Goal: Information Seeking & Learning: Learn about a topic

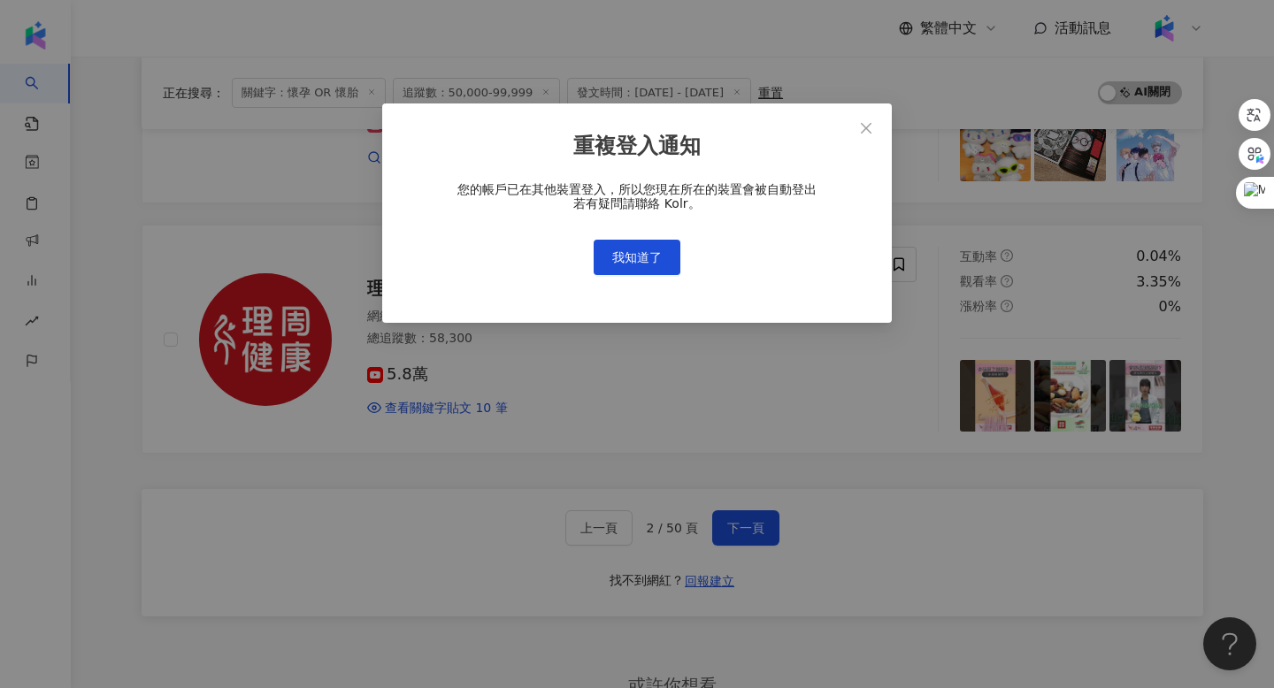
scroll to position [2838, 0]
click at [621, 272] on button "我知道了" at bounding box center [637, 257] width 87 height 35
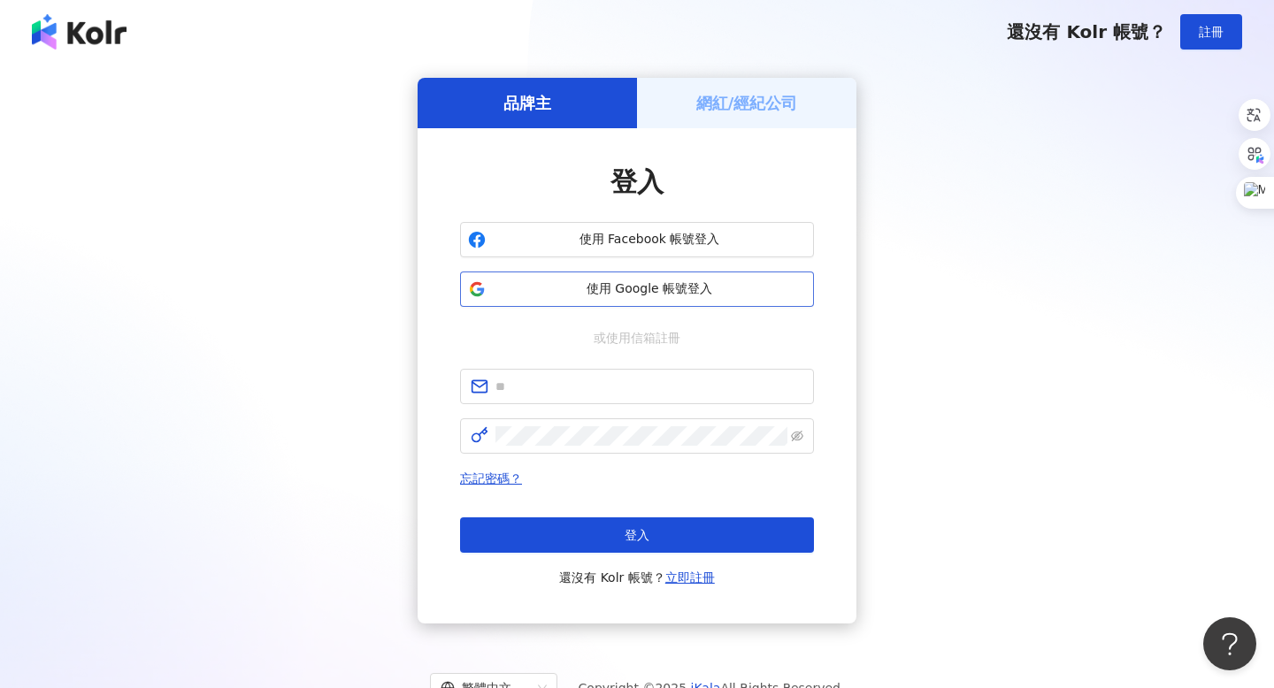
click at [653, 293] on span "使用 Google 帳號登入" at bounding box center [649, 289] width 313 height 18
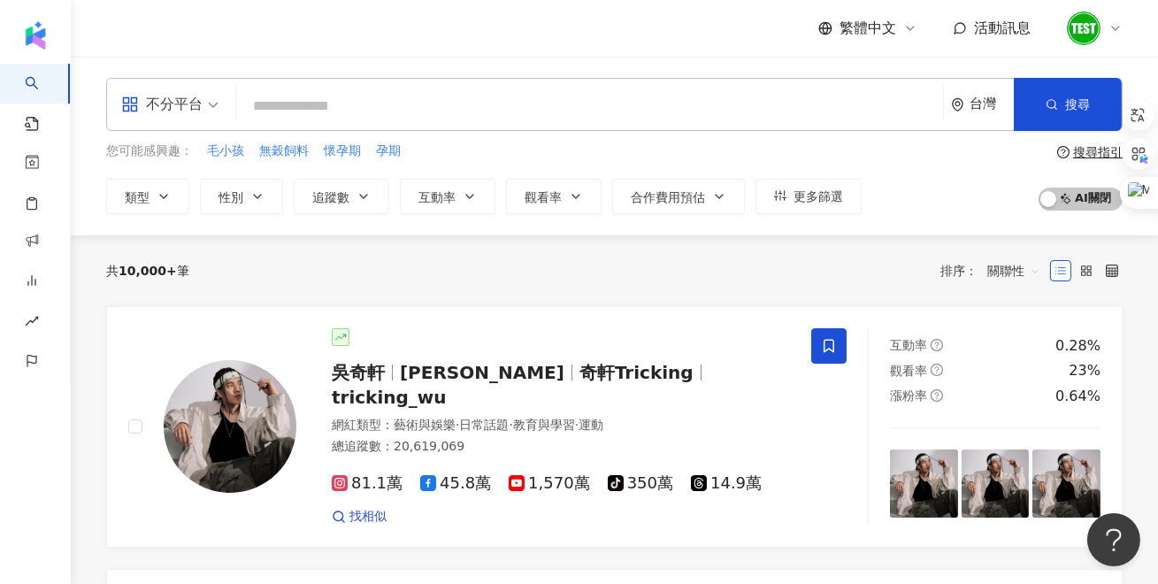
click at [1115, 19] on div at bounding box center [1094, 28] width 57 height 35
click at [486, 43] on div "繁體中文 活動訊息" at bounding box center [614, 28] width 1017 height 57
click at [487, 107] on input "search" at bounding box center [589, 106] width 693 height 34
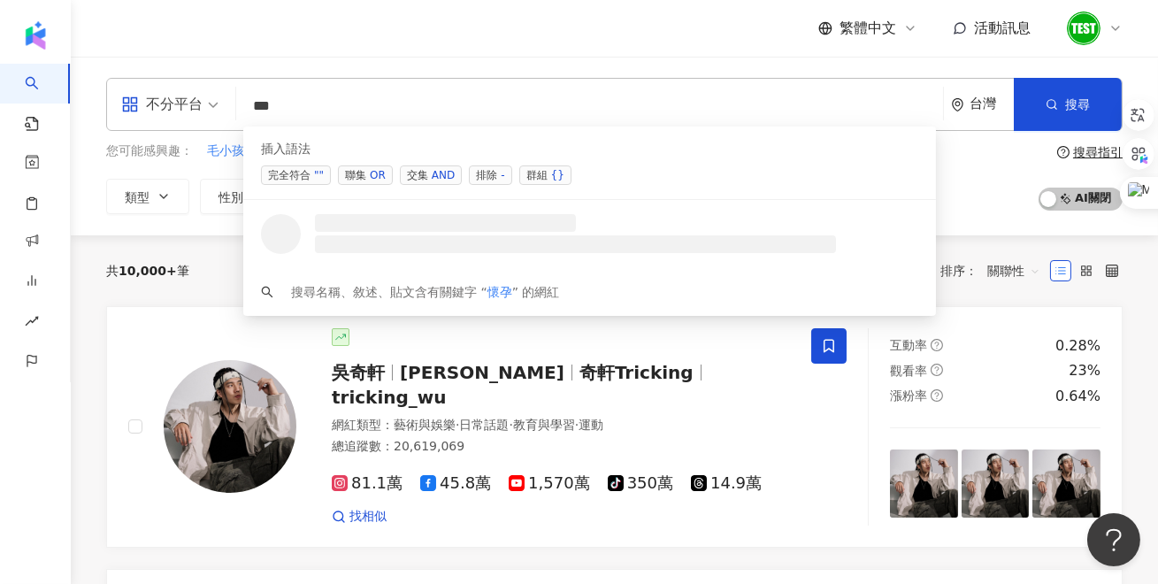
click at [374, 182] on div "OR" at bounding box center [378, 175] width 16 height 18
click at [368, 172] on span "聯集 OR" at bounding box center [365, 174] width 55 height 19
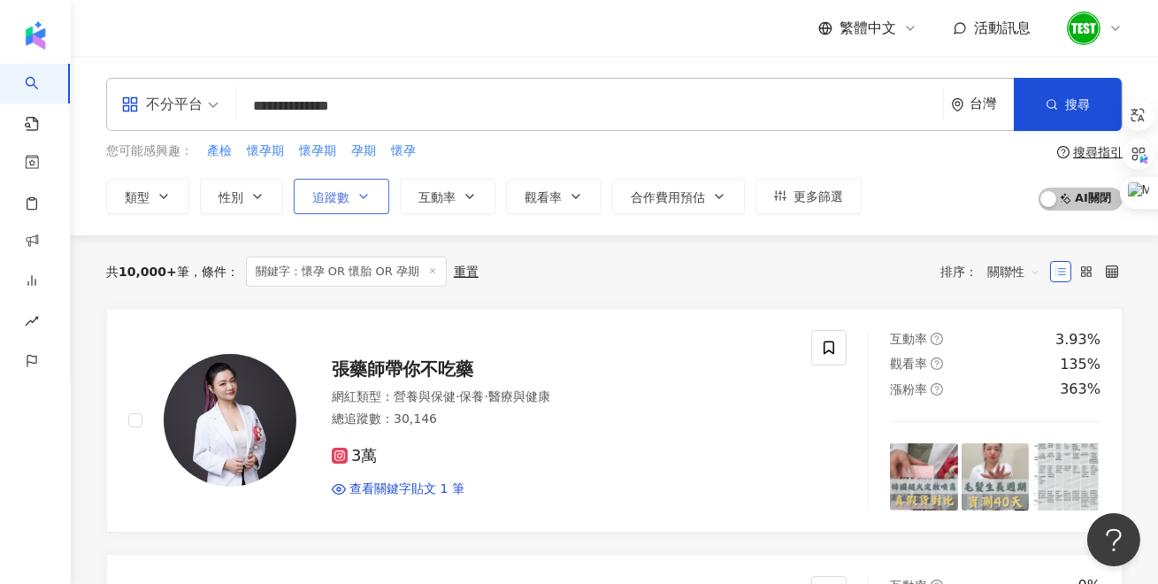
type input "**********"
click at [372, 198] on button "追蹤數" at bounding box center [342, 196] width 96 height 35
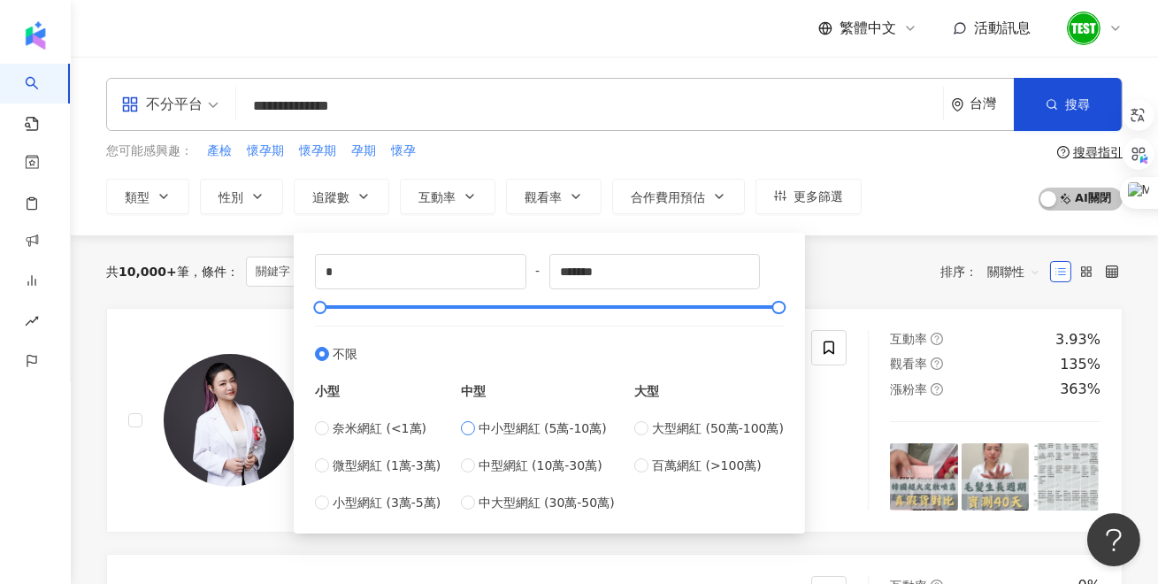
click at [530, 427] on span "中小型網紅 (5萬-10萬)" at bounding box center [543, 428] width 128 height 19
type input "*****"
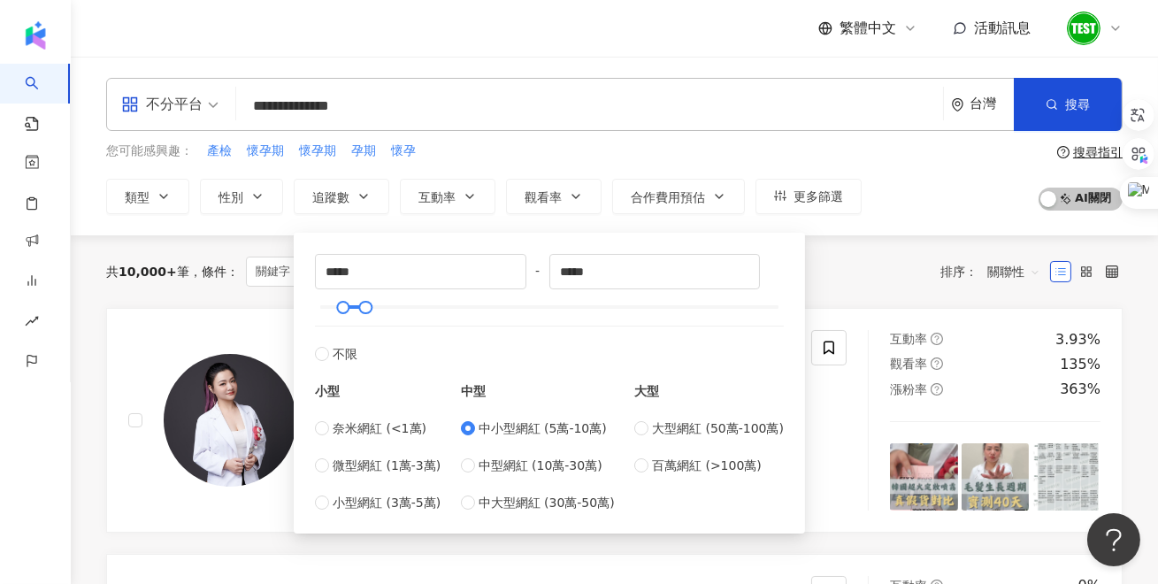
click at [570, 160] on div "您可能感興趣： 產檢 懷孕期 懷孕期 孕期 懷孕" at bounding box center [484, 151] width 756 height 19
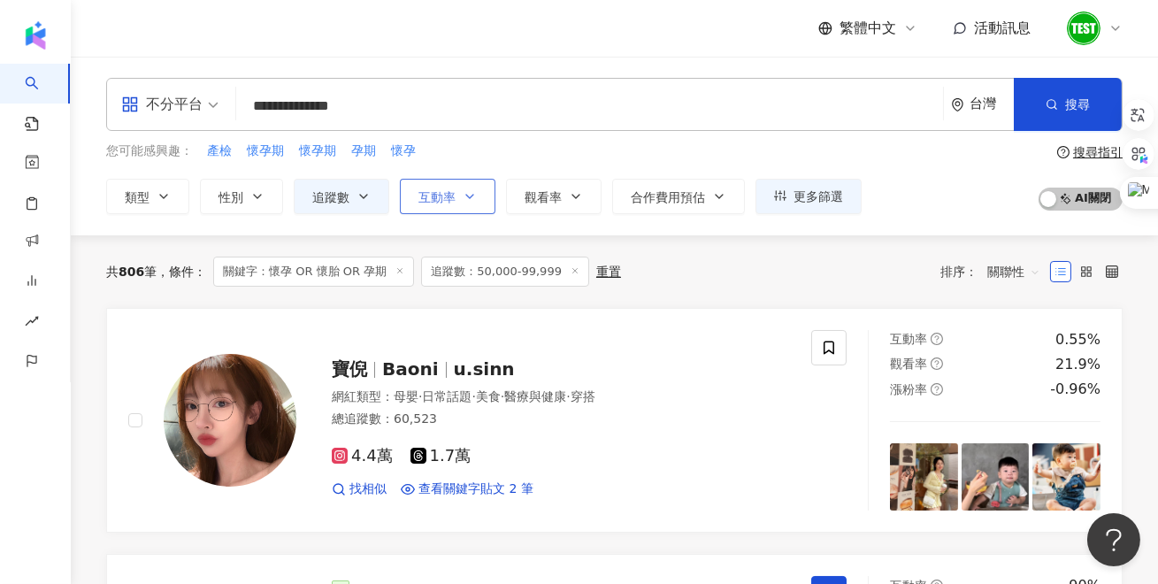
click at [468, 208] on button "互動率" at bounding box center [448, 196] width 96 height 35
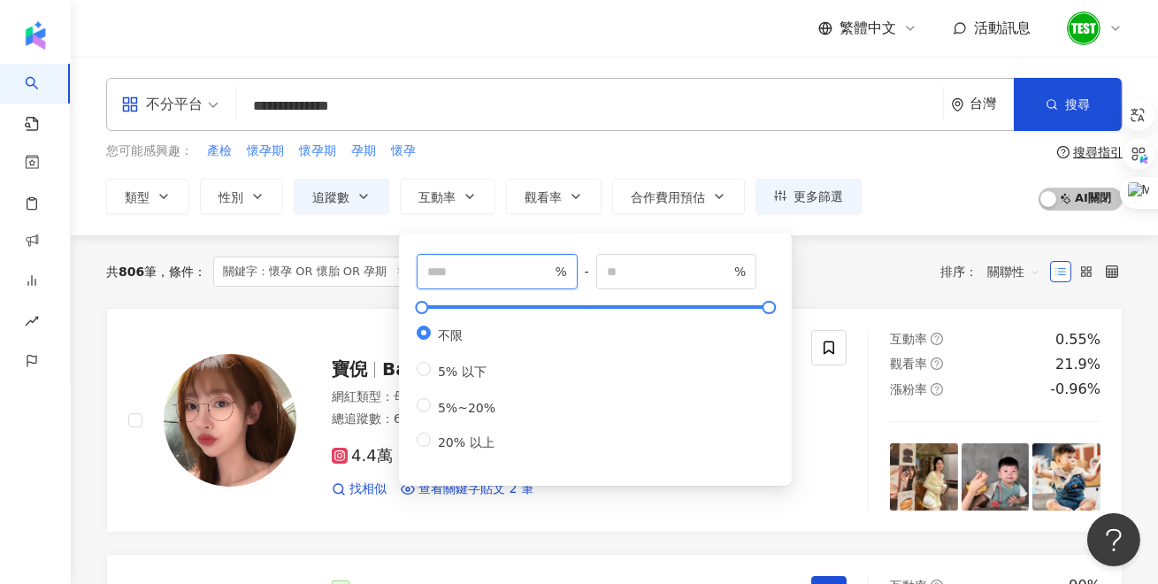
click at [483, 273] on input "number" at bounding box center [489, 271] width 124 height 19
type input "*"
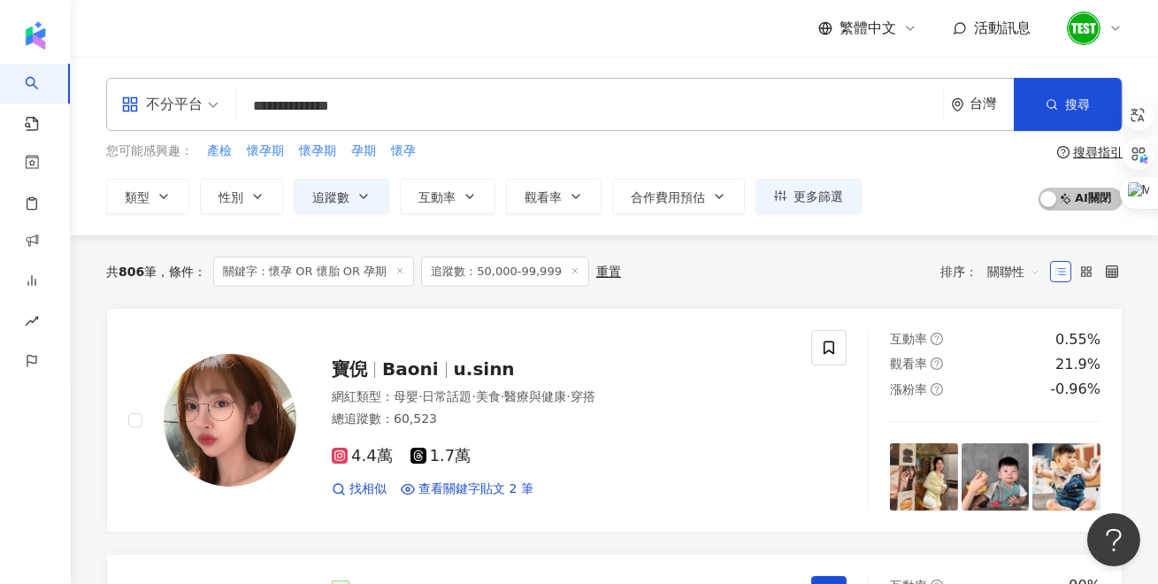
click at [535, 155] on div "您可能感興趣： 產檢 懷孕期 懷孕期 孕期 懷孕" at bounding box center [484, 151] width 756 height 19
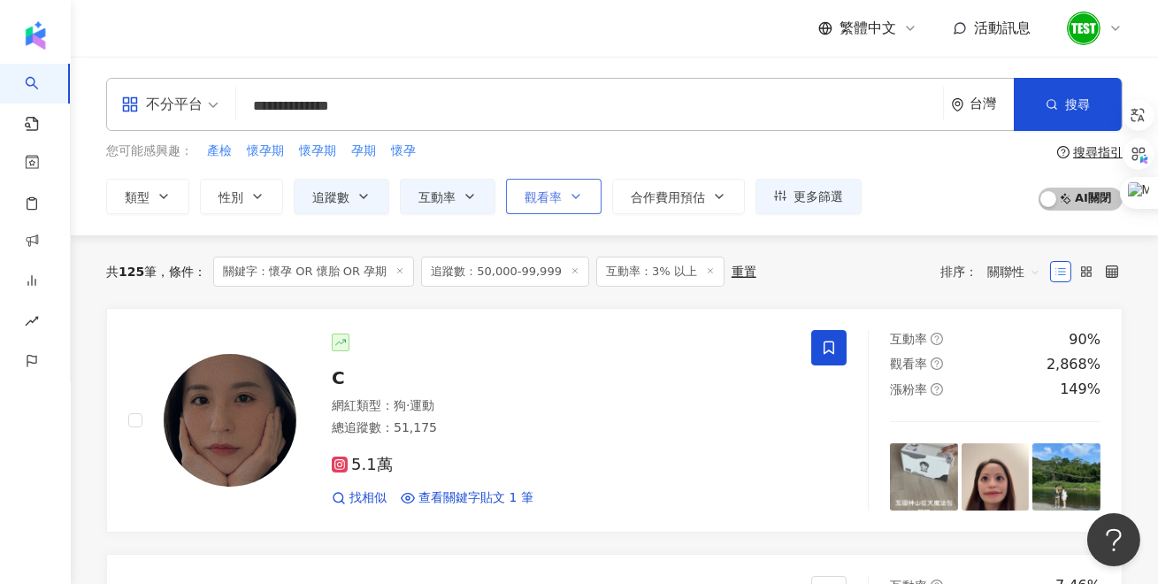
click at [540, 190] on span "觀看率" at bounding box center [543, 197] width 37 height 14
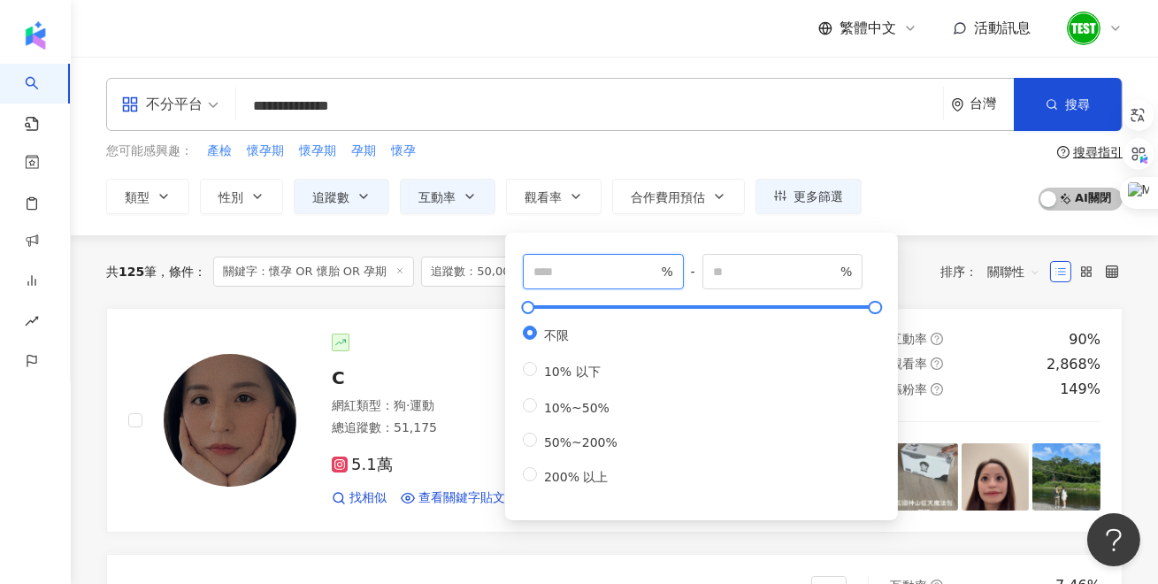
click at [547, 266] on input "number" at bounding box center [596, 271] width 124 height 19
type input "**"
click at [626, 139] on div "**********" at bounding box center [614, 146] width 1087 height 136
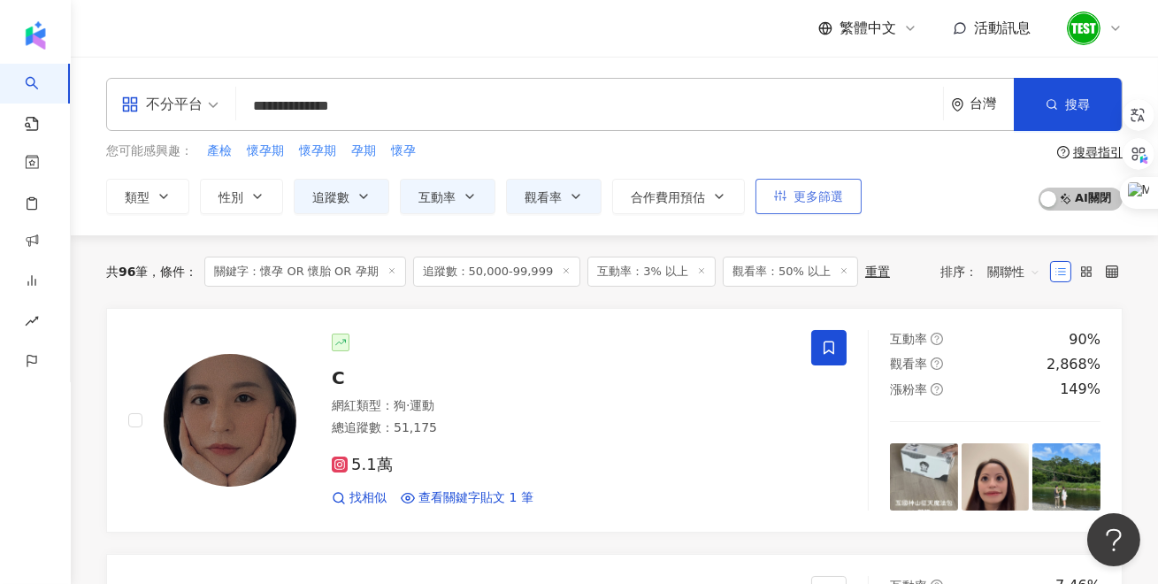
click at [816, 198] on span "更多篩選" at bounding box center [819, 196] width 50 height 14
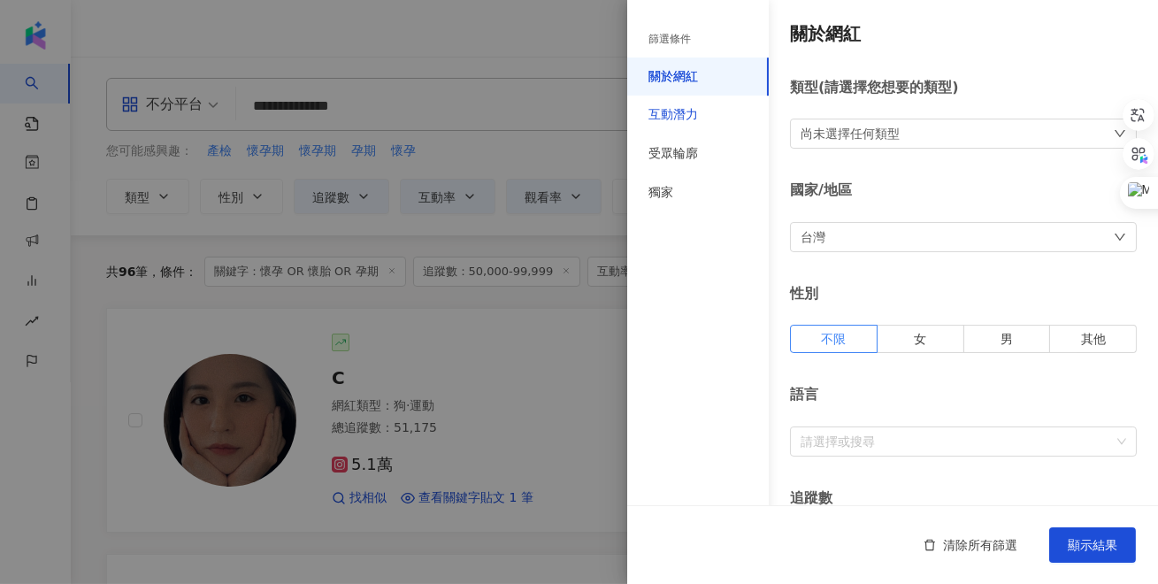
click at [686, 115] on div "互動潛力" at bounding box center [674, 115] width 50 height 18
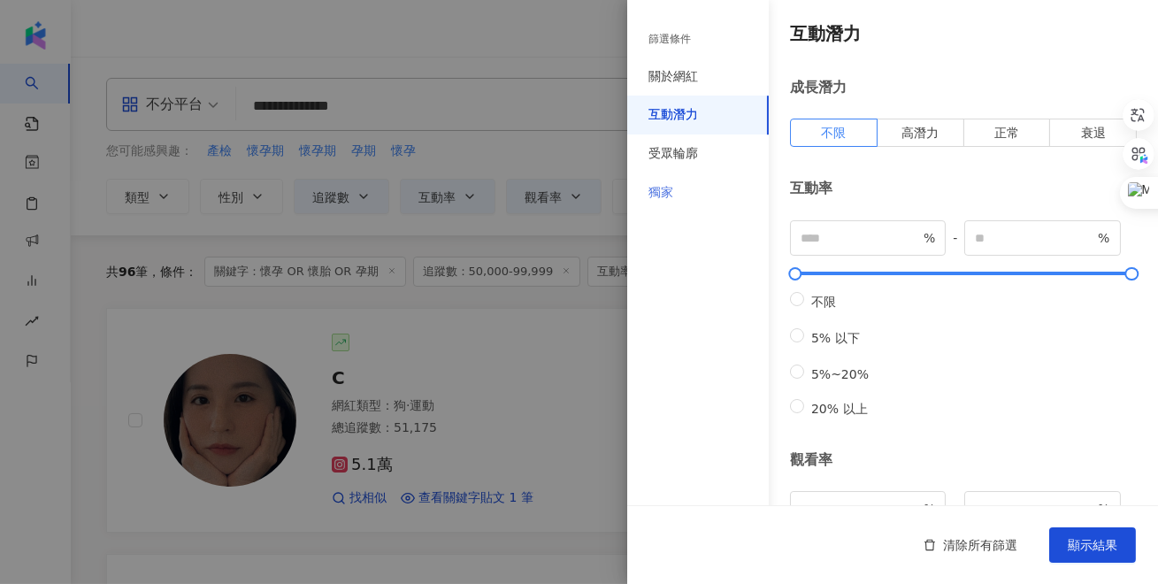
click at [676, 178] on div "獨家" at bounding box center [698, 192] width 142 height 39
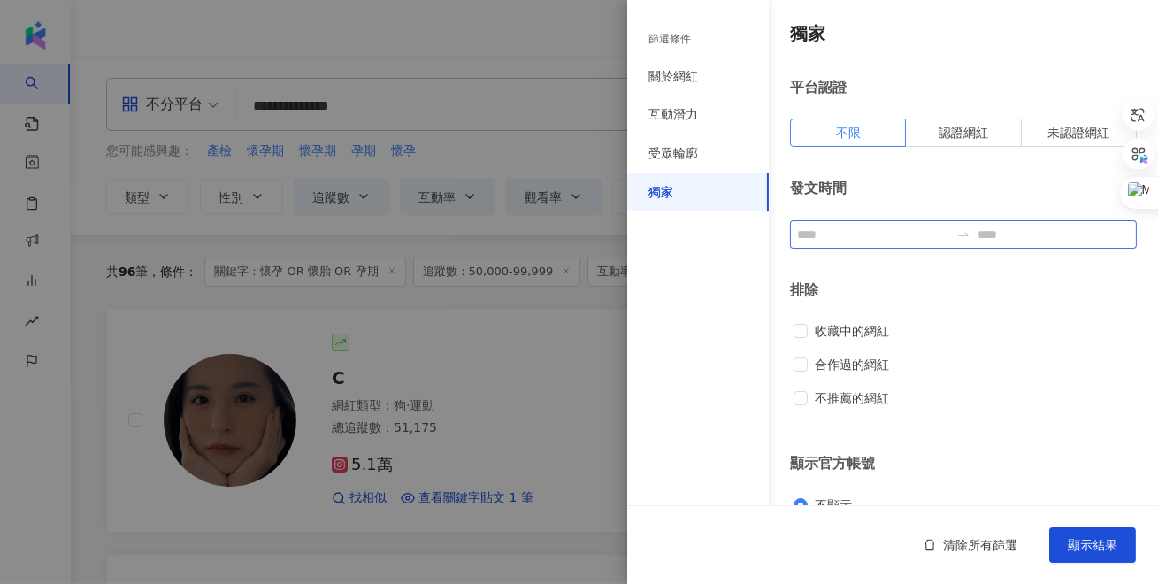
click at [845, 246] on div at bounding box center [963, 234] width 347 height 28
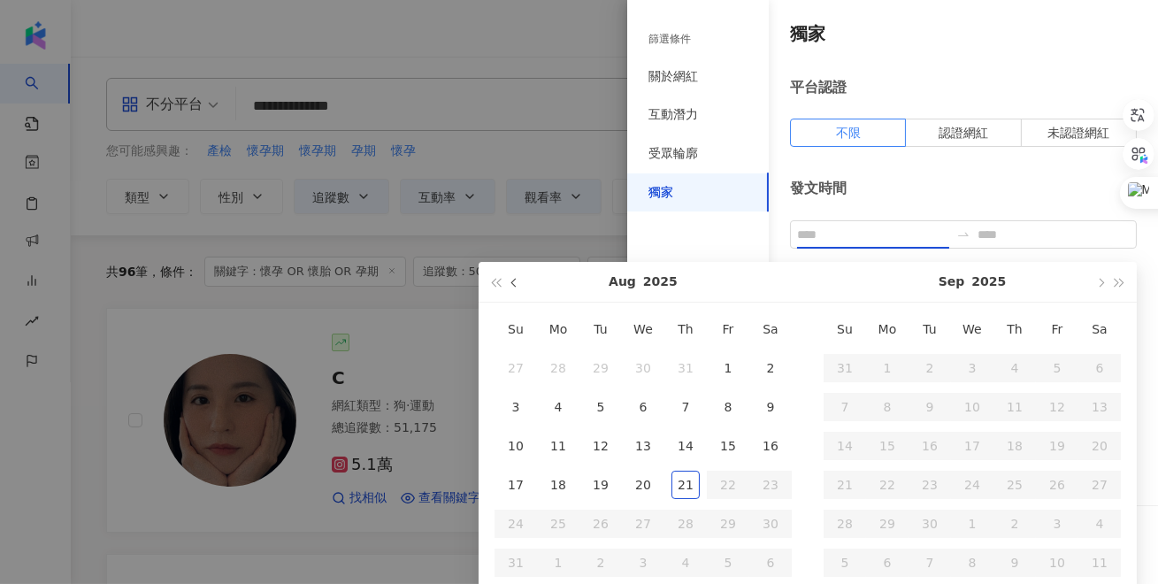
click at [516, 285] on span "button" at bounding box center [515, 282] width 9 height 9
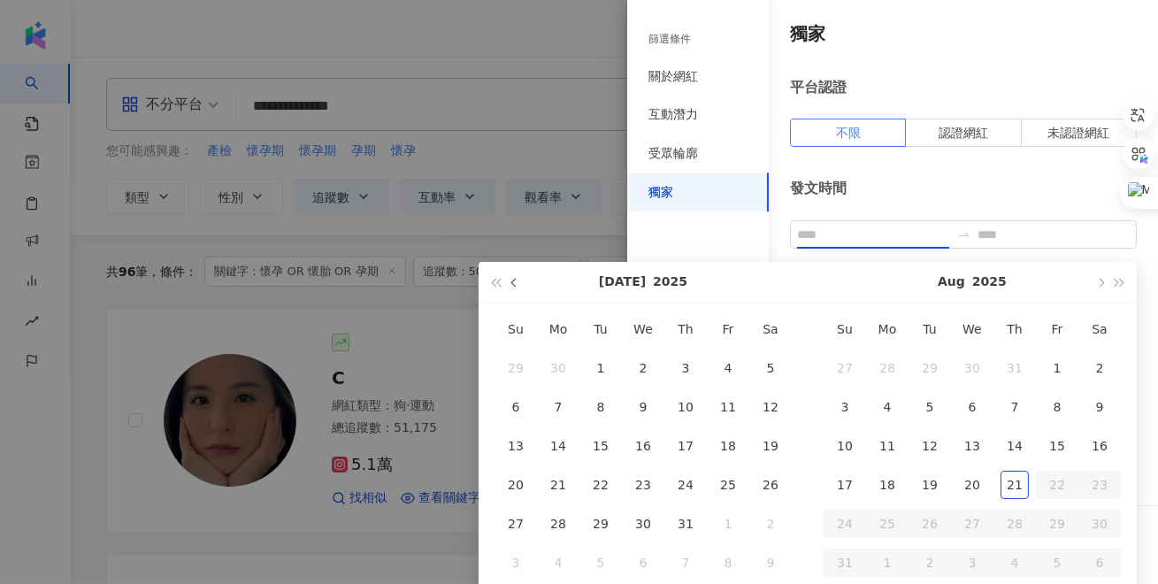
click at [516, 285] on span "button" at bounding box center [515, 282] width 9 height 9
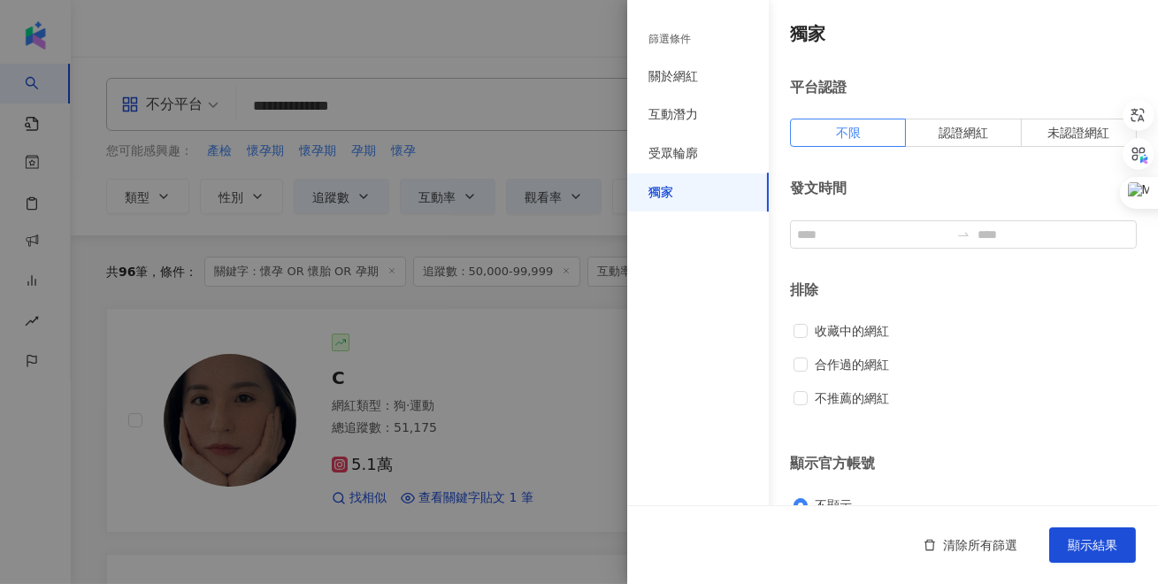
click at [1009, 201] on div "發文時間" at bounding box center [963, 213] width 347 height 69
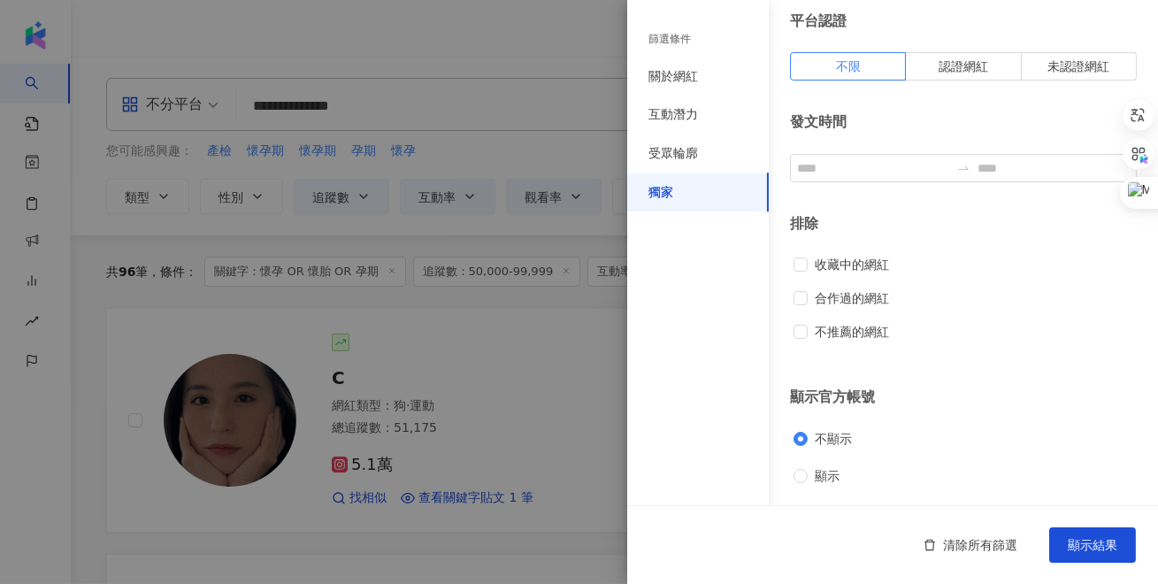
click at [571, 157] on div at bounding box center [579, 292] width 1158 height 584
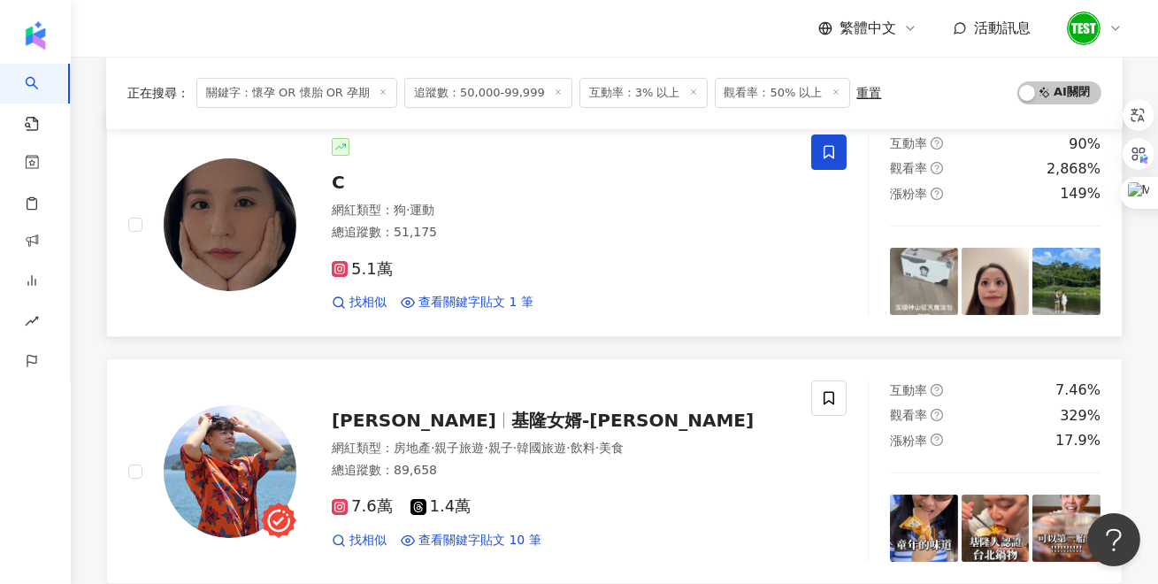
scroll to position [157, 0]
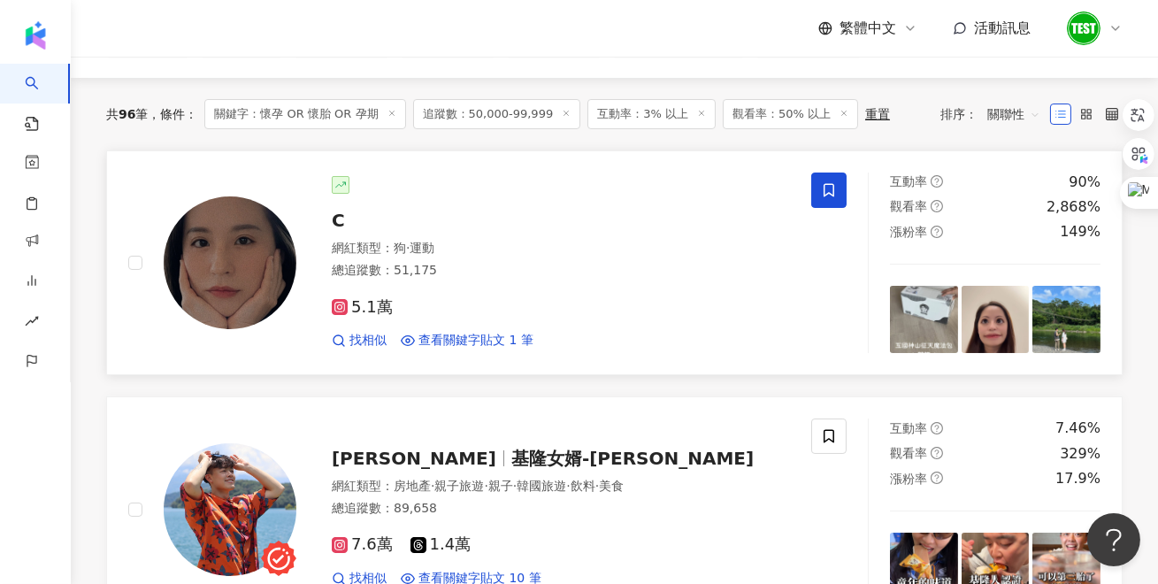
click at [423, 200] on div "C 網紅類型 ： 狗 · 運動 總追蹤數 ： 51,175 5.1萬 找相似 查看關鍵字貼文 1 筆 2025/6/8 她看倒像一支錄音筆。 目前 孕期 五個…" at bounding box center [543, 262] width 494 height 173
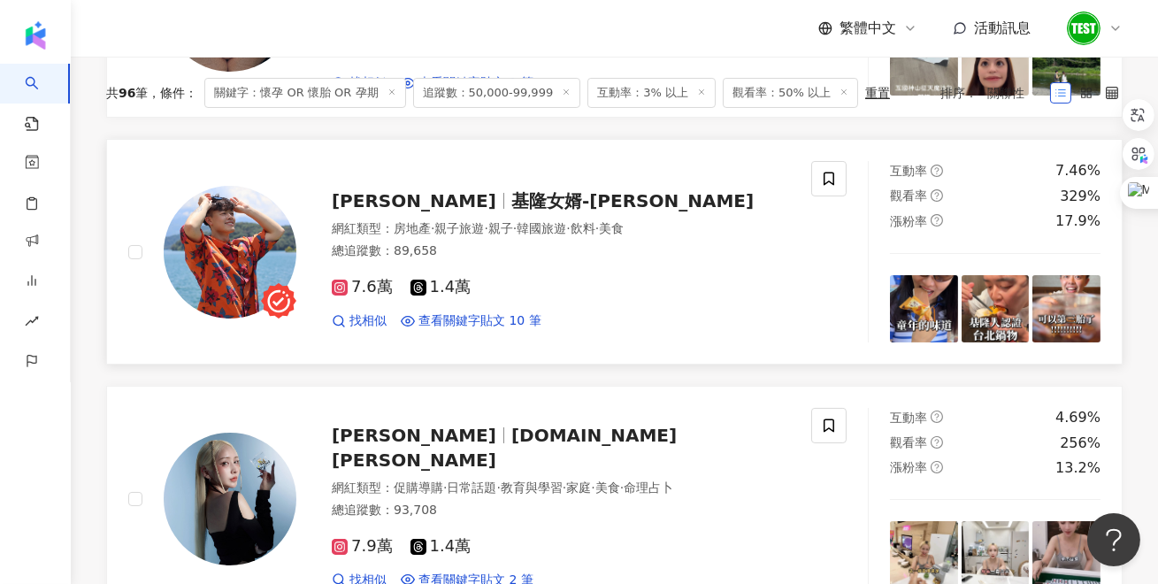
click at [369, 199] on link "余孟耘 基隆女婿-小孟 網紅類型 ： 房地產 · 親子旅遊 · 親子 · 韓國旅遊 · 飲料 · 美食 總追蹤數 ： 89,658 7.6萬 1.4萬 找相似…" at bounding box center [614, 252] width 1017 height 226
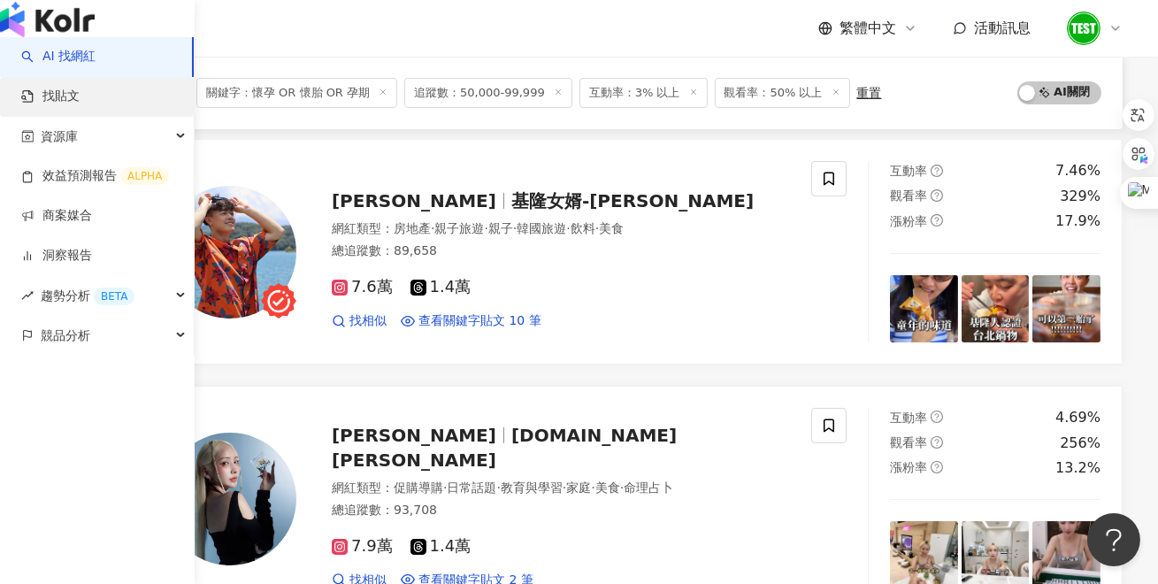
click at [47, 105] on link "找貼文" at bounding box center [50, 97] width 58 height 18
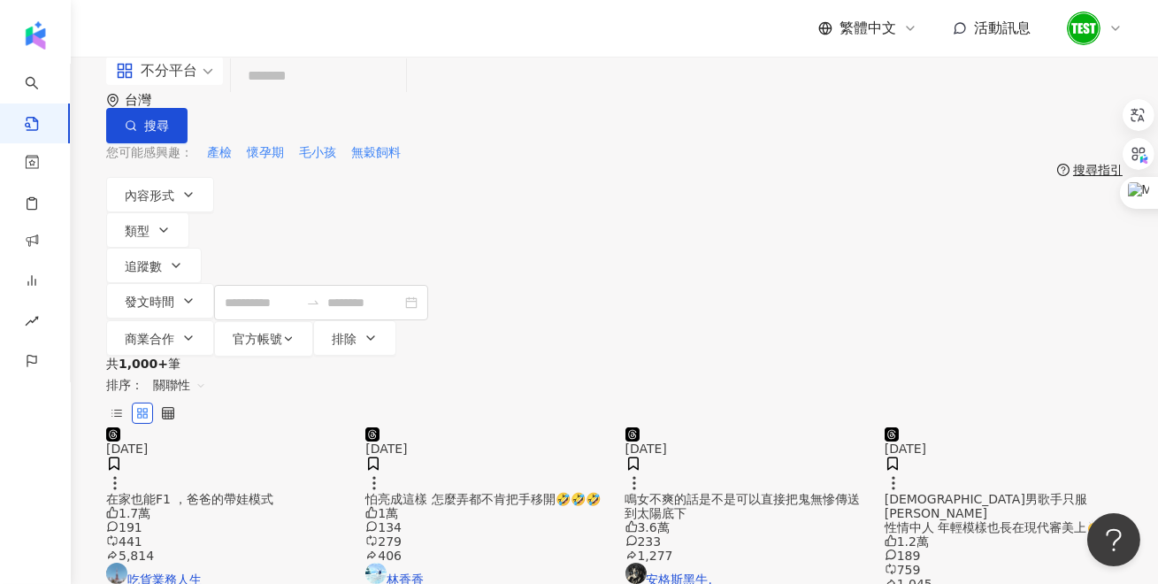
click at [352, 96] on input "search" at bounding box center [318, 77] width 161 height 38
type input "*"
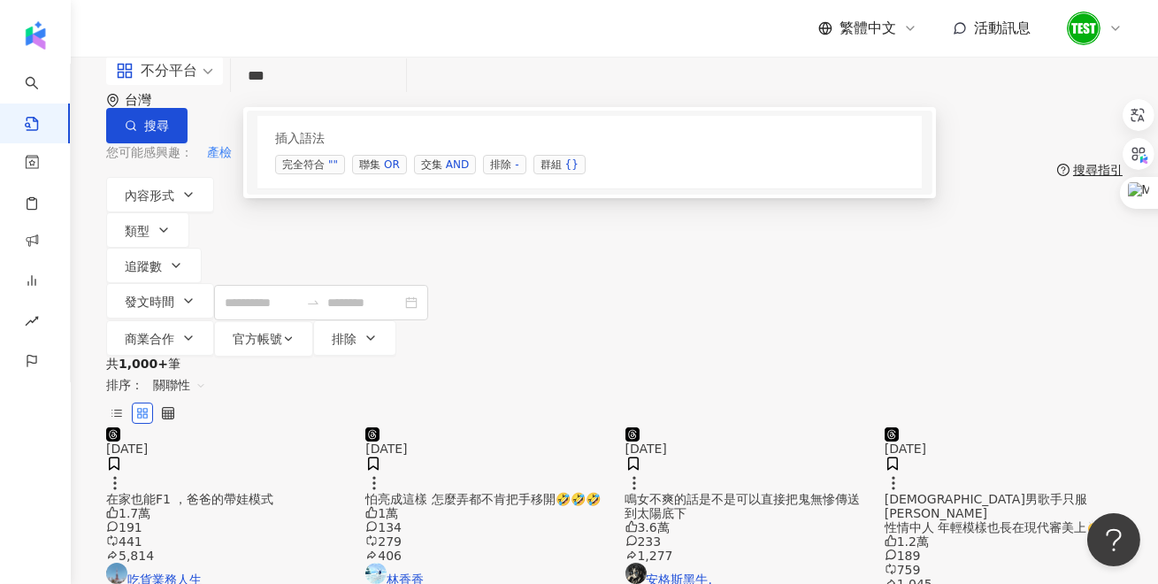
click at [384, 173] on div "OR" at bounding box center [392, 165] width 16 height 18
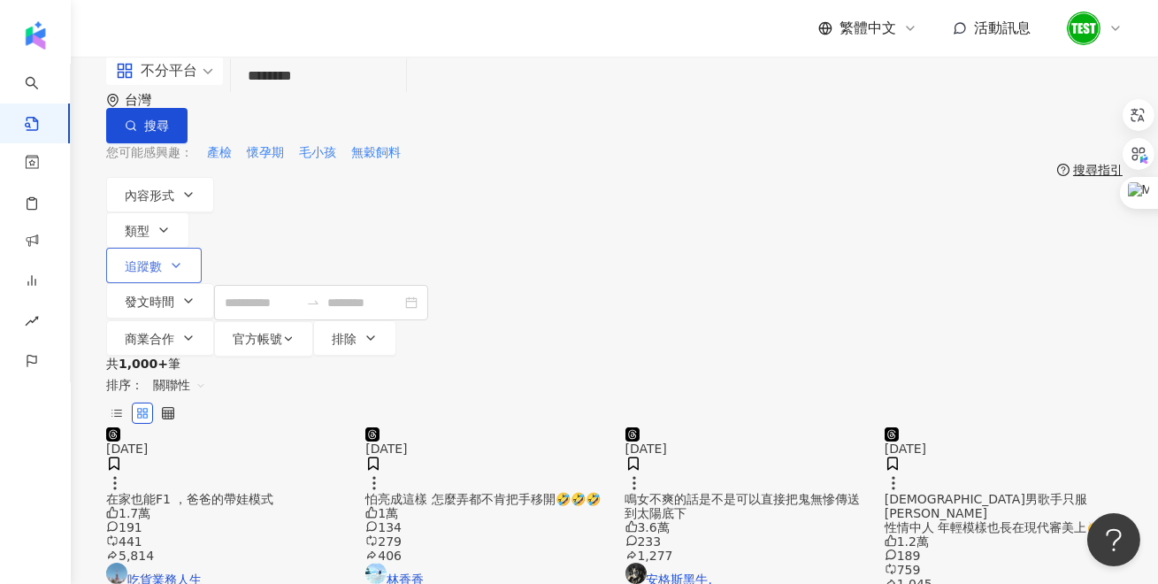
type input "********"
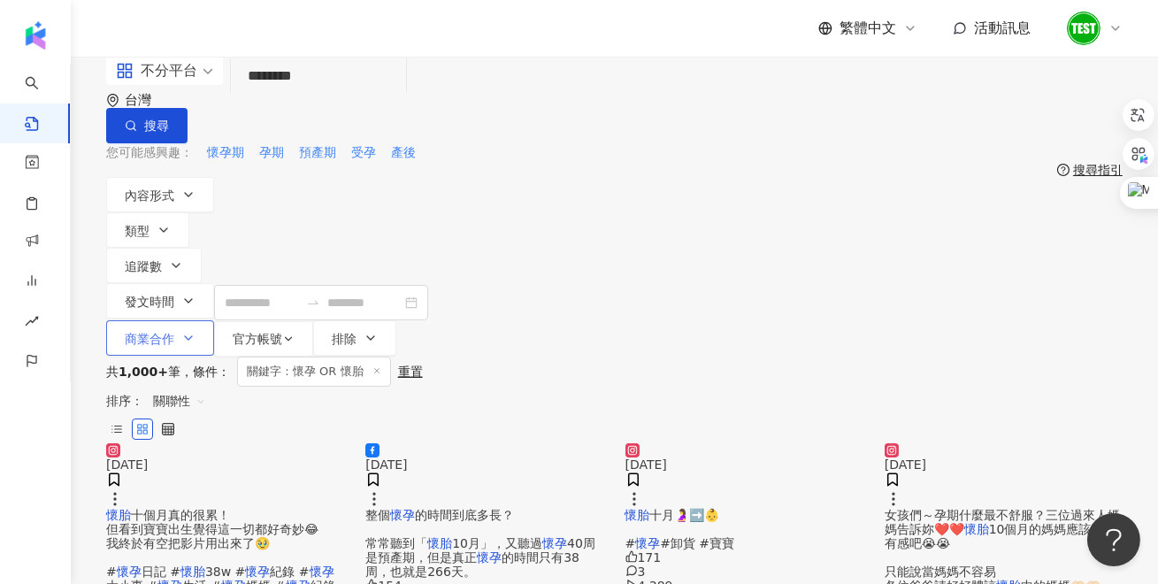
click at [174, 332] on span "商業合作" at bounding box center [150, 339] width 50 height 14
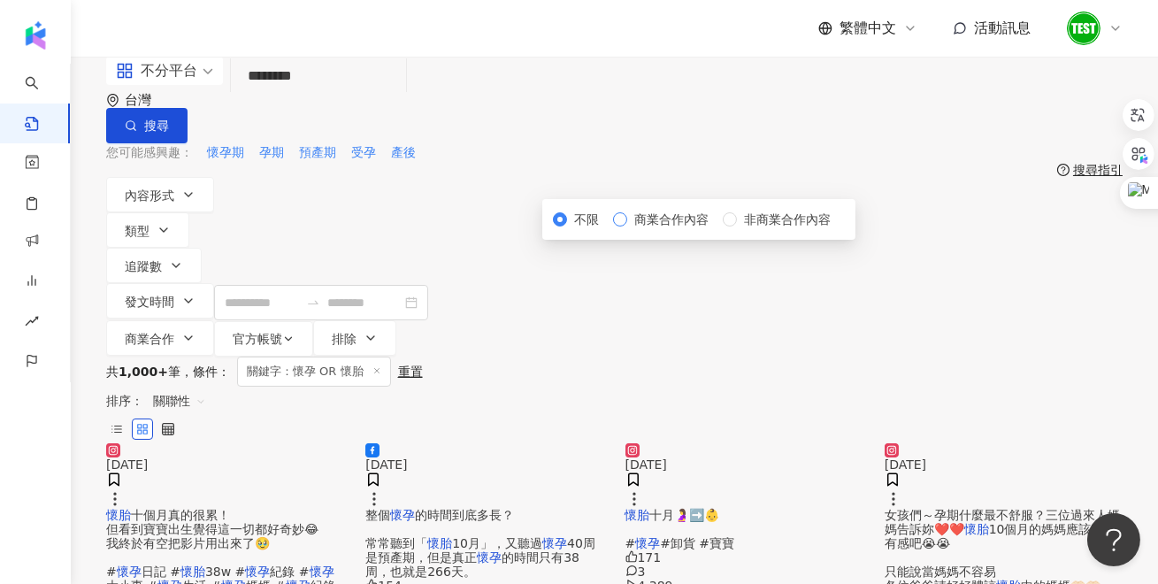
click at [627, 229] on span "商業合作內容" at bounding box center [671, 219] width 88 height 19
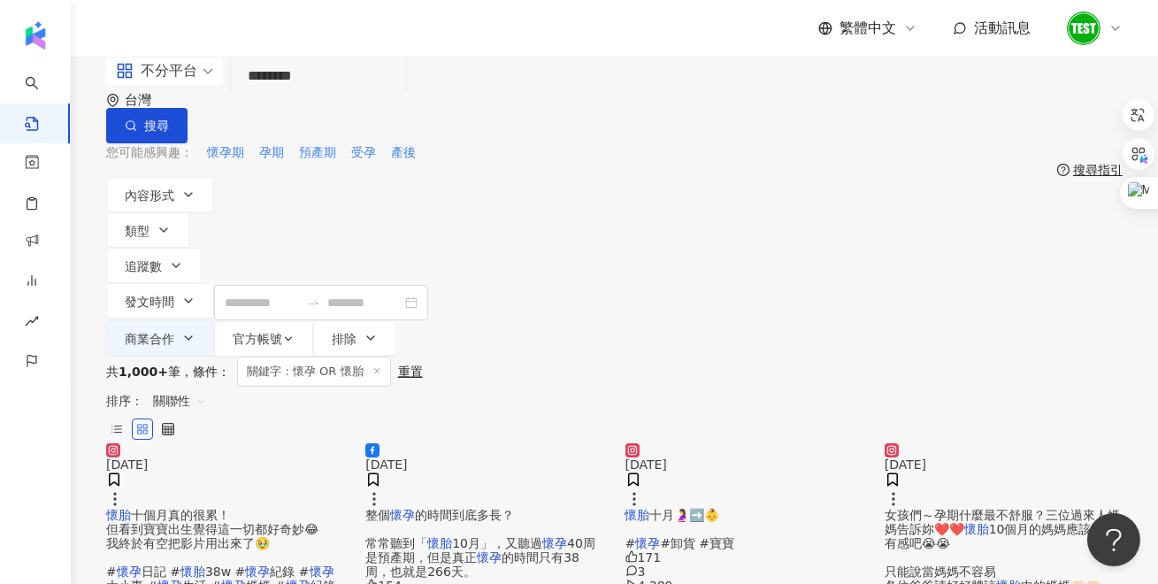
click at [903, 203] on div "內容形式 類型 追蹤數 發文時間 商業合作 官方帳號 排除 不限 商業合作內容 非商業合作內容" at bounding box center [614, 267] width 1017 height 180
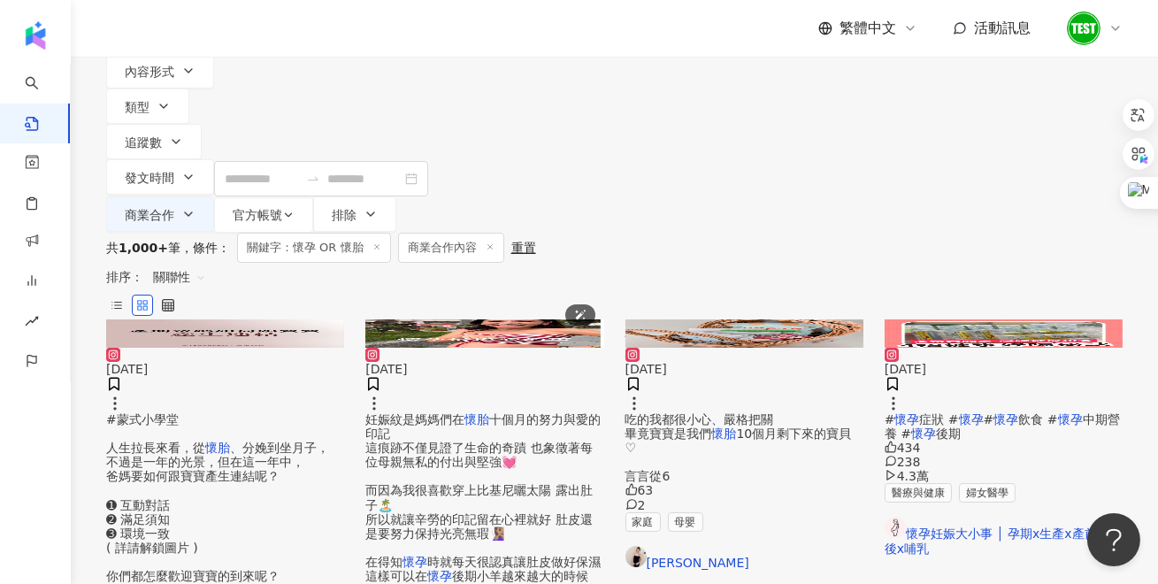
scroll to position [125, 0]
click at [456, 411] on span "妊娠紋是媽媽們在" at bounding box center [414, 418] width 99 height 14
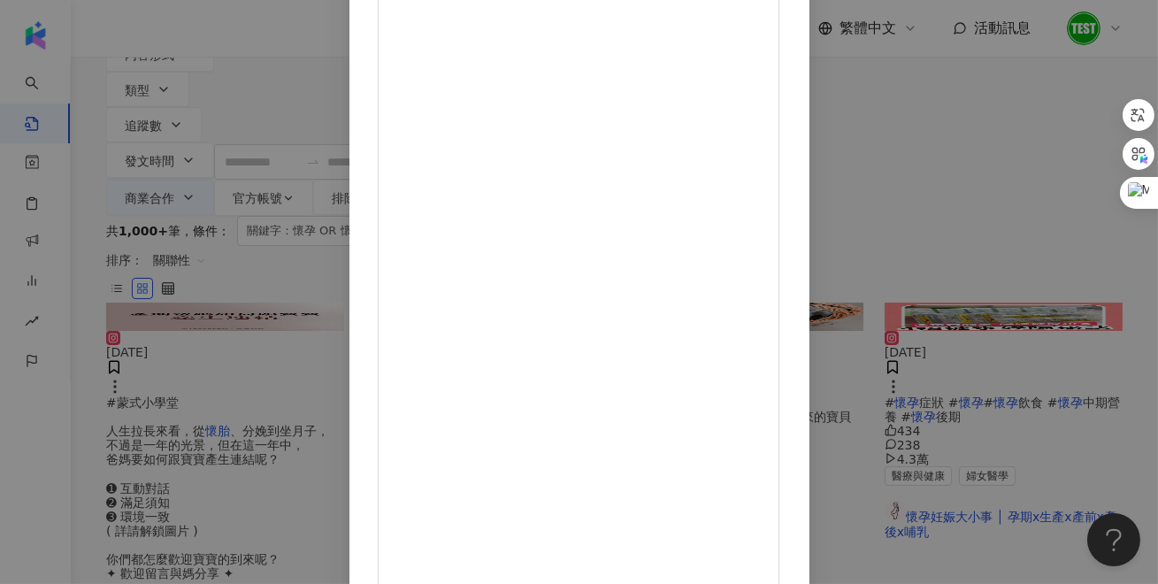
scroll to position [150, 0]
click at [1034, 286] on div "中川秀美 2024/6/5 1.2萬 81 69.4萬 查看原始貼文" at bounding box center [579, 292] width 1158 height 584
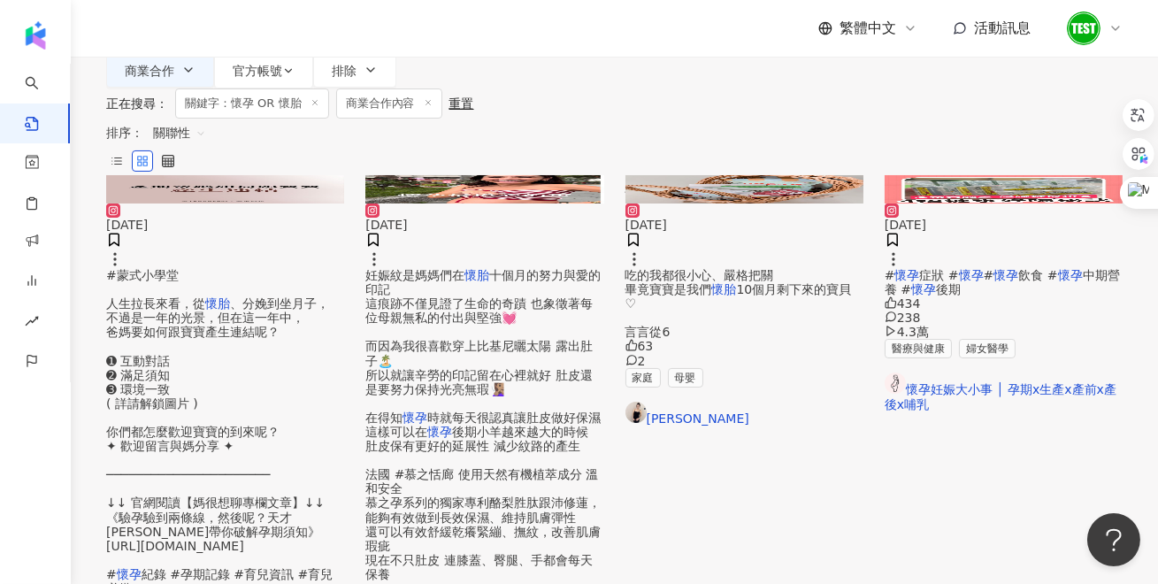
scroll to position [132, 0]
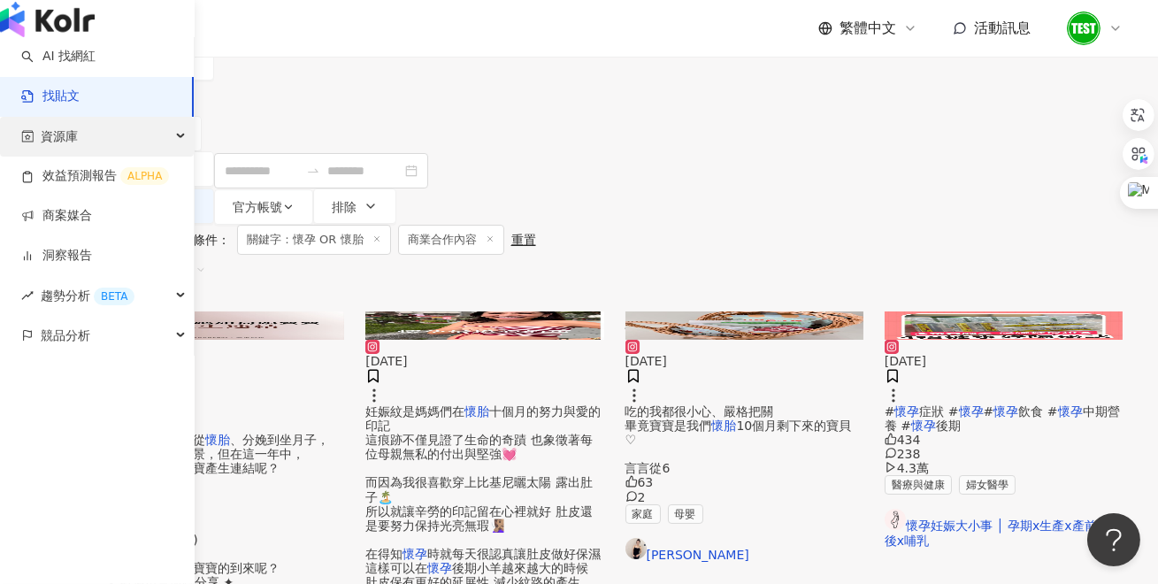
click at [57, 157] on span "資源庫" at bounding box center [59, 137] width 37 height 40
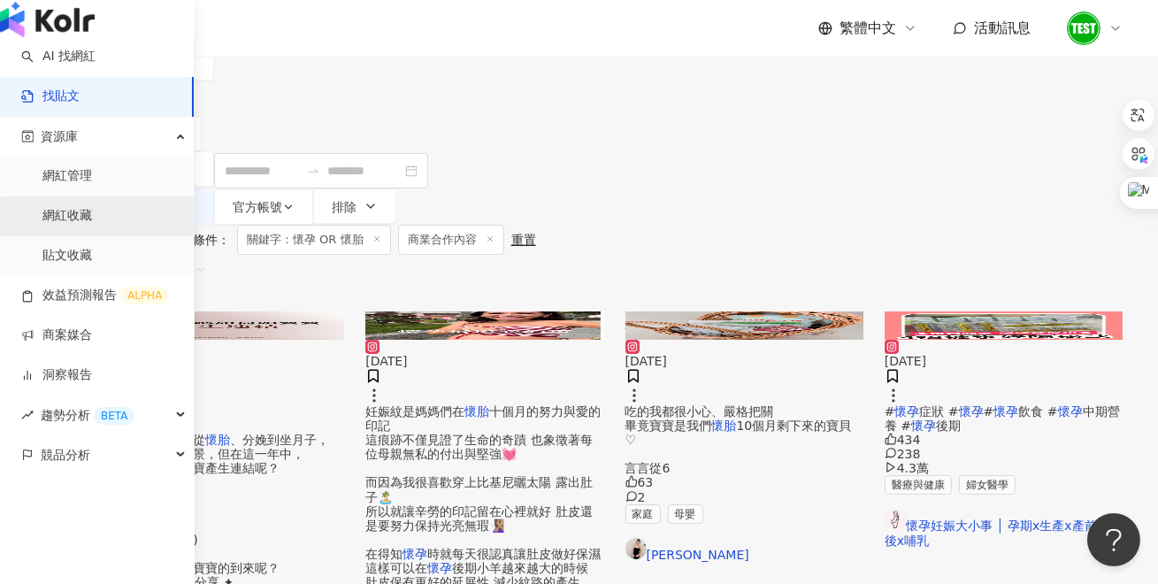
click at [92, 225] on link "網紅收藏" at bounding box center [67, 216] width 50 height 18
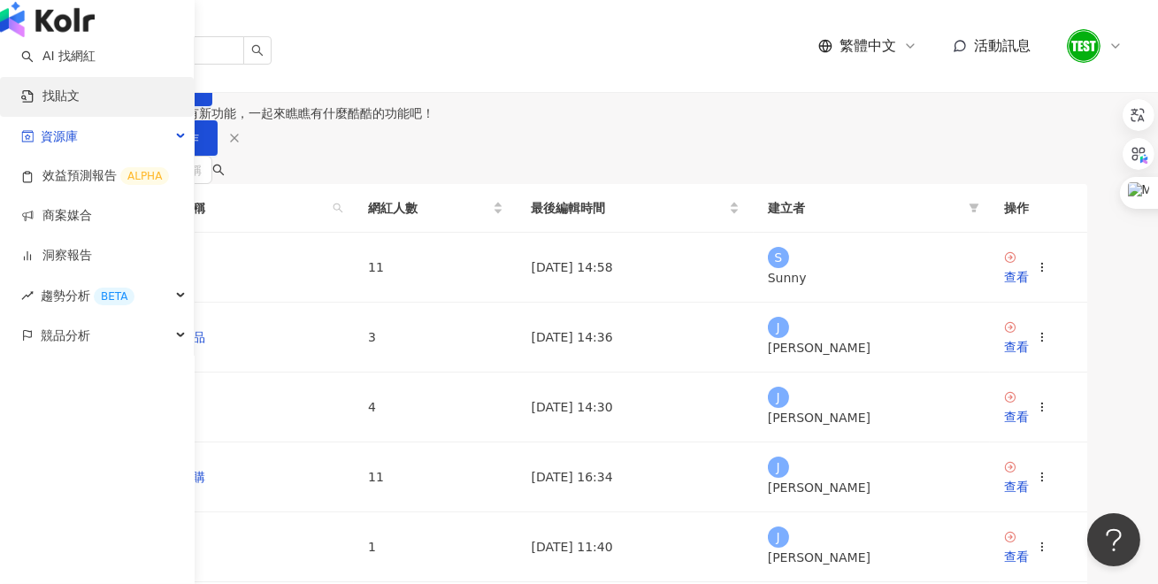
click at [55, 105] on link "找貼文" at bounding box center [50, 97] width 58 height 18
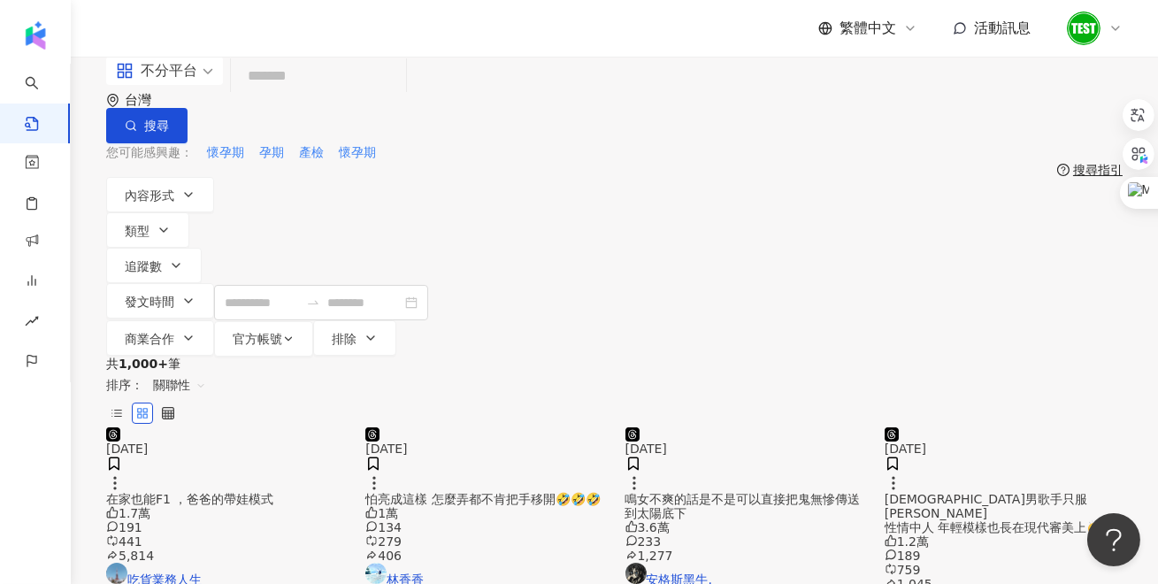
click at [288, 96] on input "search" at bounding box center [318, 77] width 161 height 38
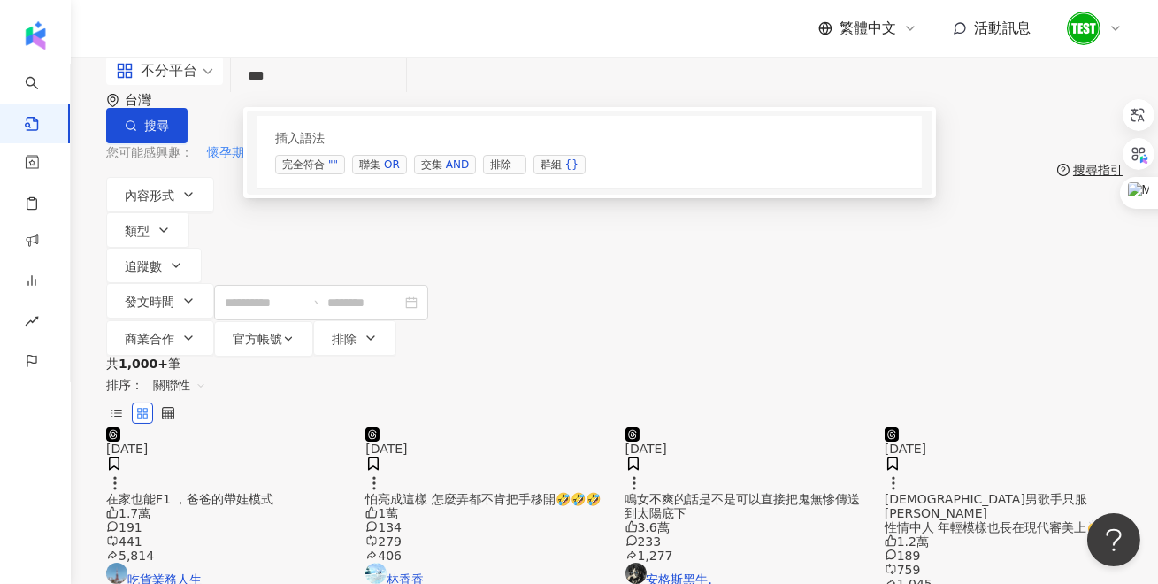
click at [365, 171] on span "聯集 OR" at bounding box center [379, 164] width 55 height 19
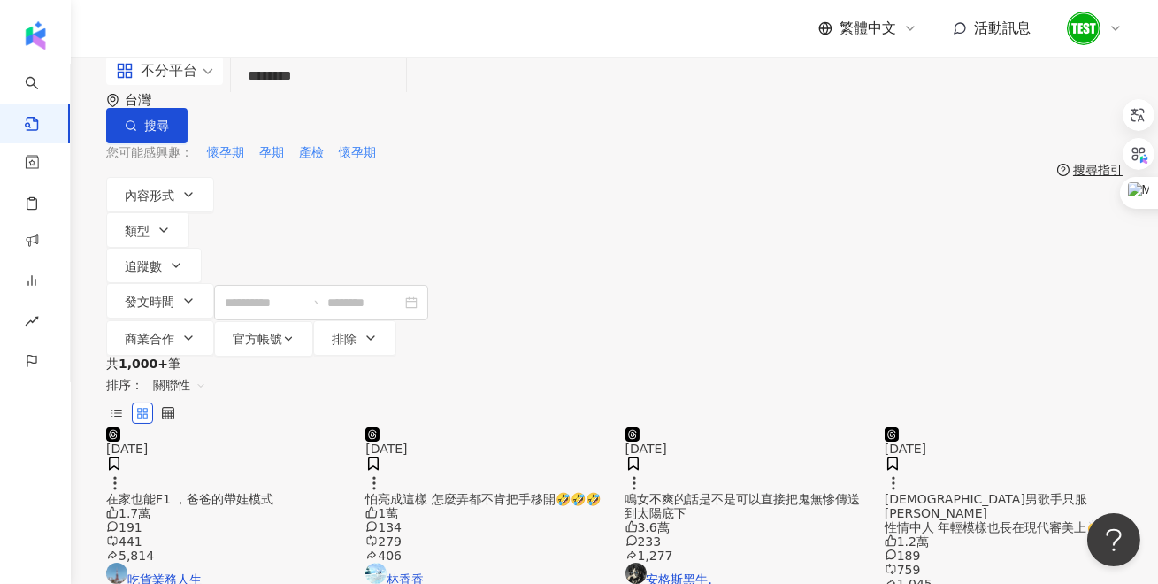
type input "********"
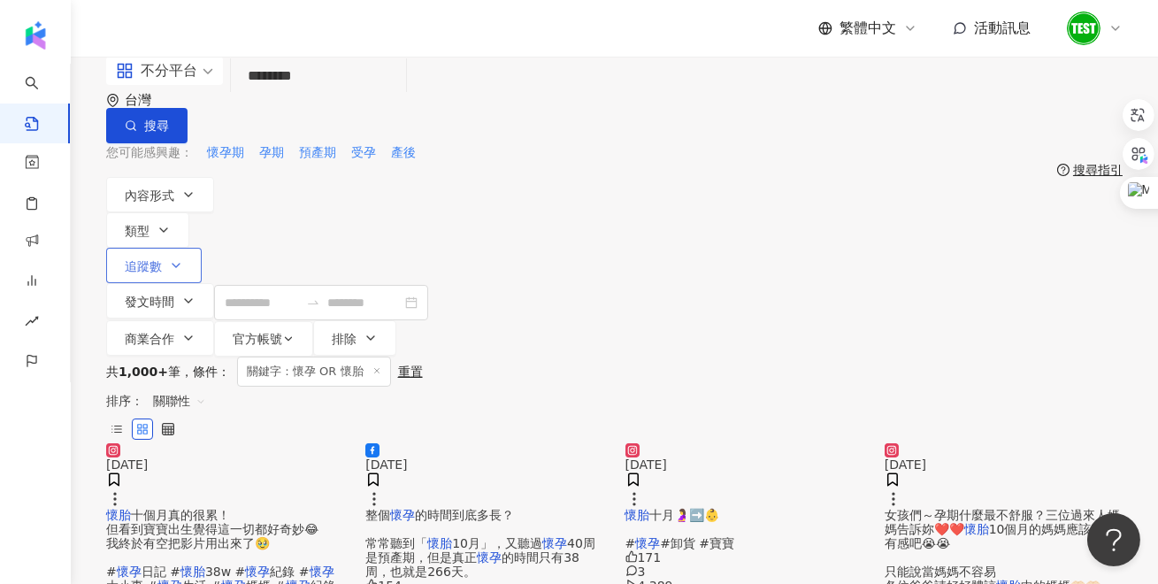
click at [162, 259] on span "追蹤數" at bounding box center [143, 266] width 37 height 14
click at [492, 149] on div "您可能感興趣： 懷孕期 孕期 預產期 受孕 產後" at bounding box center [614, 152] width 1017 height 19
click at [174, 295] on span "發文時間" at bounding box center [150, 302] width 50 height 14
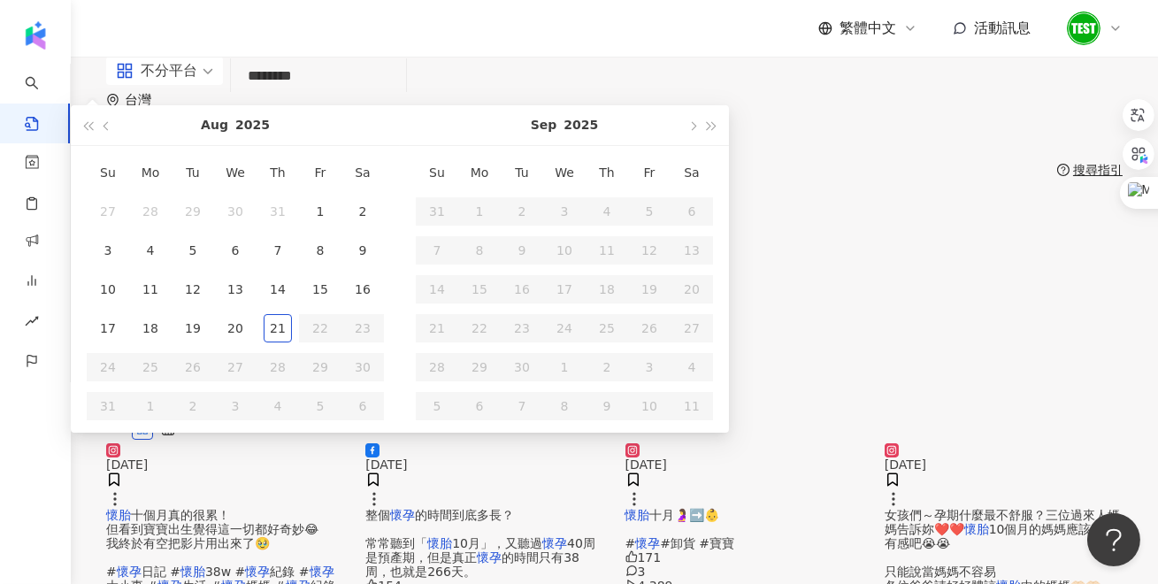
type input "**********"
click at [618, 150] on div "您可能感興趣： 懷孕期 孕期 預產期 受孕 產後" at bounding box center [614, 152] width 1017 height 19
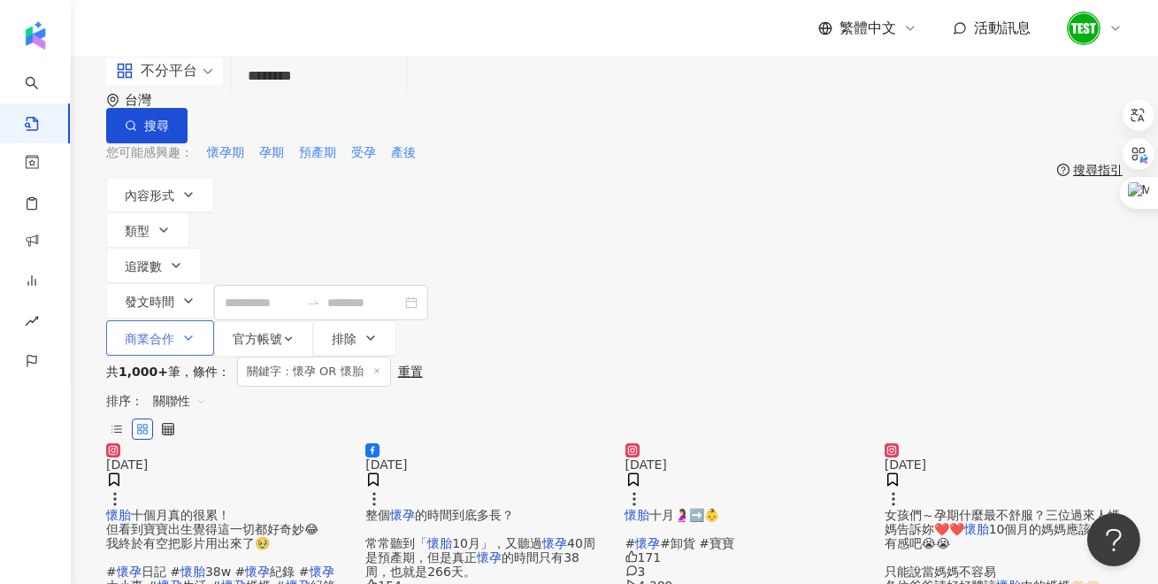
click at [174, 332] on span "商業合作" at bounding box center [150, 339] width 50 height 14
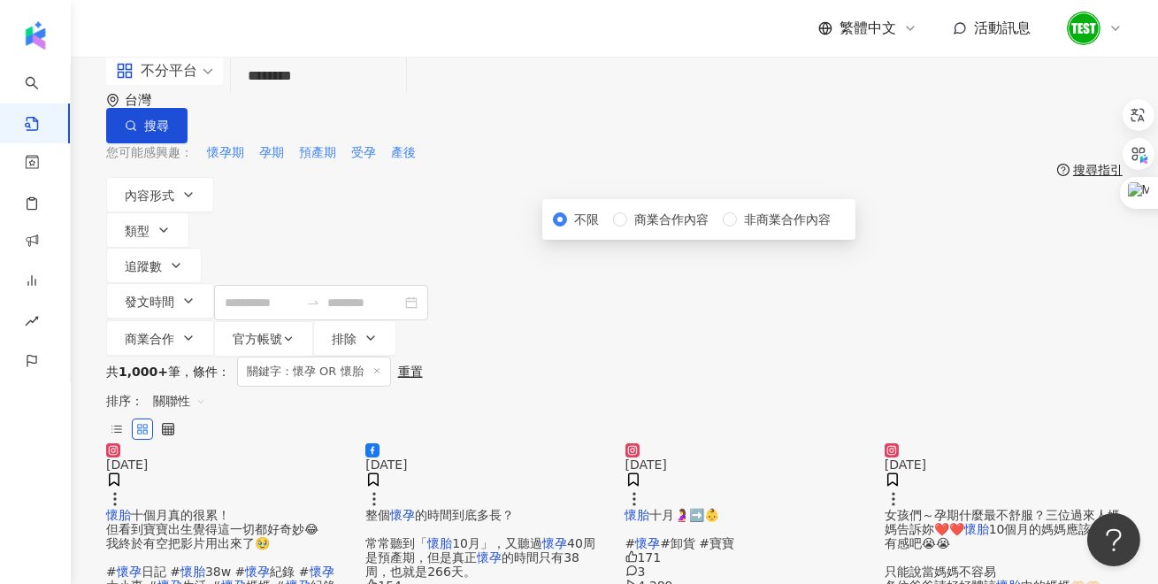
click at [592, 229] on div "不限 商業合作內容 非商業合作內容" at bounding box center [699, 219] width 292 height 19
click at [627, 229] on span "商業合作內容" at bounding box center [671, 219] width 88 height 19
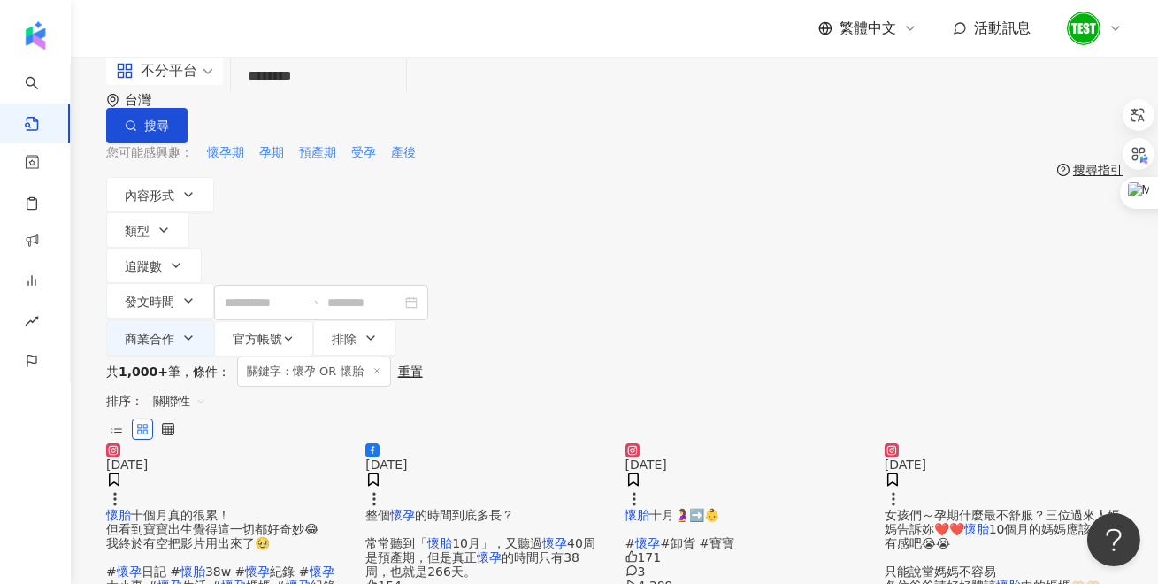
click at [640, 158] on div "您可能感興趣： 懷孕期 孕期 預產期 受孕 產後" at bounding box center [614, 152] width 1017 height 19
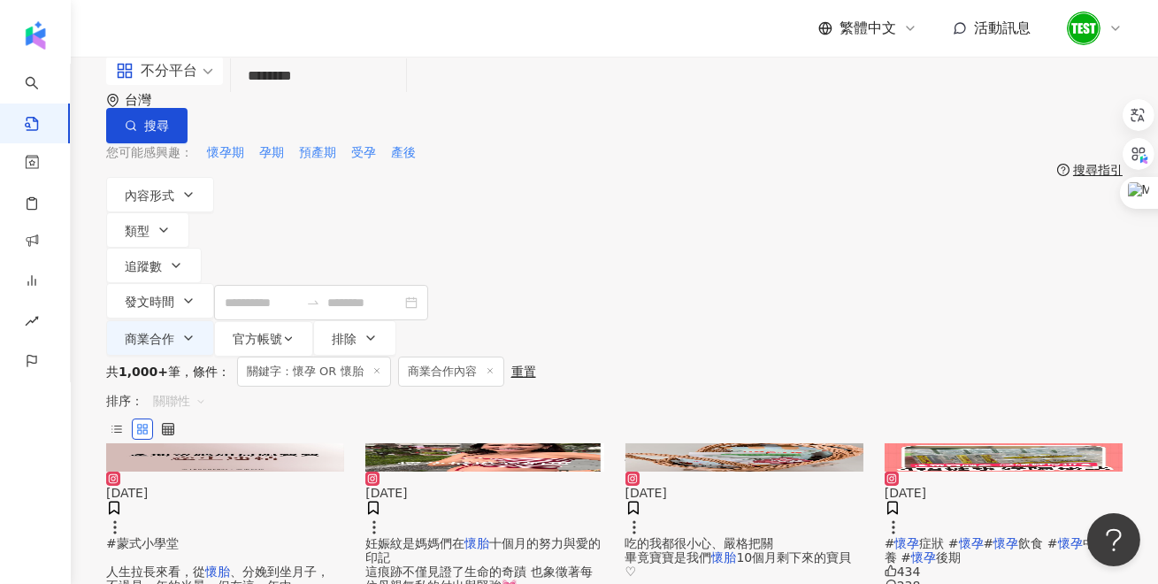
click at [206, 387] on span "關聯性" at bounding box center [179, 401] width 53 height 28
click at [1009, 365] on div "觀看數" at bounding box center [1017, 363] width 50 height 19
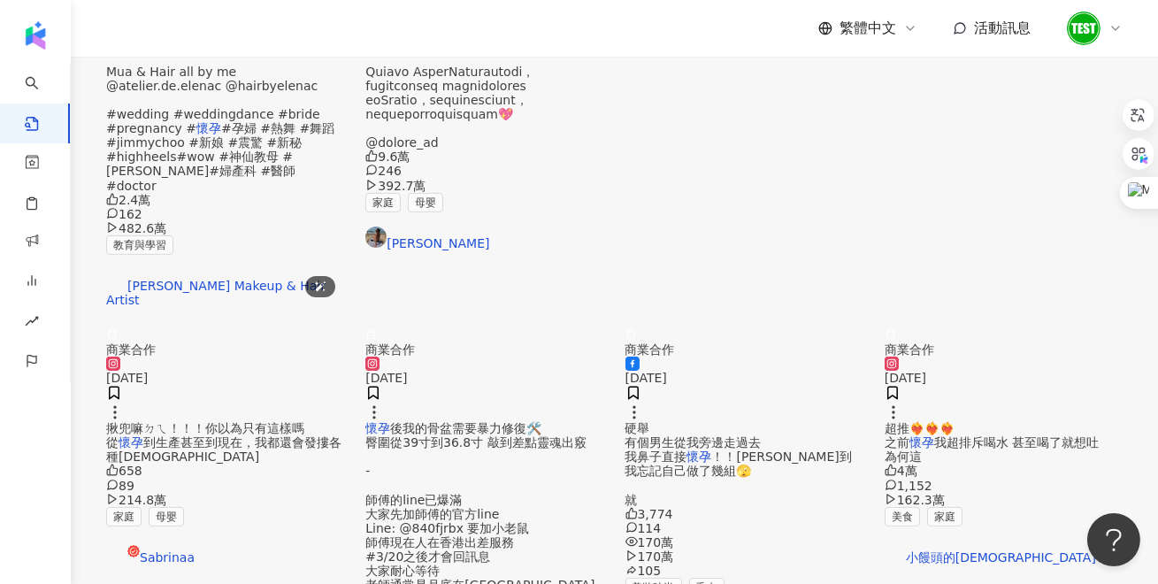
scroll to position [898, 0]
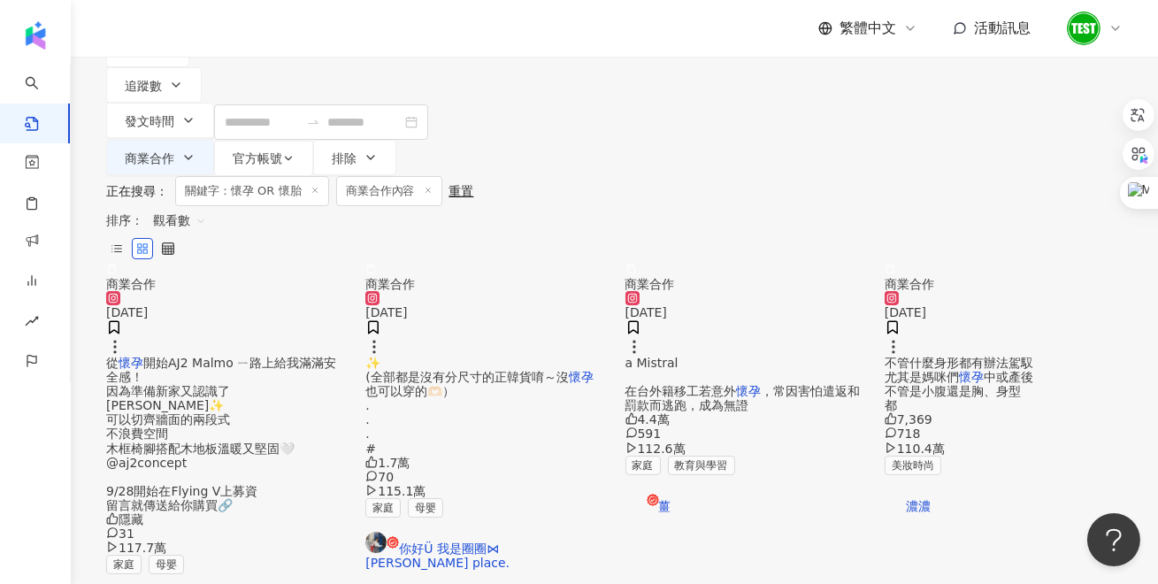
scroll to position [0, 0]
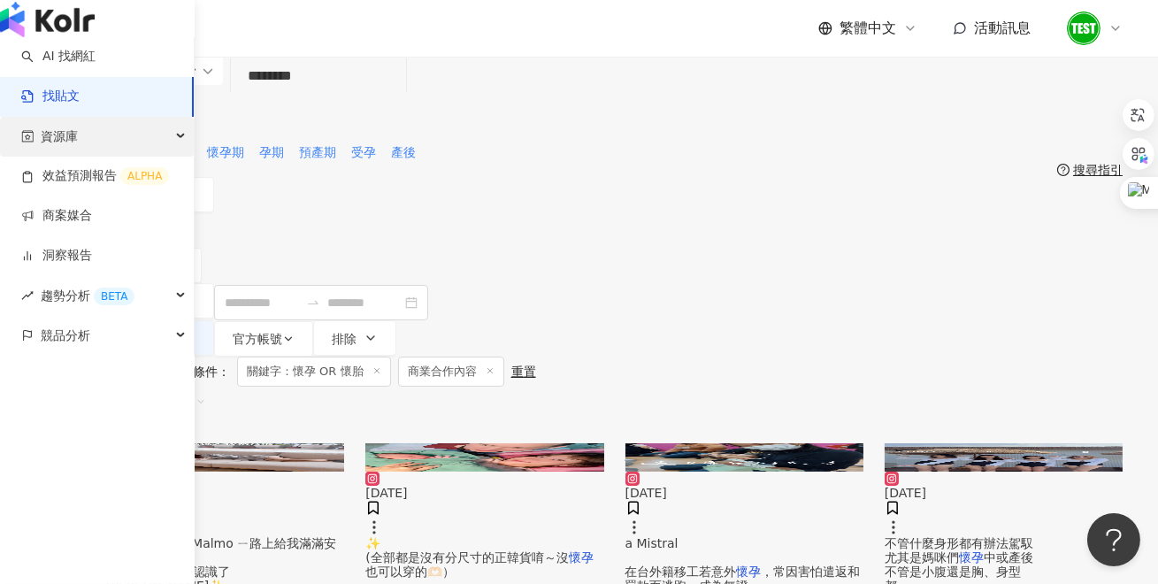
click at [30, 157] on div "資源庫" at bounding box center [97, 137] width 194 height 40
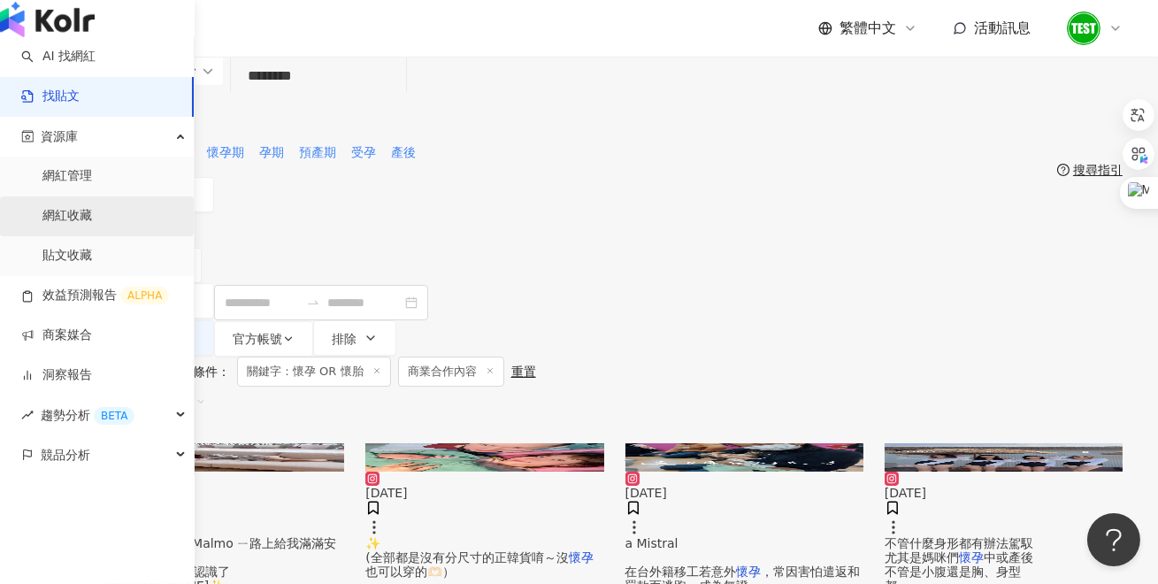
click at [92, 225] on link "網紅收藏" at bounding box center [67, 216] width 50 height 18
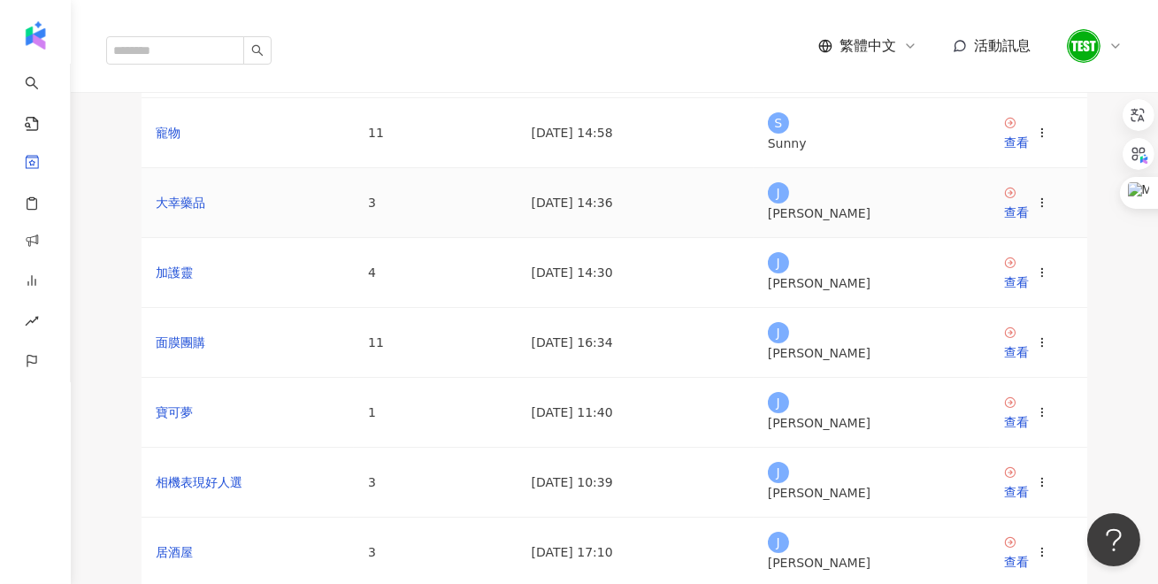
scroll to position [129, 0]
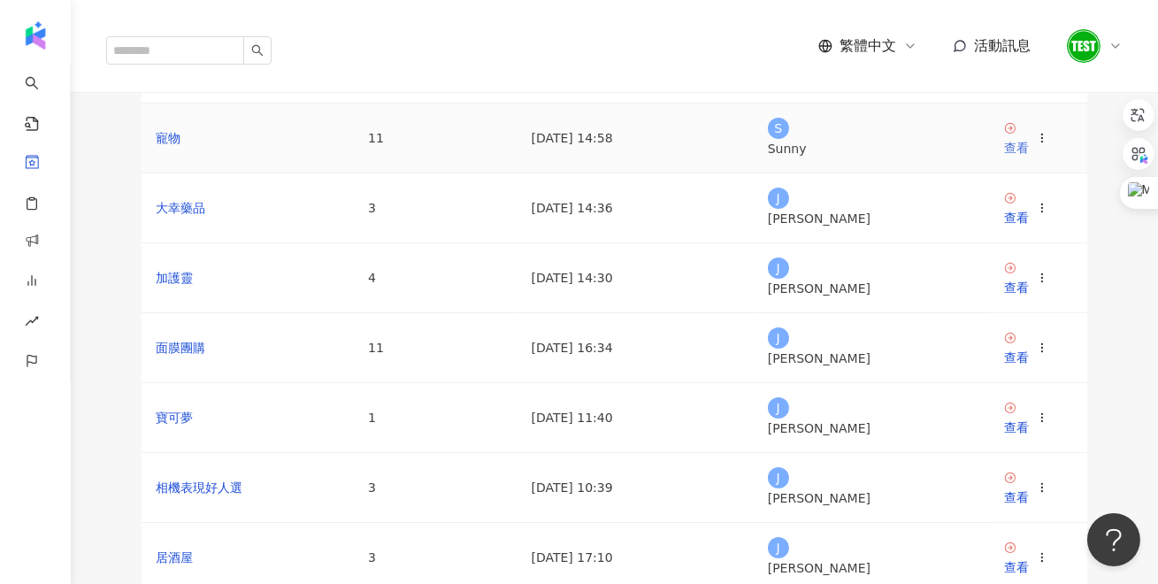
click at [1029, 157] on div "查看" at bounding box center [1016, 147] width 25 height 19
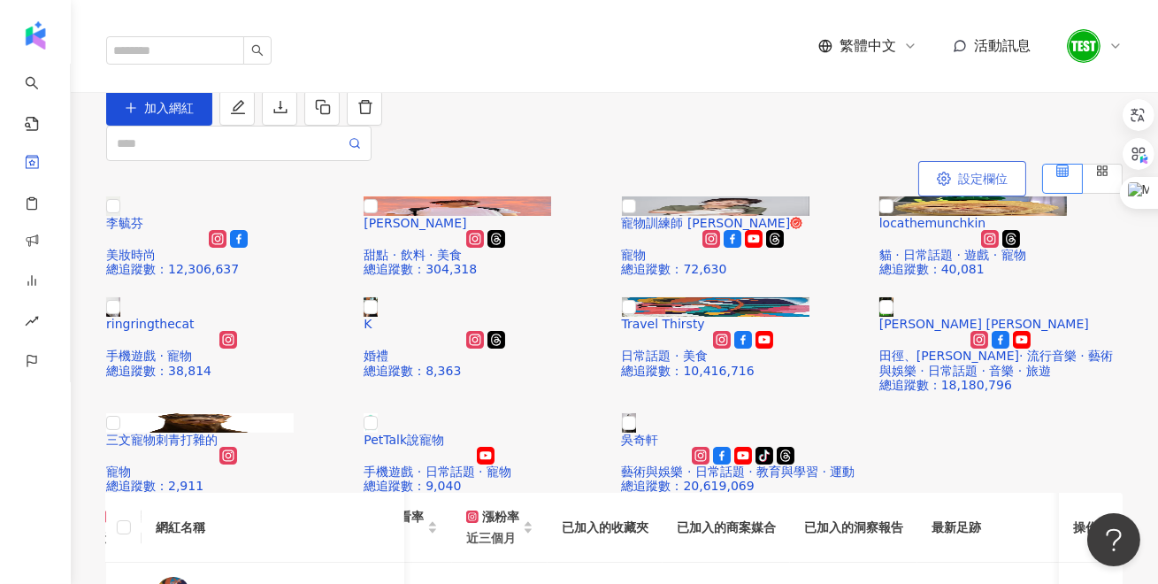
click at [930, 196] on button "設定欄位" at bounding box center [972, 178] width 108 height 35
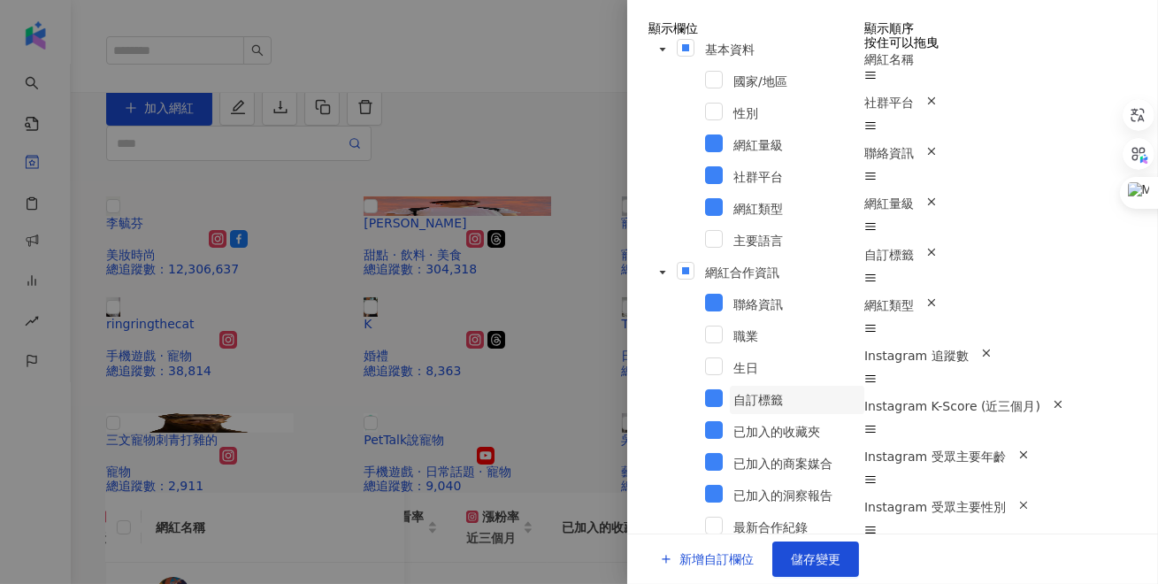
scroll to position [1146, 0]
click at [325, 196] on div at bounding box center [579, 292] width 1158 height 584
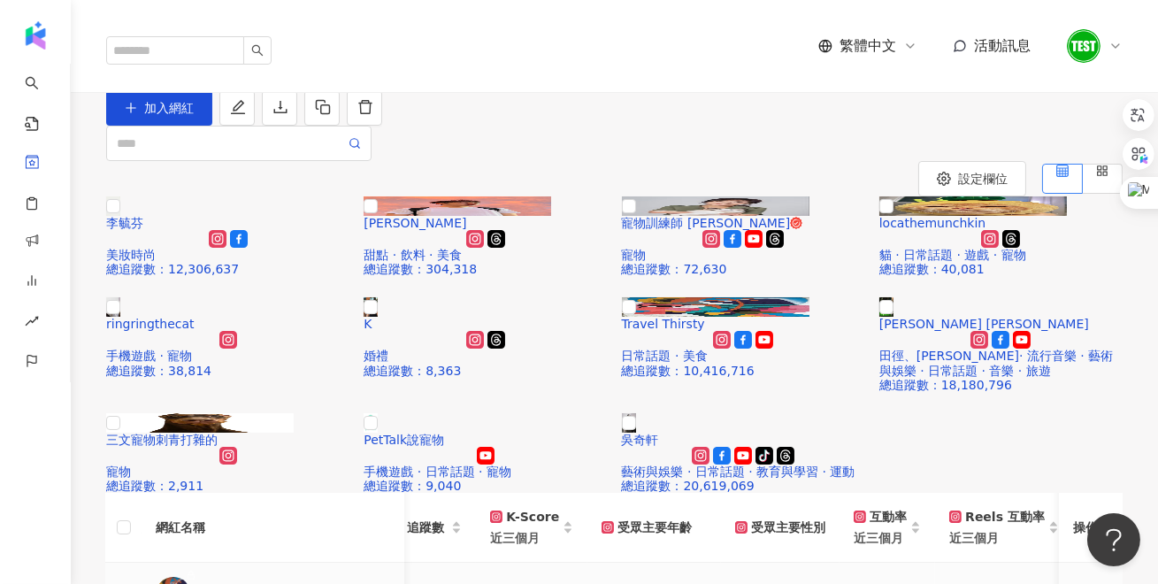
scroll to position [0, 857]
click at [856, 507] on div "互動率 近三個月" at bounding box center [889, 527] width 67 height 41
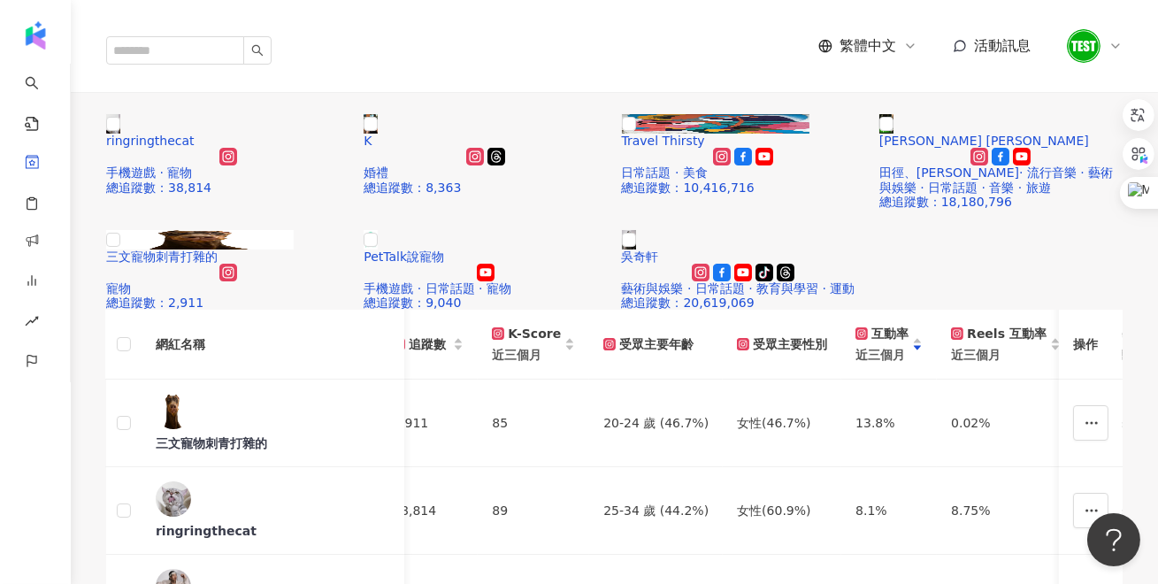
scroll to position [193, 0]
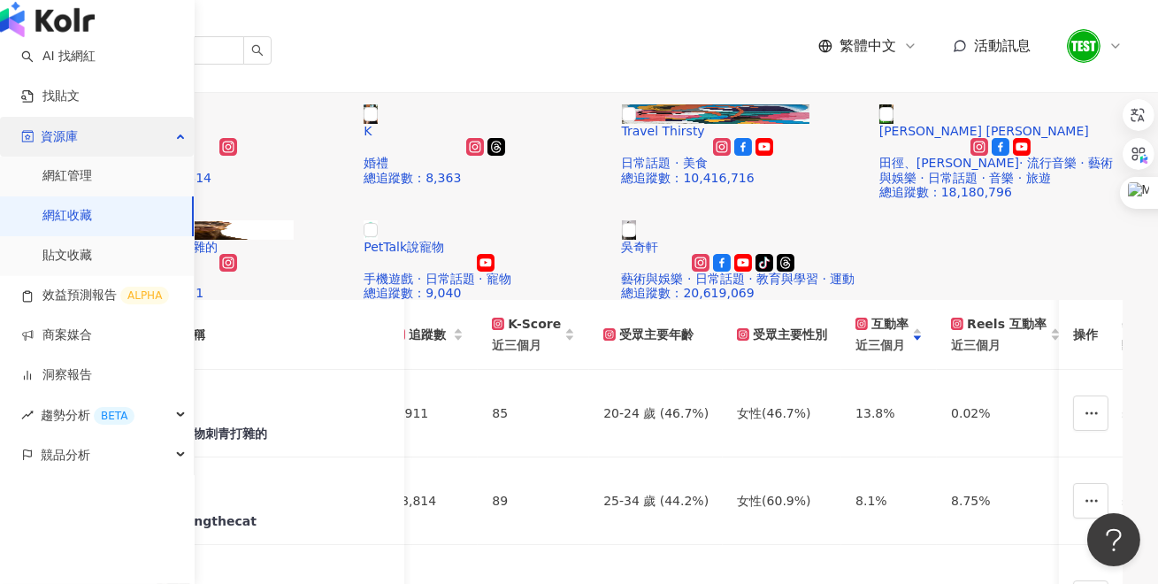
click at [47, 157] on span "資源庫" at bounding box center [59, 137] width 37 height 40
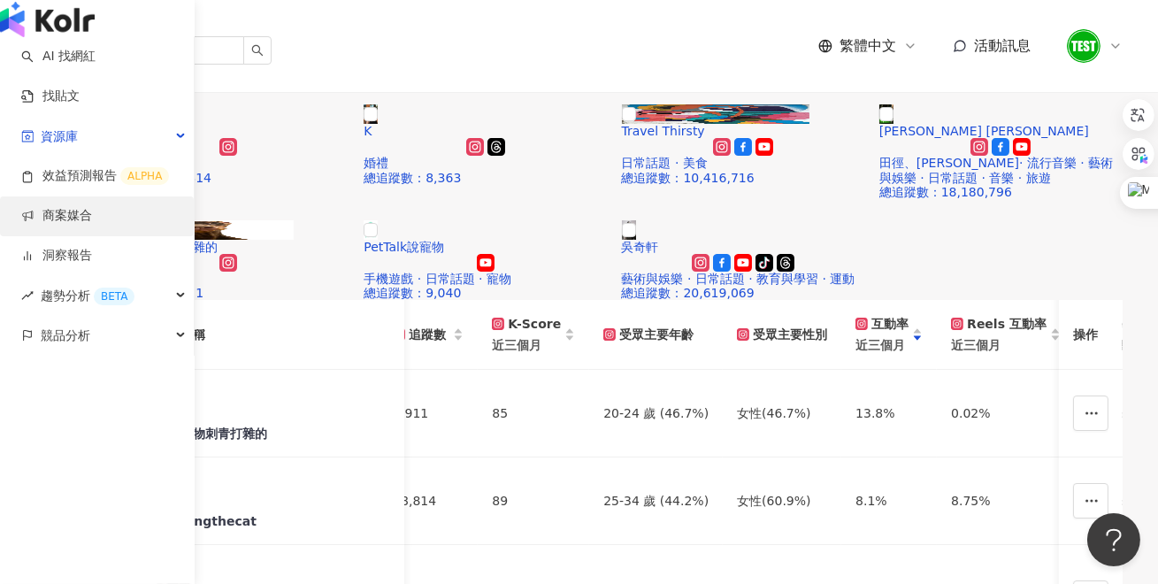
click at [92, 225] on link "商案媒合" at bounding box center [56, 216] width 71 height 18
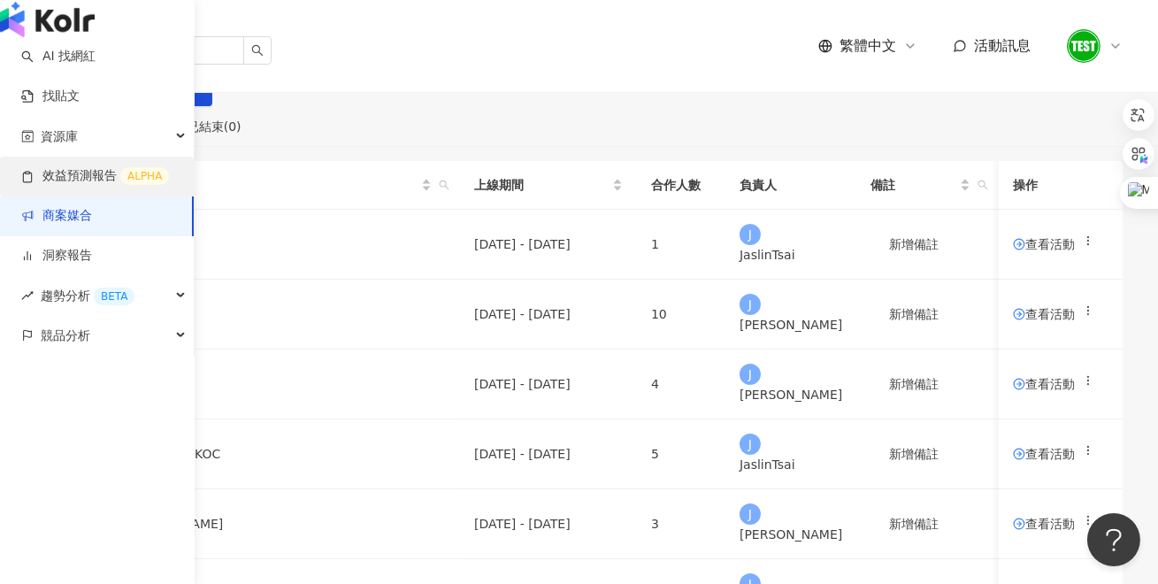
click at [67, 185] on link "效益預測報告 ALPHA" at bounding box center [95, 176] width 148 height 18
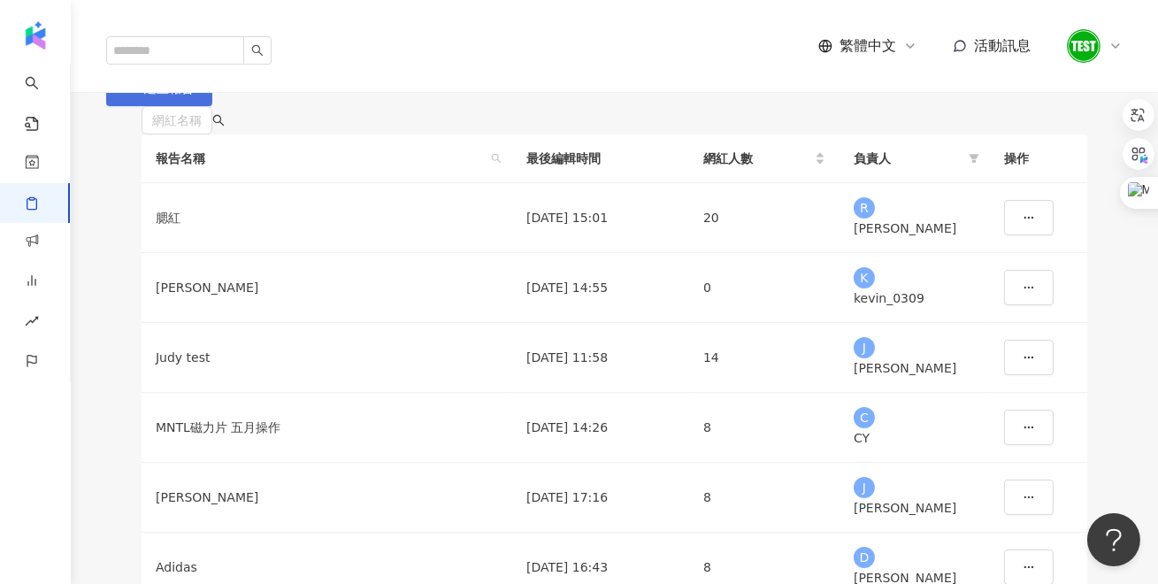
click at [194, 96] on span "建立報告" at bounding box center [169, 88] width 50 height 14
click at [212, 106] on button "建立報告" at bounding box center [159, 88] width 106 height 35
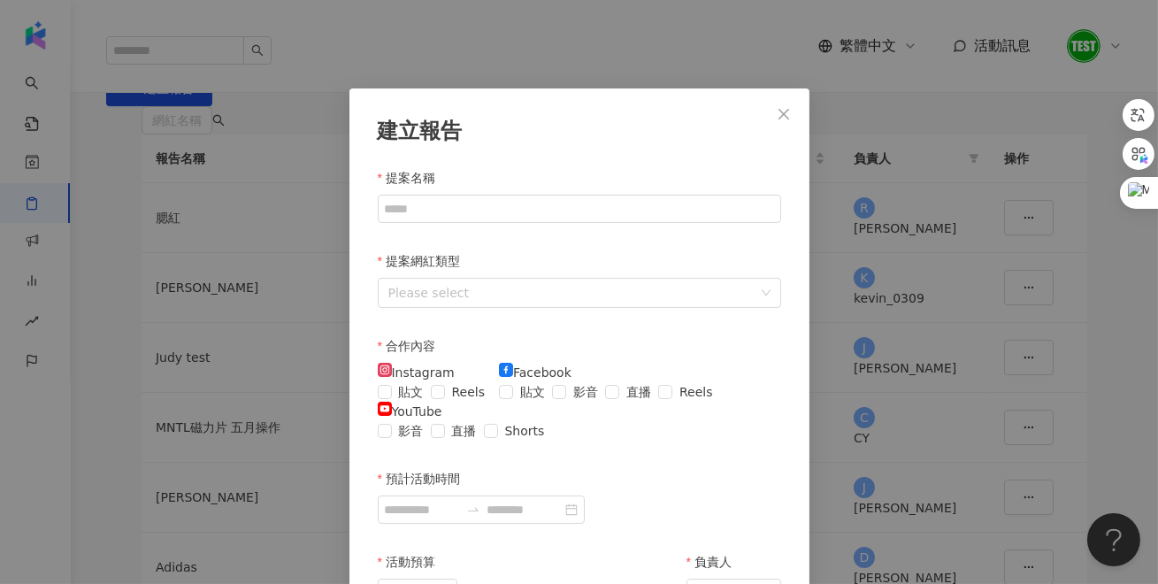
scroll to position [88, 0]
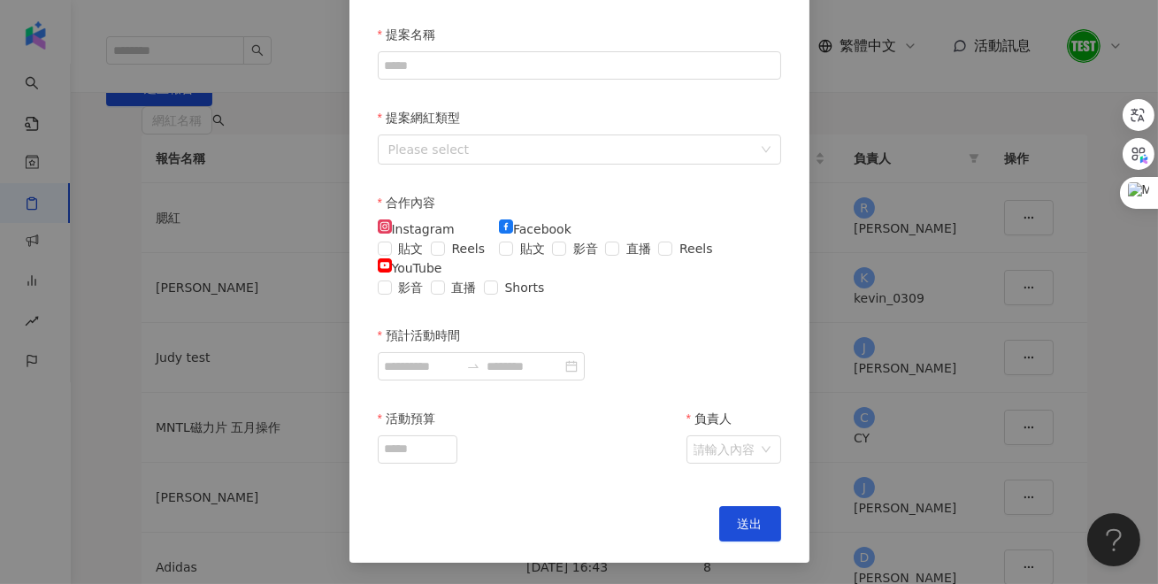
click at [931, 170] on div "建立報告 提案名稱 提案網紅類型 Please select 合作內容 Instagram 貼文 Reels Facebook 貼文 影音 直播 Reels …" at bounding box center [579, 292] width 1158 height 584
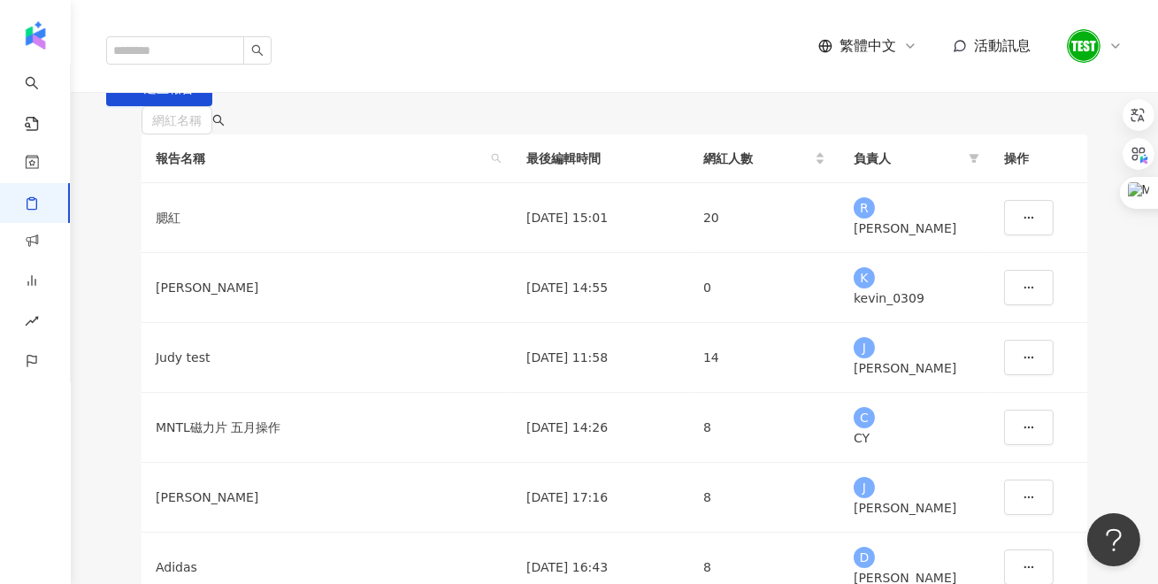
scroll to position [64, 0]
click at [162, 227] on div "腮紅" at bounding box center [327, 217] width 342 height 19
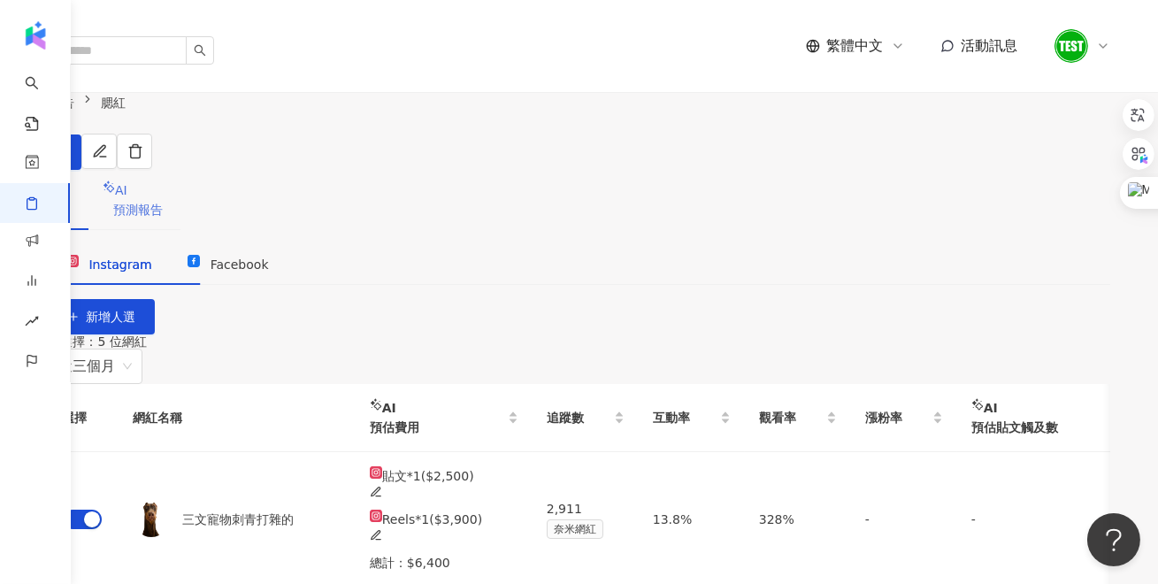
click at [181, 190] on div "AI 預測報告" at bounding box center [133, 200] width 96 height 60
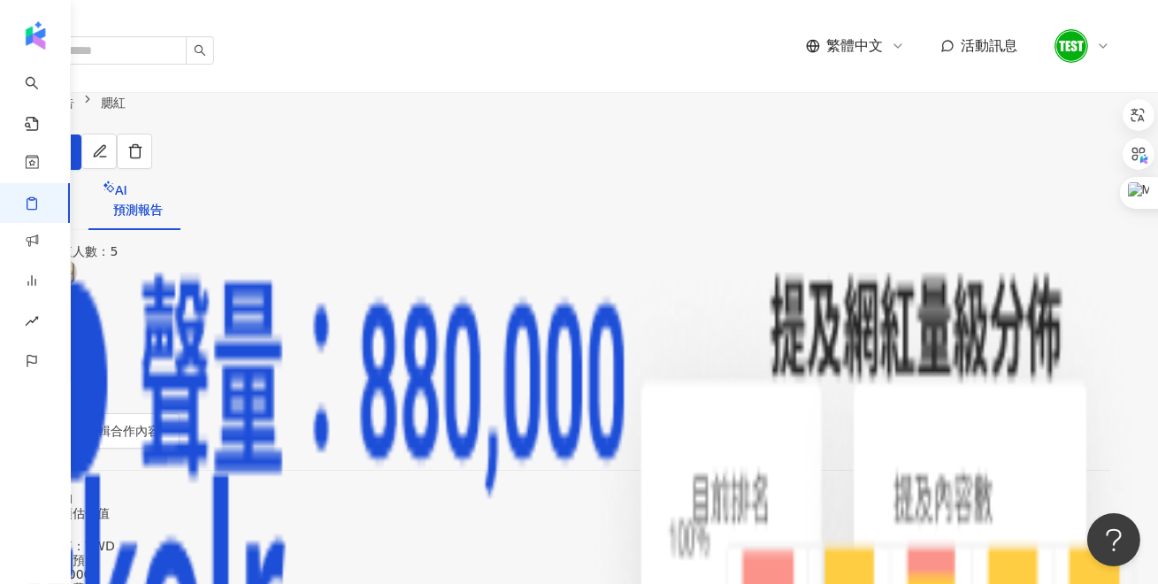
click at [67, 190] on div "網紅人選" at bounding box center [43, 199] width 50 height 19
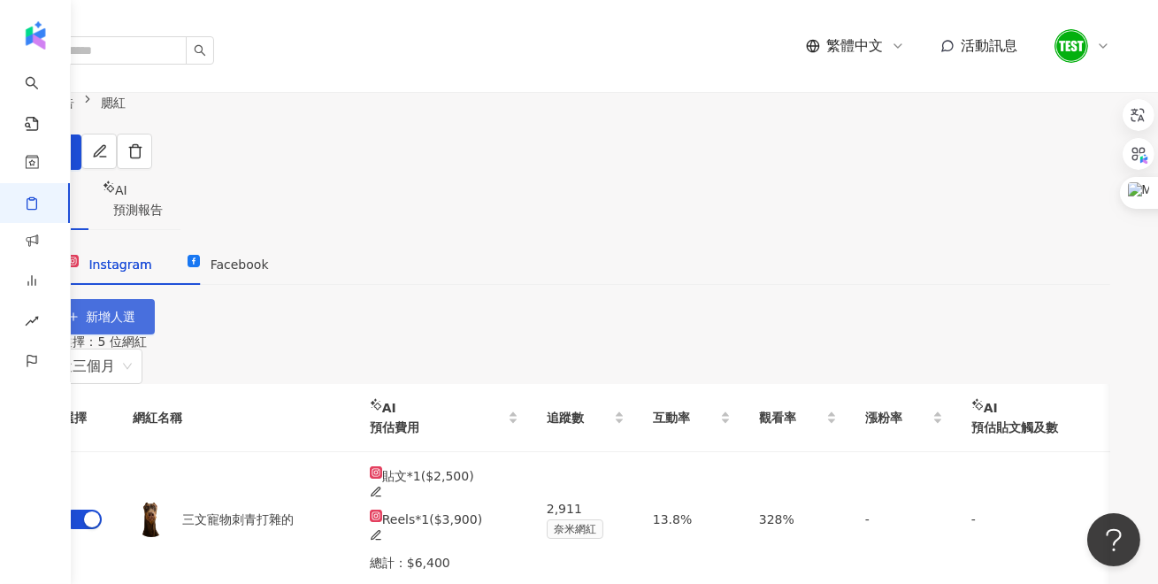
click at [136, 310] on span "新增人選" at bounding box center [112, 317] width 50 height 14
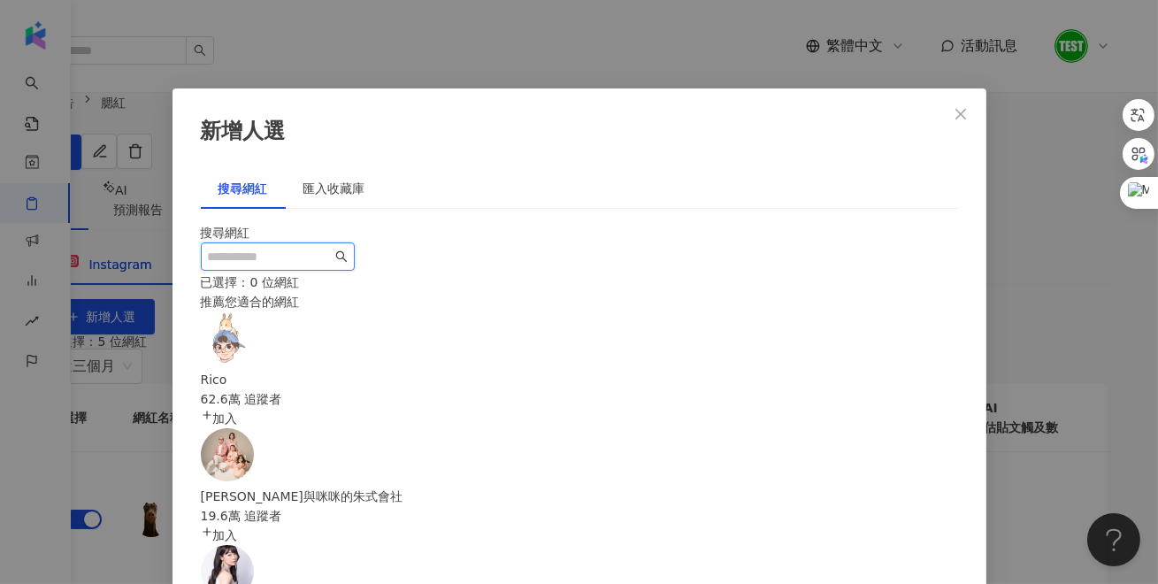
click at [296, 266] on input "search" at bounding box center [270, 256] width 124 height 19
click at [338, 179] on div "匯入收藏庫" at bounding box center [334, 188] width 62 height 19
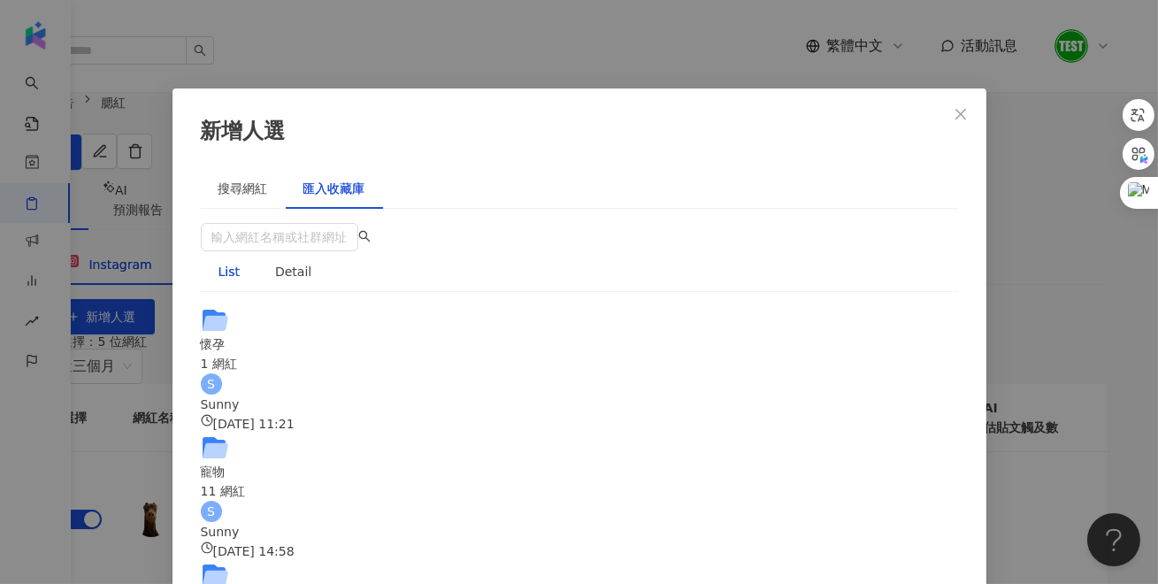
click at [311, 522] on div "Sunny" at bounding box center [579, 531] width 757 height 19
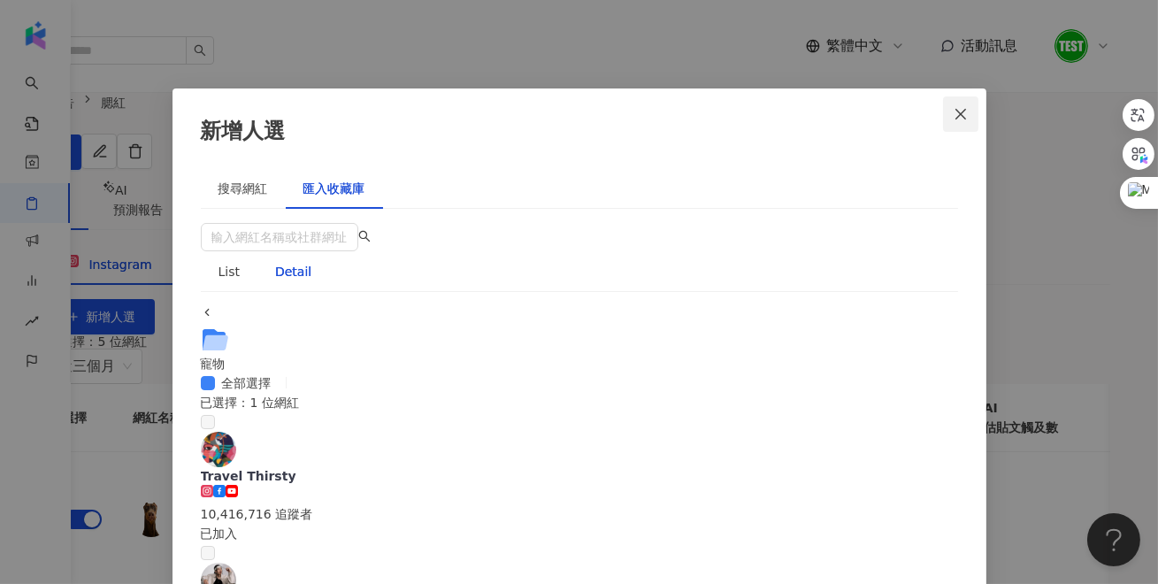
click at [956, 102] on button "Close" at bounding box center [960, 113] width 35 height 35
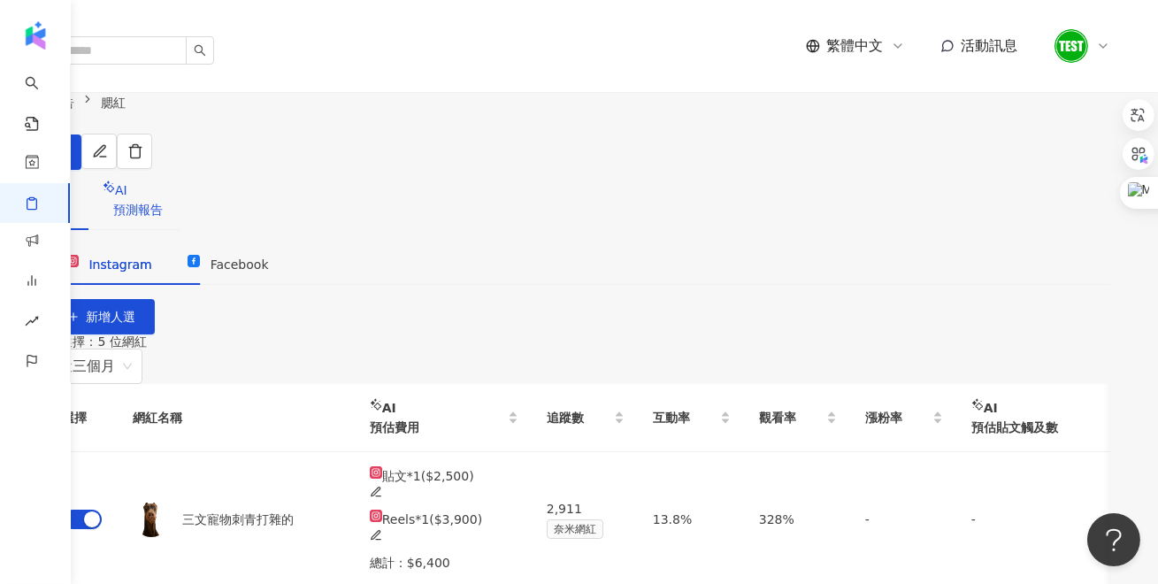
click at [163, 203] on span "預測報告" at bounding box center [138, 210] width 50 height 14
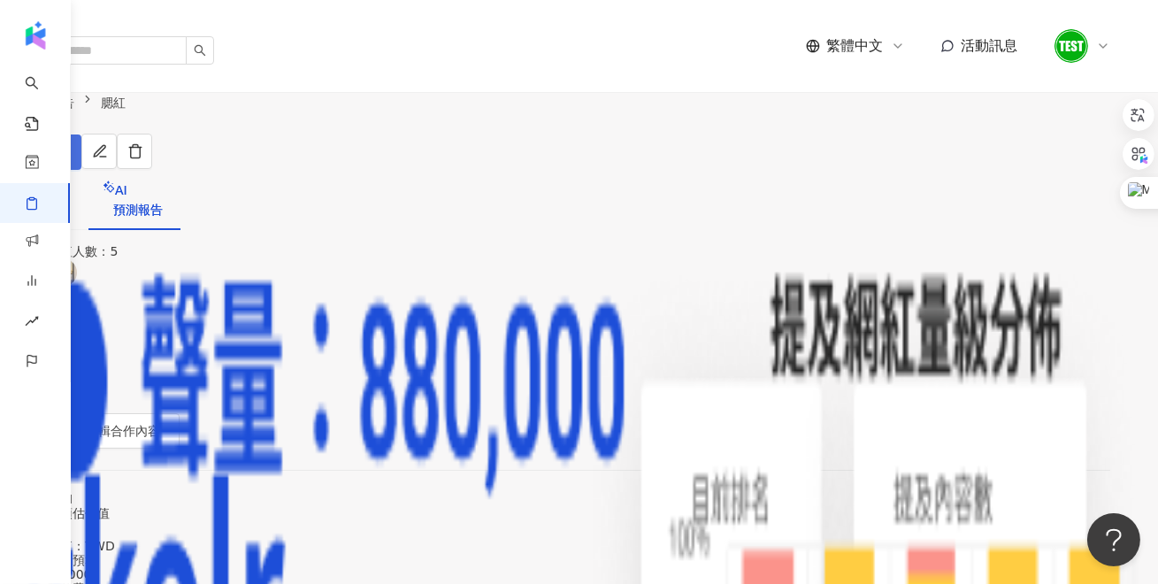
click at [31, 146] on icon "button" at bounding box center [25, 152] width 12 height 12
click at [81, 142] on button "匯出" at bounding box center [40, 151] width 81 height 35
click at [993, 176] on span "匯出 PPT" at bounding box center [1002, 172] width 62 height 19
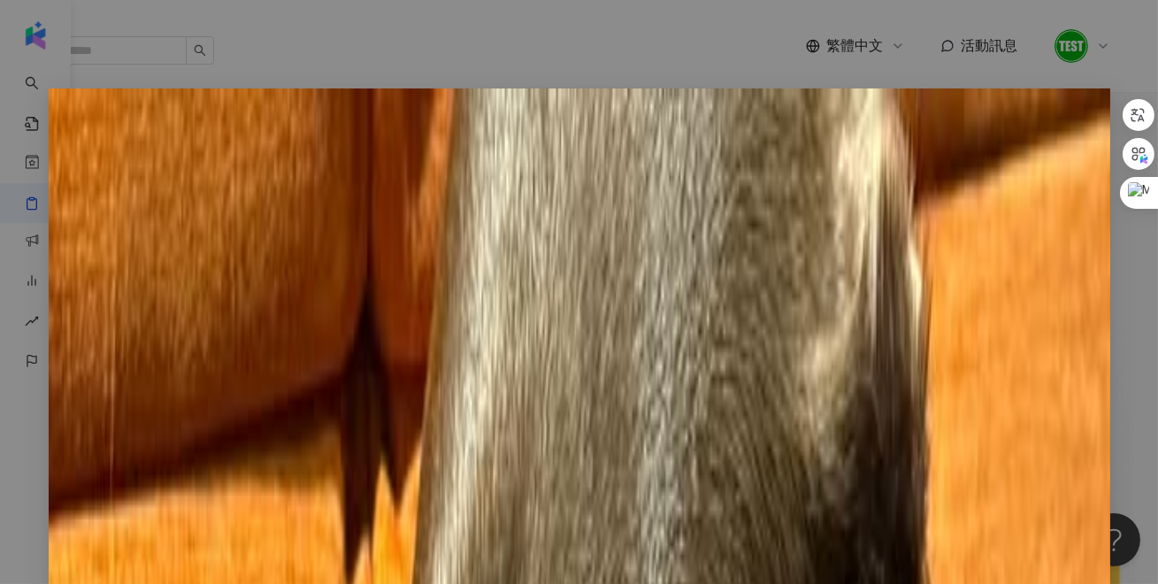
scroll to position [1581, 0]
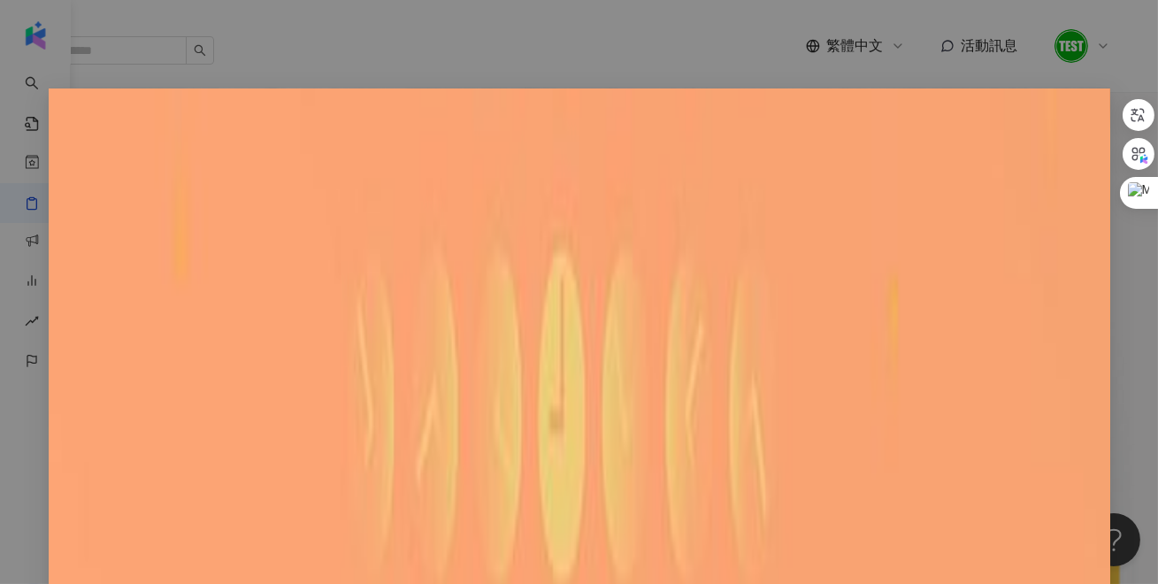
click at [1086, 112] on icon "close" at bounding box center [1084, 113] width 11 height 11
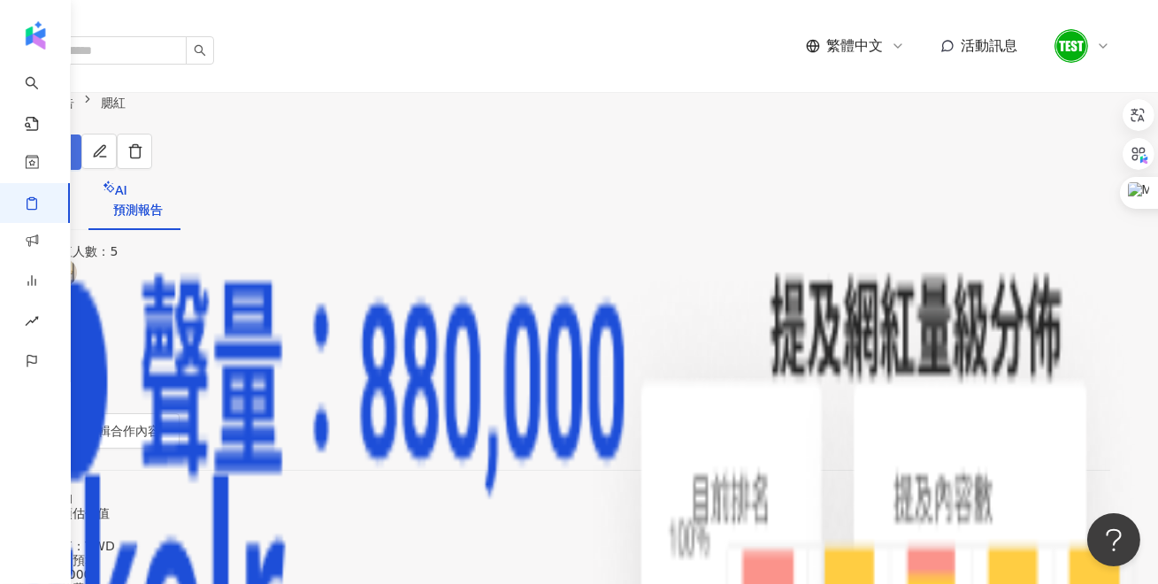
click at [30, 154] on icon "button" at bounding box center [25, 156] width 10 height 4
click at [1002, 172] on span "匯出 PPT" at bounding box center [1002, 172] width 62 height 19
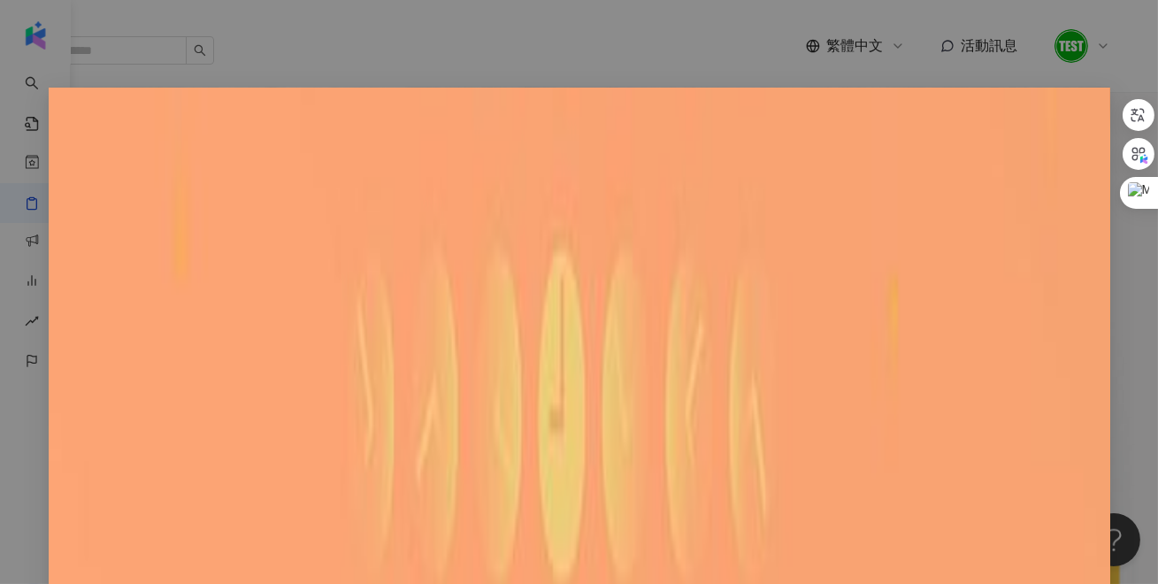
scroll to position [2350, 0]
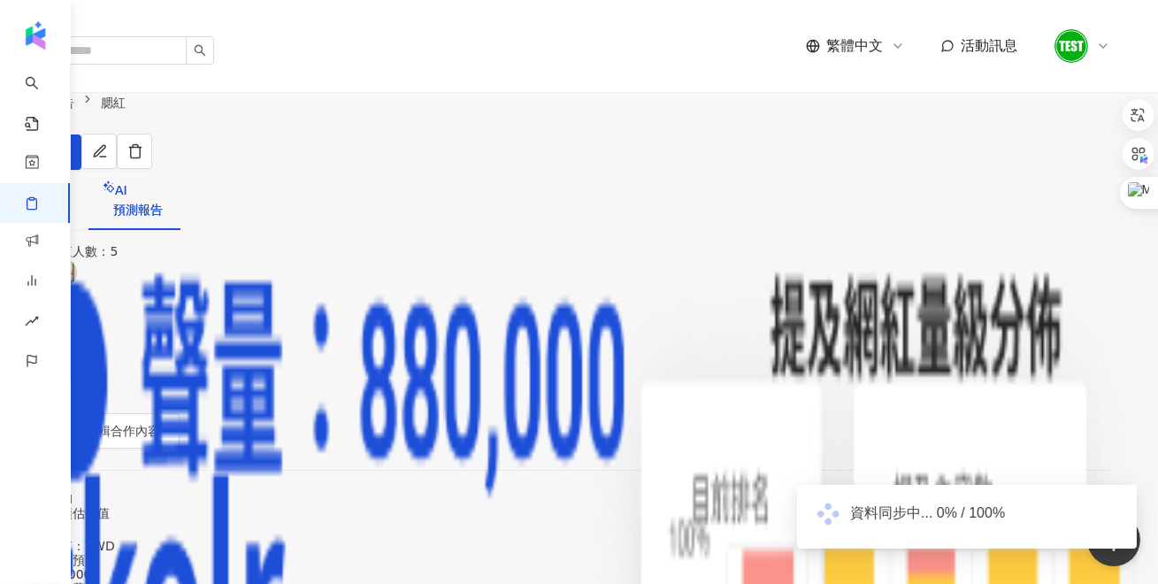
scroll to position [0, 0]
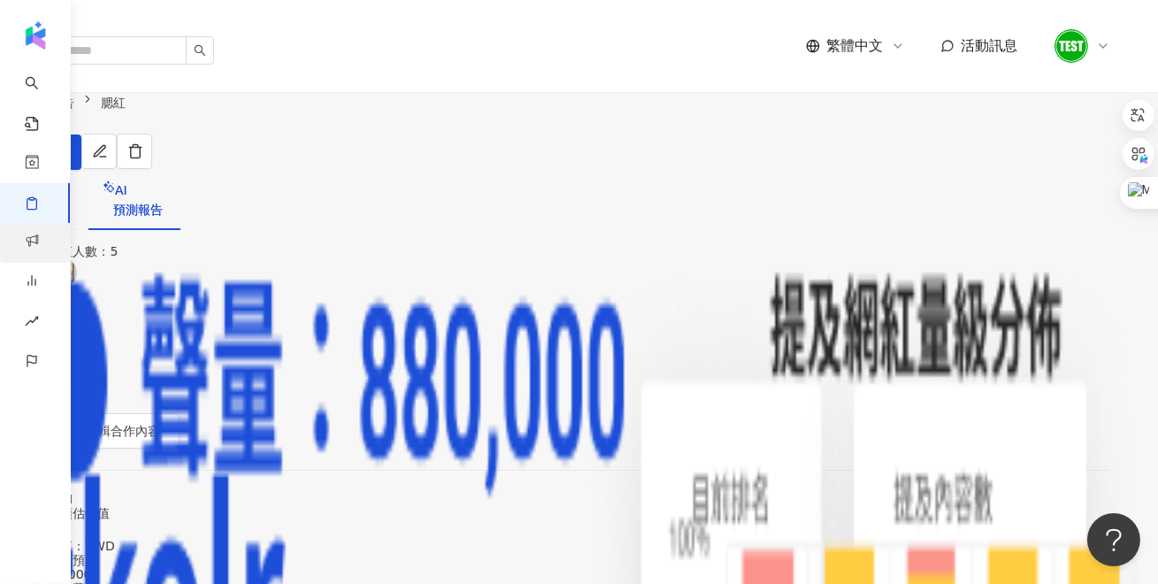
click at [31, 239] on link "商案媒合" at bounding box center [42, 257] width 35 height 69
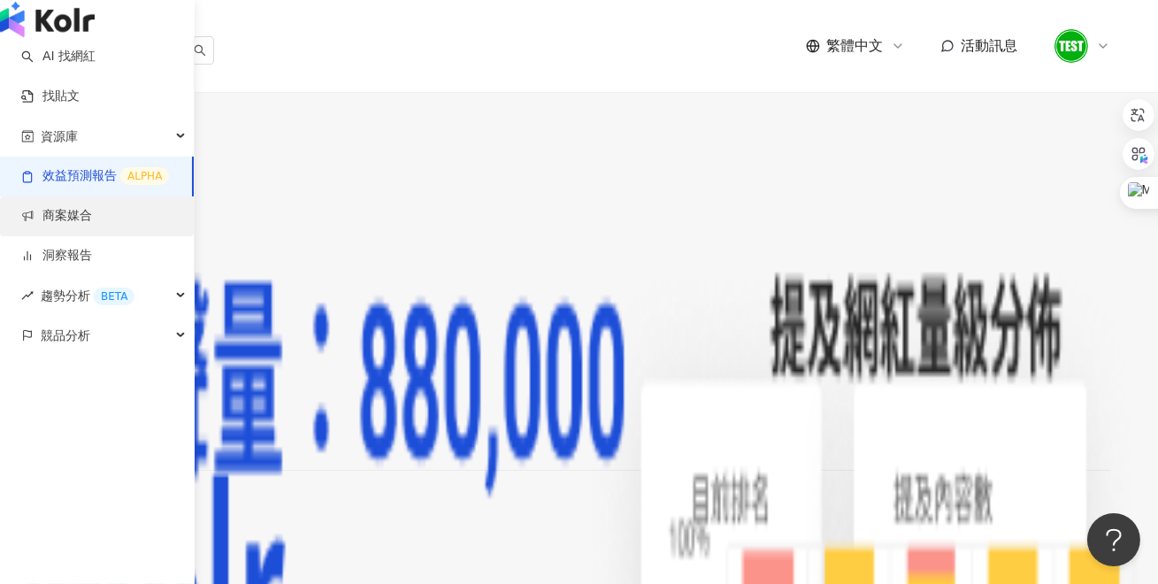
click at [92, 225] on link "商案媒合" at bounding box center [56, 216] width 71 height 18
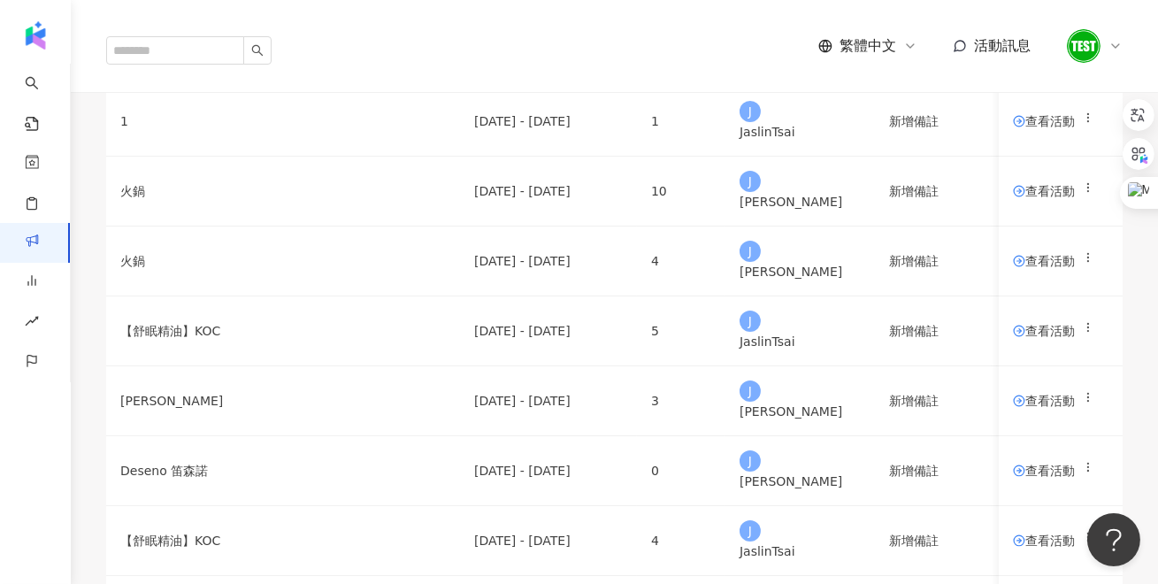
scroll to position [125, 0]
click at [1013, 196] on span at bounding box center [1019, 189] width 12 height 14
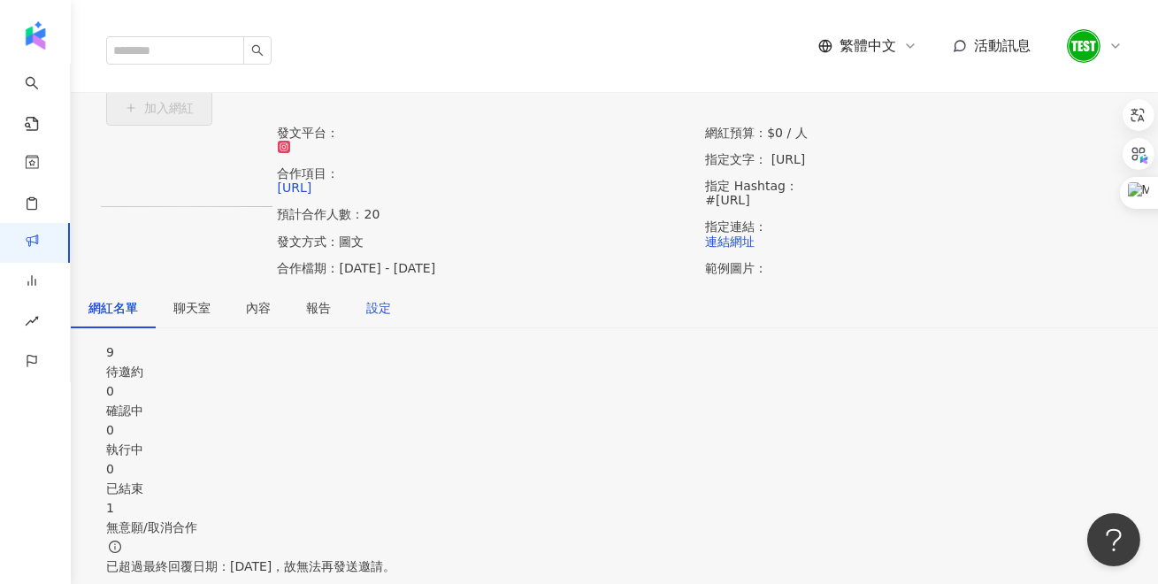
click at [391, 318] on div "設定" at bounding box center [378, 307] width 25 height 19
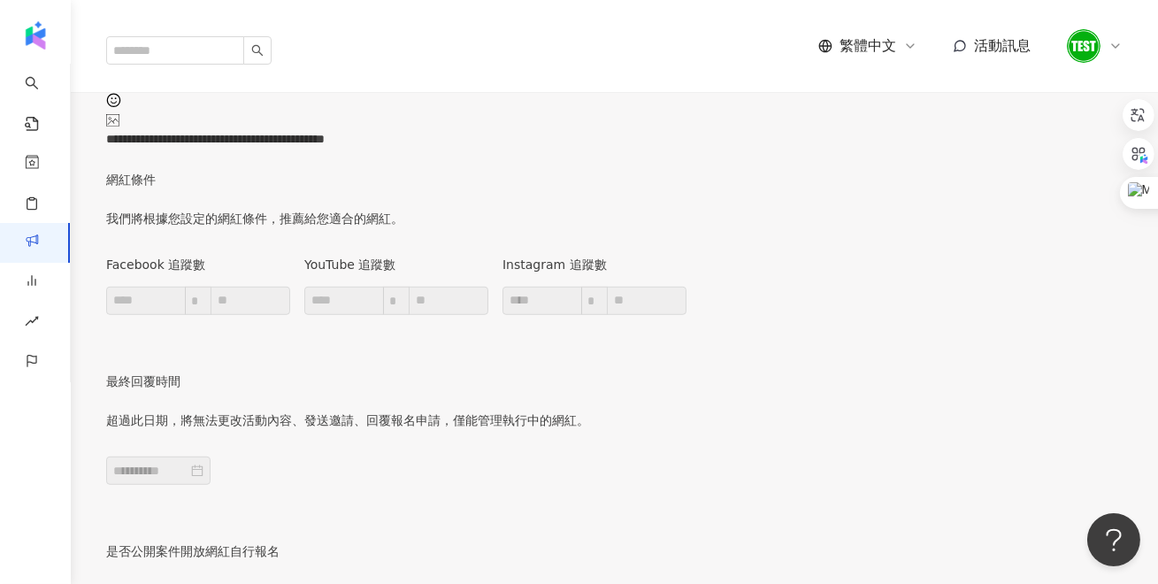
scroll to position [77, 0]
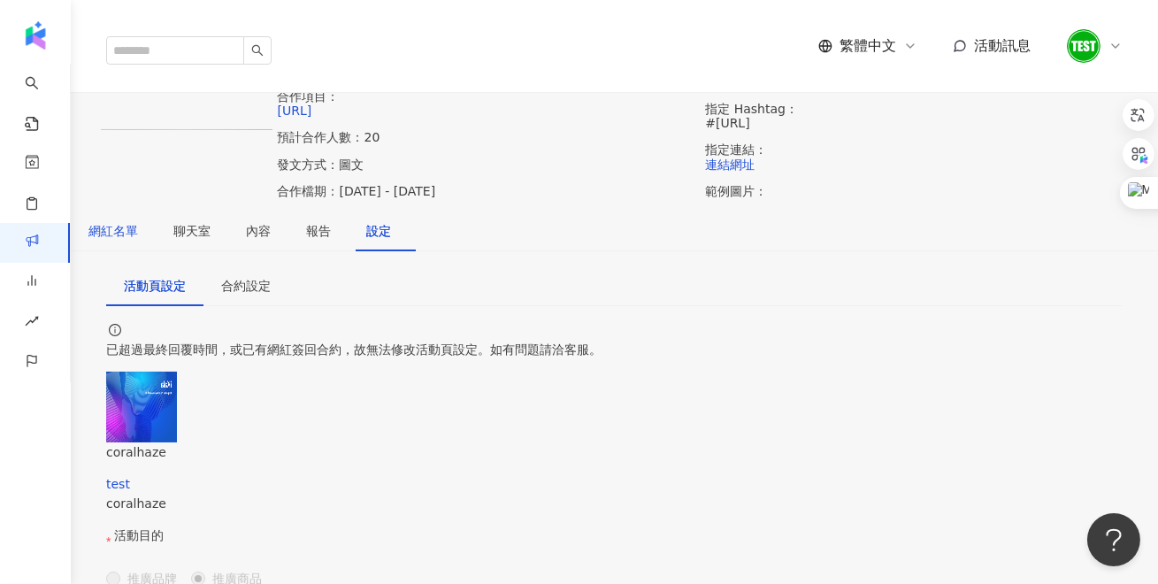
click at [138, 241] on div "網紅名單" at bounding box center [113, 230] width 50 height 19
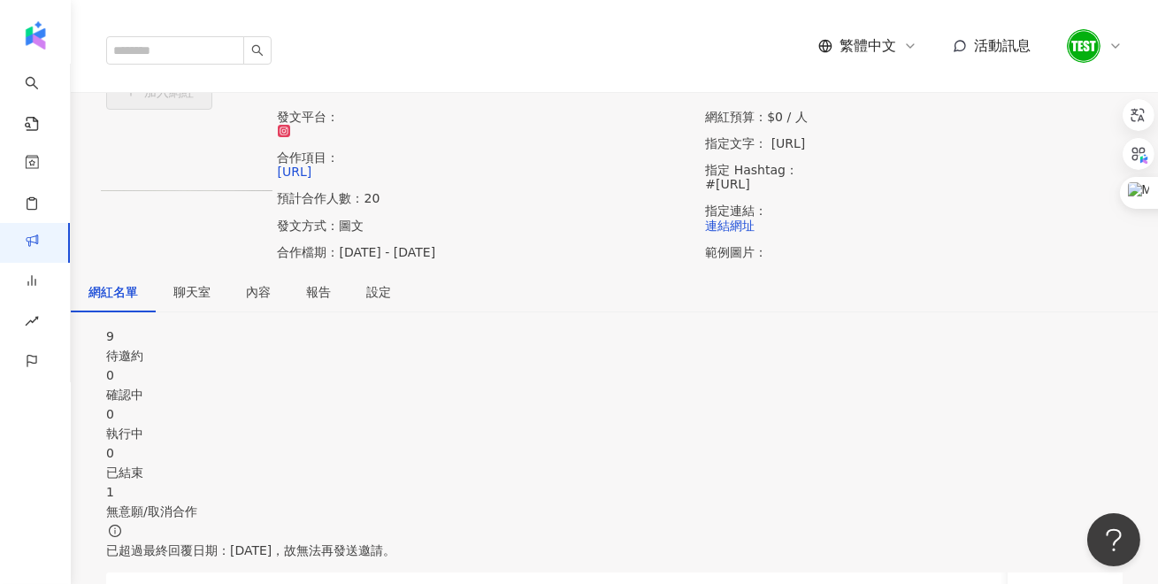
scroll to position [12, 0]
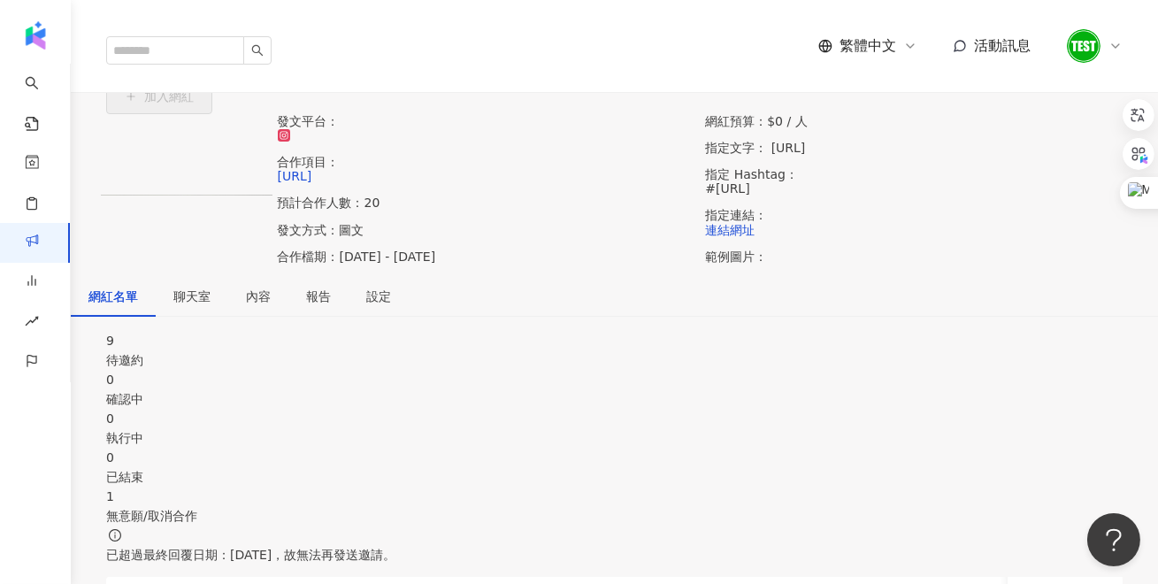
click at [134, 65] on link "活動列表" at bounding box center [131, 54] width 57 height 19
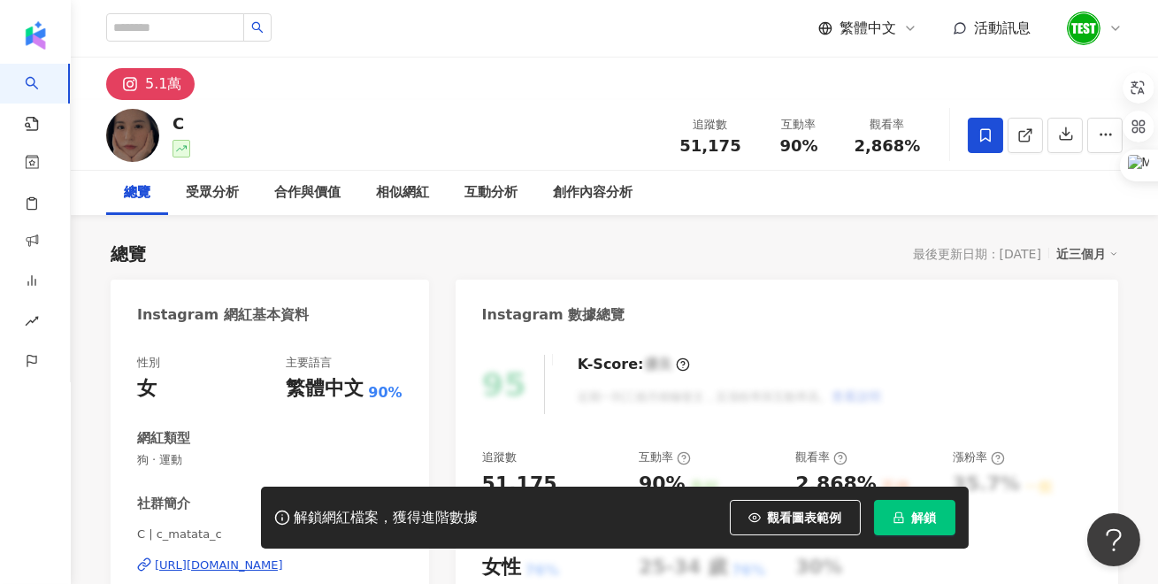
scroll to position [169, 0]
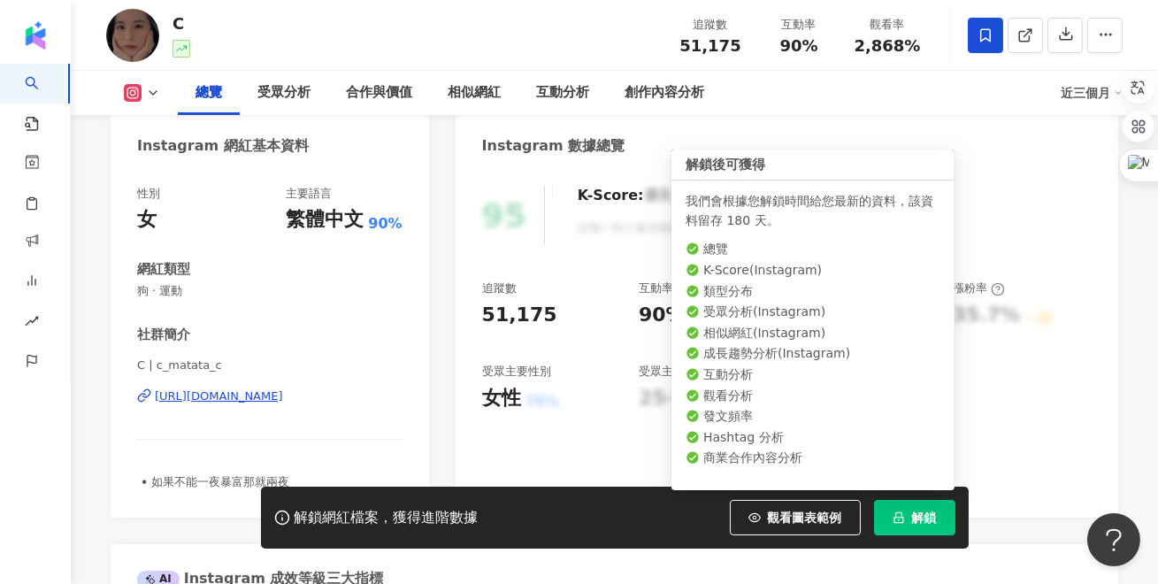
click at [891, 502] on button "解鎖" at bounding box center [914, 517] width 81 height 35
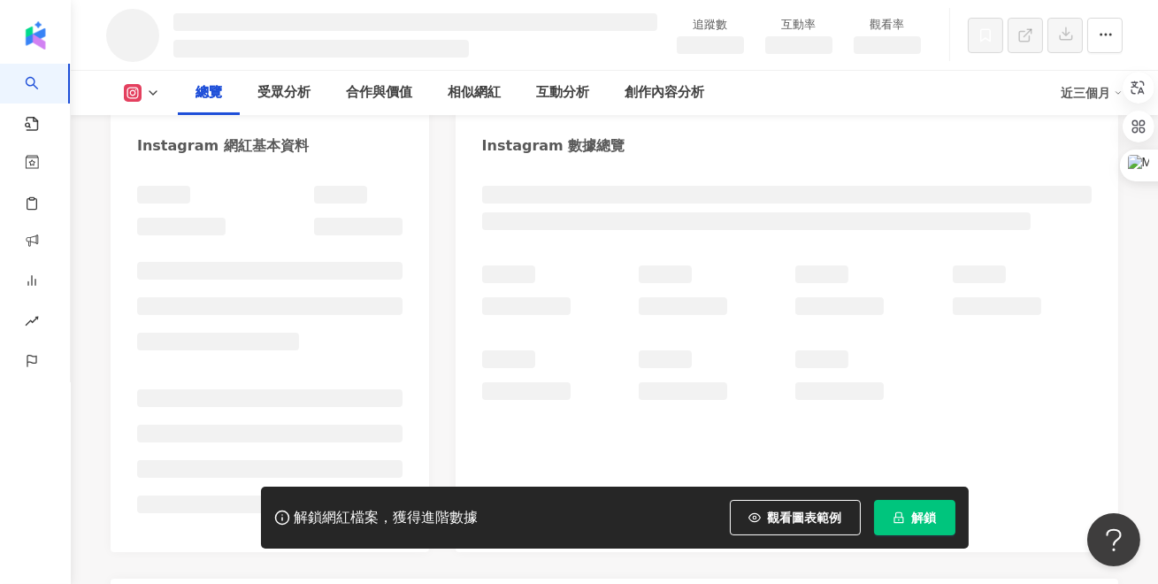
scroll to position [269, 0]
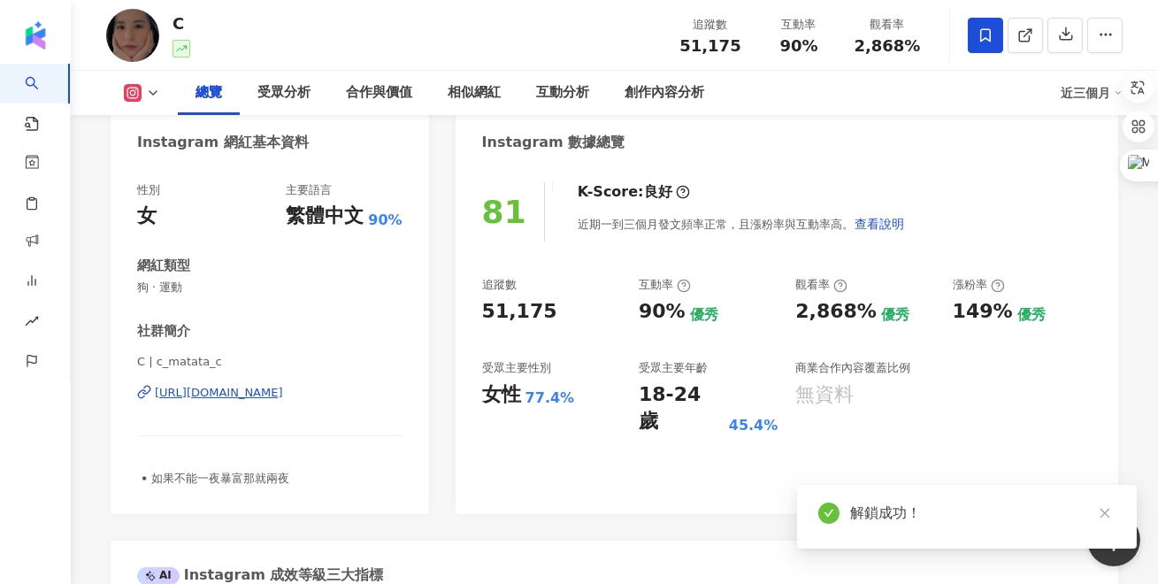
scroll to position [116, 0]
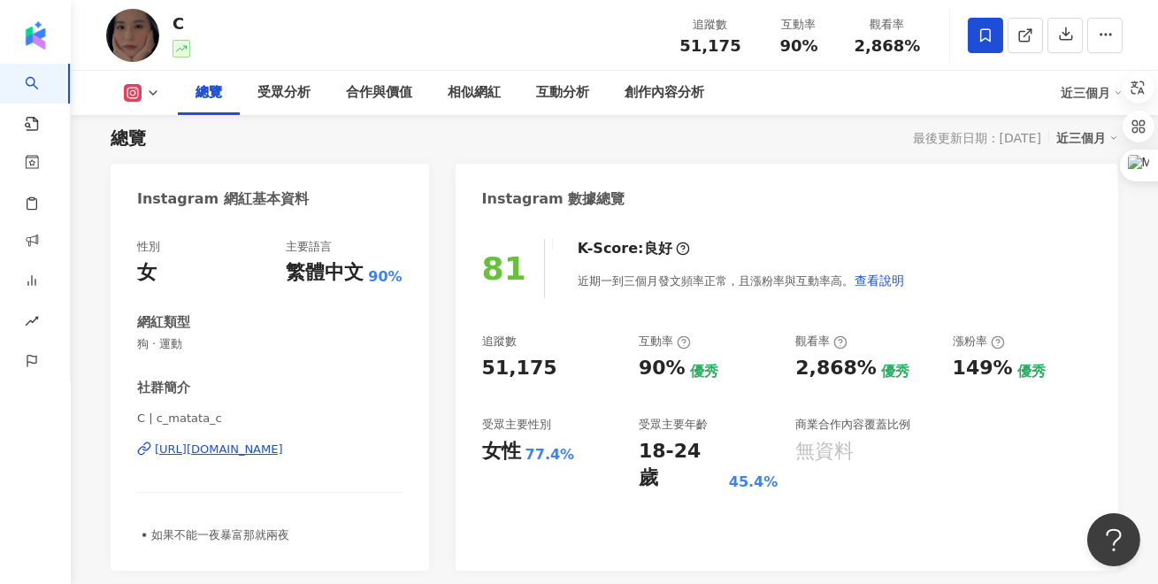
click at [682, 192] on div "Instagram 數據總覽" at bounding box center [787, 193] width 663 height 58
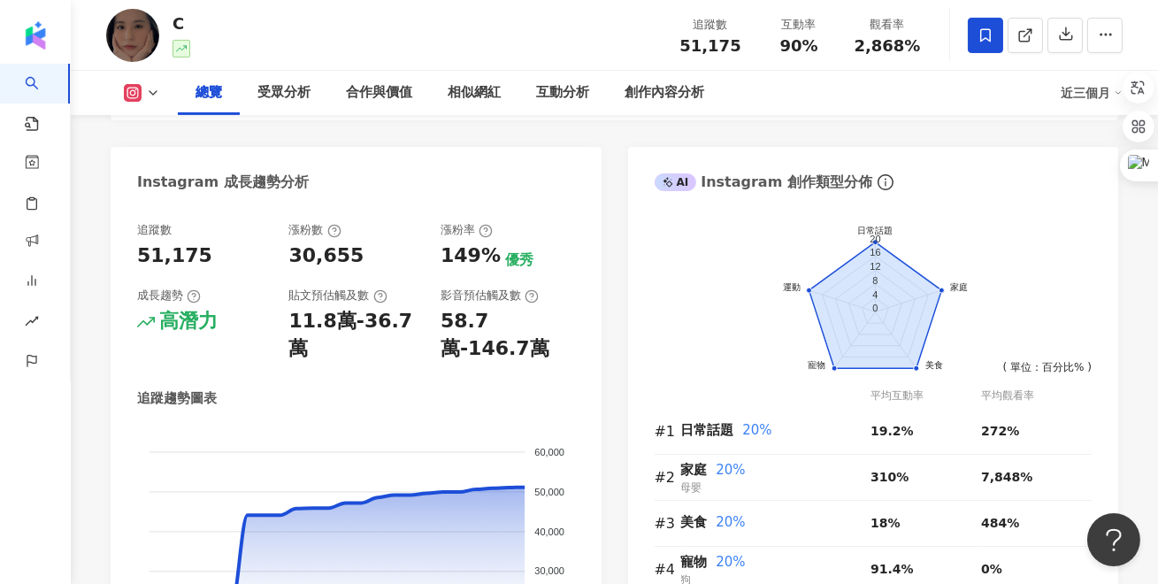
scroll to position [894, 0]
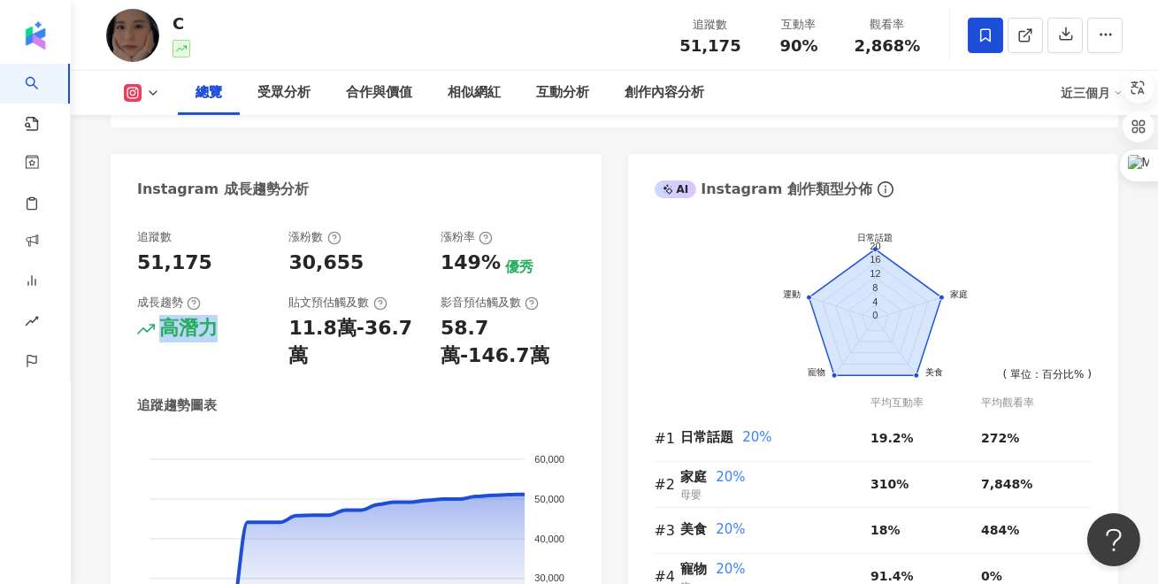
drag, startPoint x: 246, startPoint y: 342, endPoint x: 134, endPoint y: 332, distance: 112.9
click at [134, 332] on div "追蹤數 51,175 漲粉數 30,655 漲粉率 149% 優秀 成長趨勢 高潛力 貼文預估觸及數 11.8萬-36.7萬 影音預估觸及數 58.7萬-14…" at bounding box center [356, 461] width 491 height 500
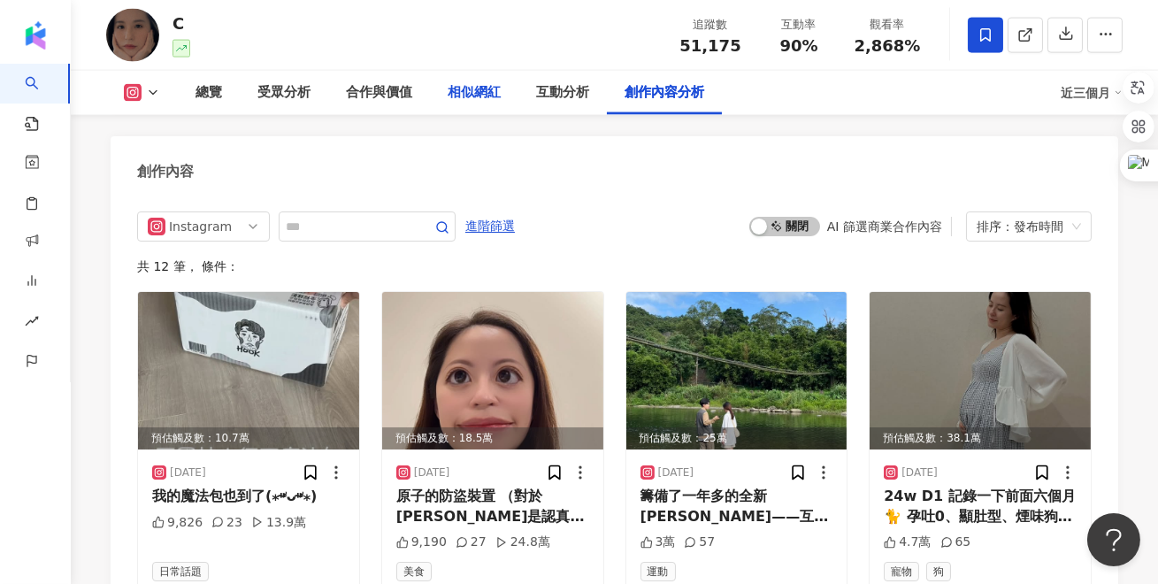
scroll to position [5290, 0]
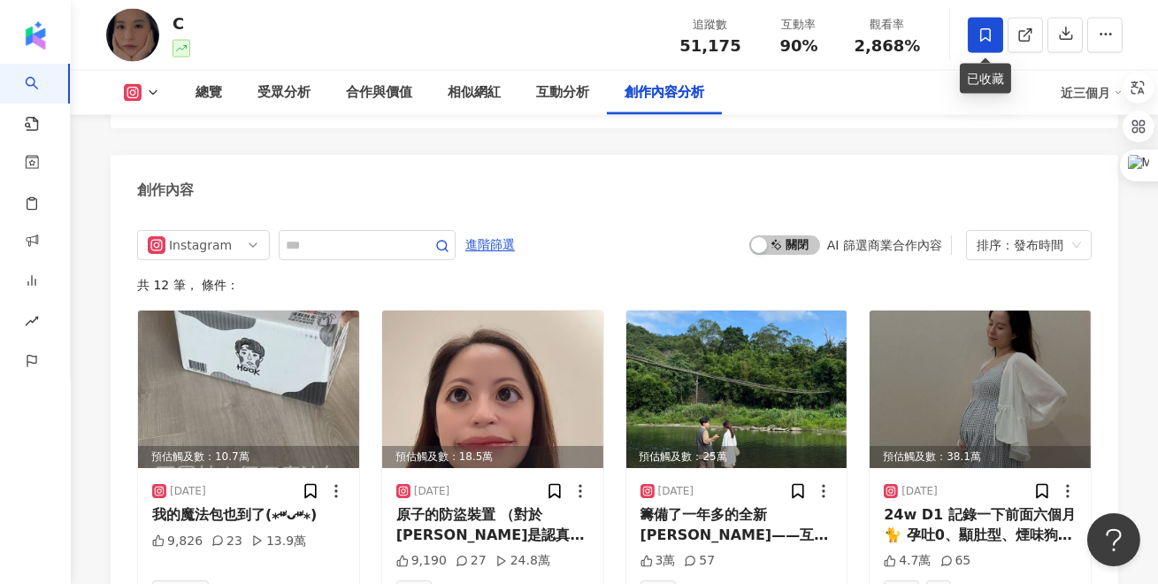
click at [984, 35] on icon at bounding box center [986, 35] width 16 height 16
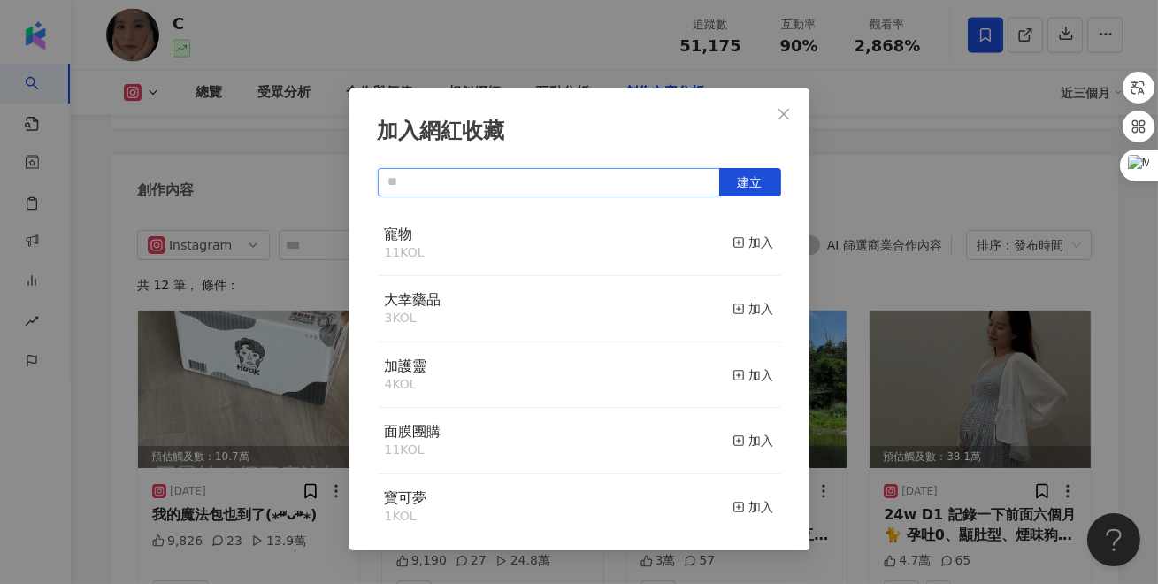
click at [661, 191] on input "text" at bounding box center [549, 182] width 342 height 28
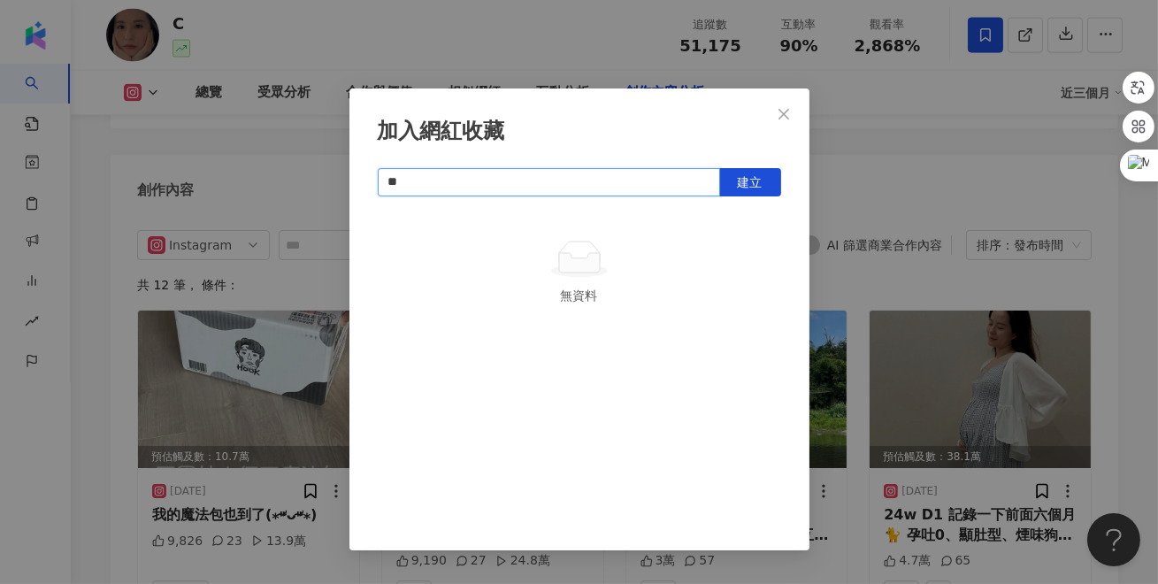
type input "**"
click at [752, 186] on span "建立" at bounding box center [750, 182] width 25 height 14
click at [788, 111] on icon "close" at bounding box center [784, 114] width 14 height 14
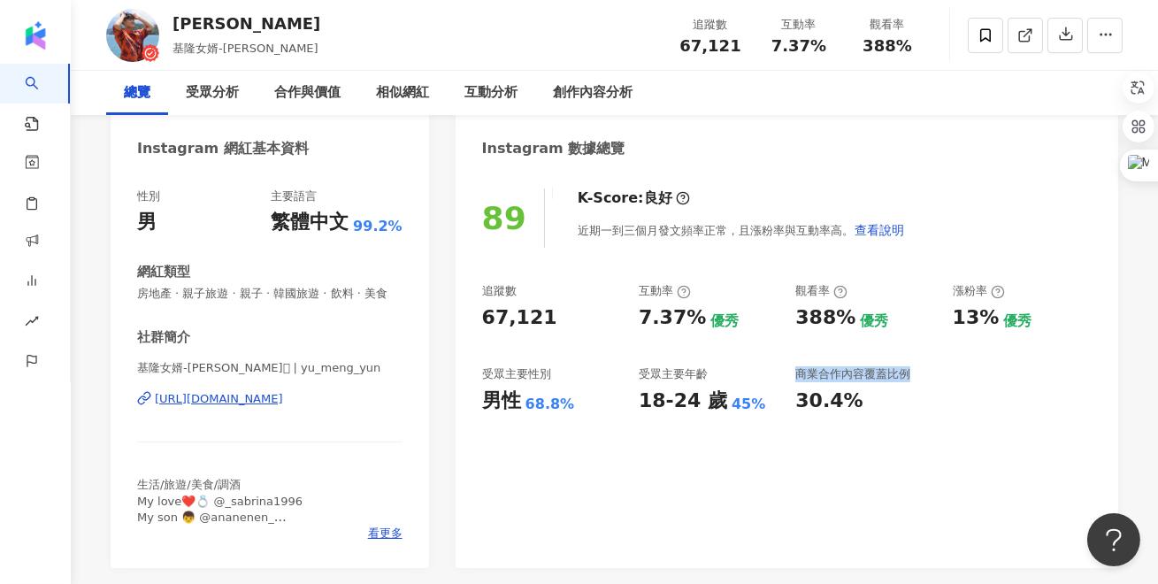
drag, startPoint x: 797, startPoint y: 373, endPoint x: 842, endPoint y: 385, distance: 46.8
click at [937, 375] on div "追蹤數 67,121 互動率 7.37% 優秀 觀看率 388% 優秀 漲粉率 13% 優秀 受眾主要性別 男性 68.8% 受眾主要年齡 18-24 歲 4…" at bounding box center [787, 348] width 610 height 131
click at [884, 401] on div "30.4%" at bounding box center [864, 401] width 139 height 27
click at [596, 95] on div "創作內容分析" at bounding box center [593, 92] width 80 height 21
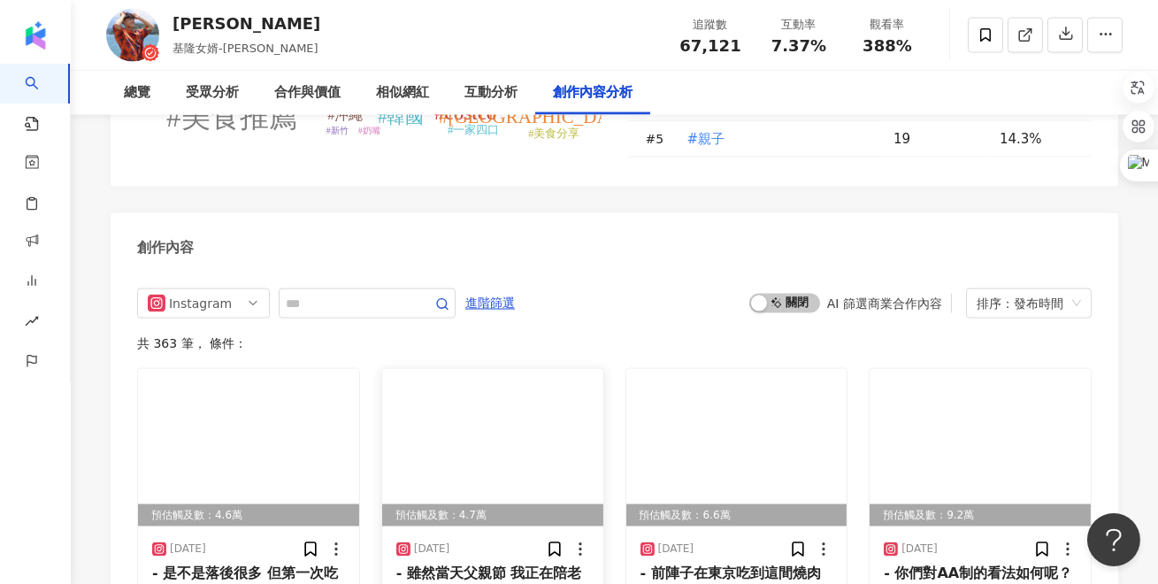
scroll to position [5441, 0]
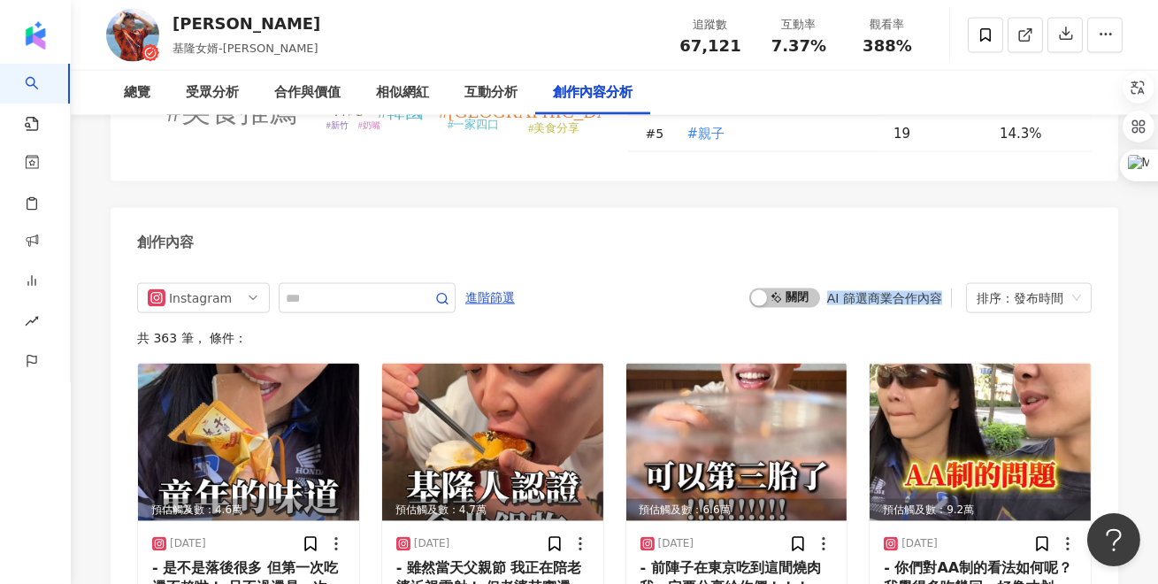
drag, startPoint x: 831, startPoint y: 181, endPoint x: 955, endPoint y: 178, distance: 123.9
click at [955, 283] on div "啟動 關閉 AI 篩選商業合作內容 排序：發布時間" at bounding box center [920, 298] width 342 height 30
click at [915, 291] on div "AI 篩選商業合作內容" at bounding box center [884, 298] width 115 height 14
click at [792, 288] on span "啟動 關閉" at bounding box center [784, 297] width 71 height 19
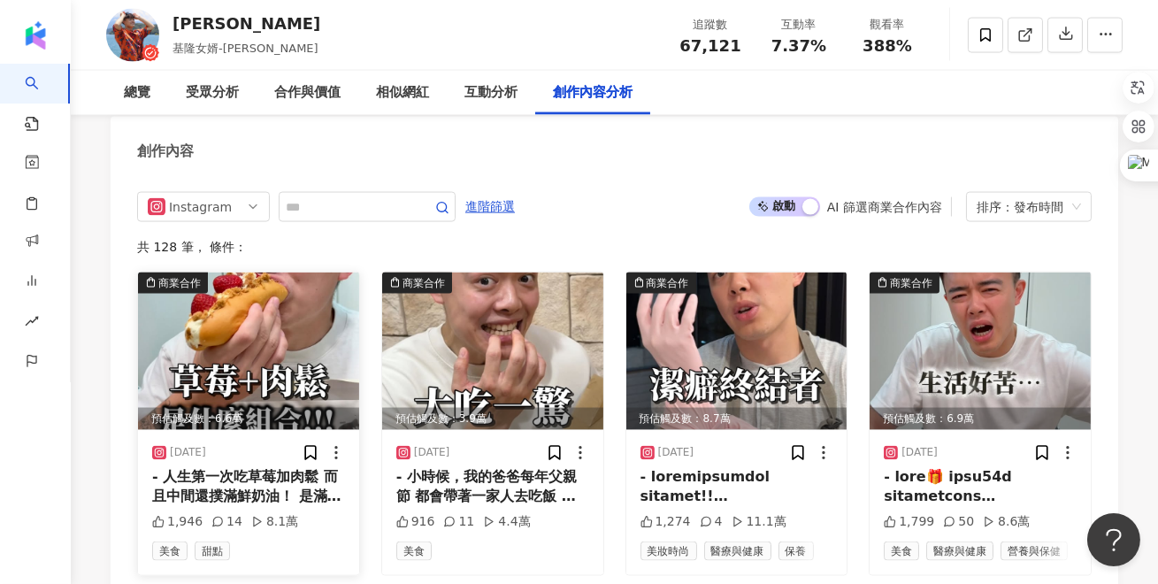
scroll to position [5552, 0]
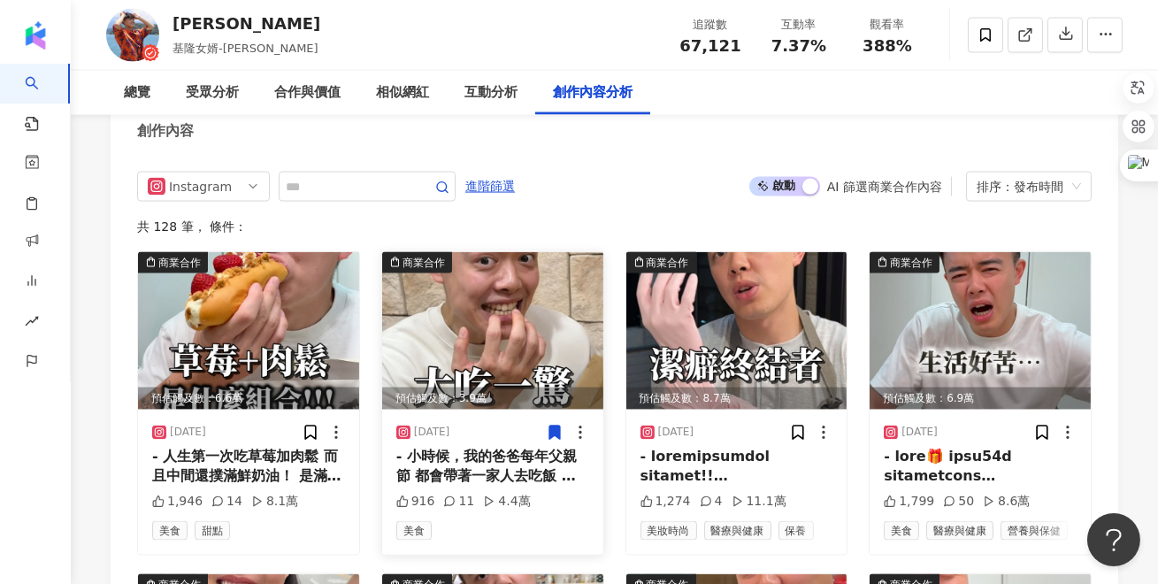
click at [503, 447] on div "- 小時候，我的爸爸每年父親節 都會帶著一家人去吃飯 換我當爸爸這個角色之後 才知道爸爸不好當啊 所以！ 今年父親節決定給他一個喜歡的驚喜 這次驚喜主角就是他…" at bounding box center [492, 467] width 193 height 40
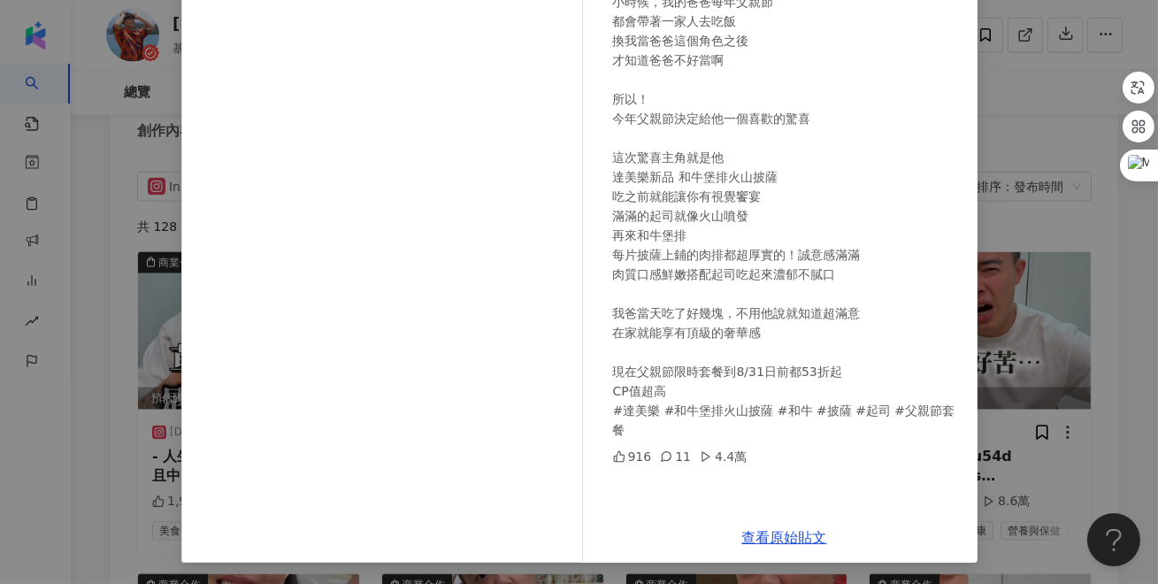
scroll to position [5558, 0]
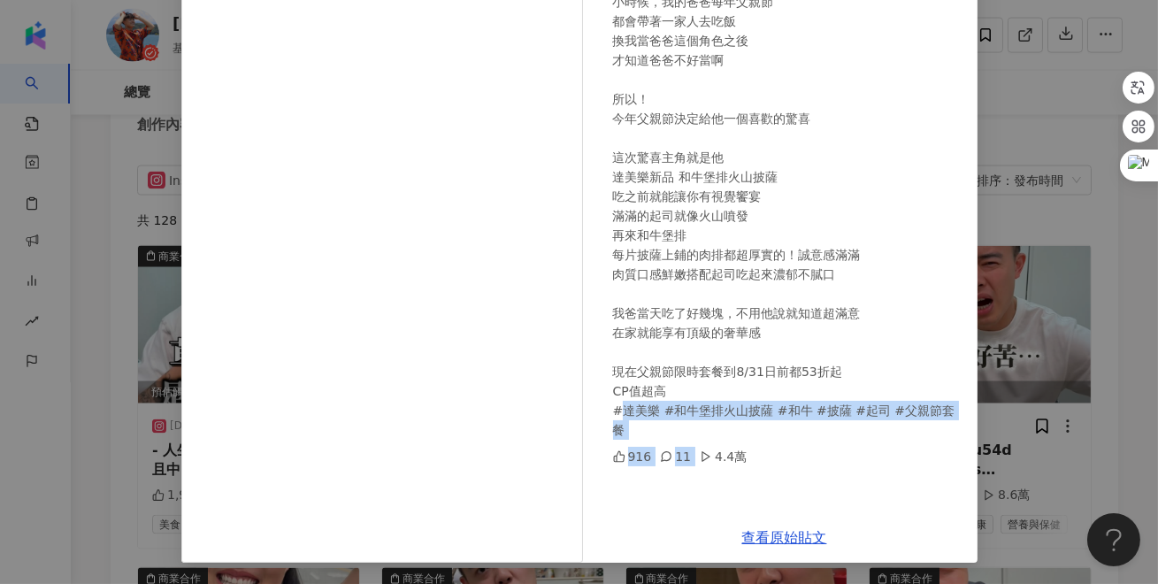
drag, startPoint x: 617, startPoint y: 418, endPoint x: 790, endPoint y: 420, distance: 173.4
click at [790, 420] on div "余孟耘 2025/8/7 - 小時候，我的爸爸每年父親節 都會帶著一家人去吃飯 換我當爸爸這個角色之後 才知道爸爸不好當啊 所以！ 今年父親節決定給他一個喜歡…" at bounding box center [785, 195] width 386 height 634
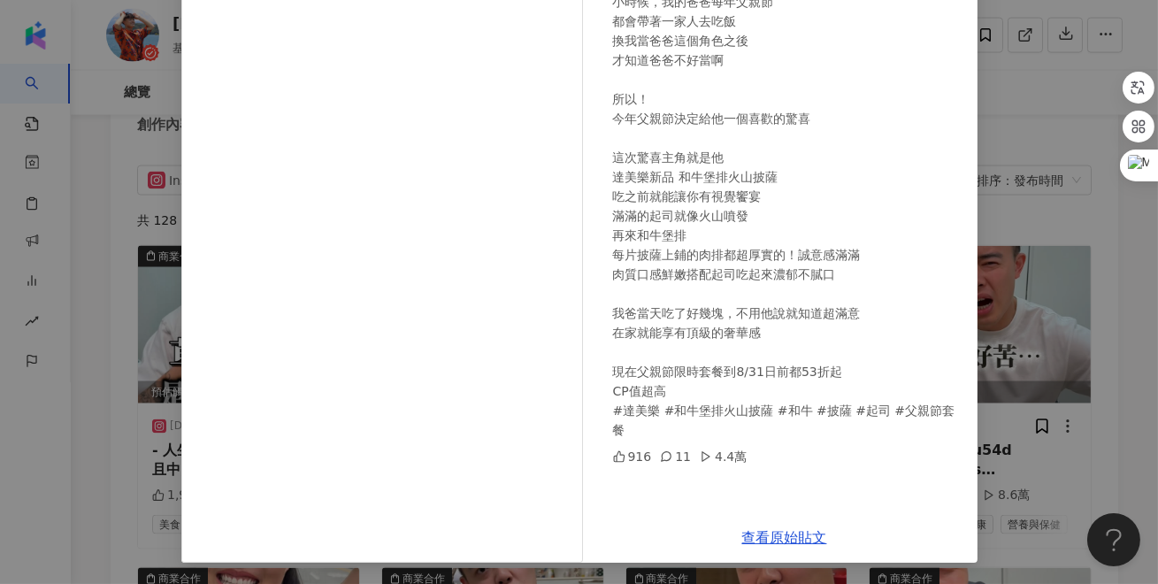
click at [1072, 401] on div "余孟耘 2025/8/7 - 小時候，我的爸爸每年父親節 都會帶著一家人去吃飯 換我當爸爸這個角色之後 才知道爸爸不好當啊 所以！ 今年父親節決定給他一個喜歡…" at bounding box center [579, 292] width 1158 height 584
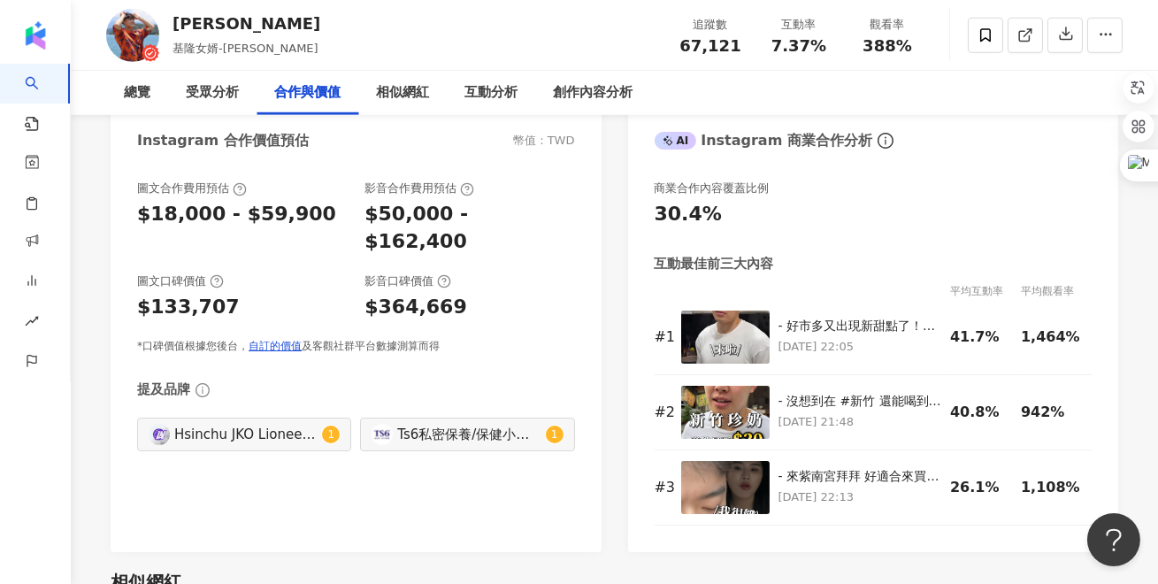
scroll to position [2411, 0]
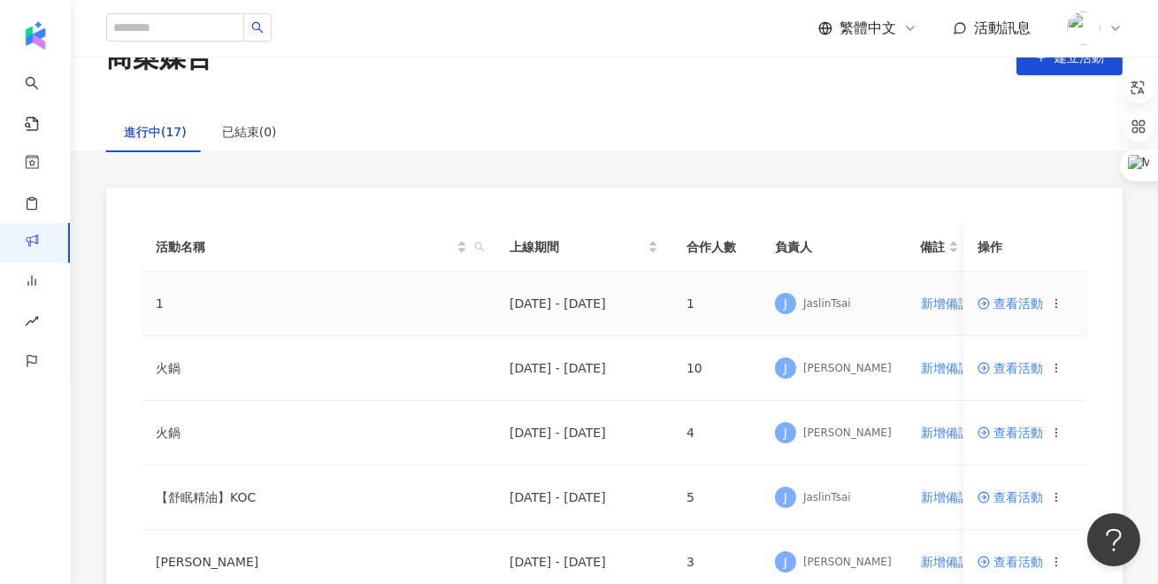
click at [1012, 302] on span "查看活動" at bounding box center [1010, 303] width 65 height 12
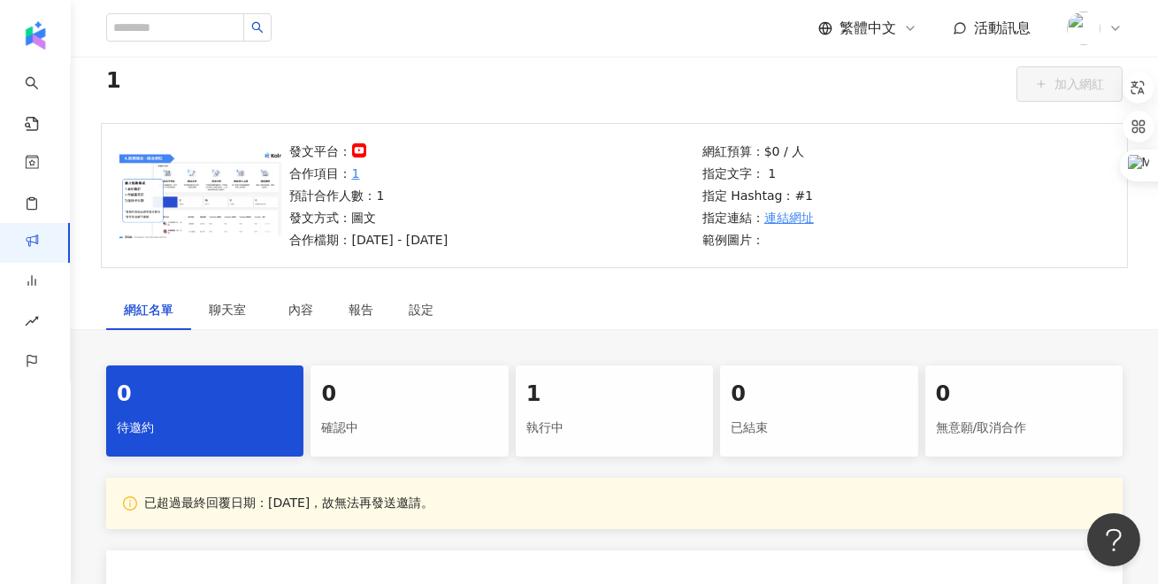
scroll to position [76, 0]
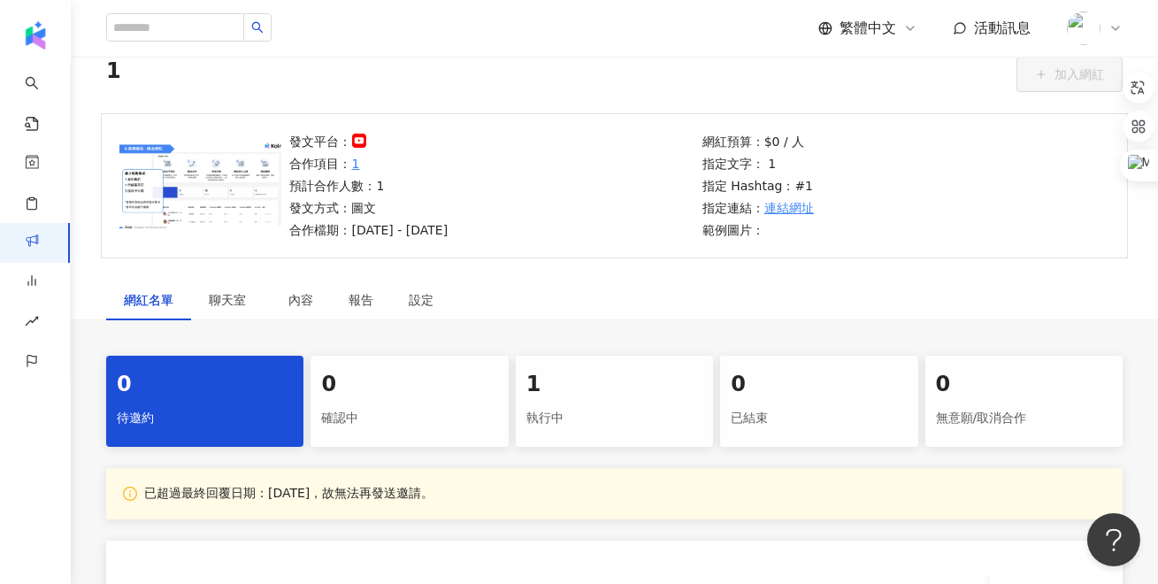
click at [1084, 33] on img at bounding box center [1084, 29] width 34 height 34
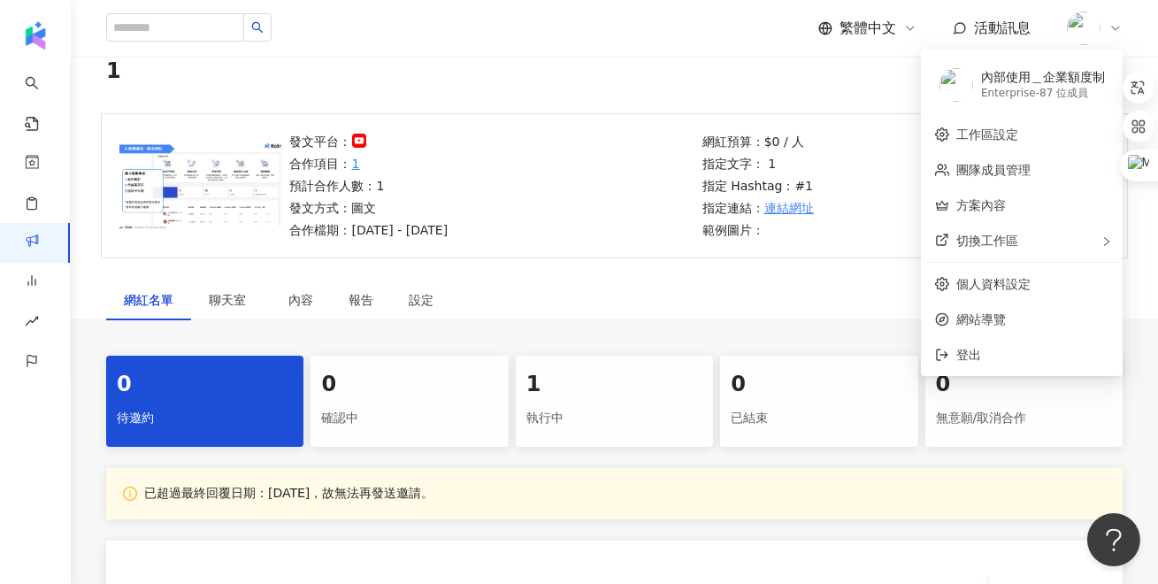
click at [1017, 260] on ul "內部使用＿企業額度制 Enterprise - 87 位成員 工作區設定 團隊成員管理 方案內容 切換工作區 個人資料設定 網站導覽 登出" at bounding box center [1022, 213] width 202 height 327
click at [1008, 252] on div "切換工作區" at bounding box center [1022, 240] width 195 height 35
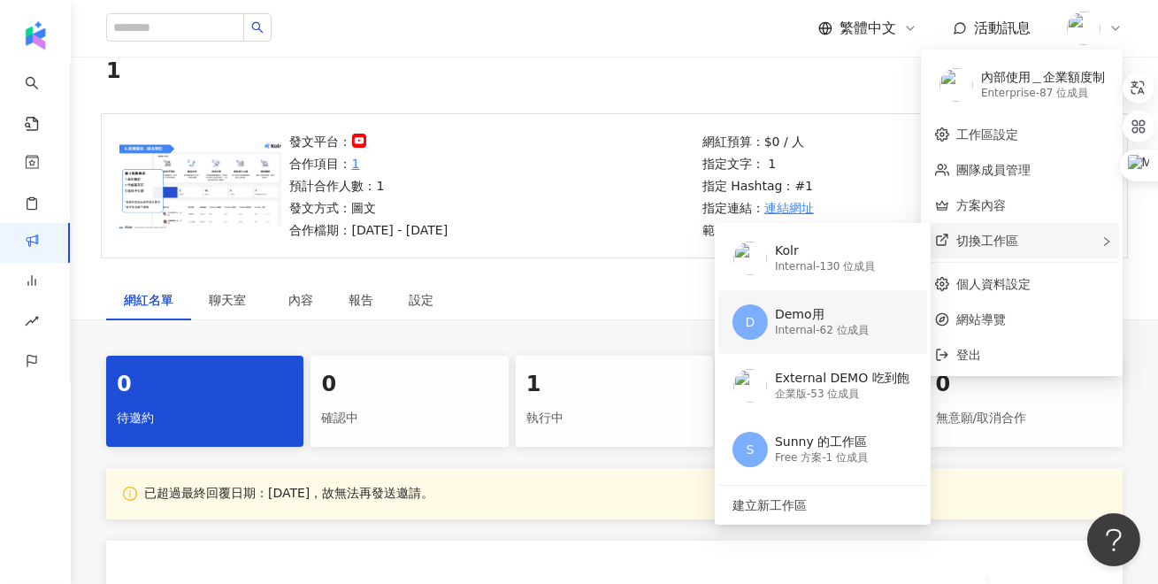
click at [810, 319] on div "Demo用" at bounding box center [822, 315] width 94 height 18
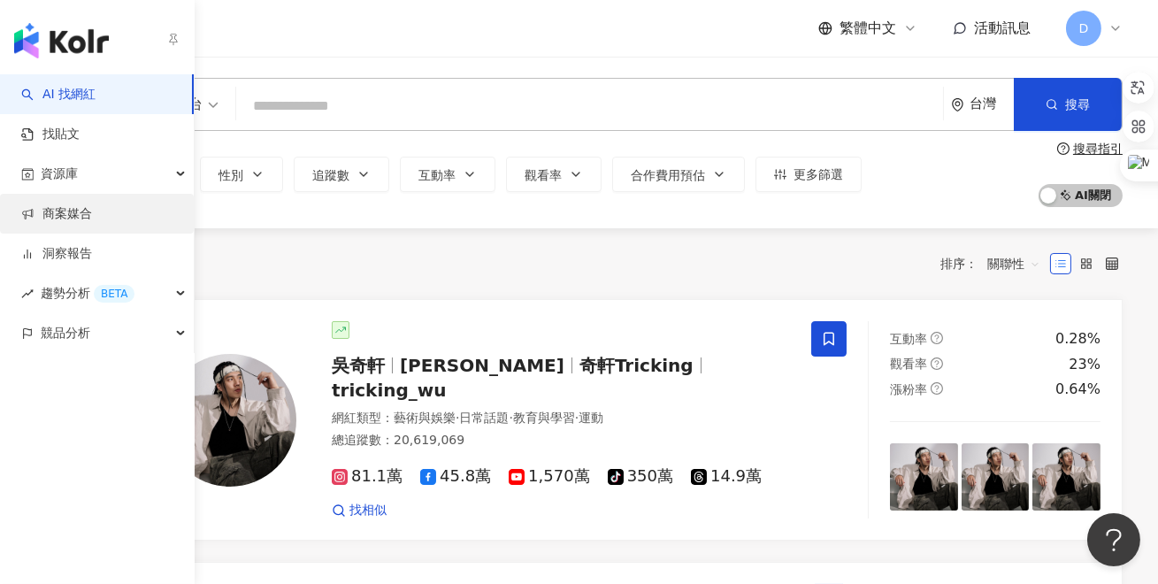
click at [58, 220] on link "商案媒合" at bounding box center [56, 214] width 71 height 18
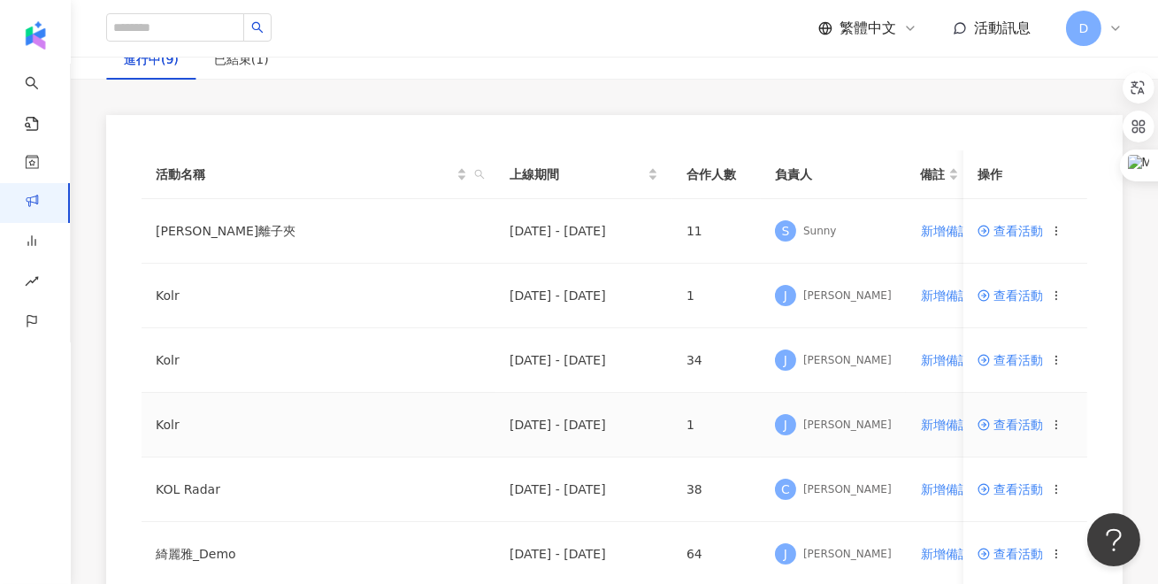
scroll to position [177, 0]
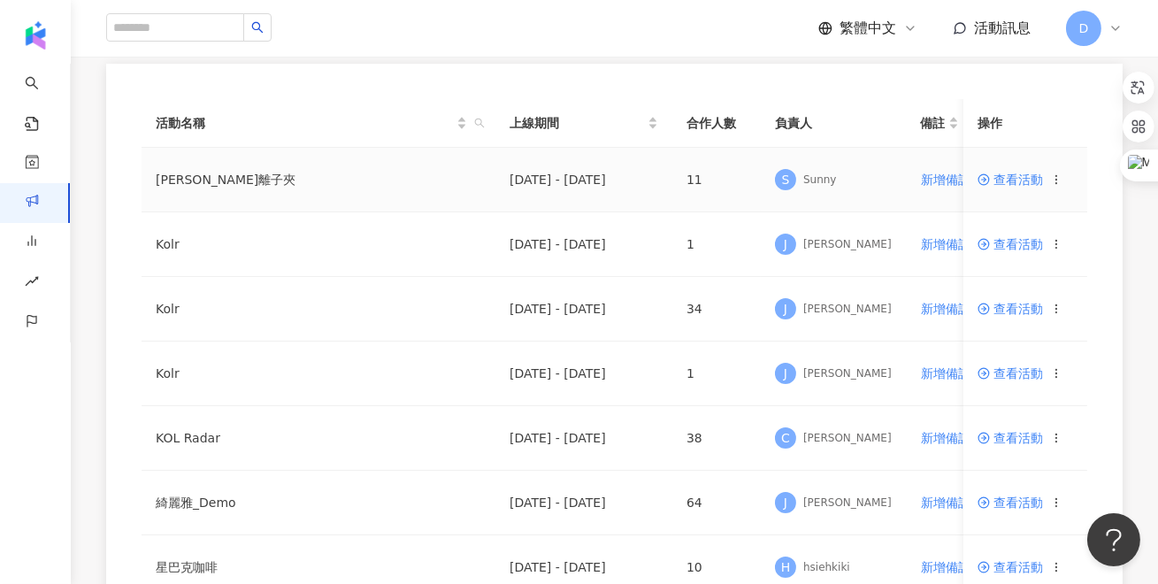
click at [1025, 177] on span "查看活動" at bounding box center [1010, 179] width 65 height 12
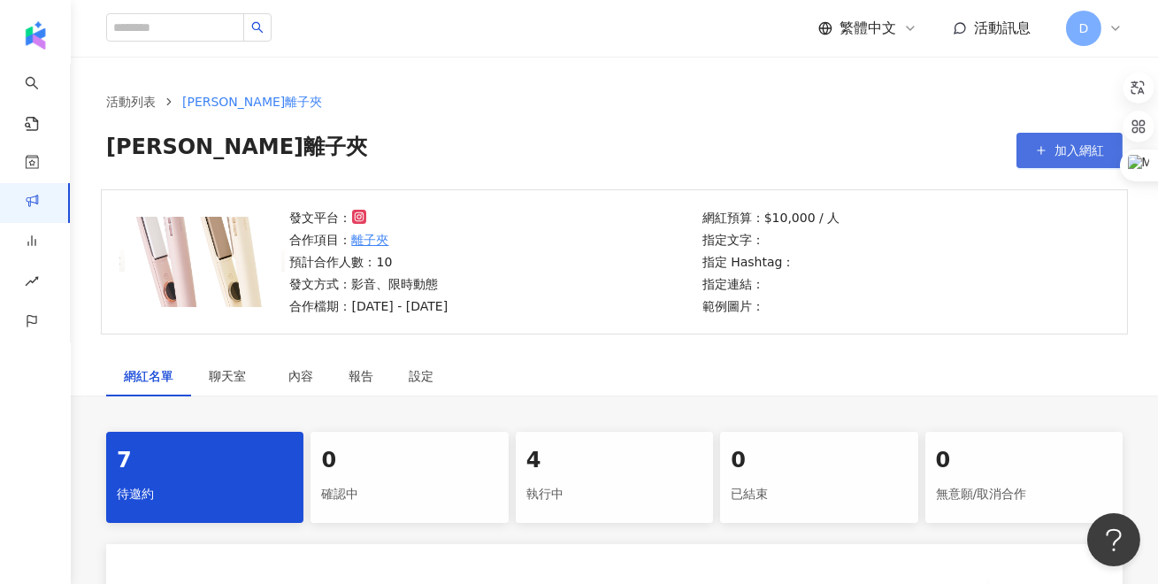
click at [1056, 152] on span "加入網紅" at bounding box center [1080, 150] width 50 height 14
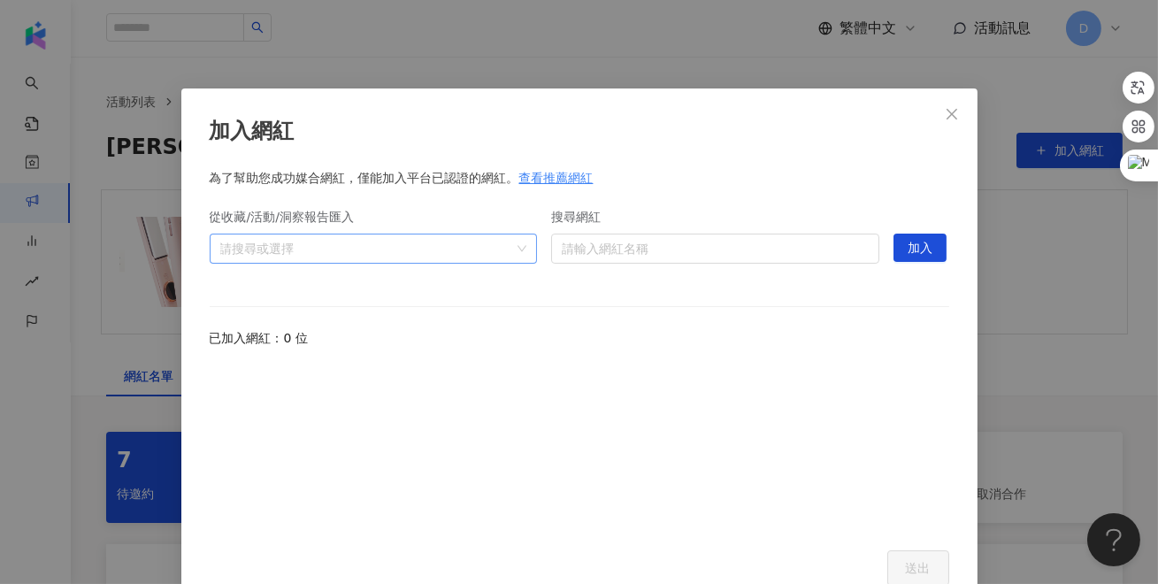
scroll to position [22, 0]
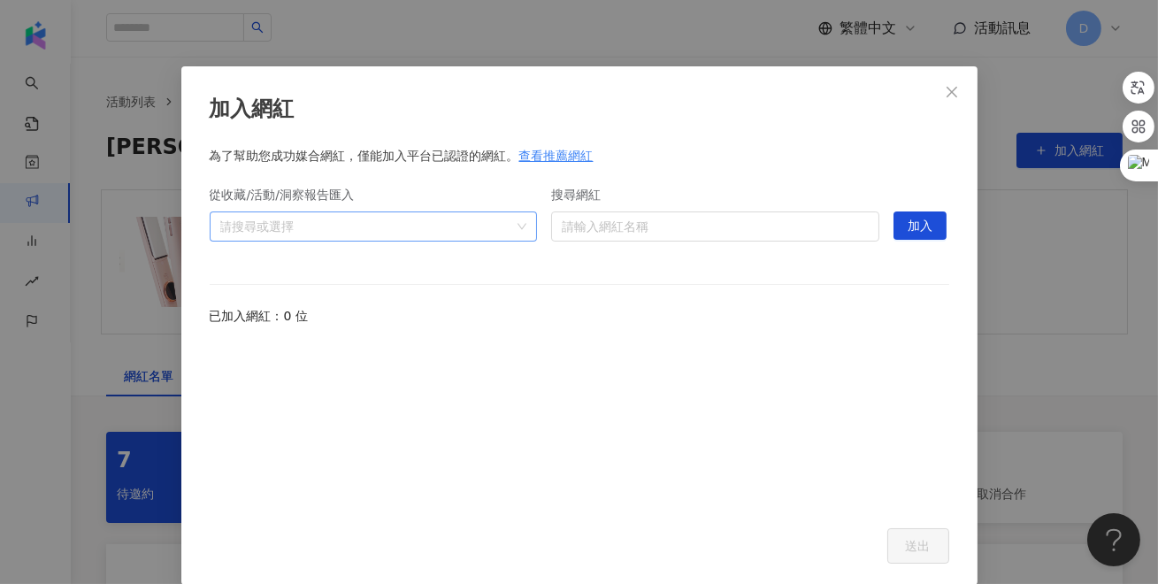
click at [409, 228] on div at bounding box center [364, 225] width 303 height 13
click at [689, 227] on input "搜尋網紅" at bounding box center [715, 226] width 307 height 28
click at [486, 225] on div at bounding box center [364, 225] width 303 height 13
click at [228, 273] on span at bounding box center [227, 265] width 28 height 28
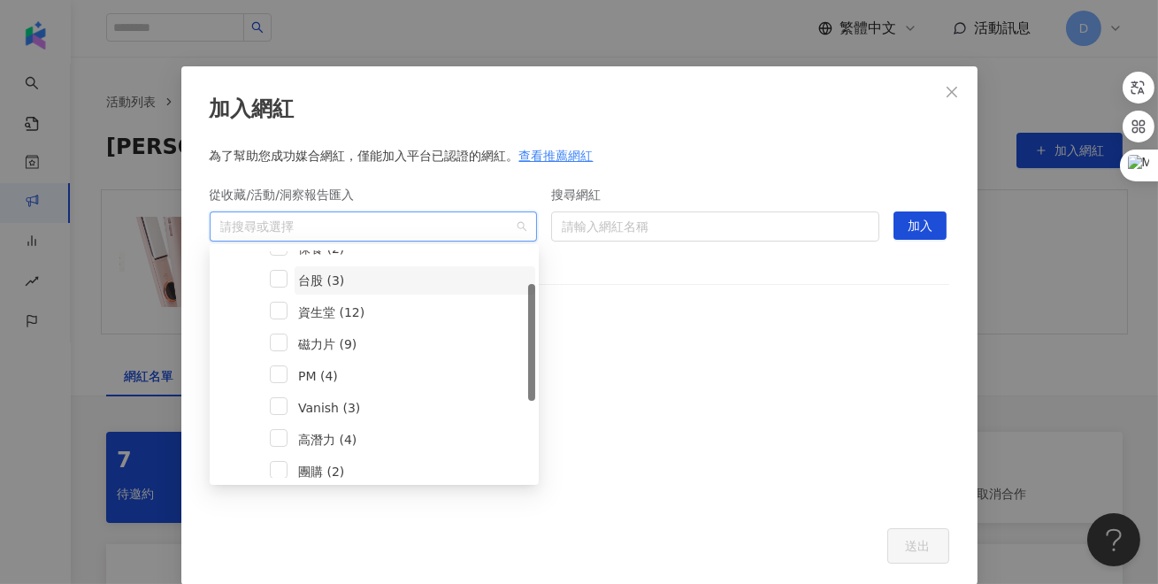
scroll to position [0, 0]
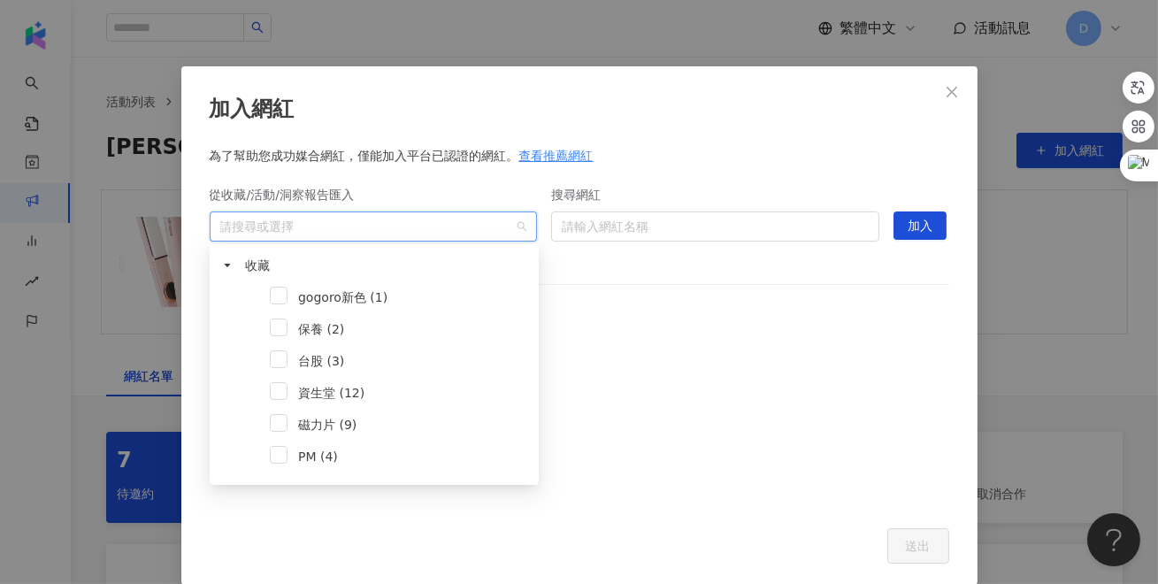
click at [683, 350] on div at bounding box center [580, 425] width 740 height 164
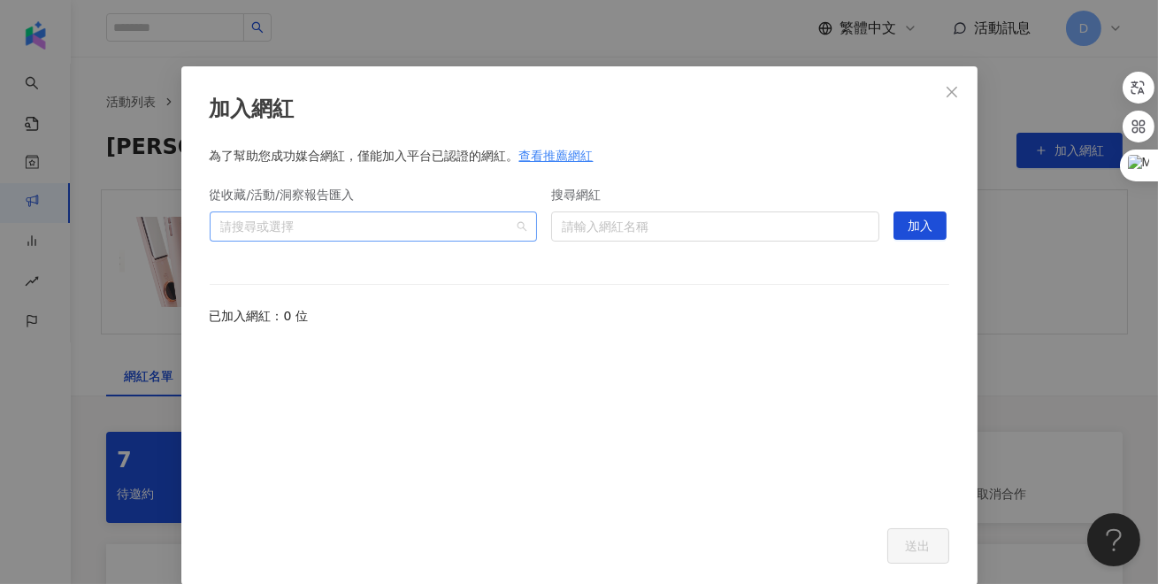
click at [294, 237] on div "請搜尋或選擇" at bounding box center [374, 226] width 328 height 30
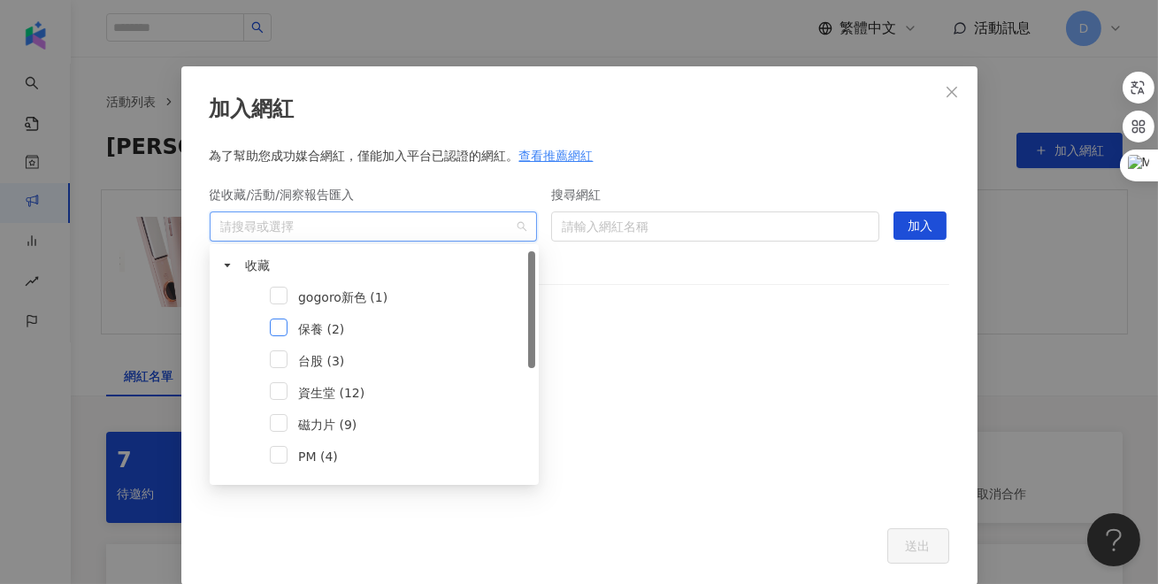
click at [281, 328] on span at bounding box center [279, 328] width 18 height 18
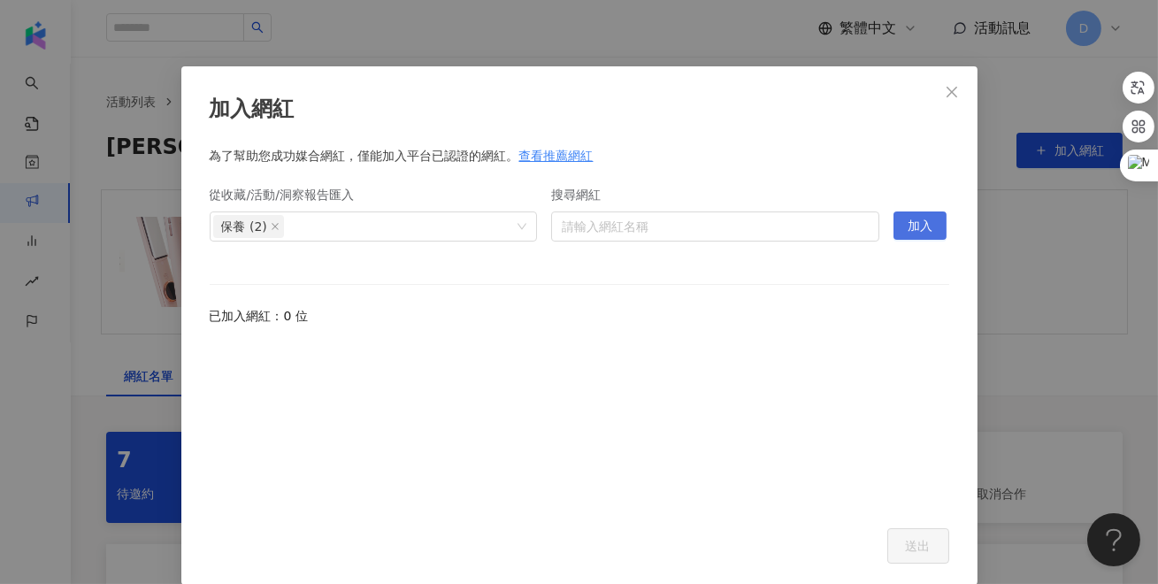
click at [910, 227] on span "加入" at bounding box center [920, 226] width 25 height 28
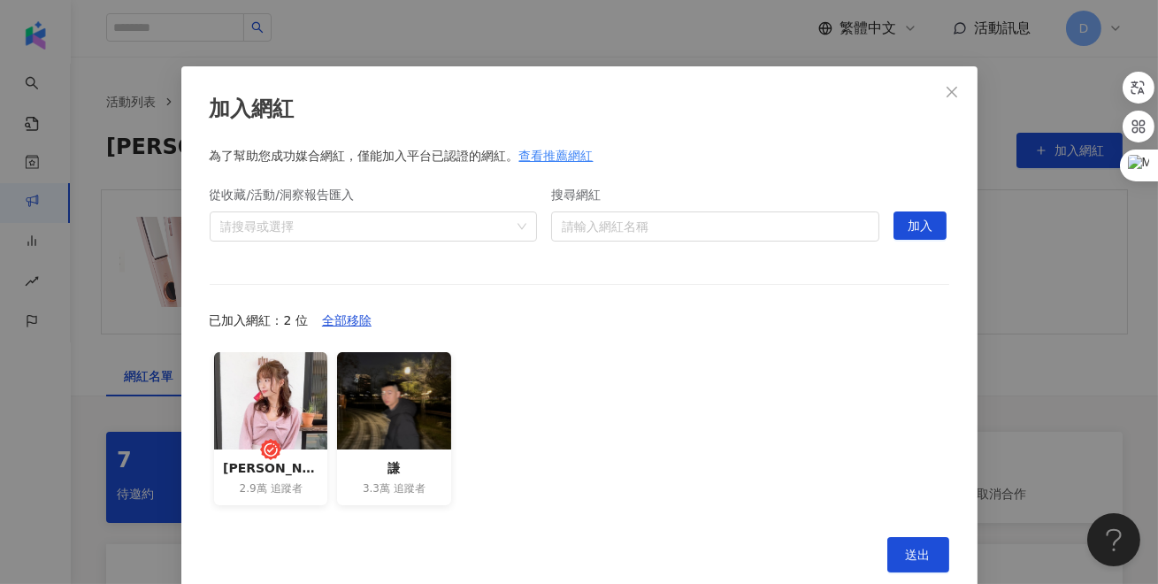
scroll to position [52, 0]
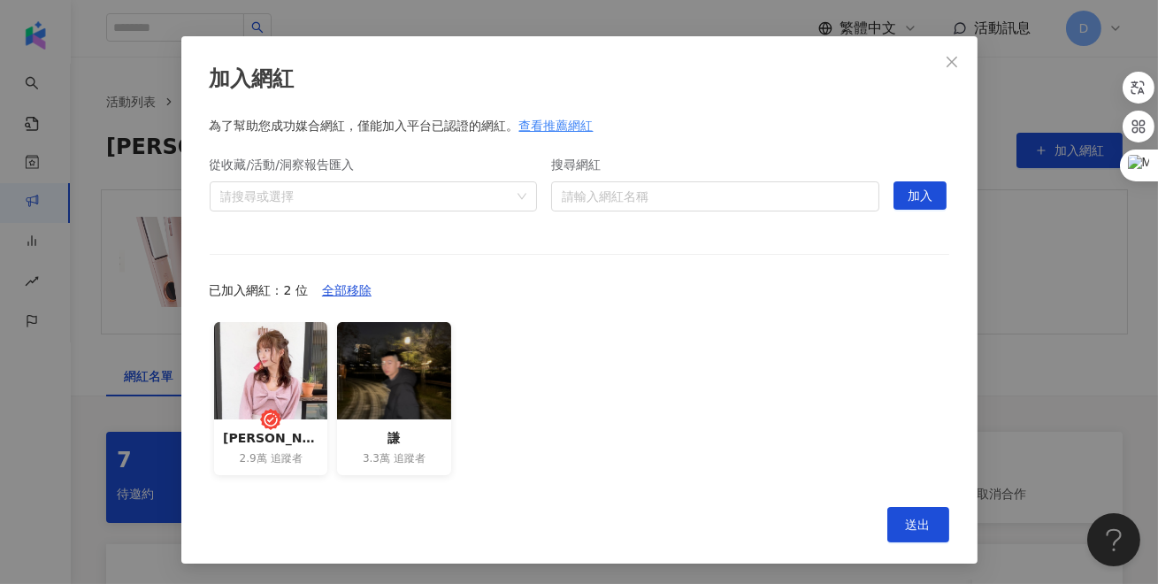
click at [955, 42] on div "加入網紅 為了幫助您成功媒合網紅，僅能加入平台已認證的網紅。 查看推薦網紅 從收藏/活動/洞察報告匯入 請搜尋或選擇 搜尋網紅 請輸入網紅名稱 hidden …" at bounding box center [579, 299] width 796 height 527
click at [953, 50] on button "Close" at bounding box center [951, 61] width 35 height 35
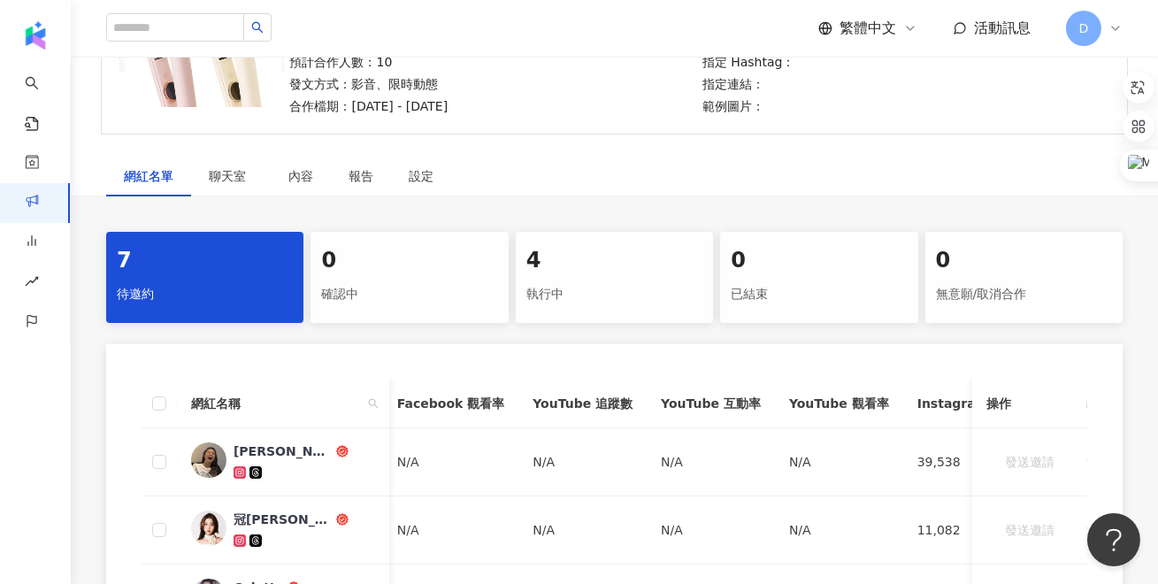
scroll to position [192, 0]
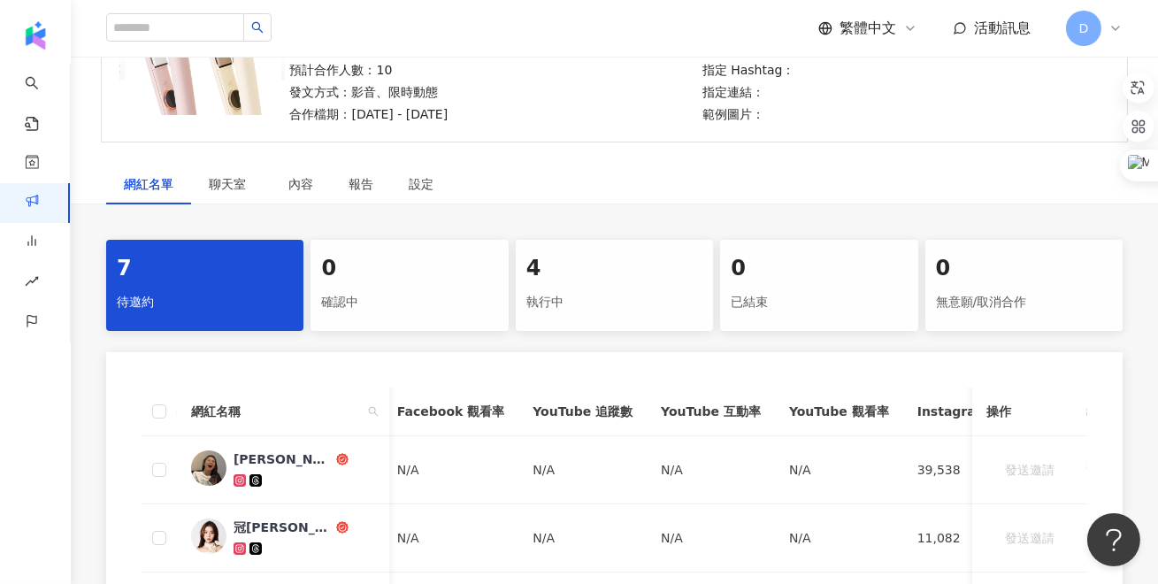
click at [417, 288] on div "確認中" at bounding box center [409, 303] width 176 height 30
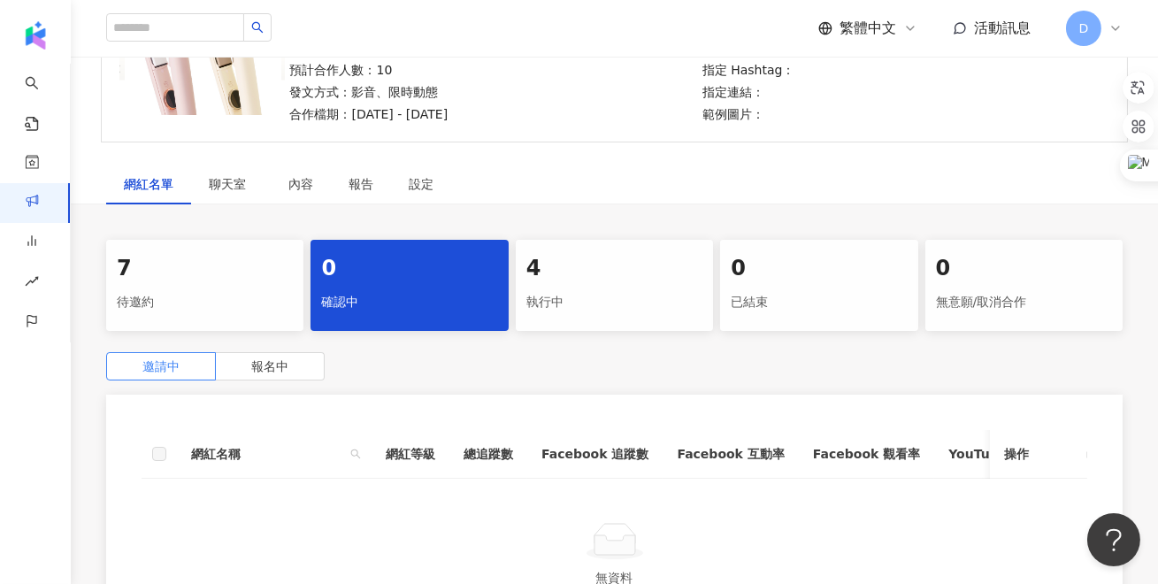
scroll to position [362, 0]
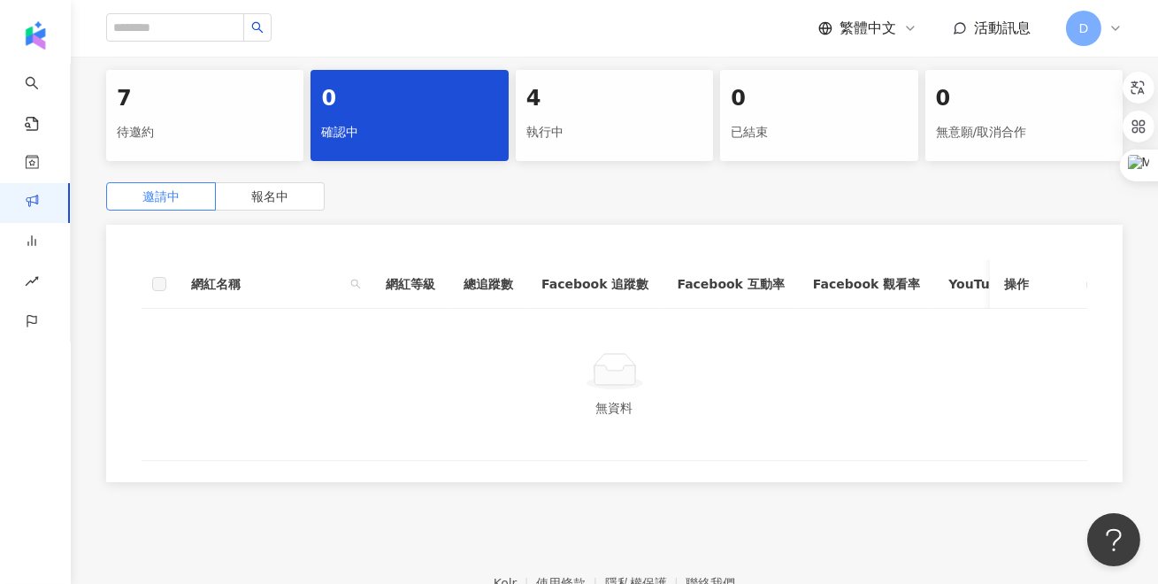
click at [650, 139] on div "執行中" at bounding box center [614, 133] width 176 height 30
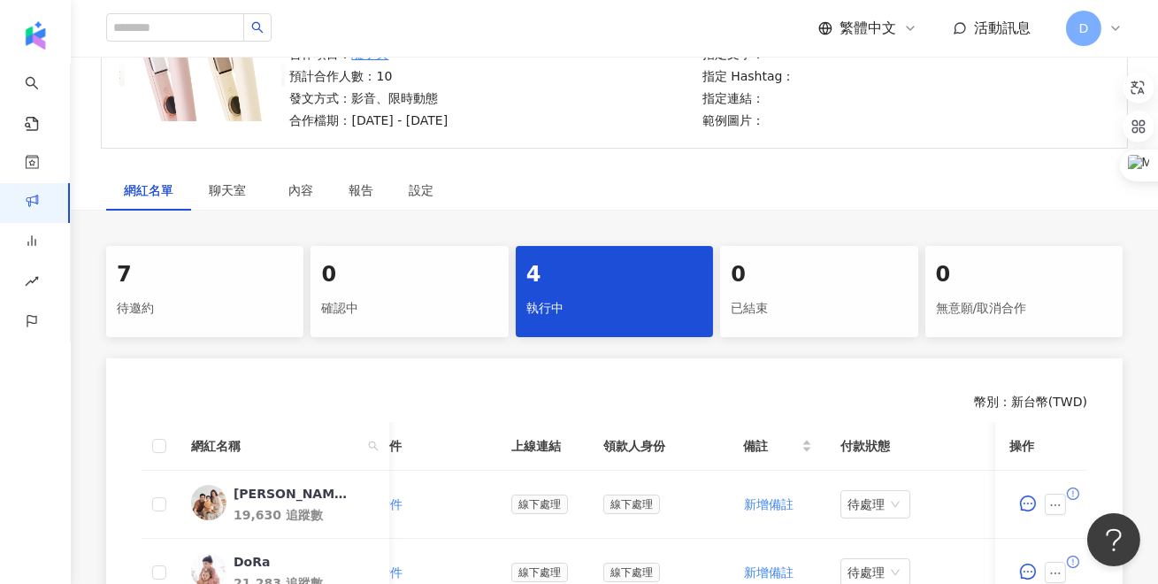
scroll to position [156, 0]
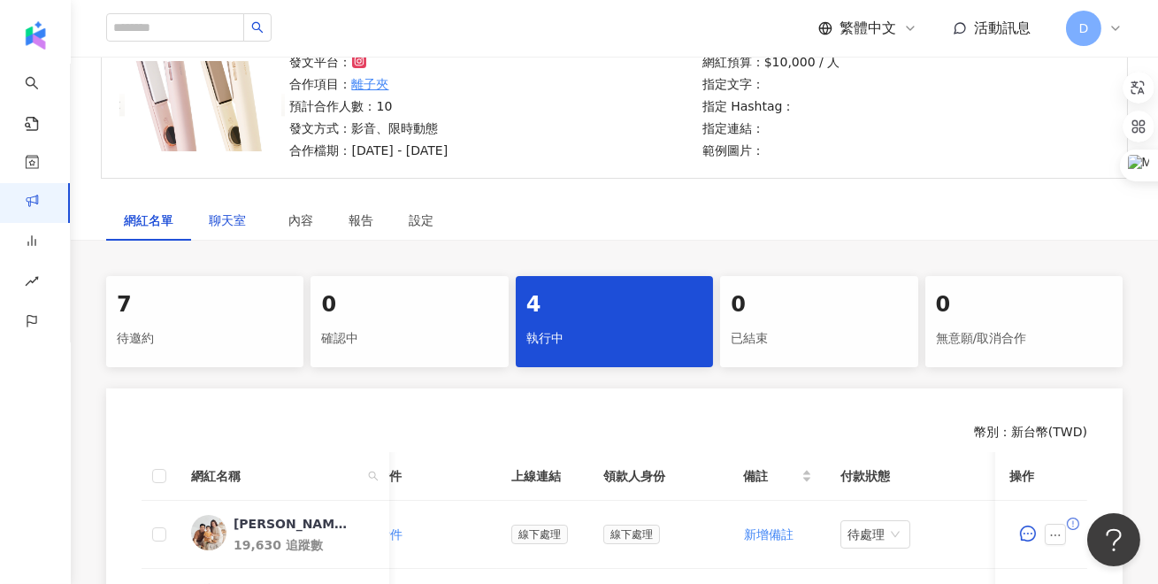
click at [246, 225] on span "聊天室" at bounding box center [231, 220] width 44 height 12
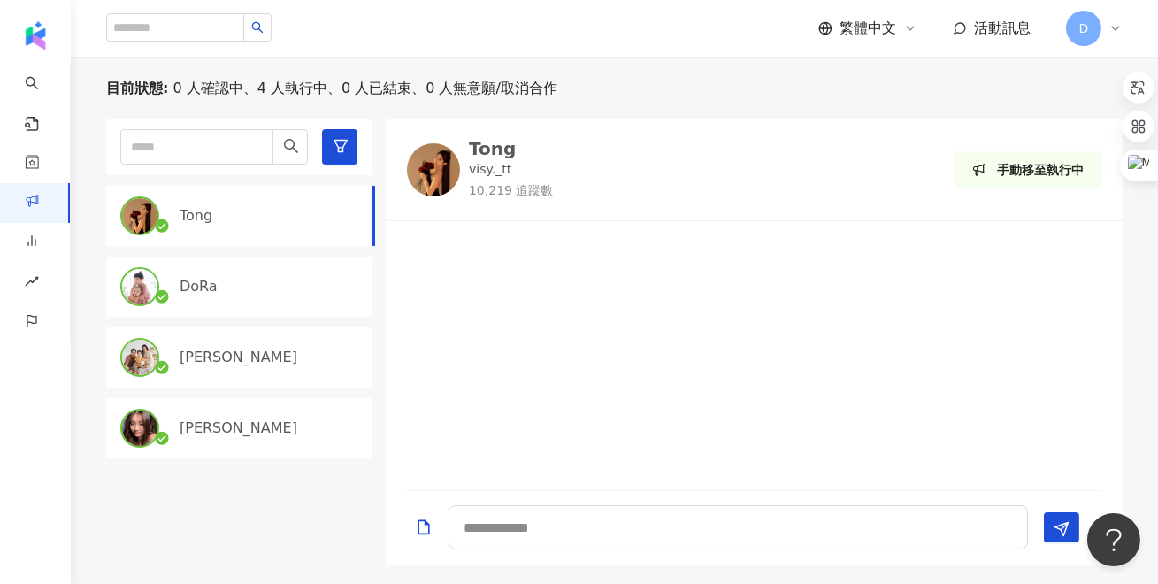
scroll to position [352, 0]
click at [569, 519] on textarea at bounding box center [739, 528] width 580 height 44
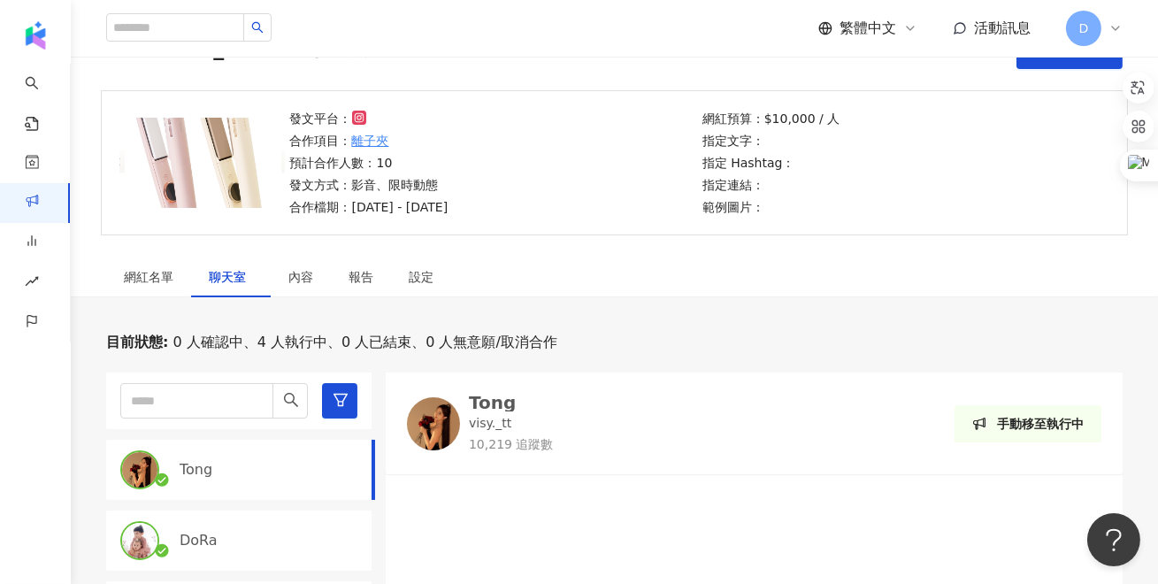
scroll to position [0, 0]
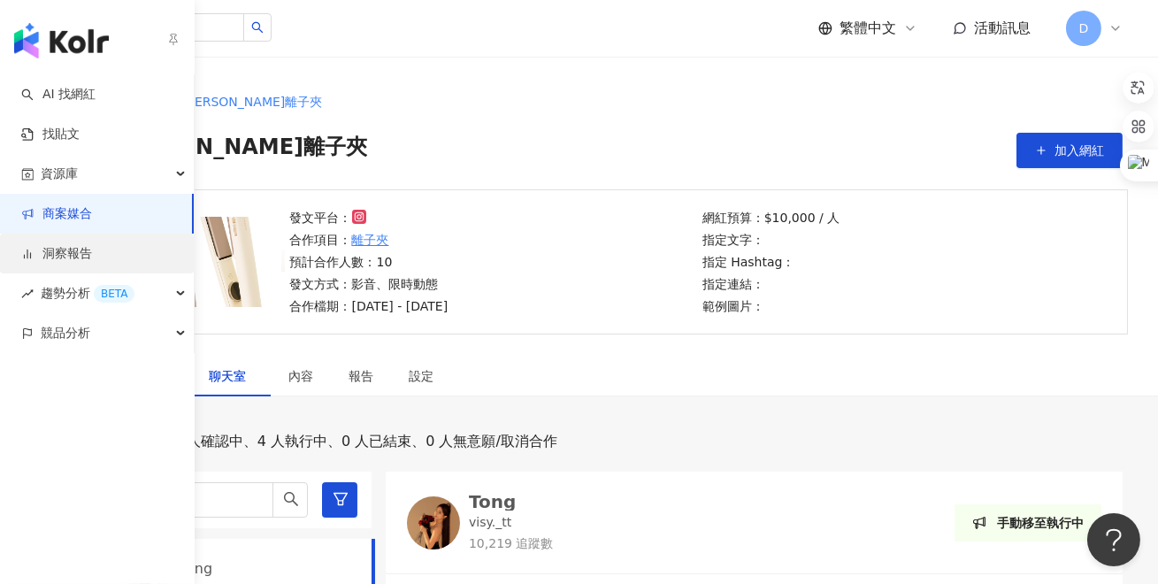
click at [35, 263] on link "洞察報告" at bounding box center [56, 254] width 71 height 18
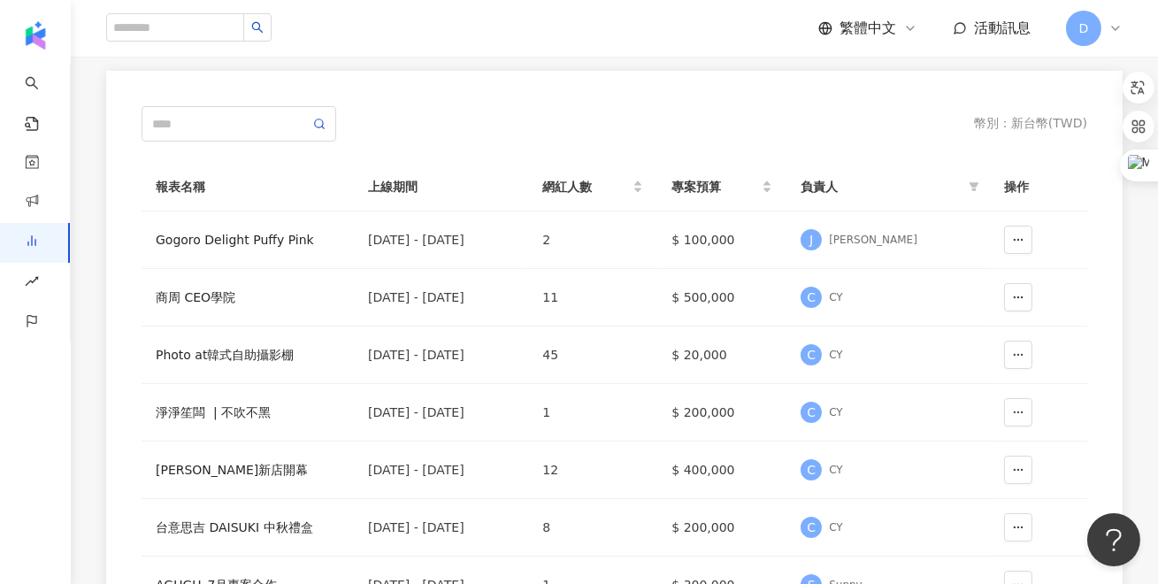
scroll to position [60, 0]
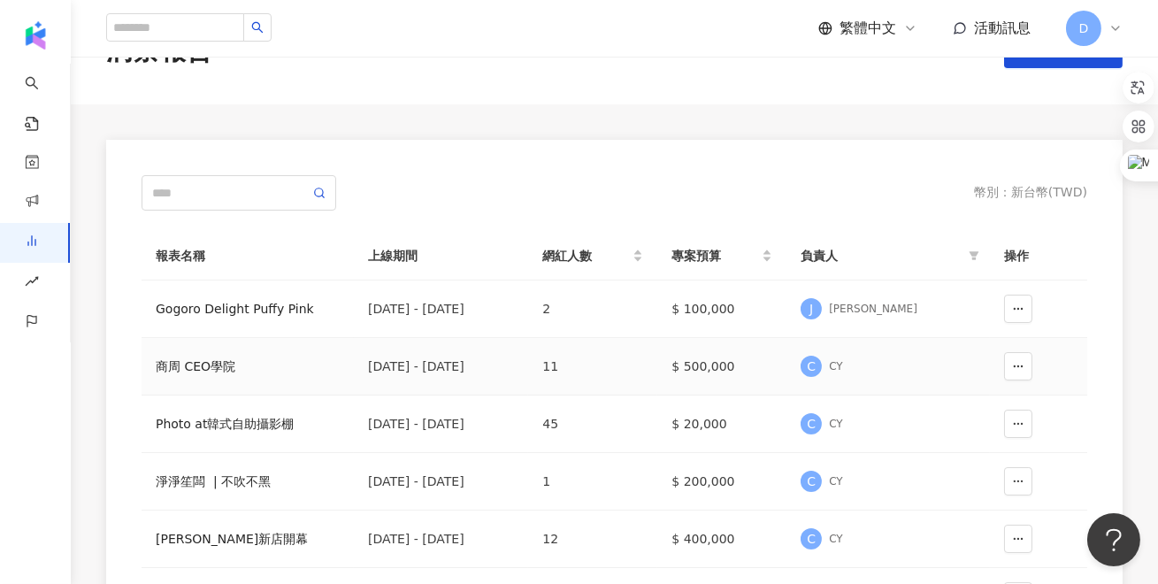
click at [189, 373] on div "商周 CEO學院" at bounding box center [248, 366] width 184 height 19
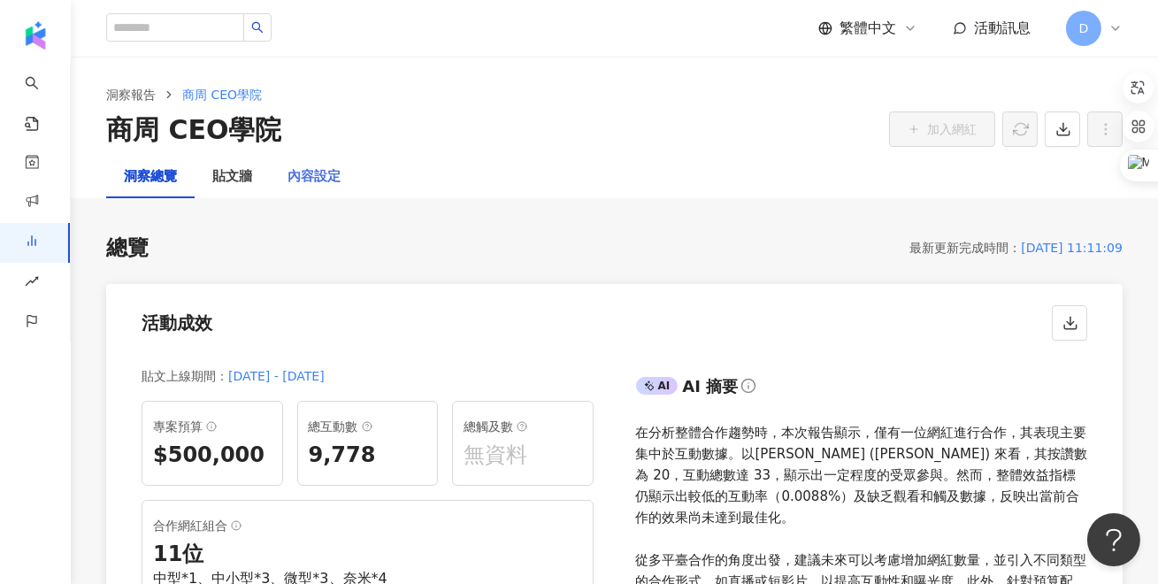
click at [324, 190] on div "內容設定" at bounding box center [314, 177] width 88 height 42
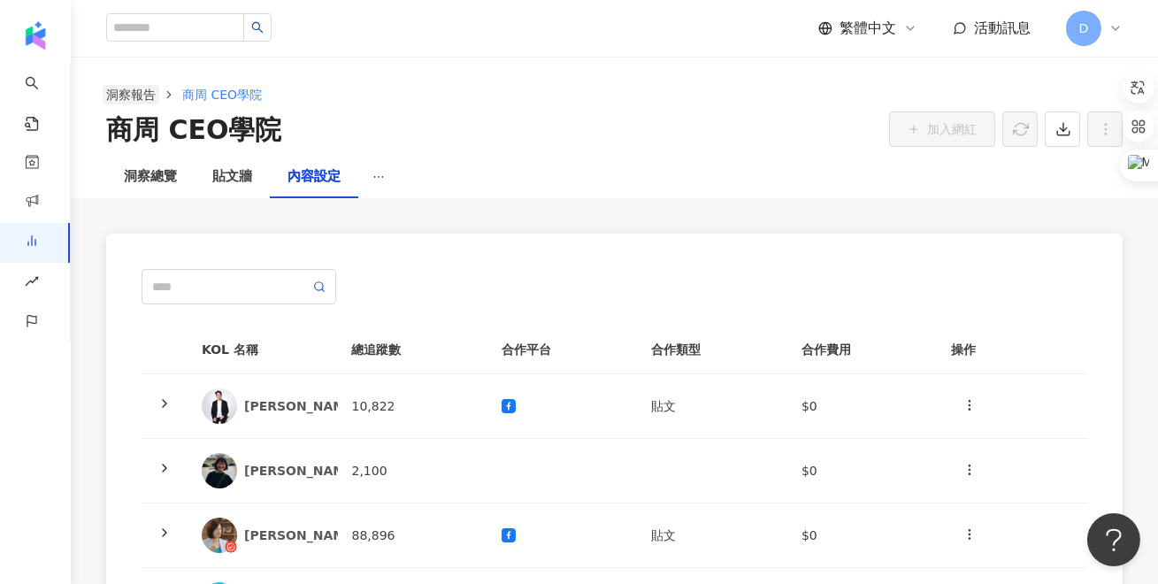
click at [150, 95] on link "洞察報告" at bounding box center [131, 94] width 57 height 19
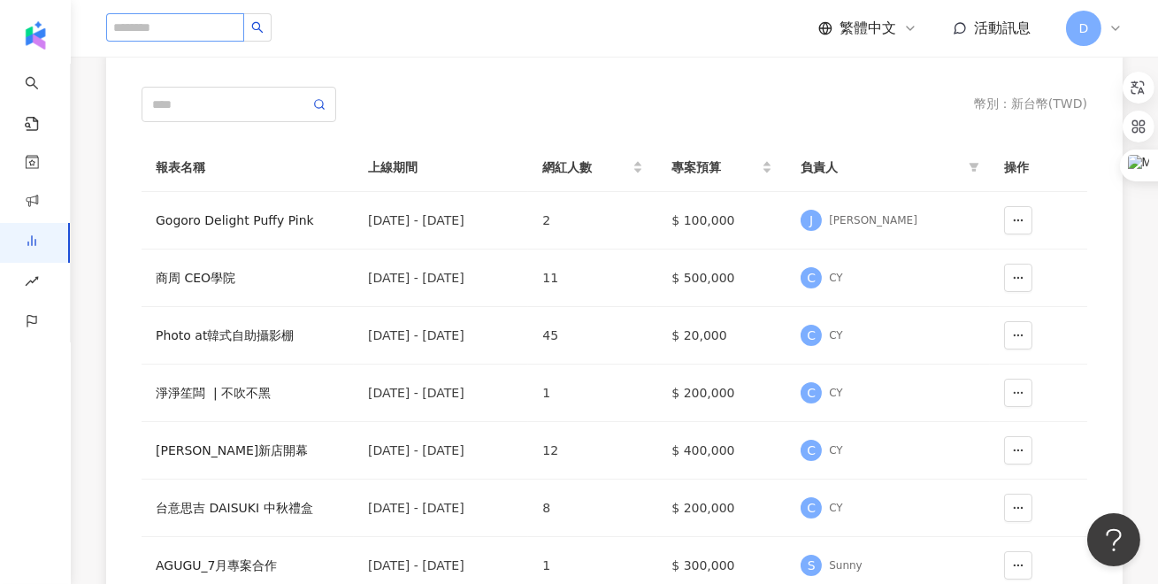
scroll to position [148, 0]
click at [236, 345] on td "Photo at韓式自助攝影棚" at bounding box center [248, 337] width 212 height 58
click at [229, 342] on div "Photo at韓式自助攝影棚" at bounding box center [248, 336] width 184 height 19
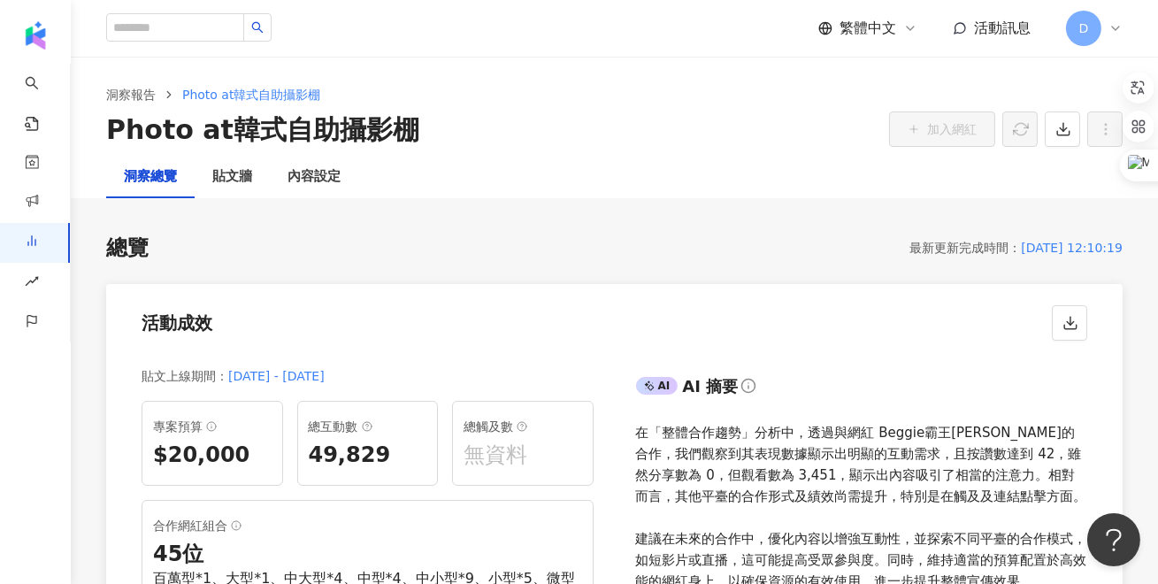
click at [294, 187] on div "內容設定" at bounding box center [314, 176] width 53 height 21
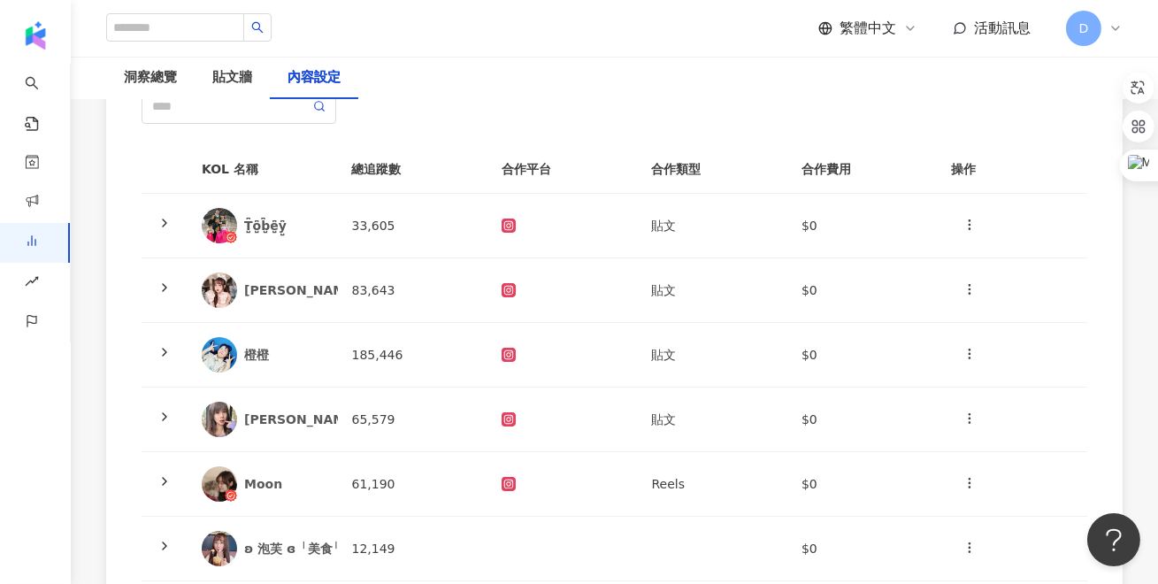
scroll to position [207, 0]
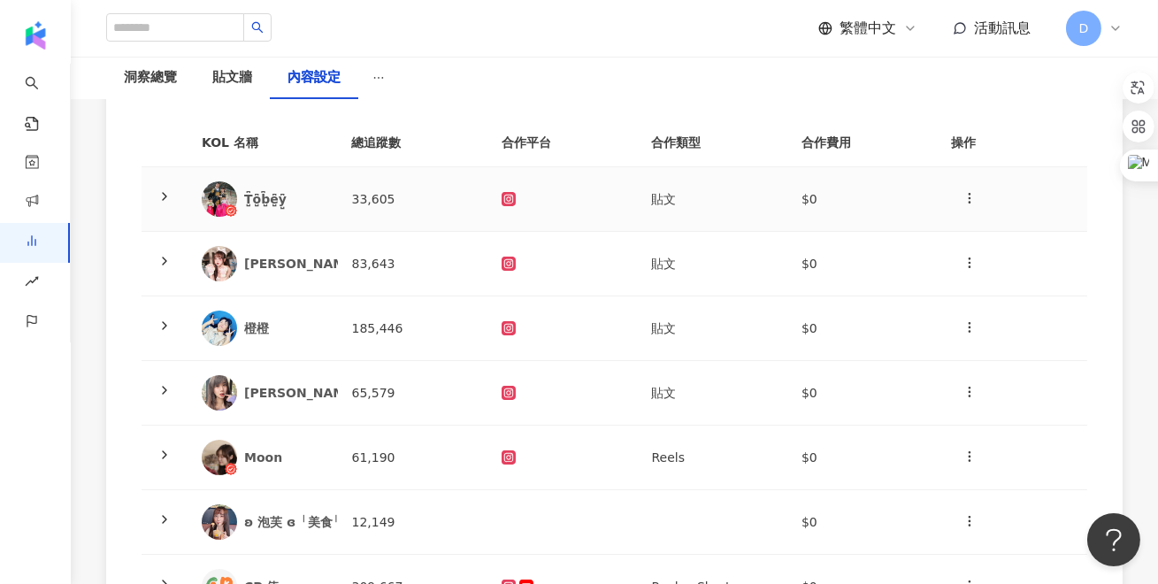
click at [164, 200] on icon at bounding box center [164, 196] width 14 height 14
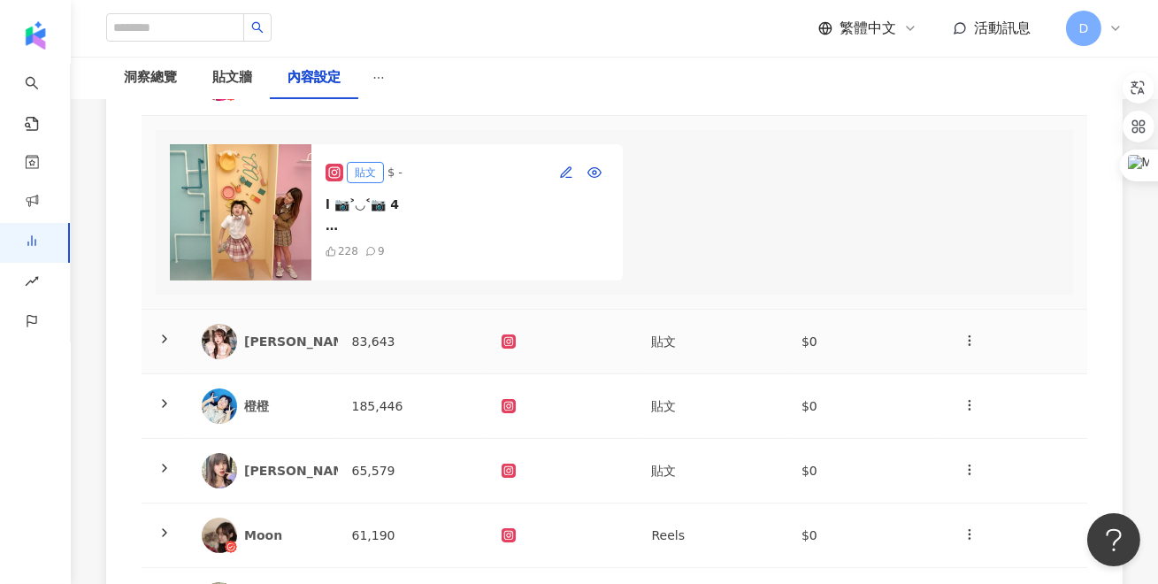
scroll to position [324, 0]
click at [163, 335] on icon at bounding box center [164, 338] width 14 height 14
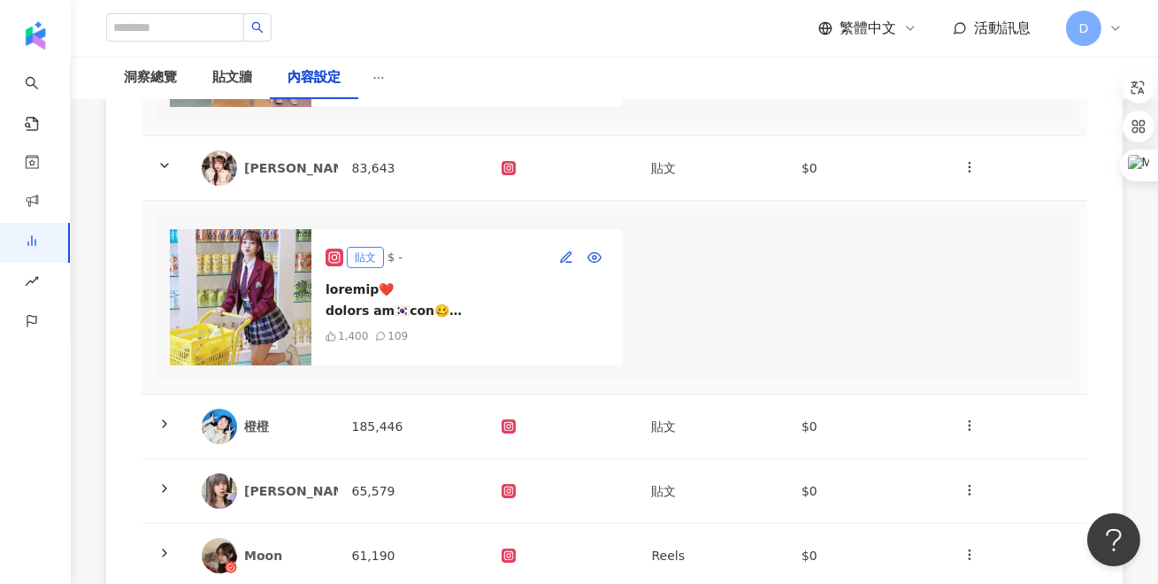
scroll to position [516, 0]
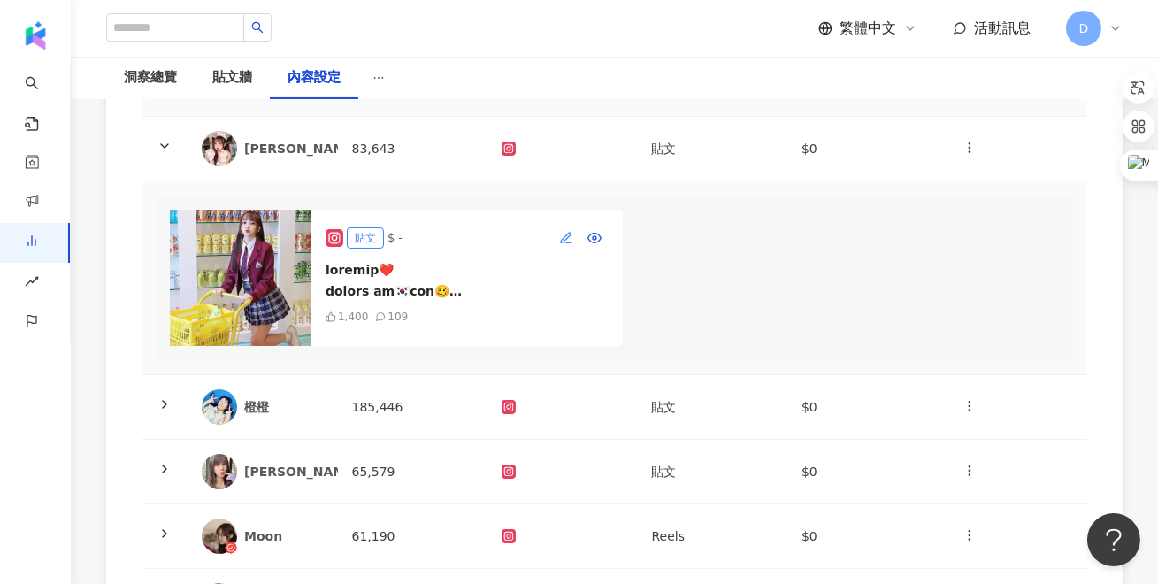
click at [561, 233] on icon "button" at bounding box center [566, 238] width 14 height 14
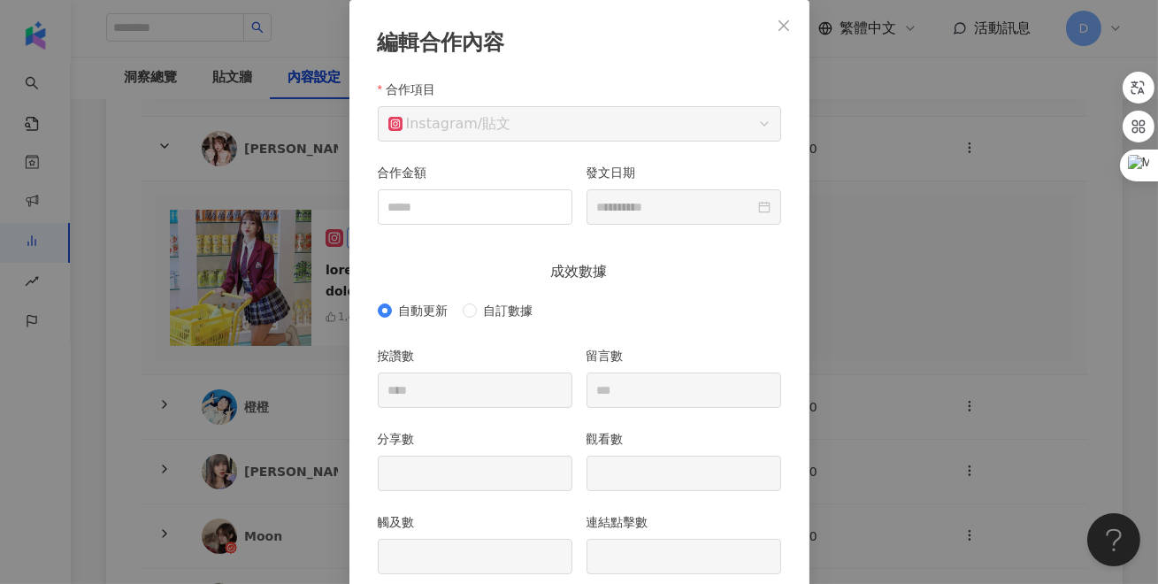
scroll to position [198, 0]
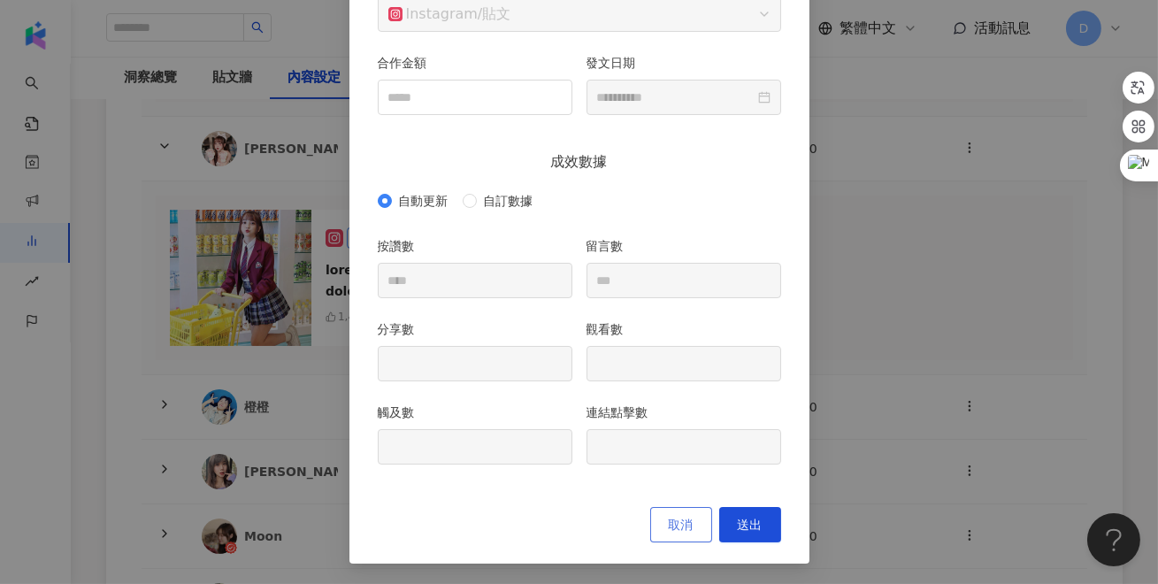
click at [685, 519] on span "取消" at bounding box center [681, 525] width 25 height 14
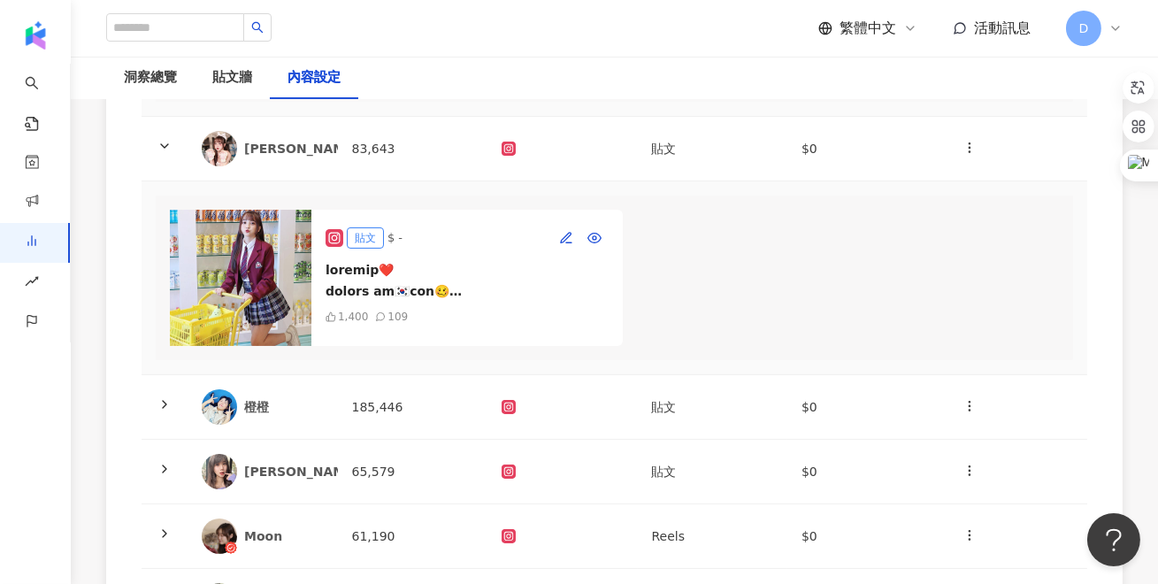
scroll to position [0, 0]
click at [173, 83] on div "洞察總覽" at bounding box center [150, 77] width 53 height 21
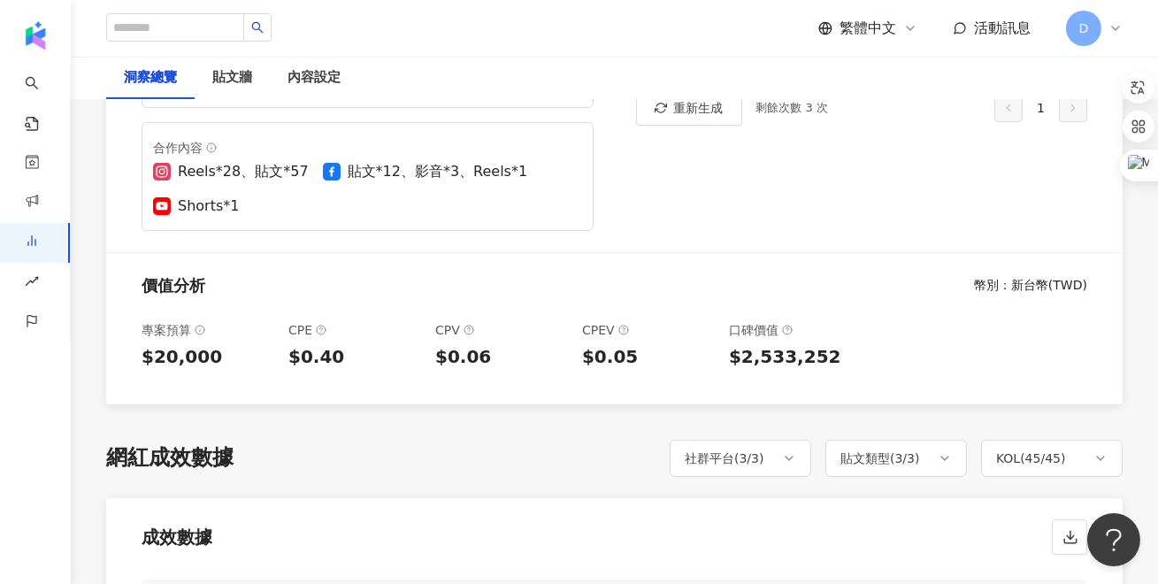
scroll to position [222, 0]
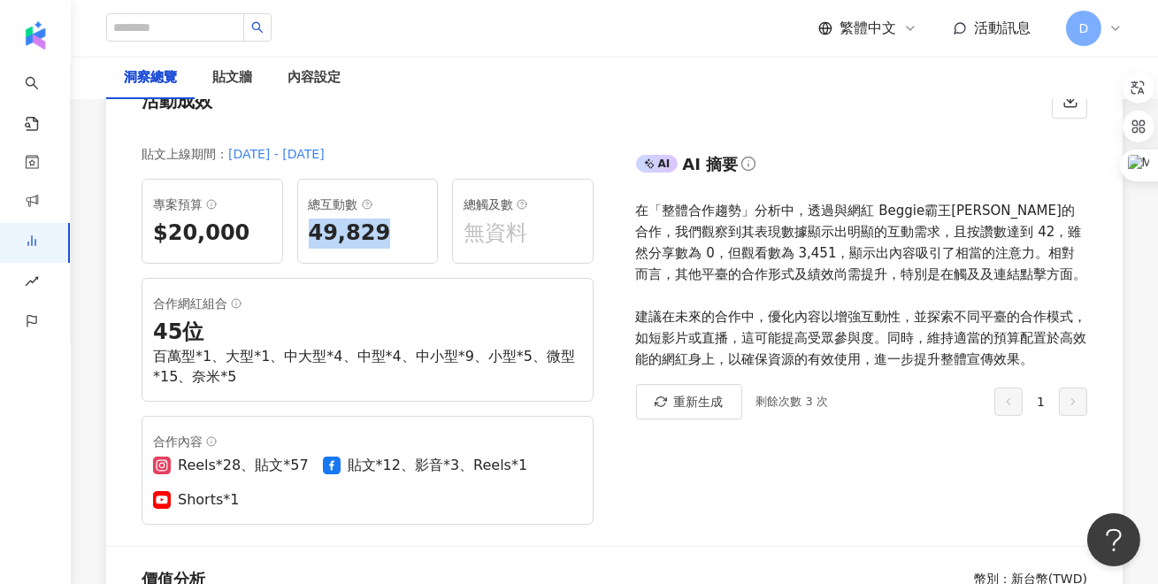
drag, startPoint x: 400, startPoint y: 233, endPoint x: 299, endPoint y: 233, distance: 100.9
click at [299, 233] on div "總互動數 49,829" at bounding box center [368, 221] width 142 height 85
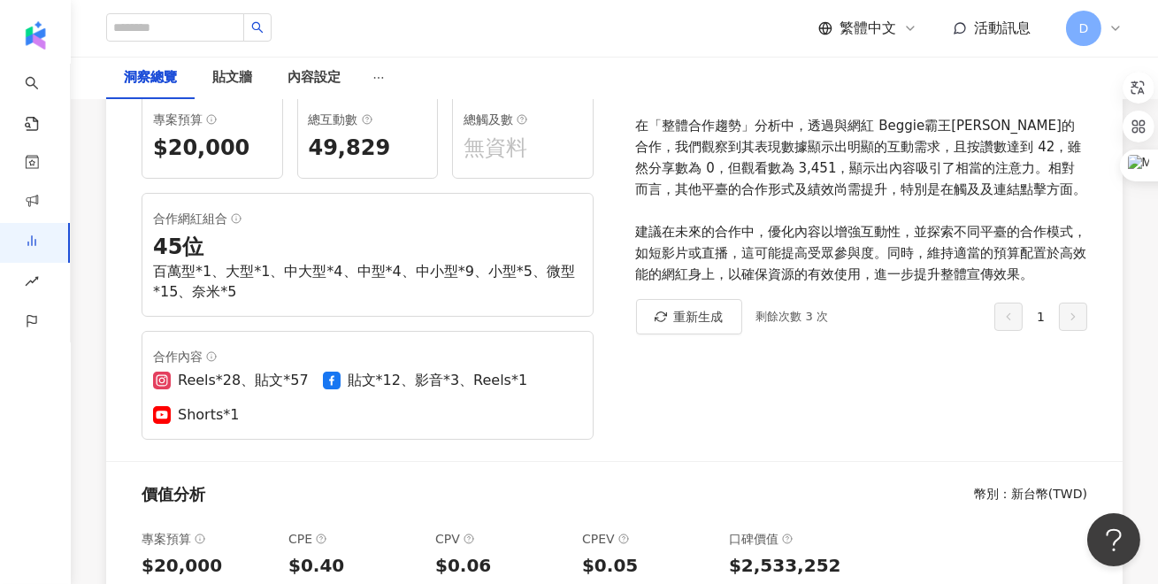
scroll to position [498, 0]
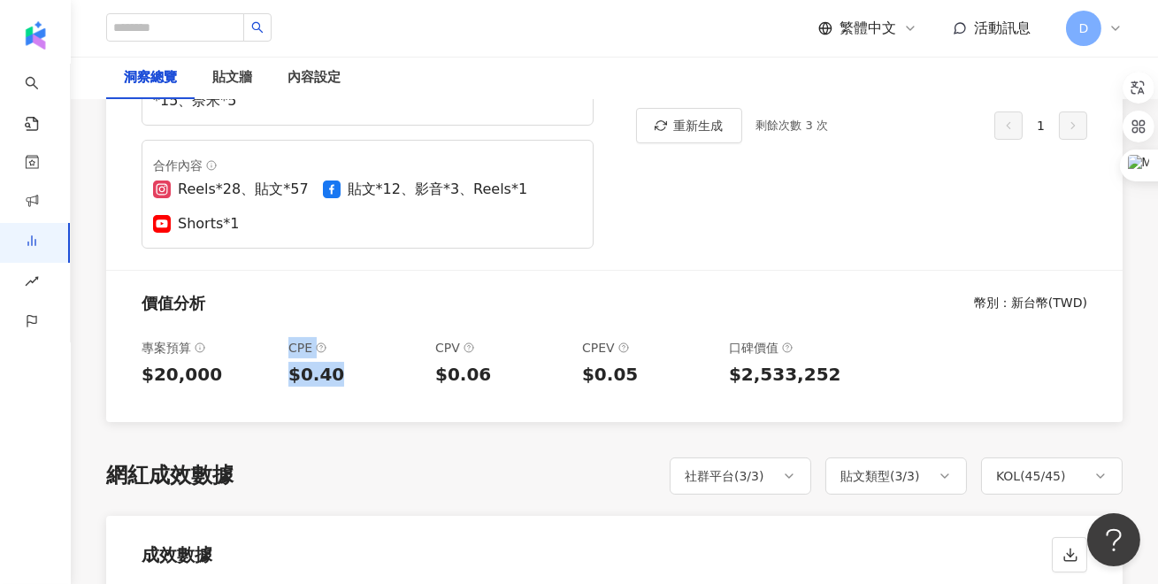
drag, startPoint x: 364, startPoint y: 378, endPoint x: 281, endPoint y: 346, distance: 88.2
click at [281, 346] on div "專案預算 $20,000 CPE $0.40 CPV $0.06 CPEV $0.05 口碑價值 $2,533,252" at bounding box center [614, 372] width 1017 height 99
click at [505, 362] on div "$0.06" at bounding box center [501, 374] width 133 height 25
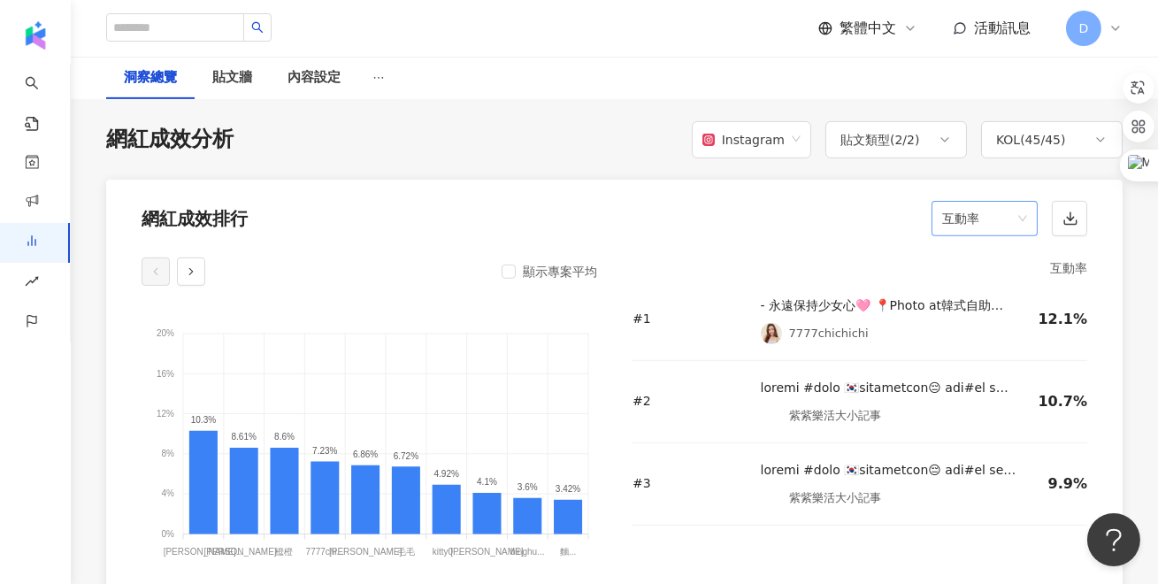
scroll to position [1419, 0]
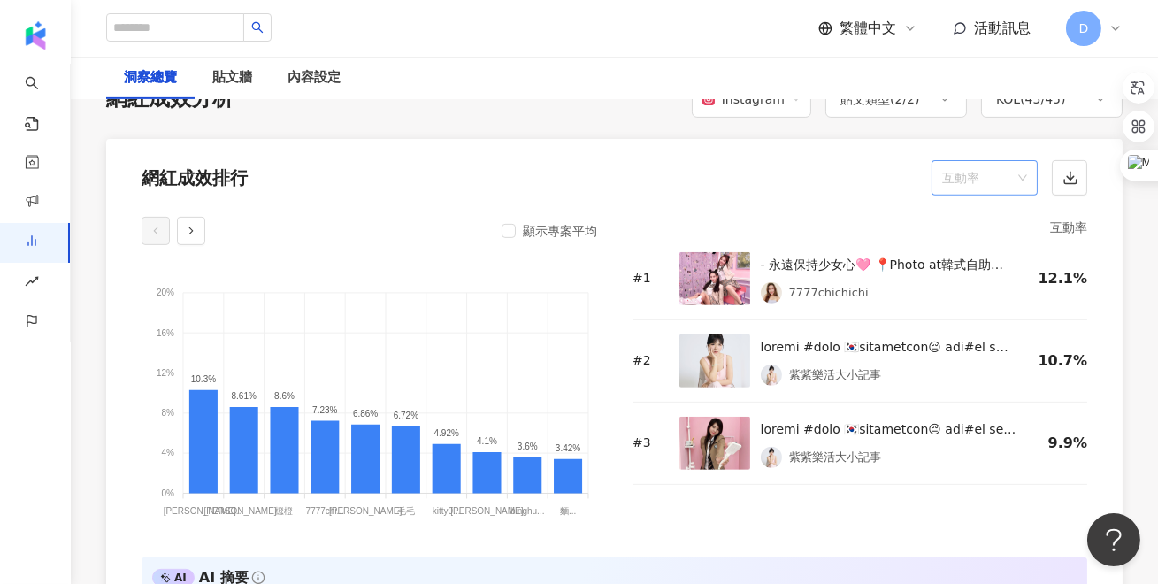
click at [990, 166] on span "互動率" at bounding box center [984, 178] width 85 height 34
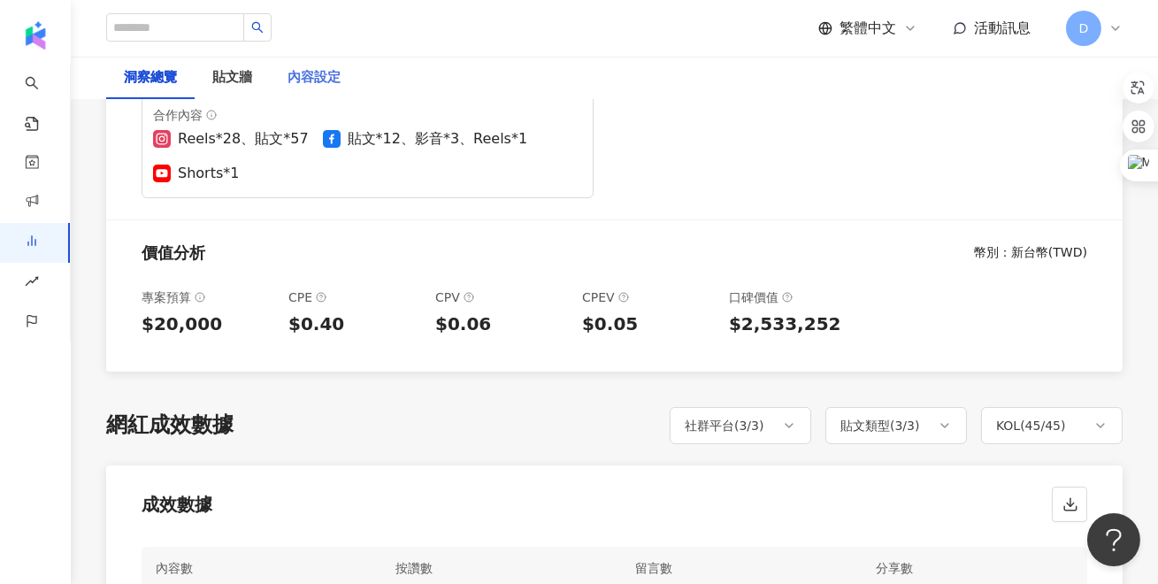
scroll to position [7, 0]
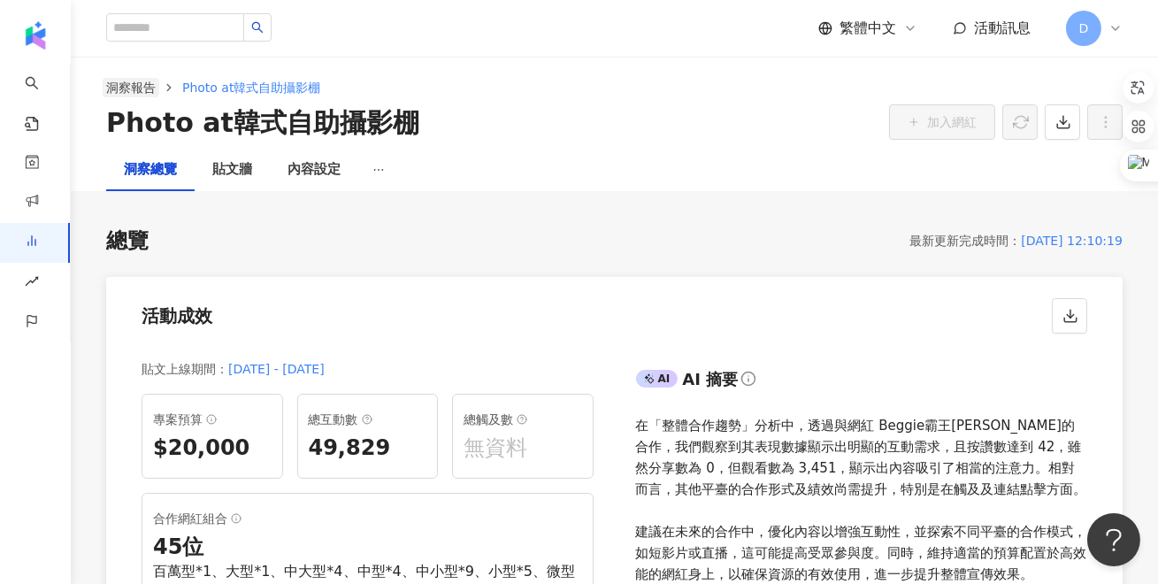
click at [138, 84] on link "洞察報告" at bounding box center [131, 87] width 57 height 19
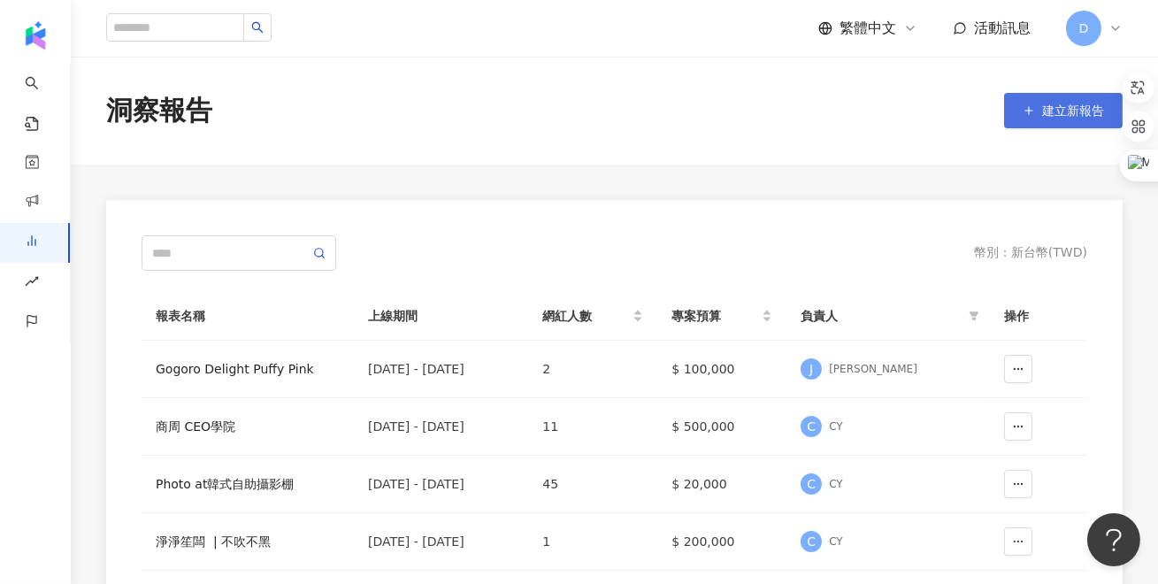
click at [1070, 95] on button "建立新報告" at bounding box center [1063, 110] width 119 height 35
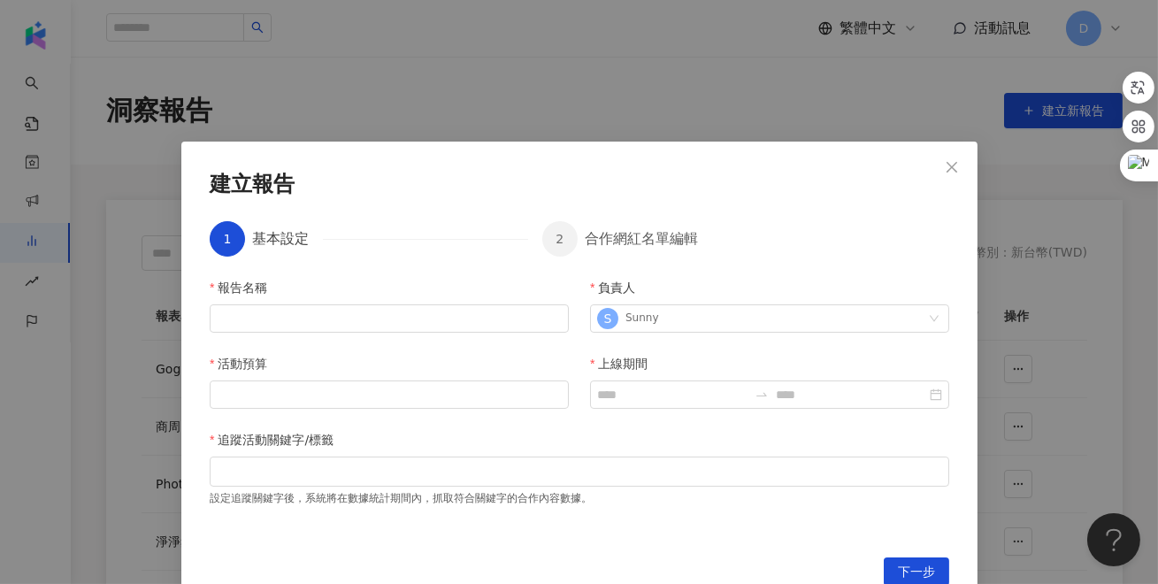
scroll to position [23, 0]
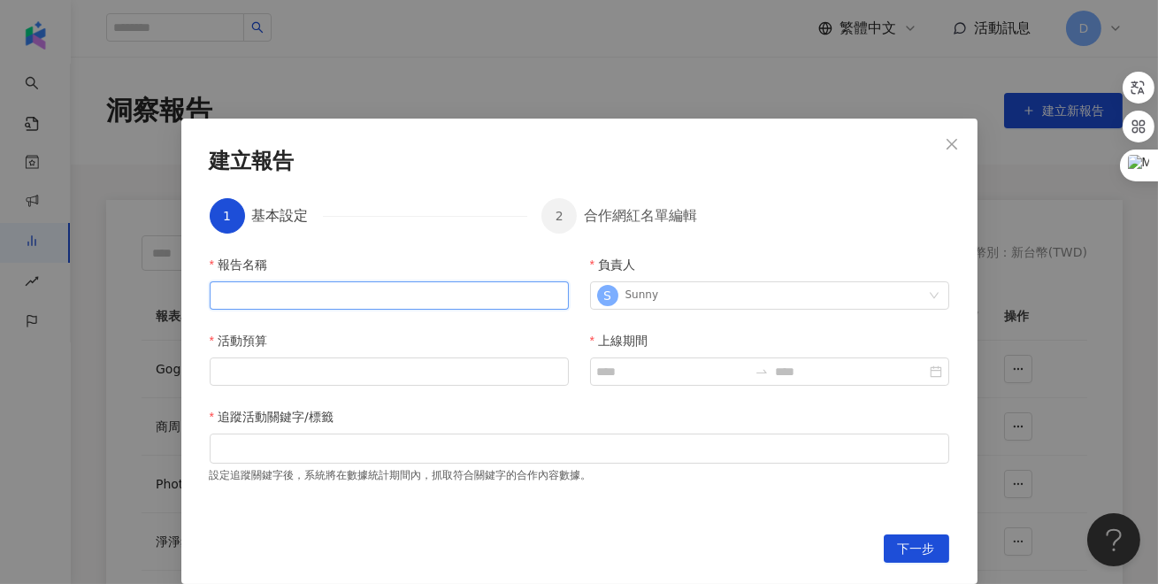
click at [402, 291] on input "報告名稱" at bounding box center [389, 295] width 359 height 28
type input "**"
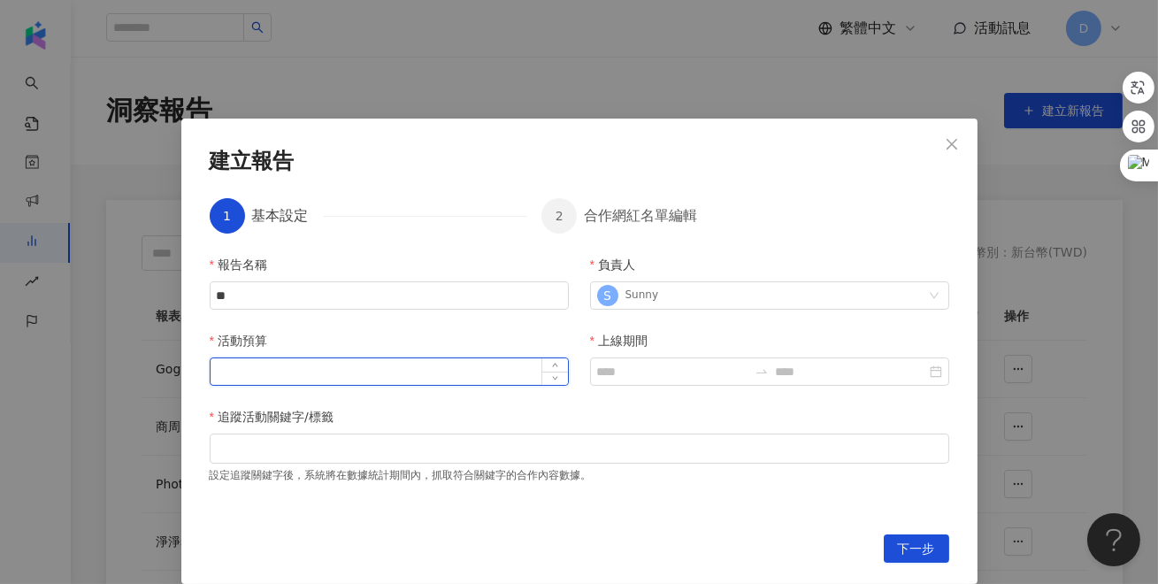
click at [399, 381] on input "活動預算" at bounding box center [389, 371] width 357 height 27
type input "*"
type input "******"
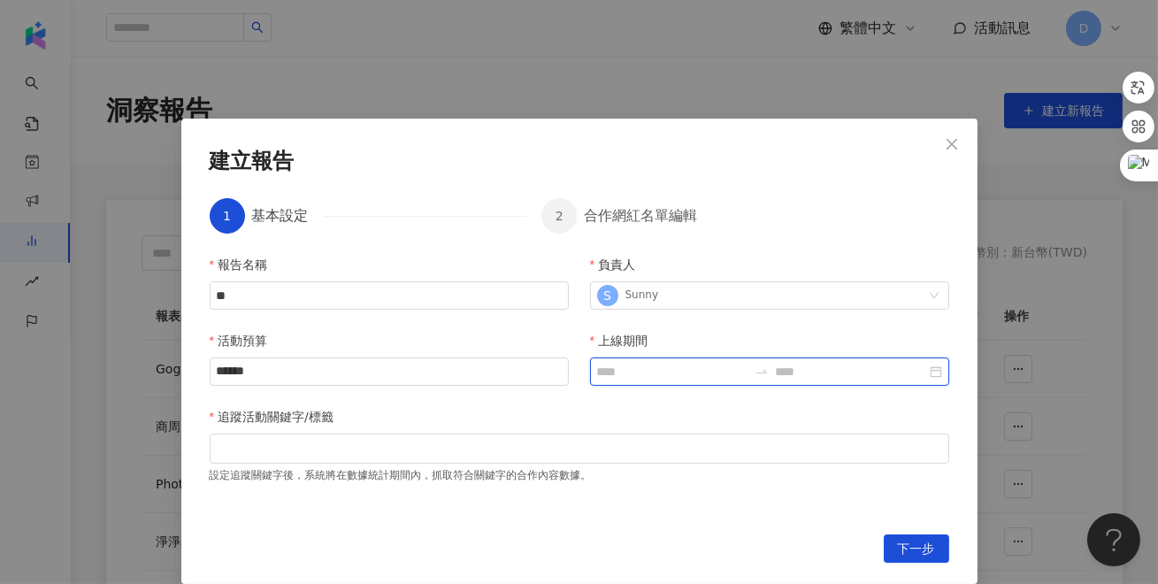
click at [676, 376] on input "上線期間" at bounding box center [672, 371] width 150 height 19
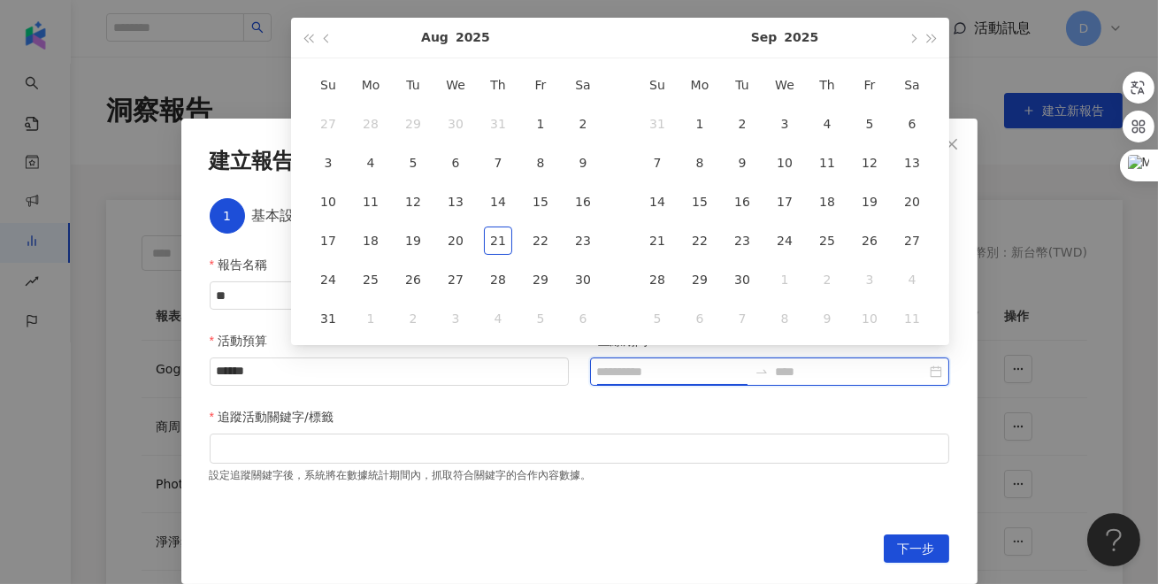
type input "**********"
click at [545, 128] on div "1" at bounding box center [540, 124] width 28 height 28
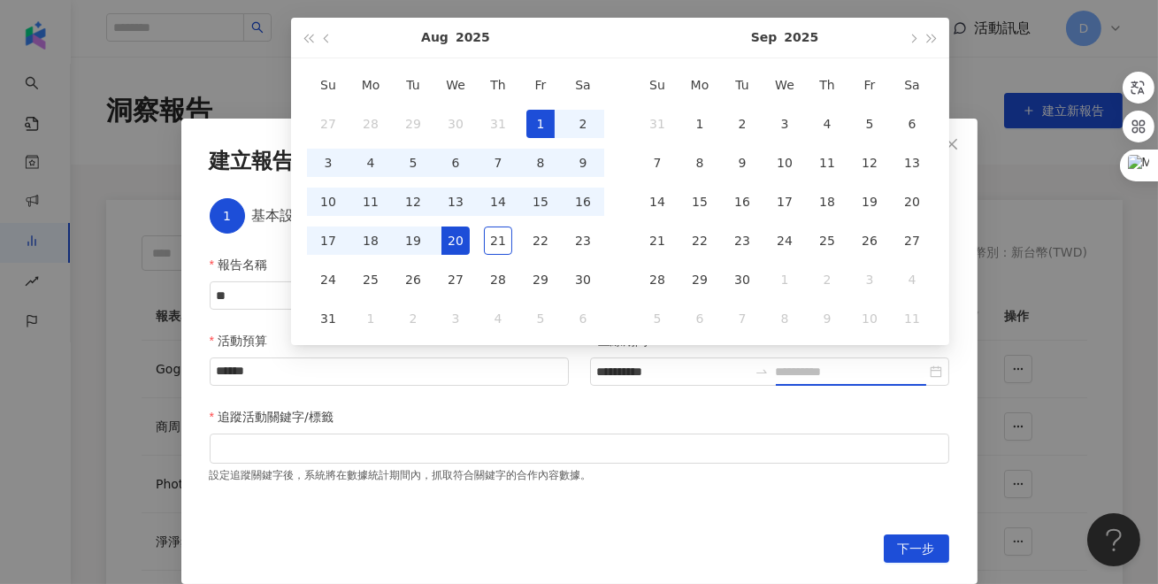
click at [460, 237] on div "20" at bounding box center [456, 241] width 28 height 28
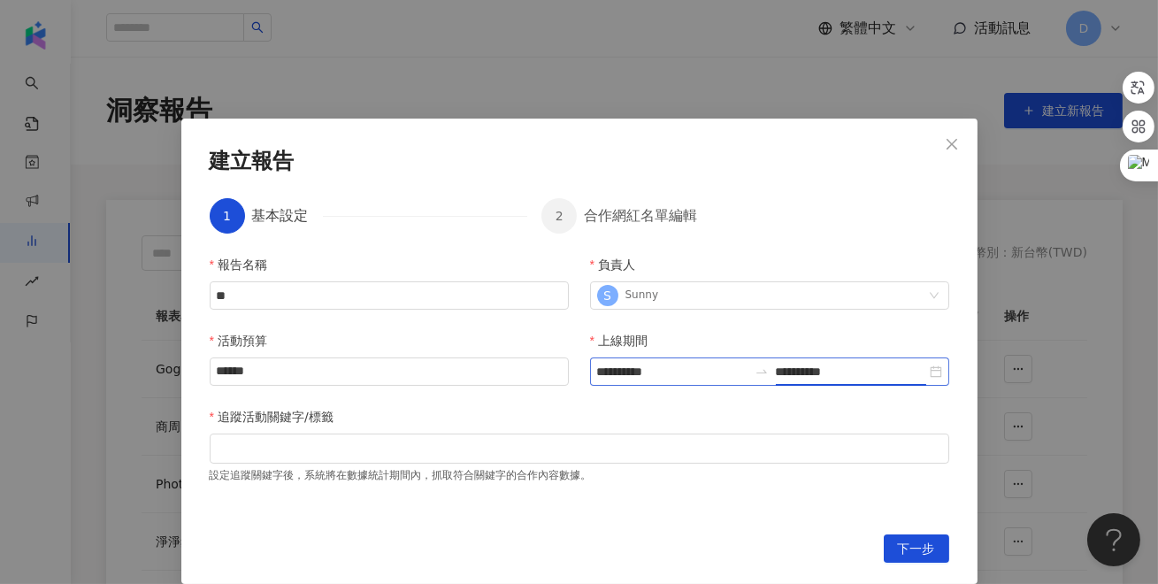
type input "**********"
click at [660, 416] on div "追蹤活動關鍵字/標籤" at bounding box center [580, 420] width 740 height 27
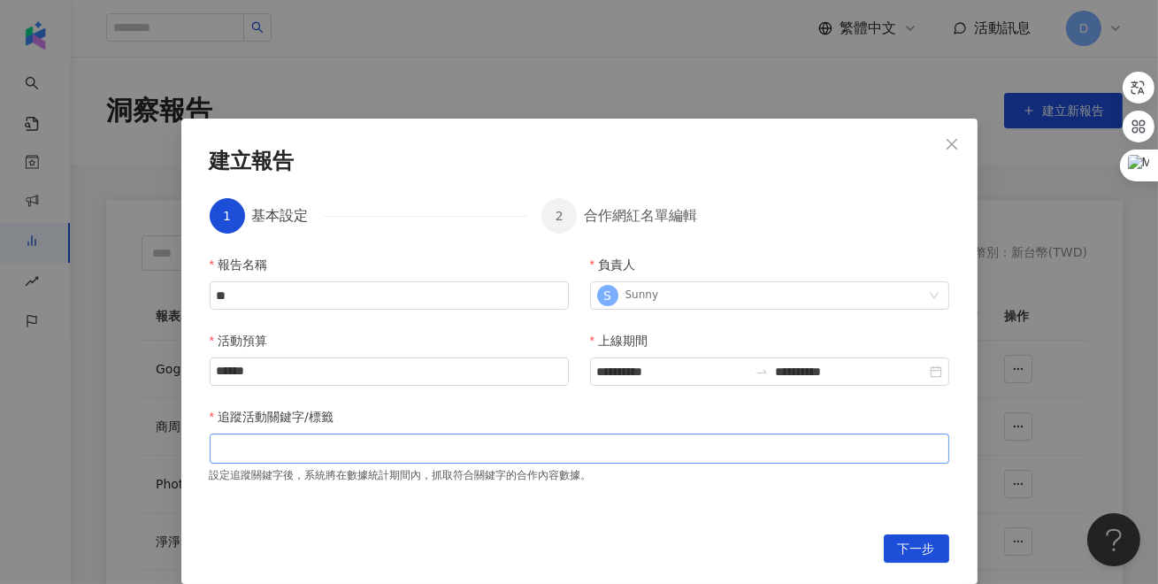
click at [432, 436] on div at bounding box center [580, 449] width 740 height 30
type input "*"
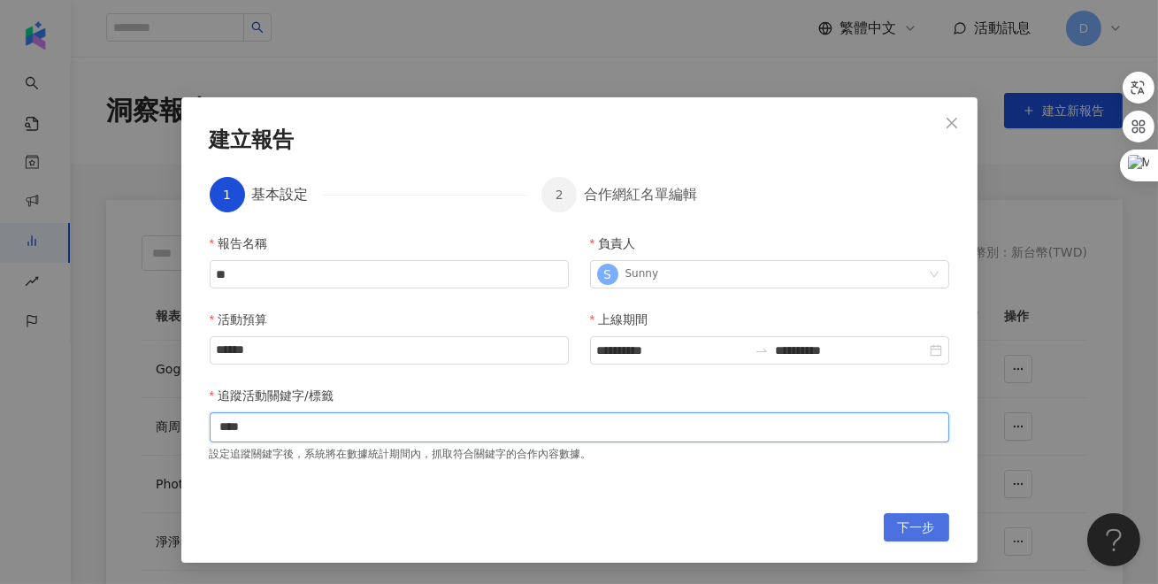
type input "****"
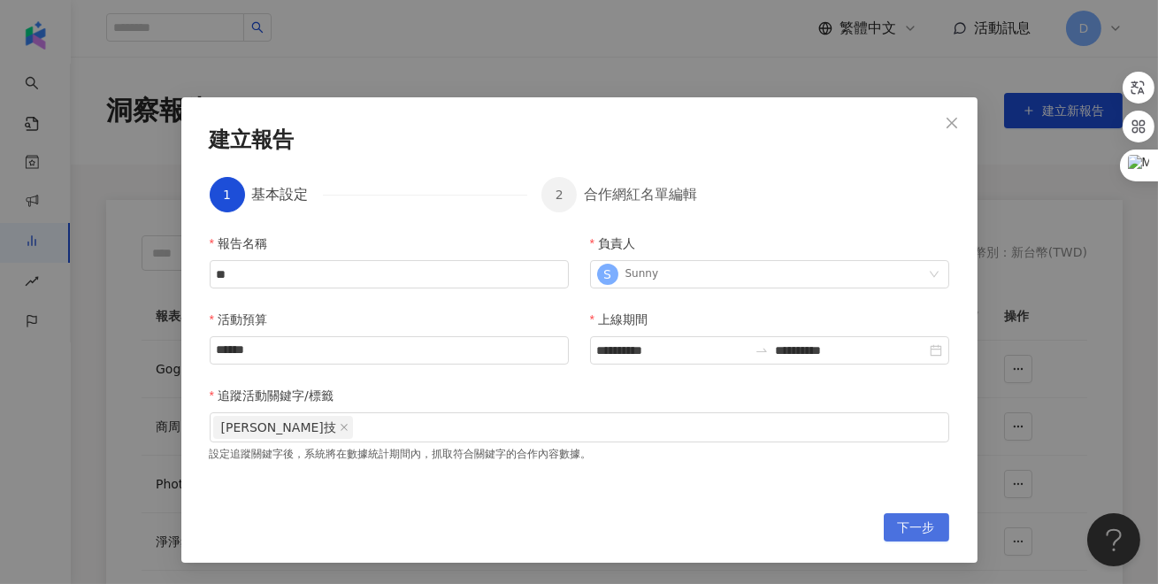
click at [901, 520] on span "下一步" at bounding box center [916, 528] width 37 height 28
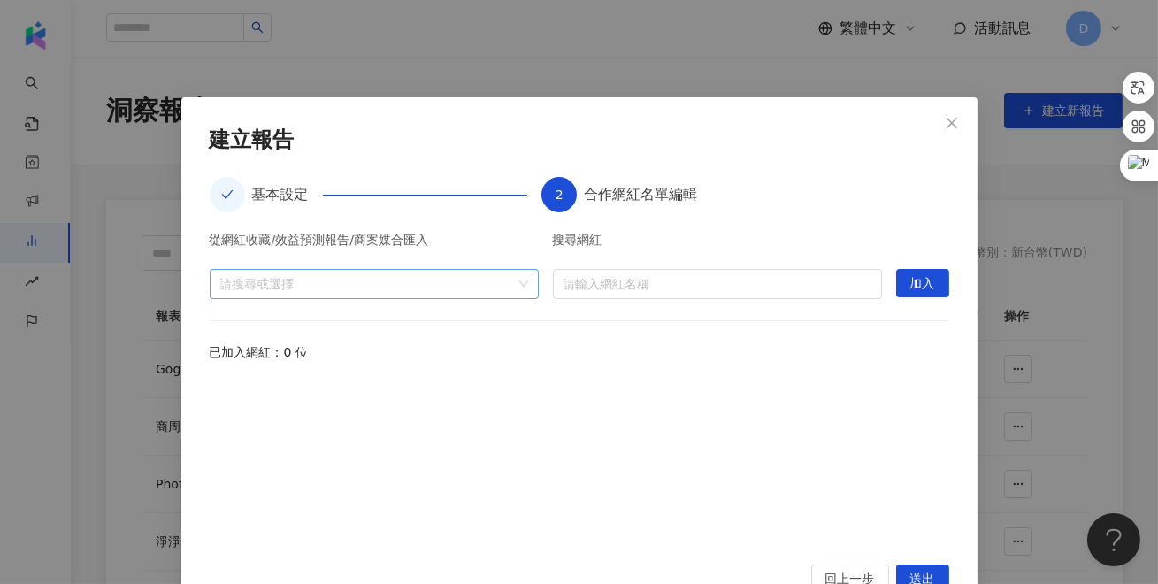
click at [419, 286] on div at bounding box center [364, 283] width 303 height 13
click at [420, 322] on span "收藏" at bounding box center [389, 322] width 294 height 28
click at [220, 317] on span at bounding box center [227, 322] width 28 height 28
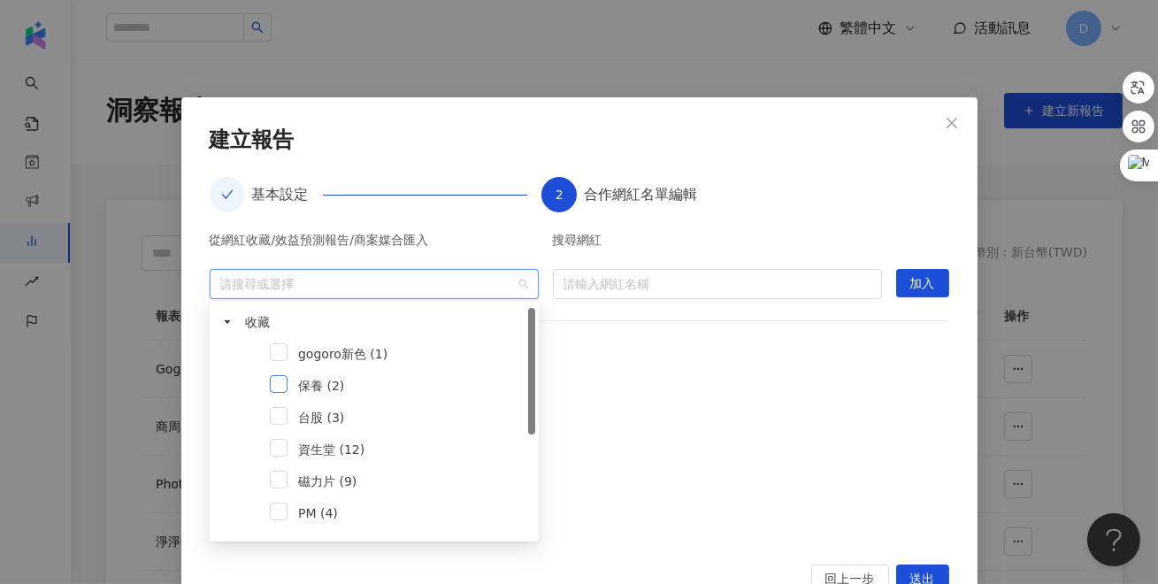
click at [284, 388] on span at bounding box center [279, 384] width 18 height 18
click at [556, 380] on div at bounding box center [580, 462] width 740 height 164
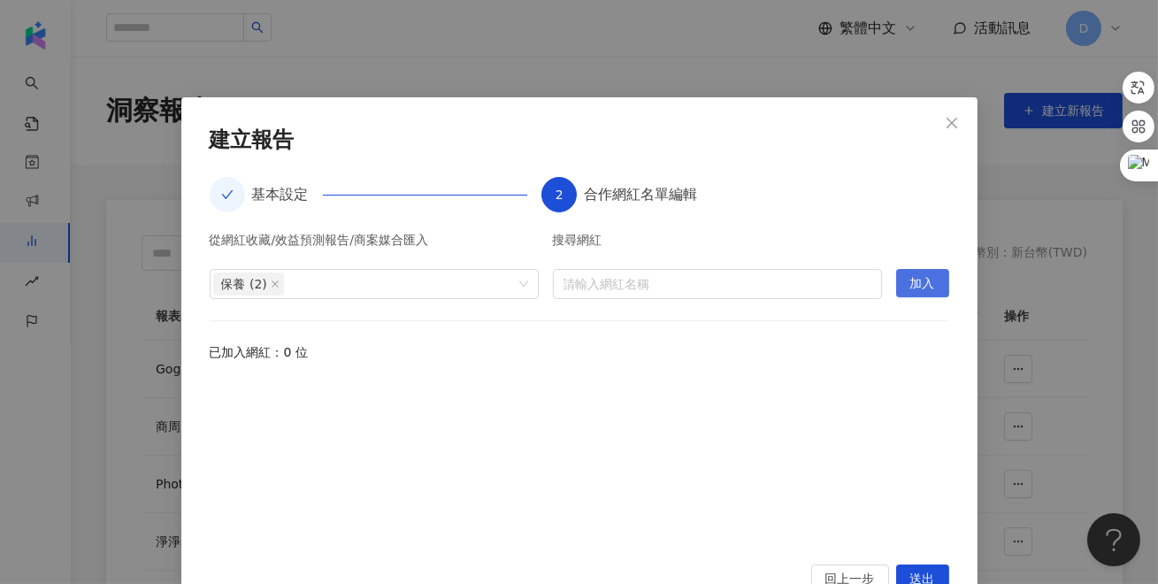
click at [910, 287] on span "加入" at bounding box center [922, 284] width 25 height 28
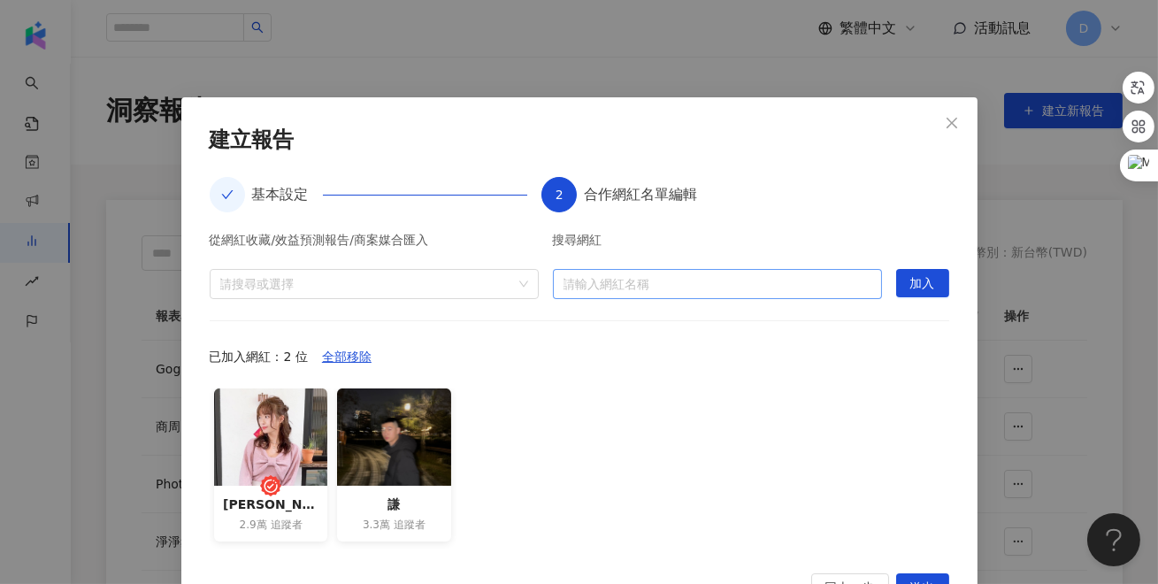
click at [640, 284] on input "search" at bounding box center [718, 284] width 308 height 28
click at [527, 369] on div "已加入網紅：2 位 全部移除" at bounding box center [580, 356] width 740 height 28
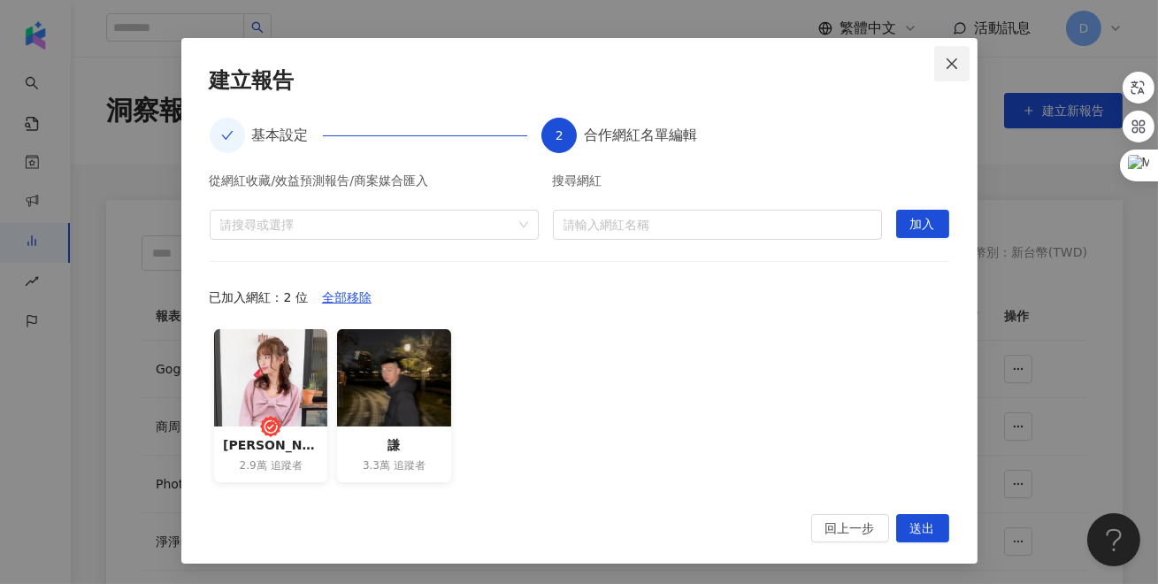
click at [950, 63] on icon "close" at bounding box center [952, 64] width 14 height 14
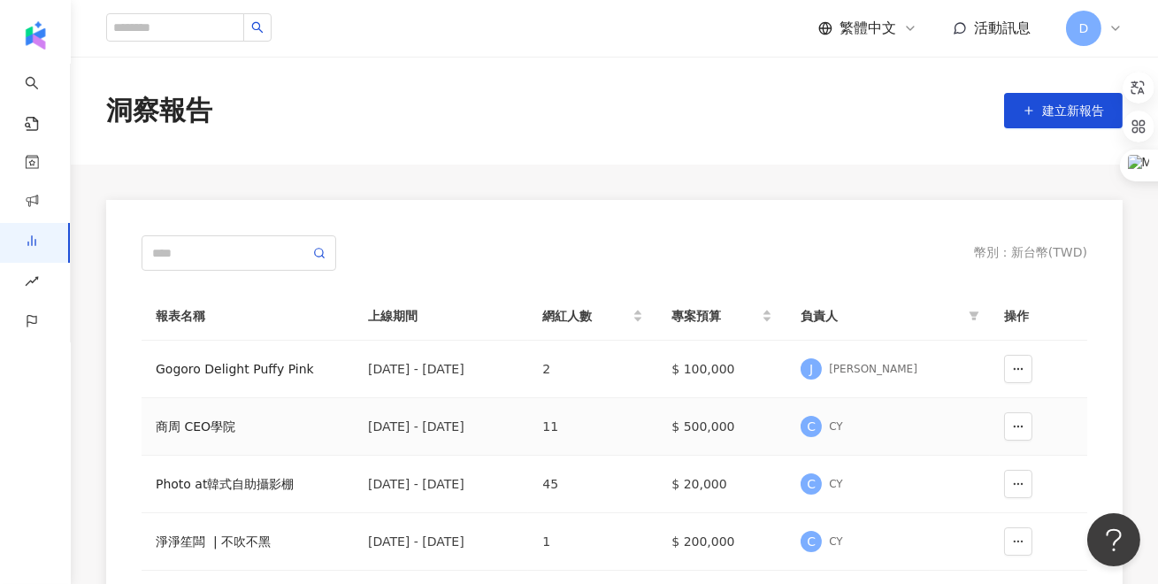
scroll to position [28, 0]
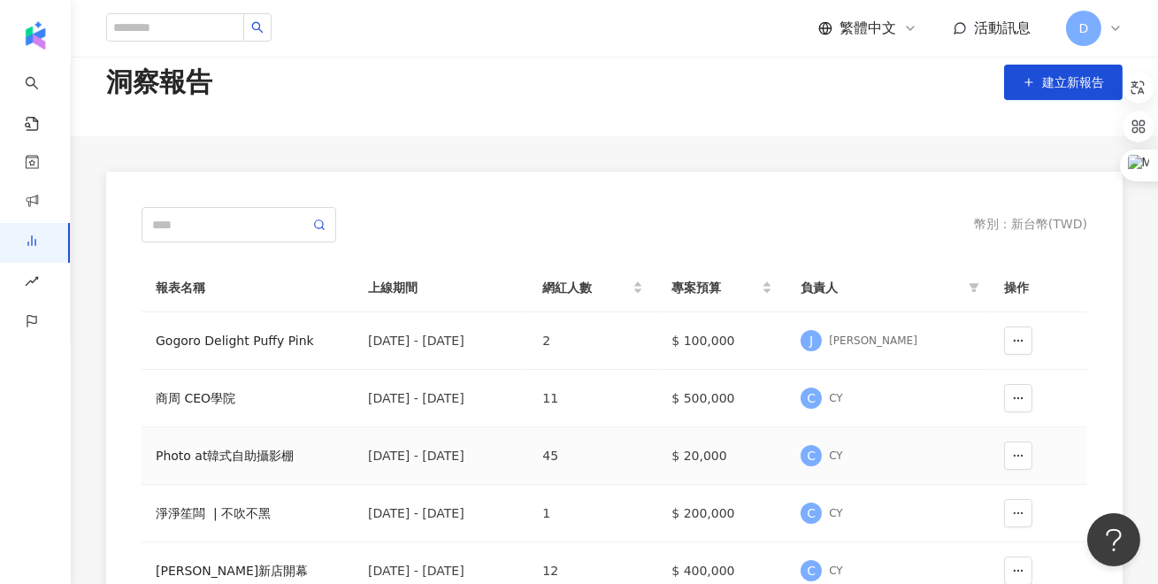
click at [178, 457] on div "Photo at韓式自助攝影棚" at bounding box center [248, 455] width 184 height 19
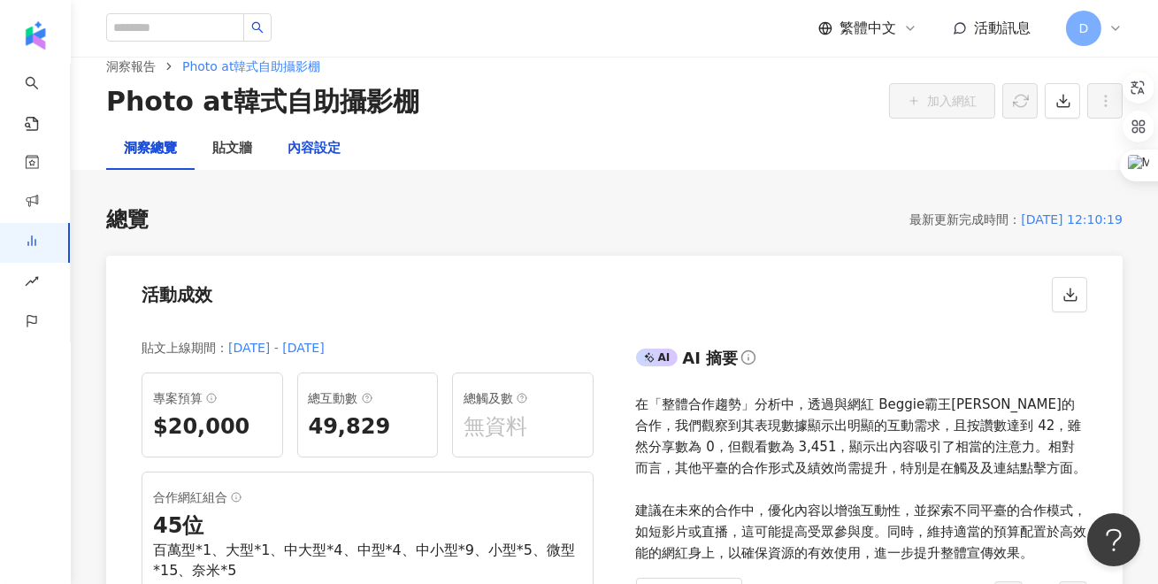
drag, startPoint x: 319, startPoint y: 181, endPoint x: 332, endPoint y: 217, distance: 37.8
click at [319, 159] on div "內容設定" at bounding box center [314, 148] width 53 height 21
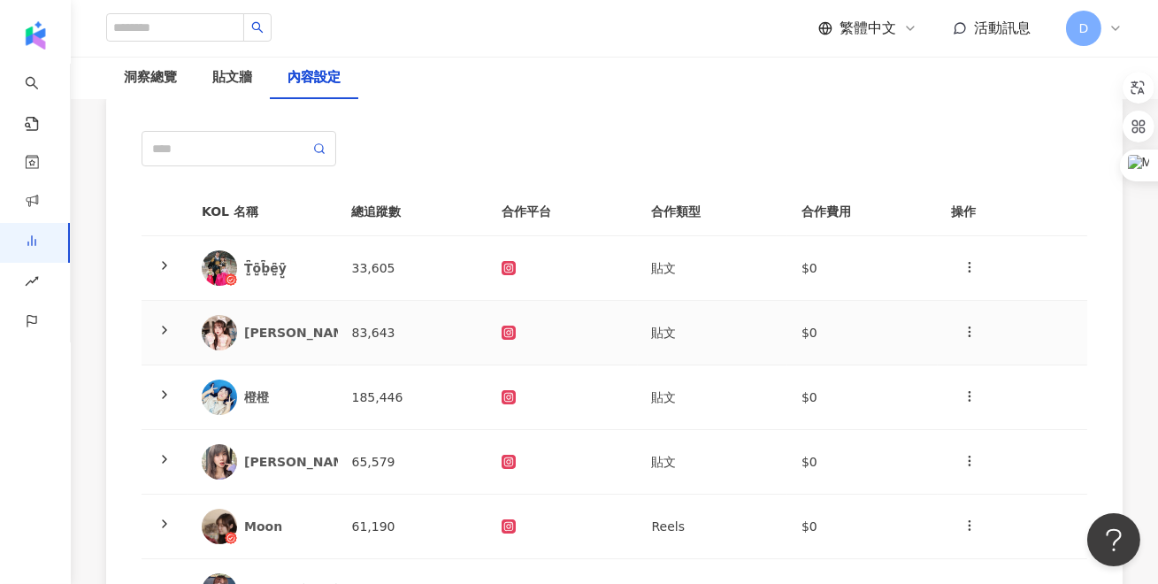
scroll to position [146, 0]
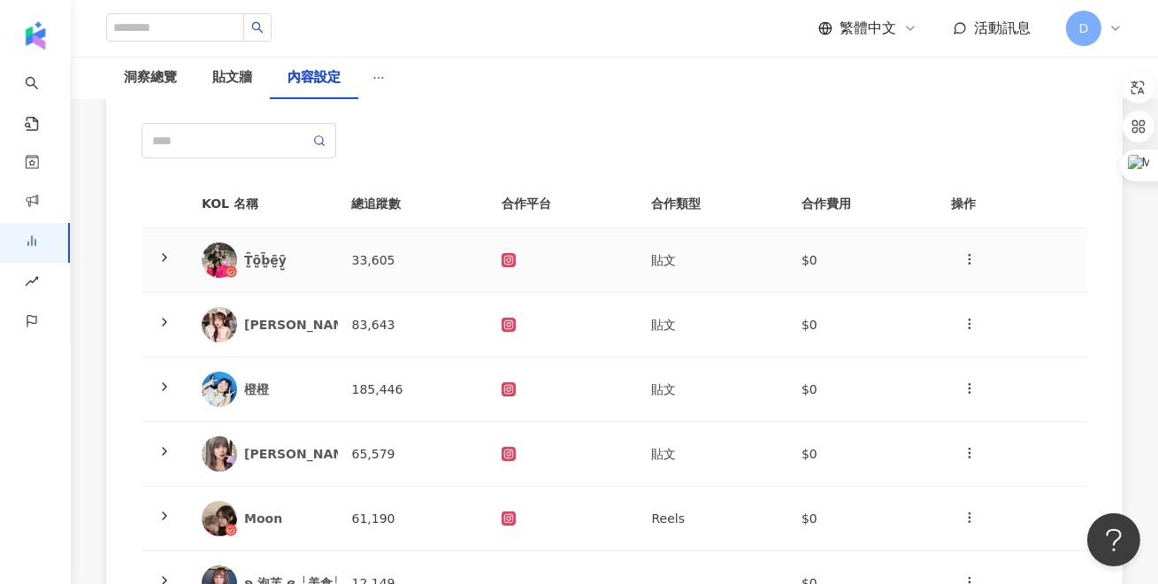
click at [154, 259] on td at bounding box center [165, 260] width 46 height 65
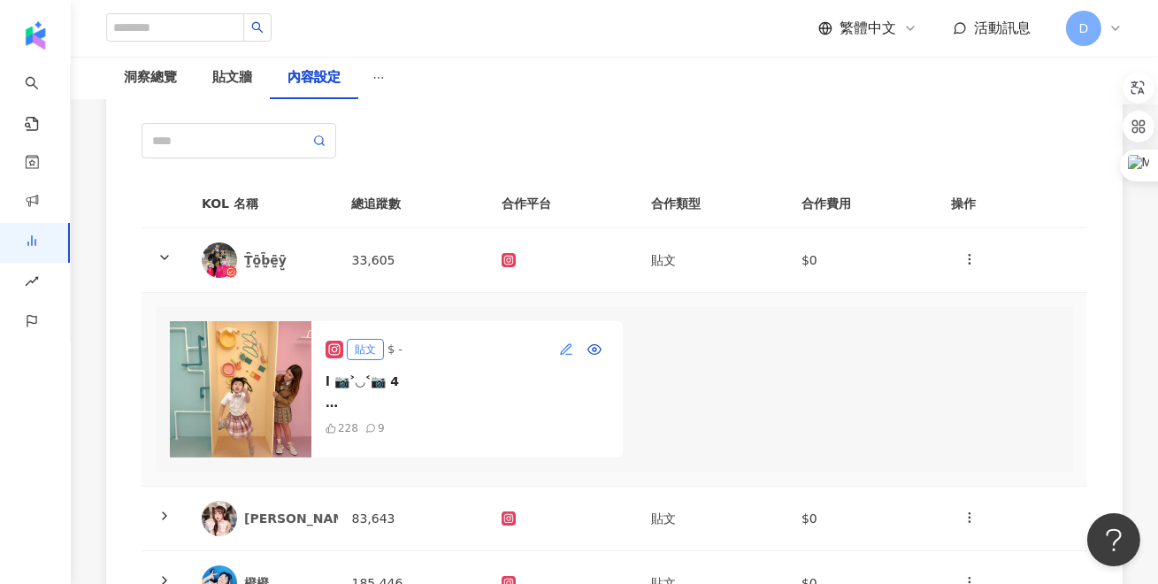
click at [572, 351] on icon "button" at bounding box center [566, 349] width 14 height 14
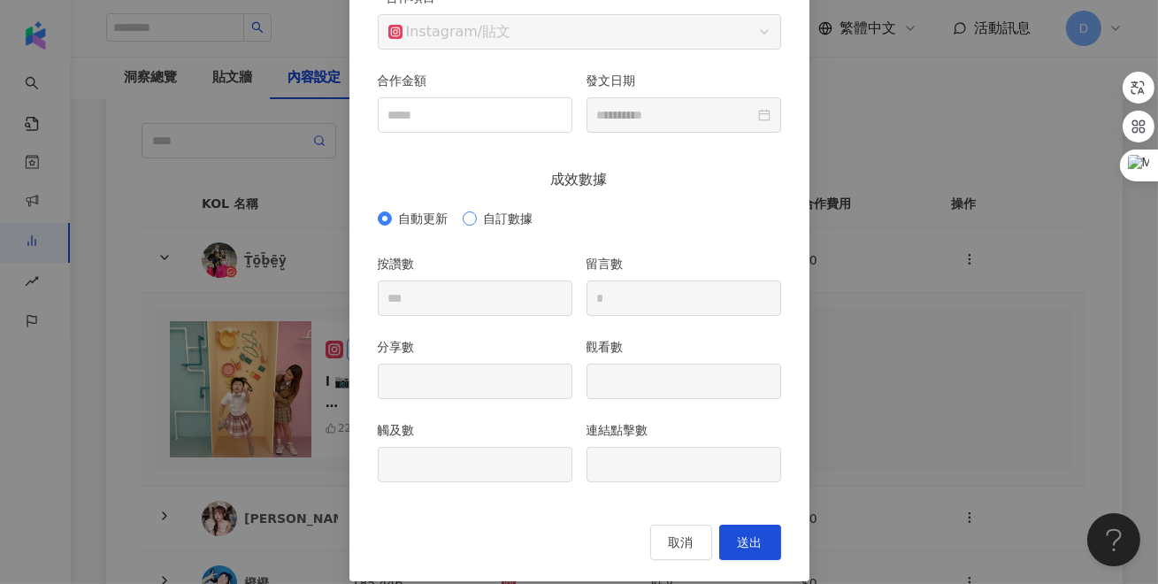
scroll to position [185, 0]
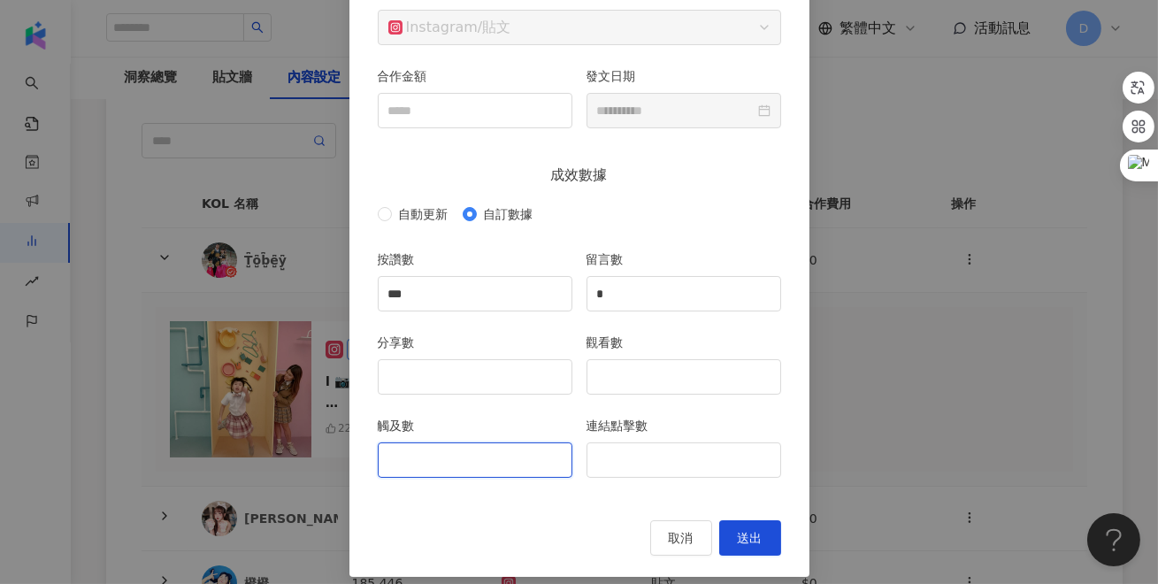
click at [437, 464] on input "觸及數" at bounding box center [475, 460] width 193 height 34
type input "**"
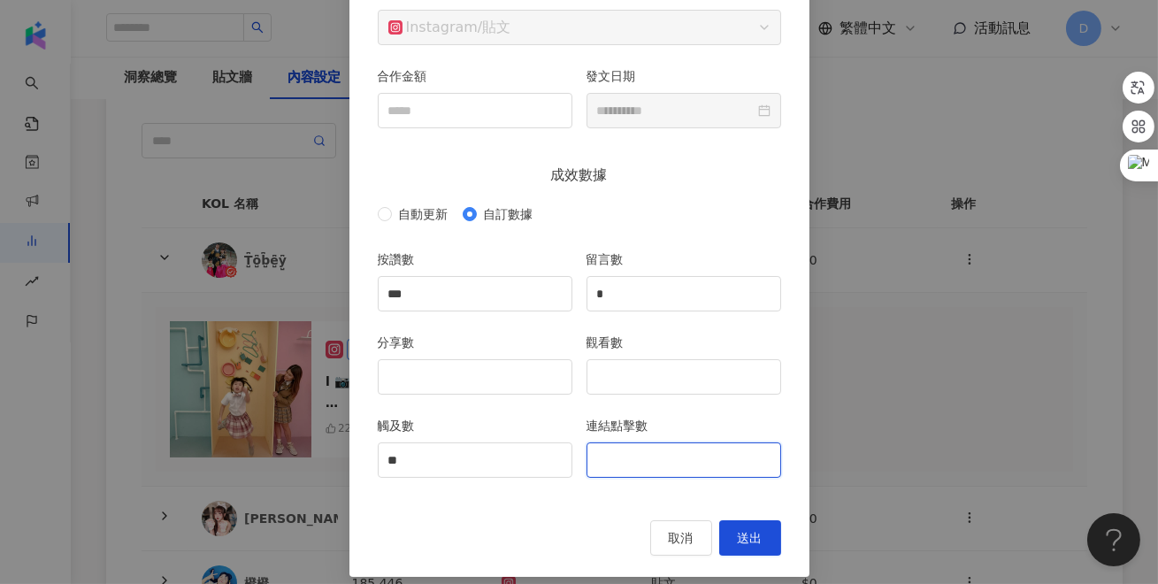
click at [644, 462] on input "連結點擊數" at bounding box center [684, 460] width 193 height 34
type input "*"
click at [747, 535] on span "送出" at bounding box center [750, 538] width 25 height 14
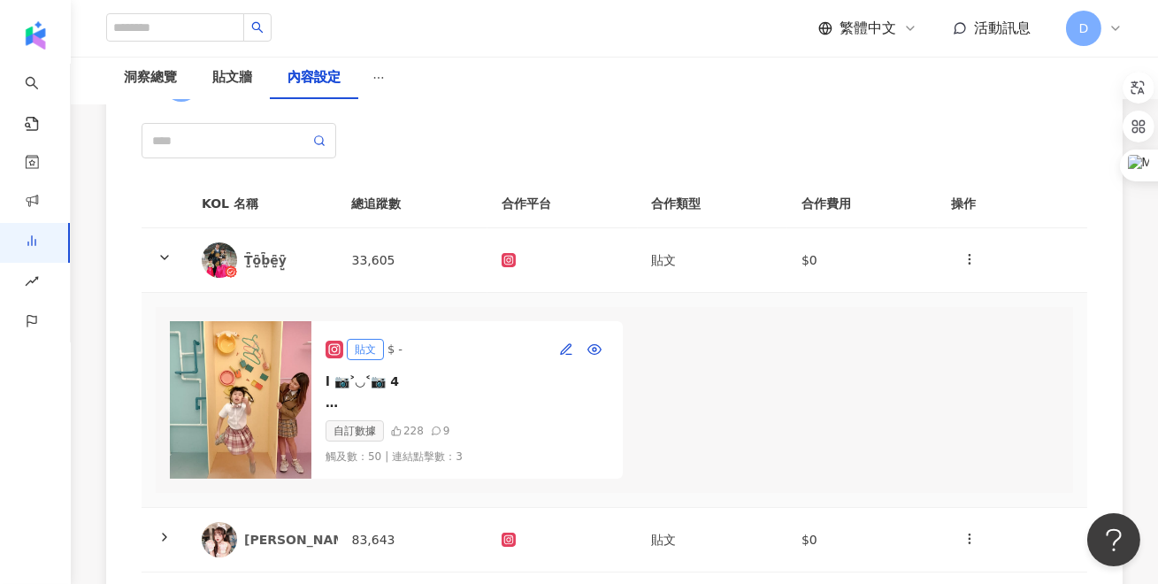
type input "**********"
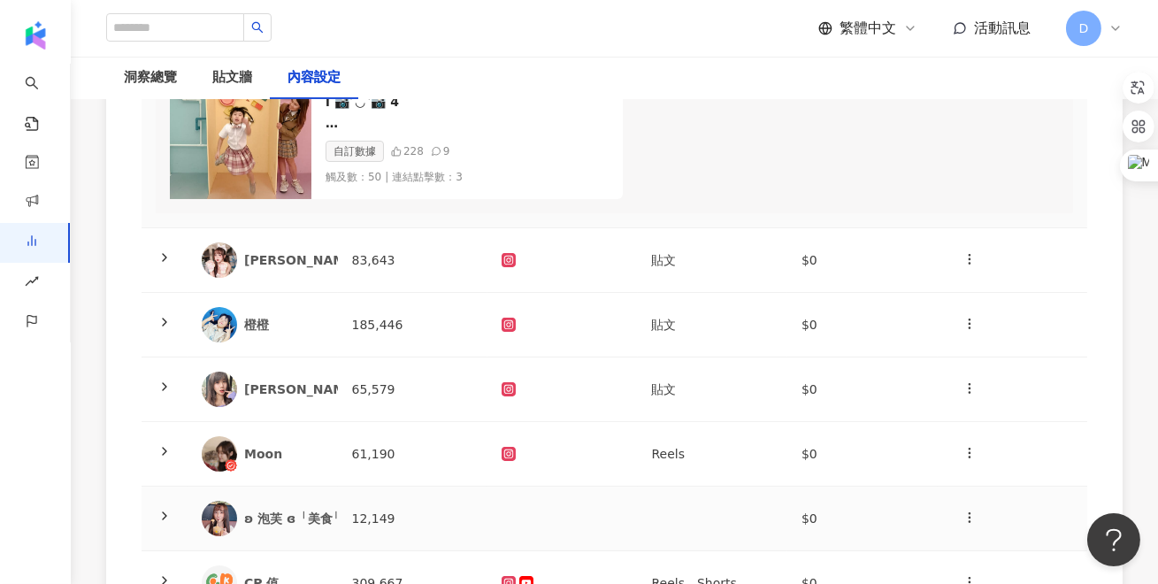
scroll to position [606, 0]
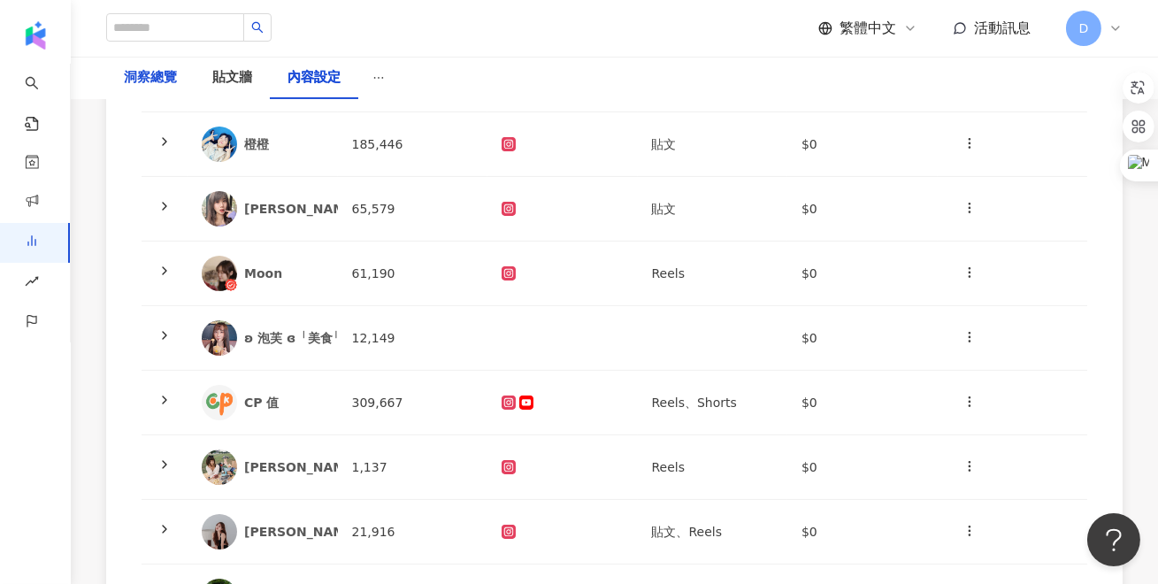
click at [137, 73] on div "洞察總覽" at bounding box center [150, 77] width 53 height 21
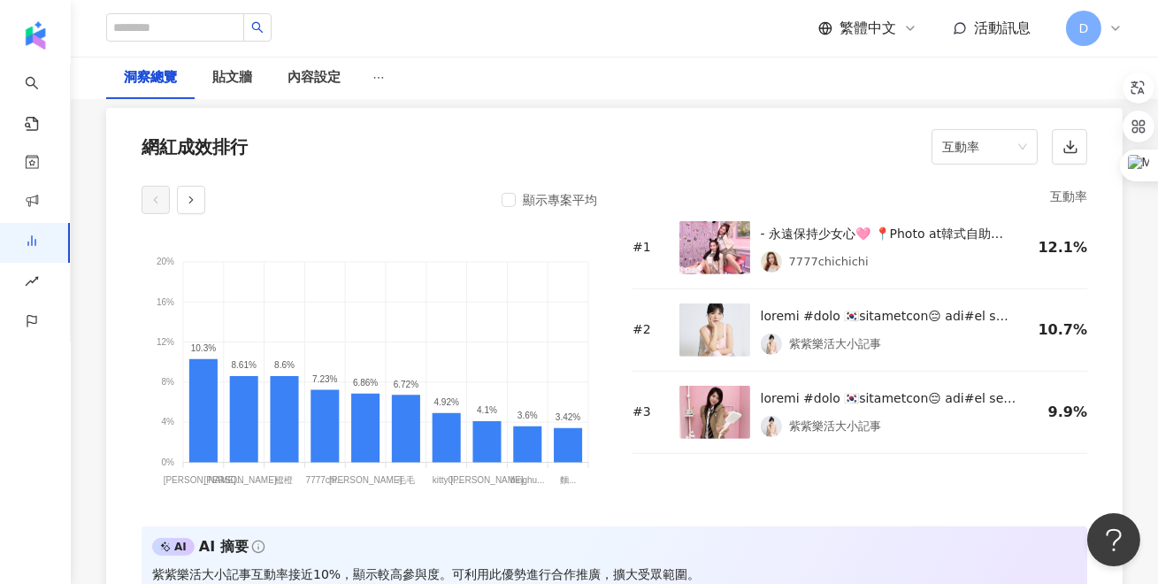
scroll to position [1420, 0]
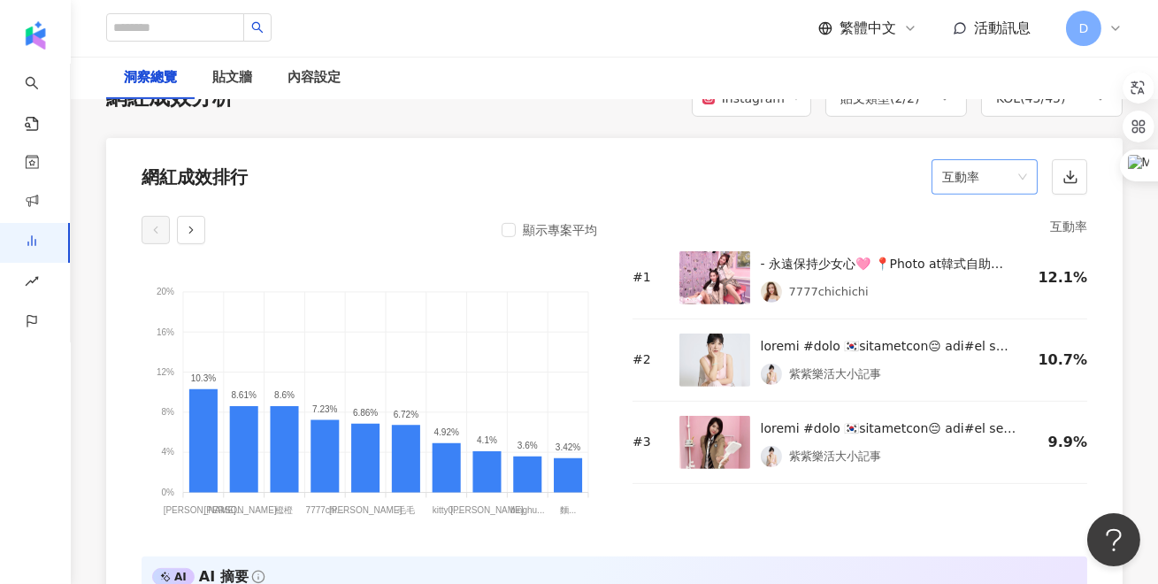
click at [996, 190] on span "互動率" at bounding box center [984, 177] width 85 height 34
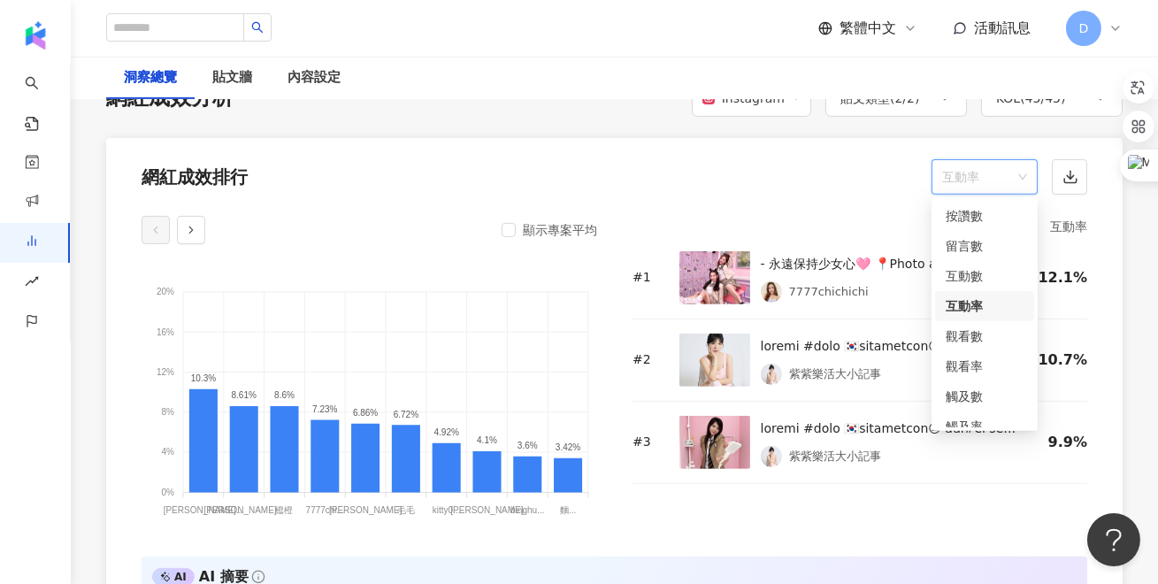
click at [989, 303] on div "互動率" at bounding box center [985, 305] width 78 height 19
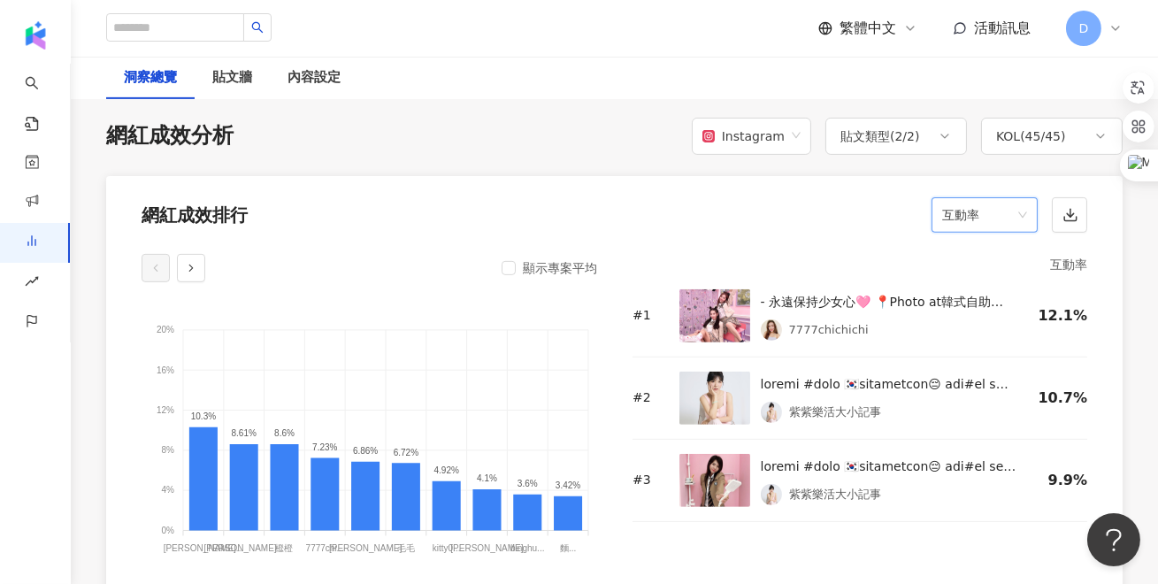
scroll to position [1380, 0]
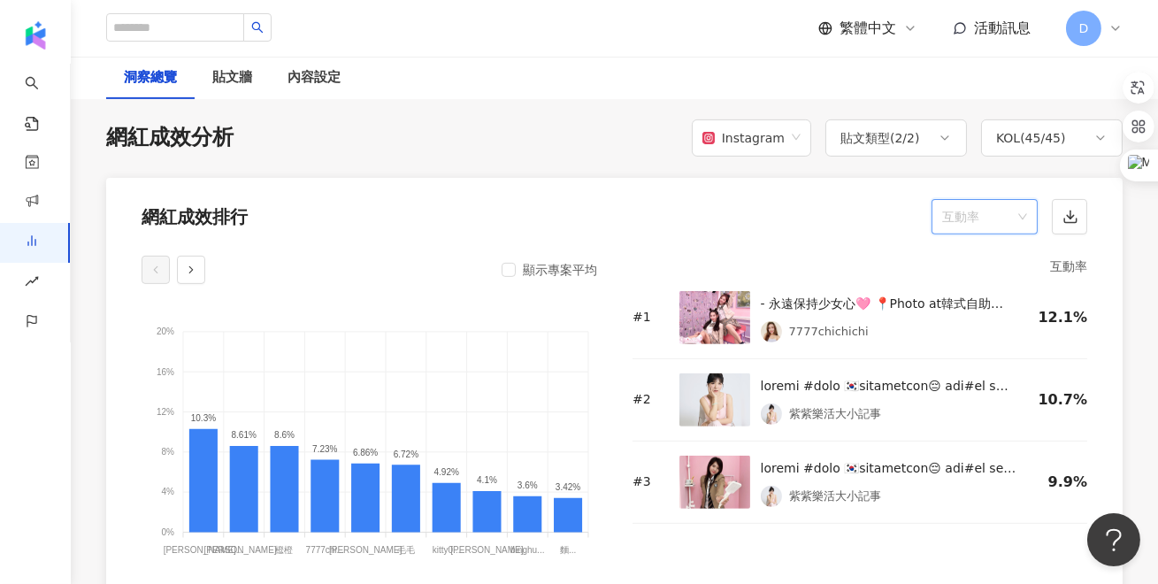
click at [1001, 224] on span "互動率" at bounding box center [984, 217] width 85 height 34
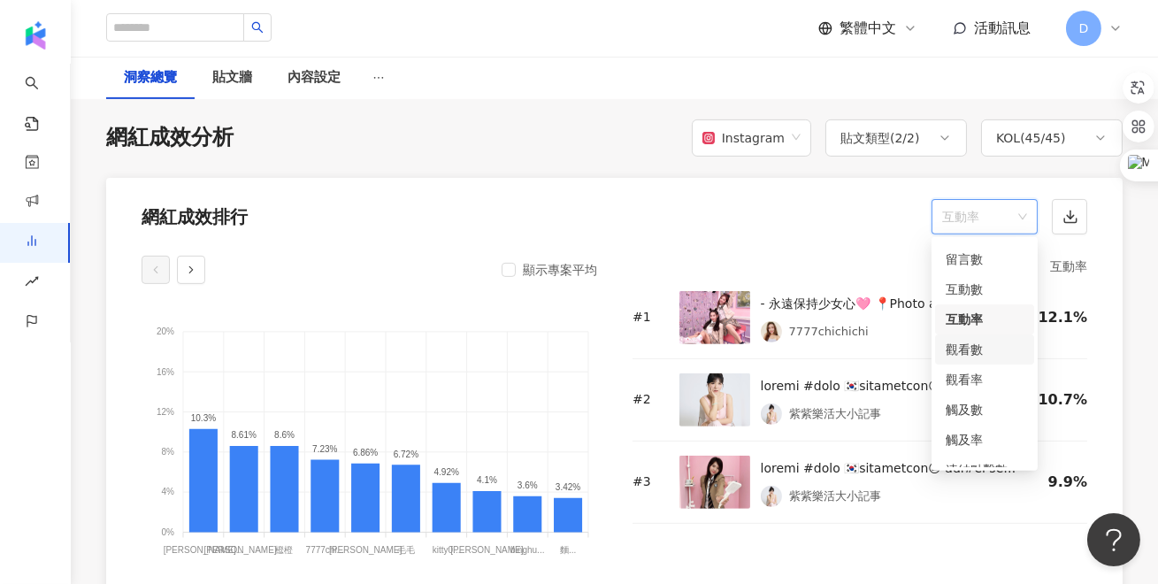
scroll to position [26, 0]
click at [966, 377] on div "觀看率" at bounding box center [985, 380] width 78 height 19
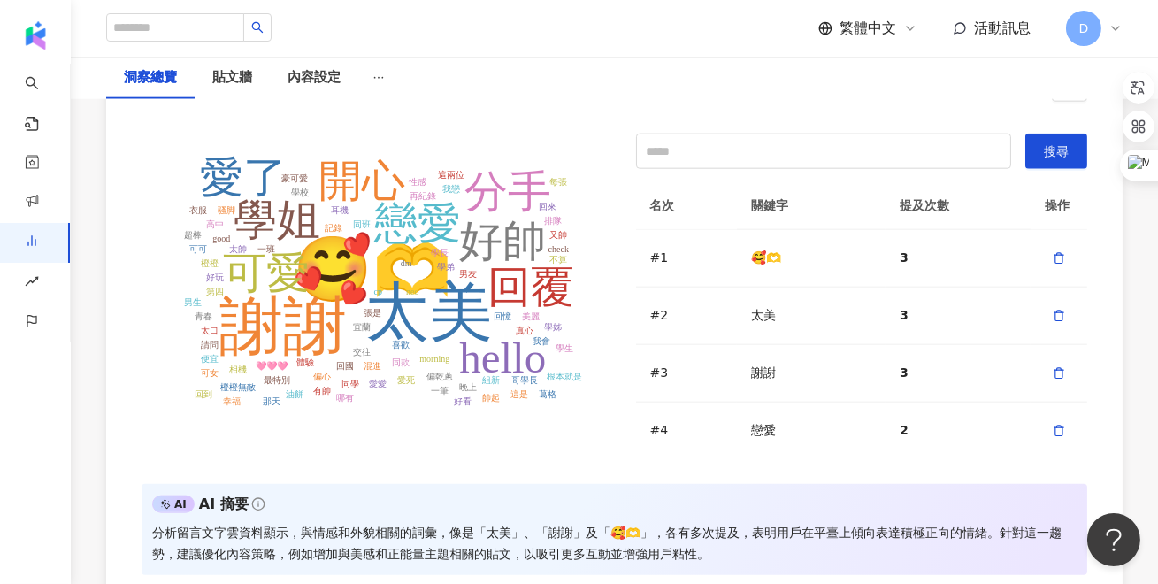
scroll to position [4014, 0]
click at [724, 147] on input "text" at bounding box center [823, 151] width 375 height 35
type input "*"
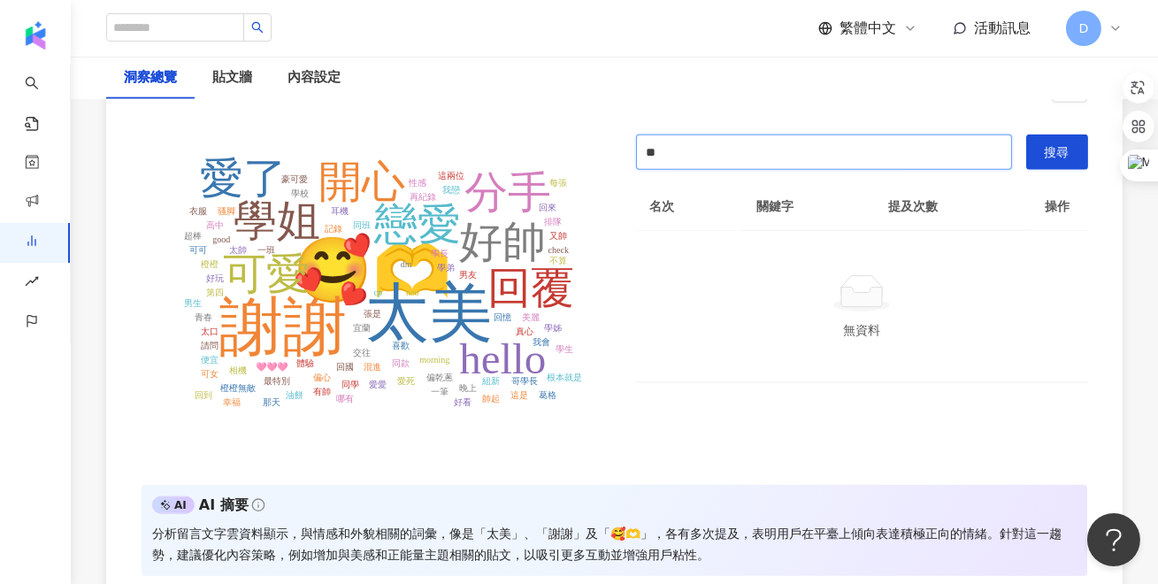
type input "*"
click at [608, 109] on div "留言文字雲分析" at bounding box center [614, 79] width 1017 height 67
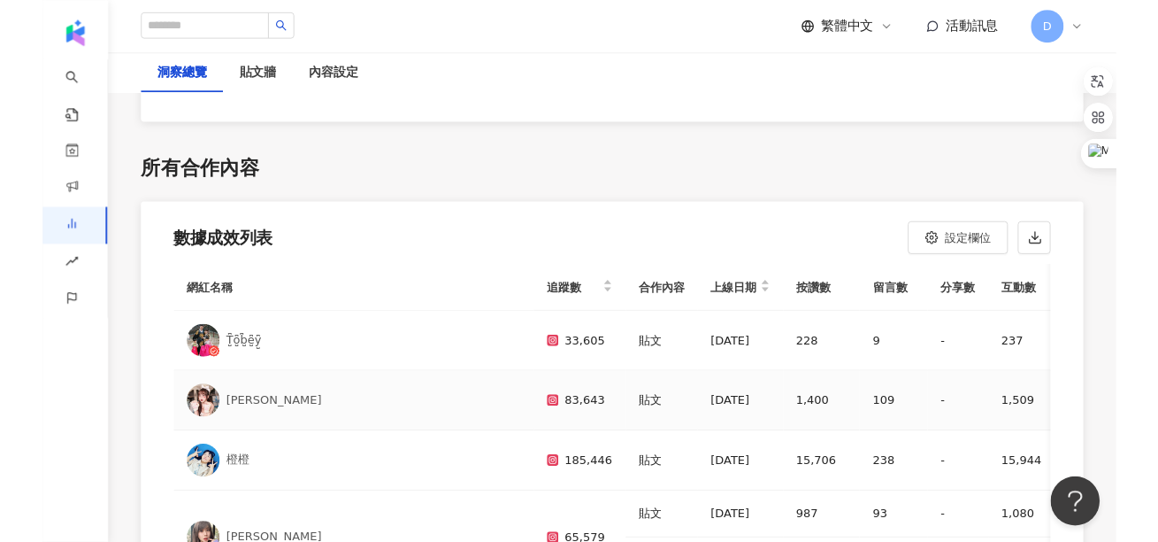
scroll to position [5219, 0]
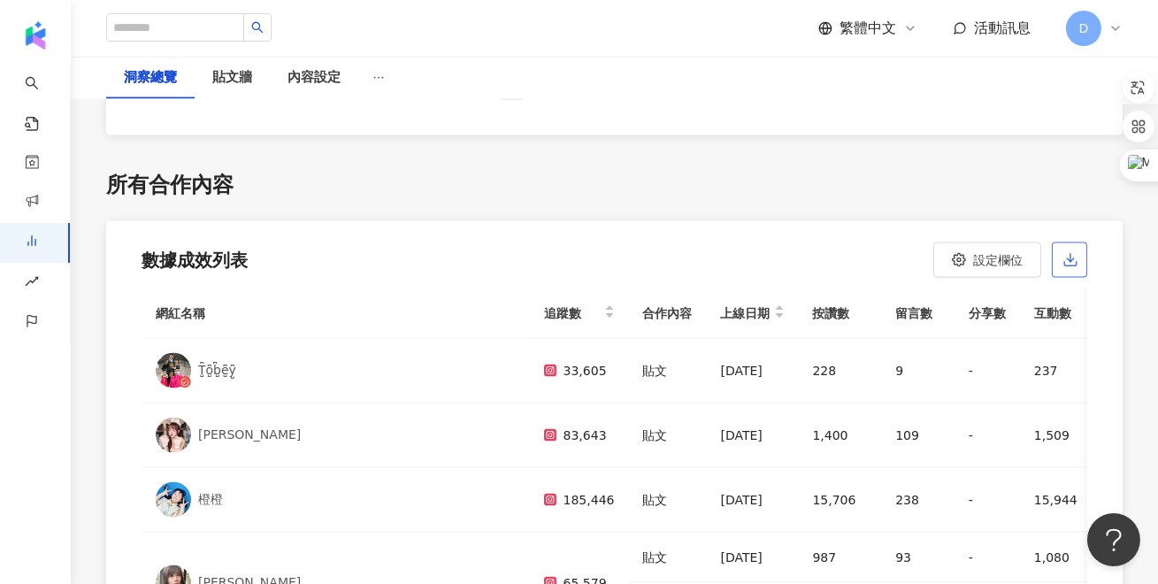
click at [1073, 252] on icon "button" at bounding box center [1071, 260] width 16 height 16
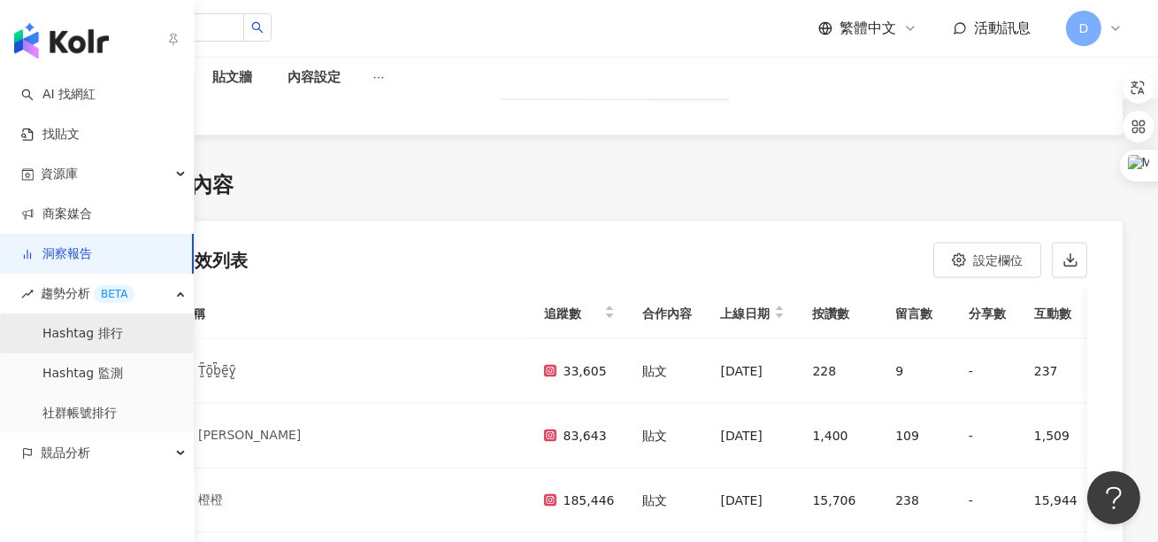
click at [95, 334] on link "Hashtag 排行" at bounding box center [82, 334] width 81 height 18
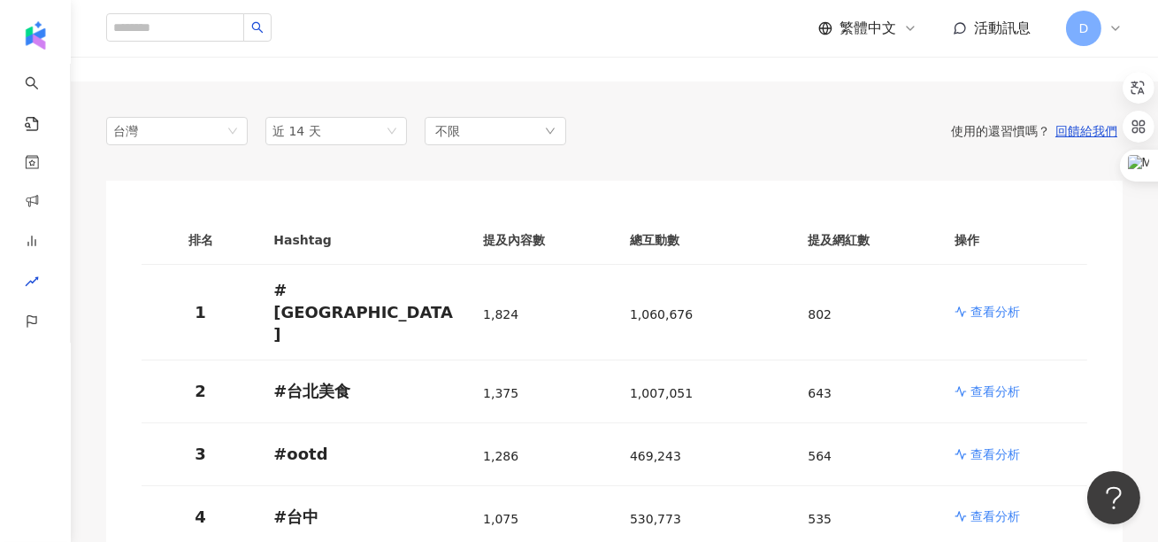
scroll to position [107, 0]
click at [187, 134] on span "台灣" at bounding box center [176, 132] width 127 height 27
click at [350, 134] on span "近 14 天" at bounding box center [336, 132] width 127 height 27
click at [319, 251] on span "近六個月" at bounding box center [305, 258] width 50 height 14
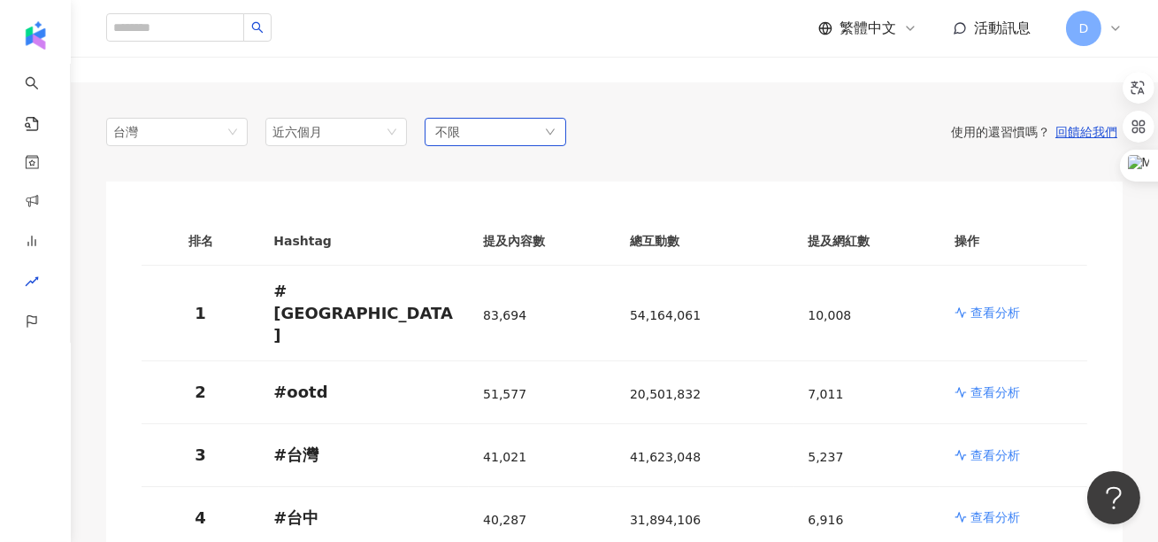
click at [465, 133] on div "不限" at bounding box center [496, 132] width 142 height 28
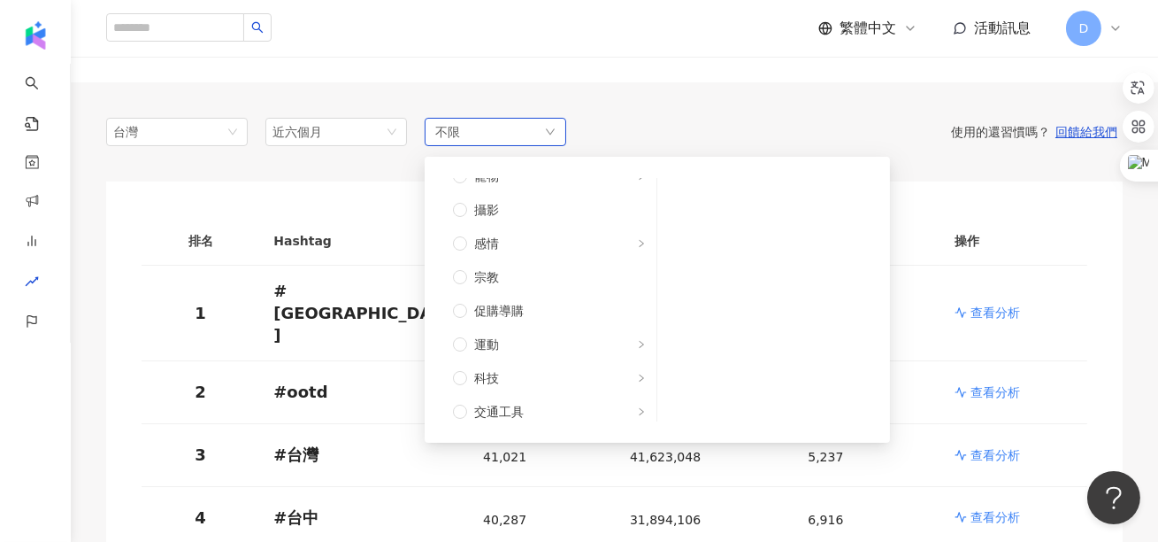
scroll to position [537, 0]
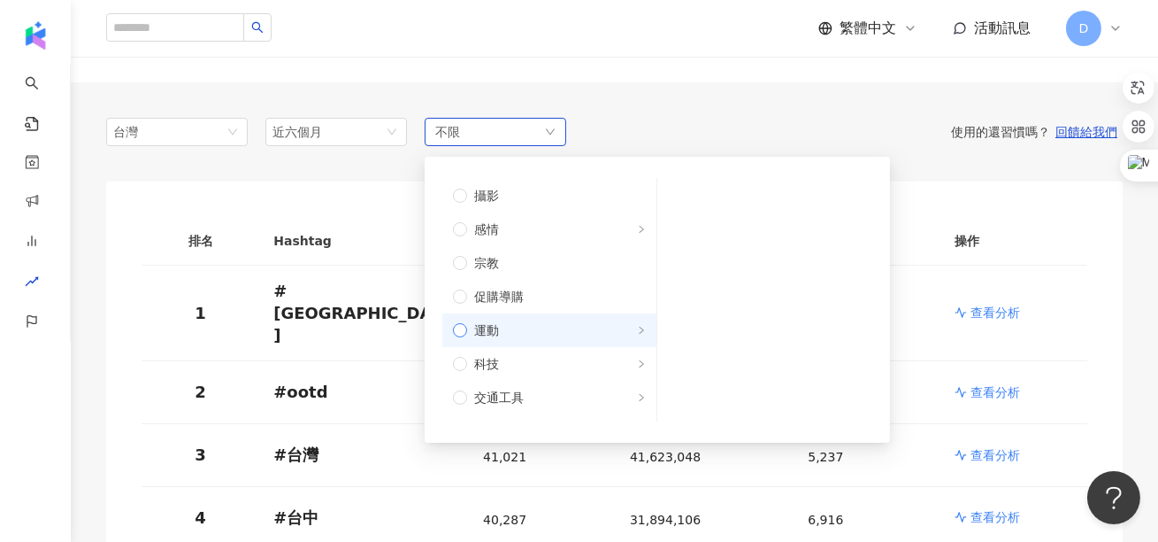
click at [496, 325] on span "運動" at bounding box center [486, 329] width 25 height 19
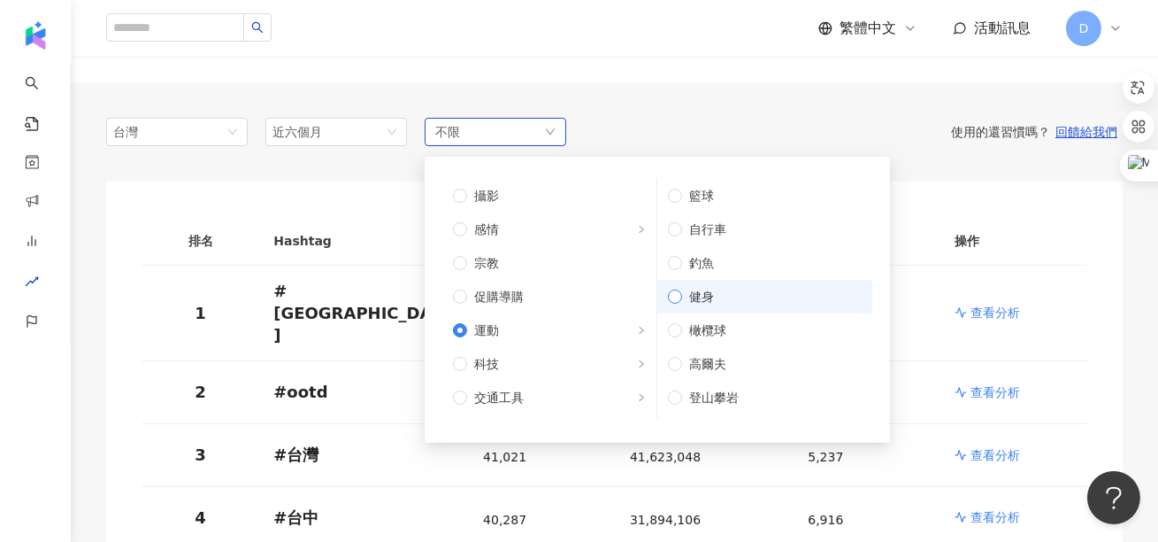
scroll to position [0, 0]
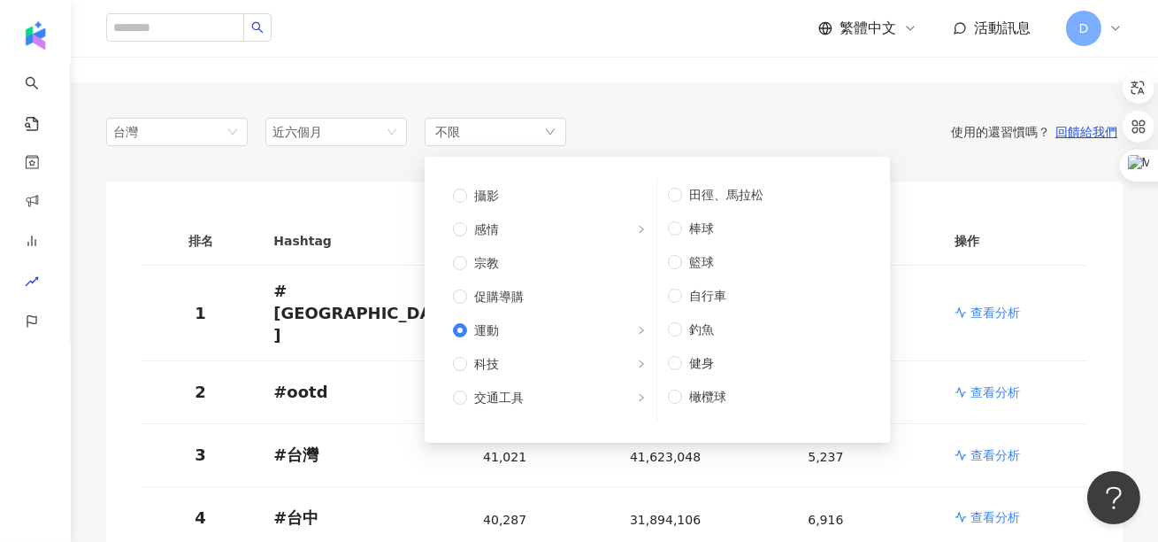
click at [678, 138] on div "台灣 tw jp 台灣 日本 香港 馬來西亞 近六個月 3m 6m 近 14 天 近一個月 近三個月 近六個月 不限 不限 藝術與娛樂 美妝時尚 氣候和環境 …" at bounding box center [614, 132] width 1017 height 28
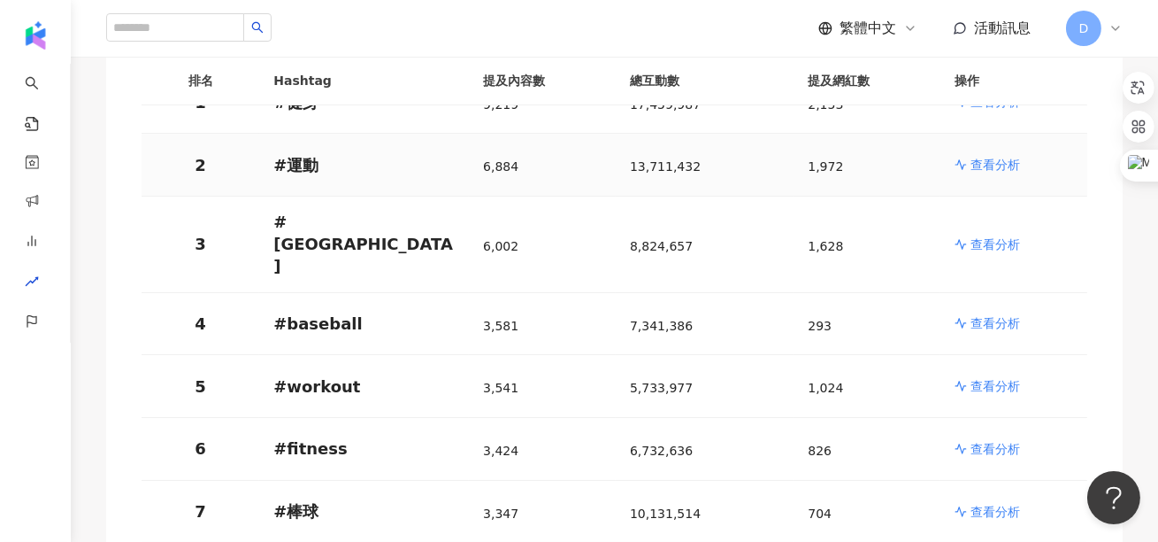
scroll to position [310, 0]
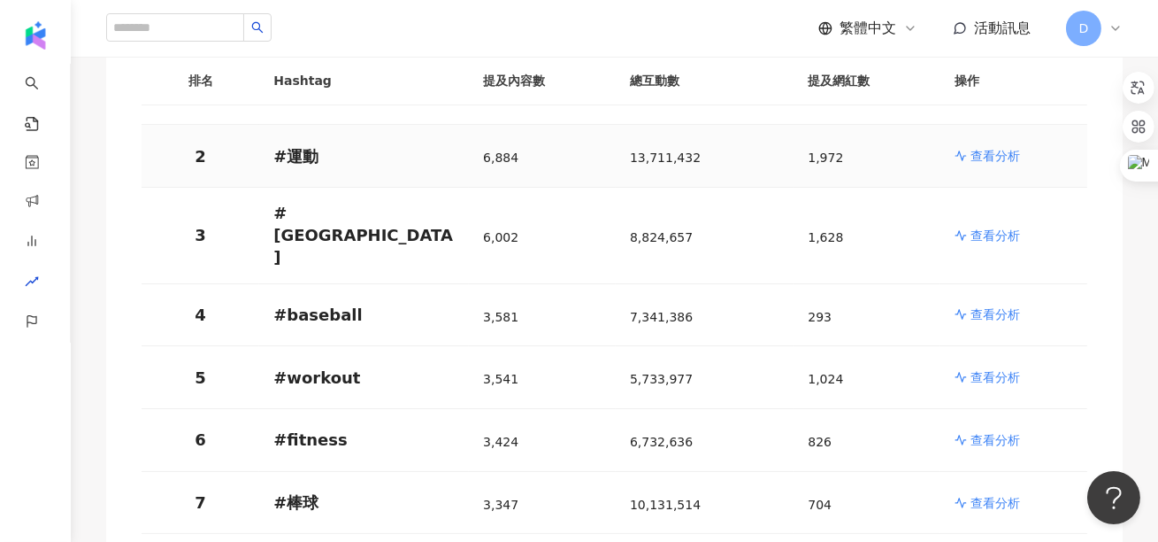
click at [974, 151] on p "查看分析" at bounding box center [996, 156] width 50 height 18
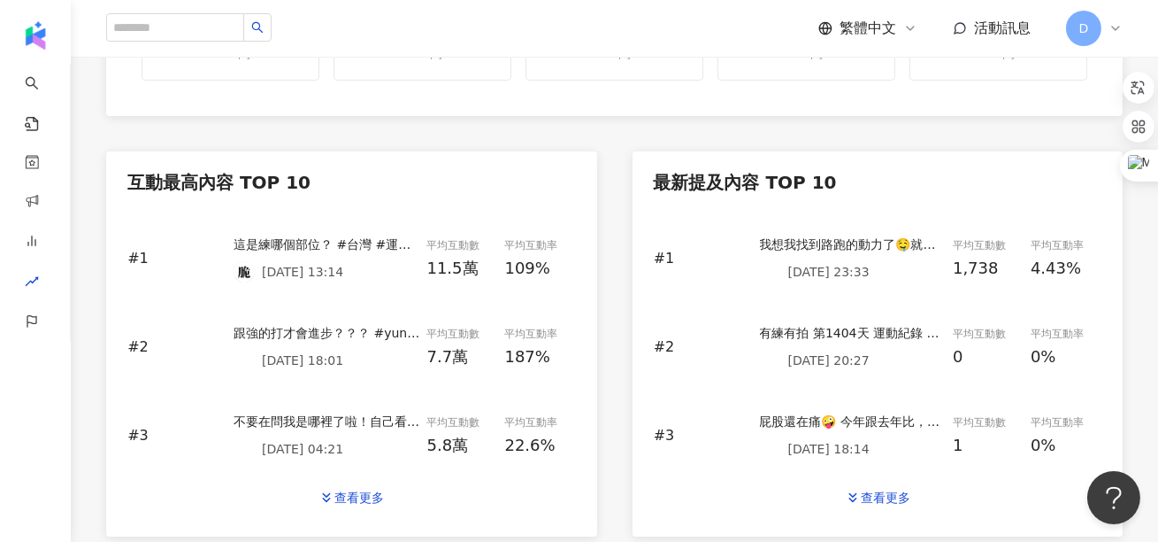
scroll to position [712, 0]
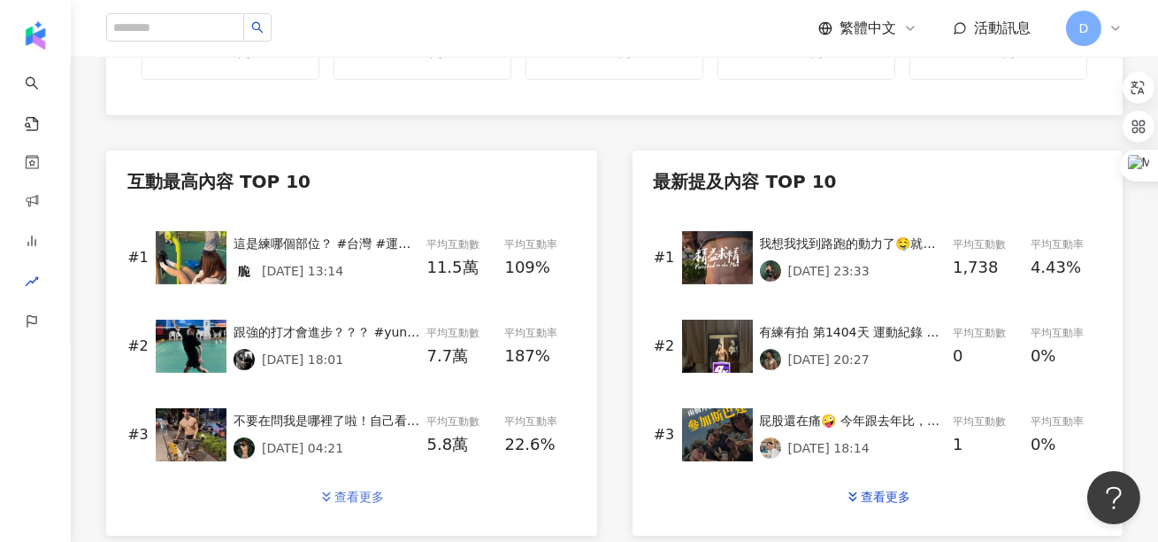
click at [332, 496] on icon "button" at bounding box center [327, 496] width 16 height 16
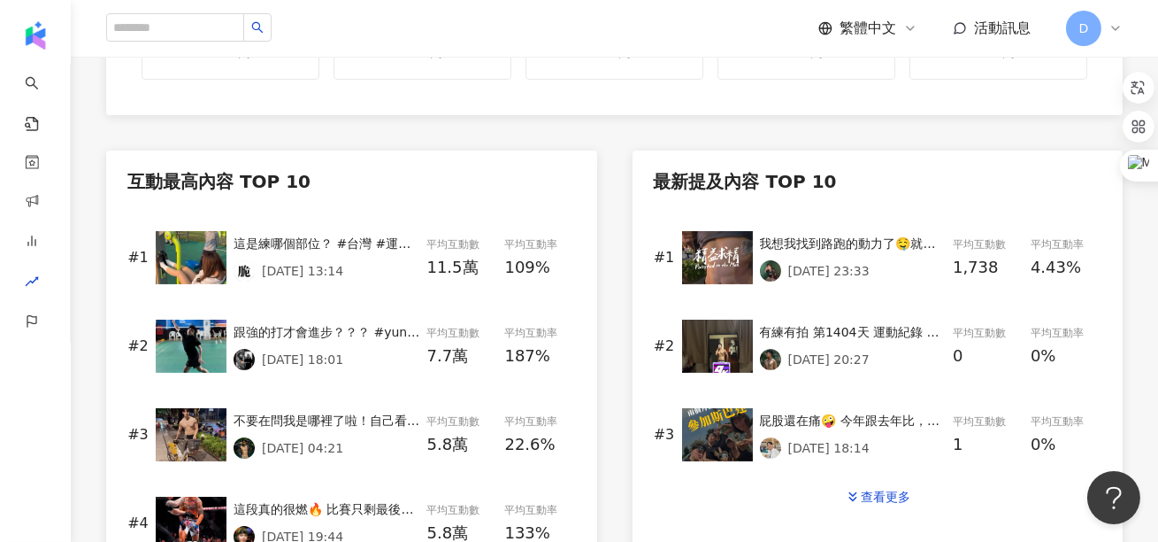
drag, startPoint x: 892, startPoint y: 498, endPoint x: 507, endPoint y: 330, distance: 420.0
click at [892, 498] on div "查看更多" at bounding box center [886, 496] width 50 height 14
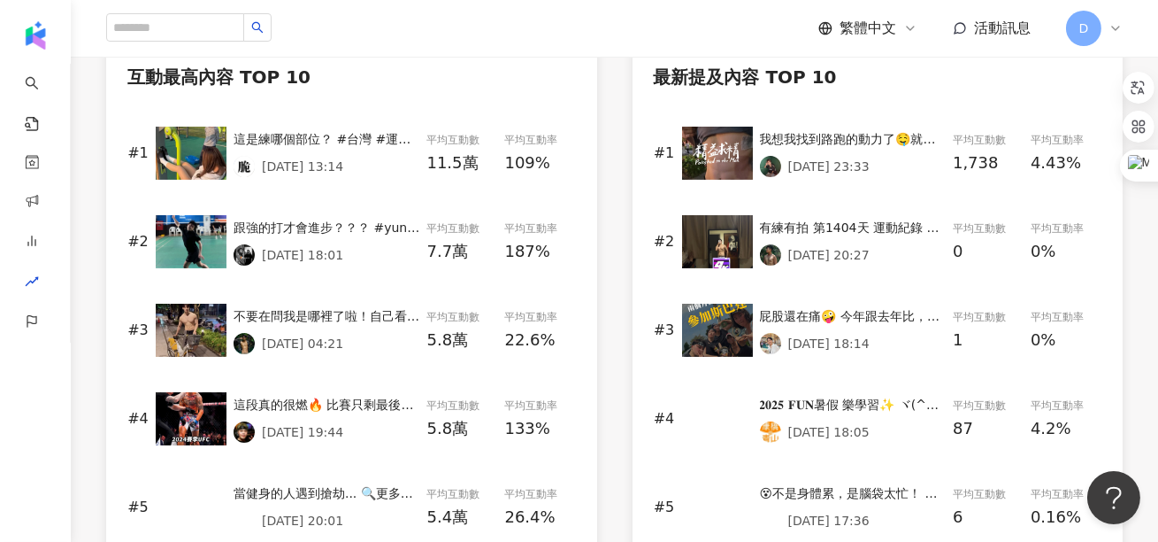
scroll to position [825, 0]
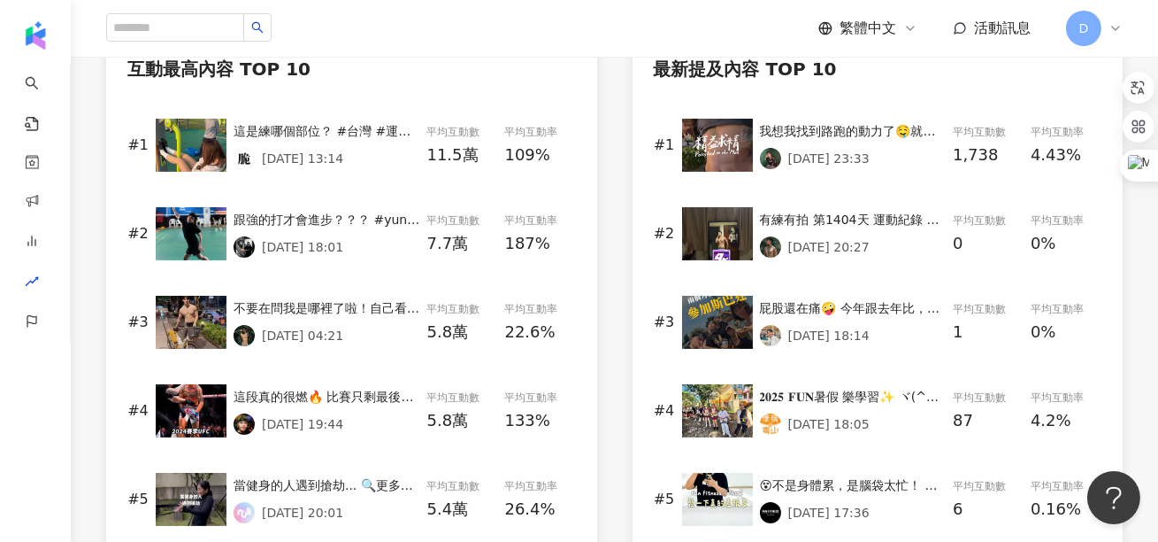
click at [308, 151] on p "2025/5/1 13:14" at bounding box center [302, 158] width 81 height 14
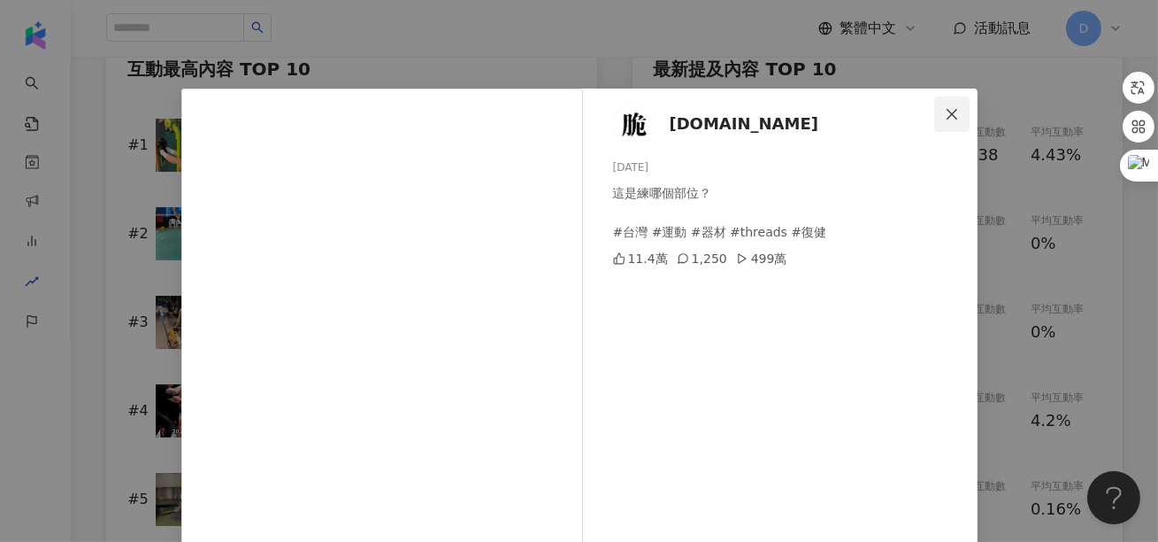
click at [950, 119] on icon "close" at bounding box center [952, 114] width 14 height 14
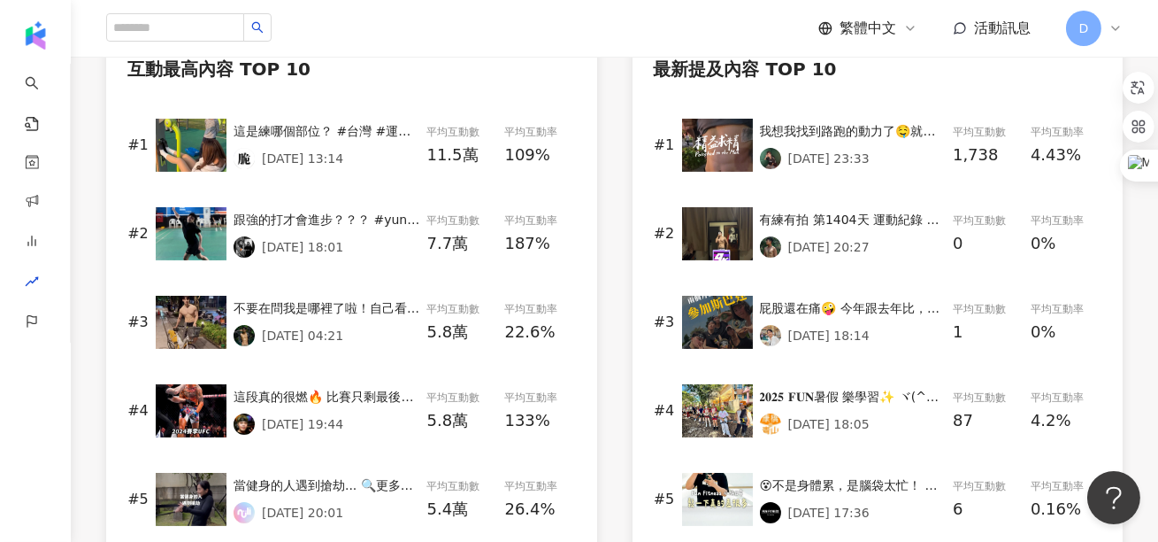
click at [291, 240] on p "2025/2/24 18:01" at bounding box center [302, 247] width 81 height 14
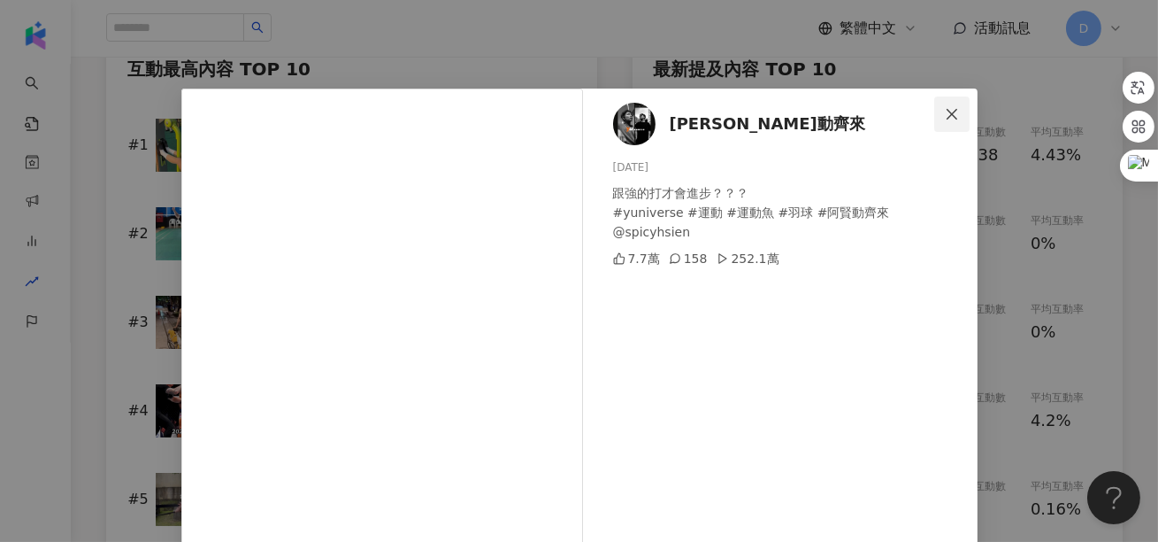
click at [944, 127] on button "Close" at bounding box center [951, 113] width 35 height 35
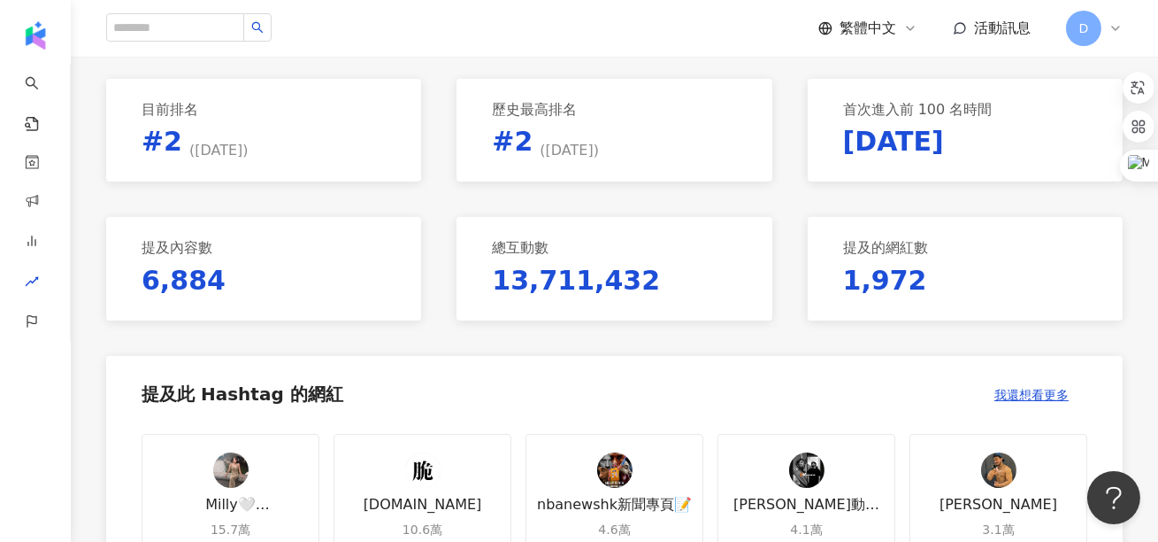
scroll to position [0, 0]
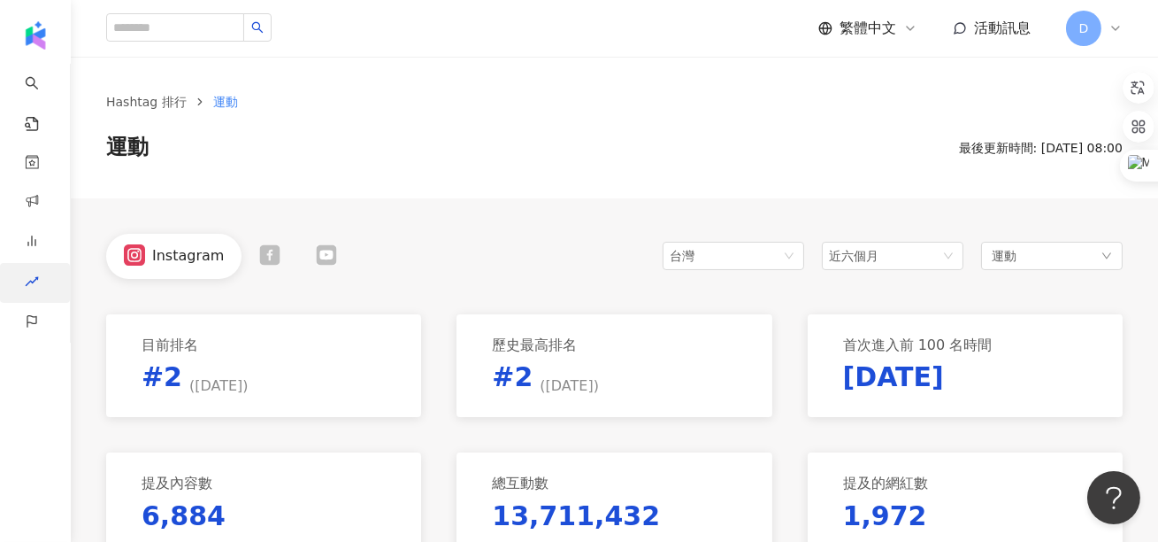
click at [38, 287] on div "趨勢分析 BETA" at bounding box center [35, 283] width 70 height 40
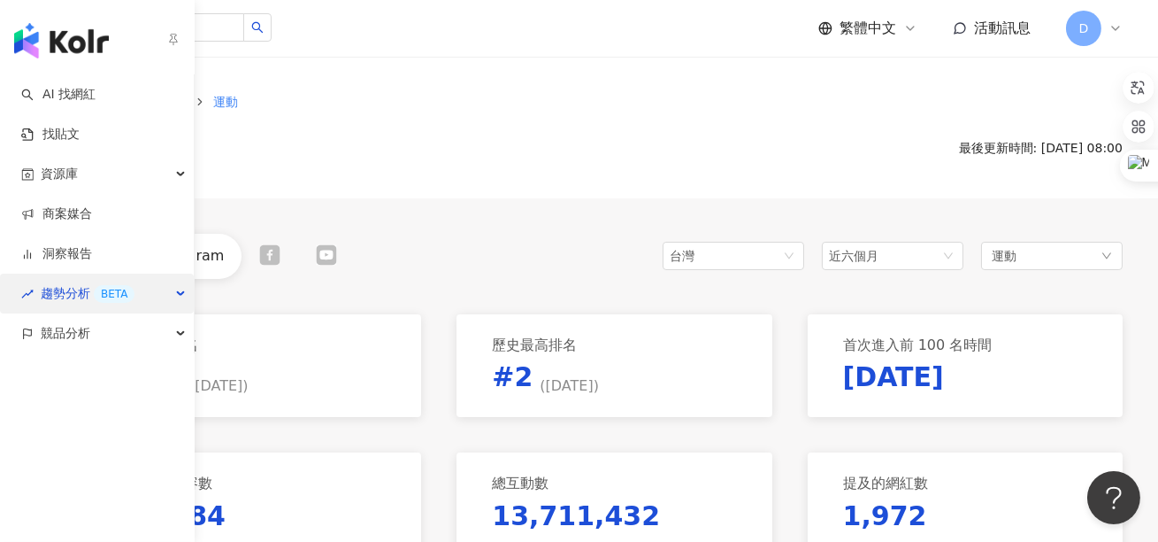
click at [38, 287] on div "趨勢分析 BETA" at bounding box center [97, 293] width 194 height 40
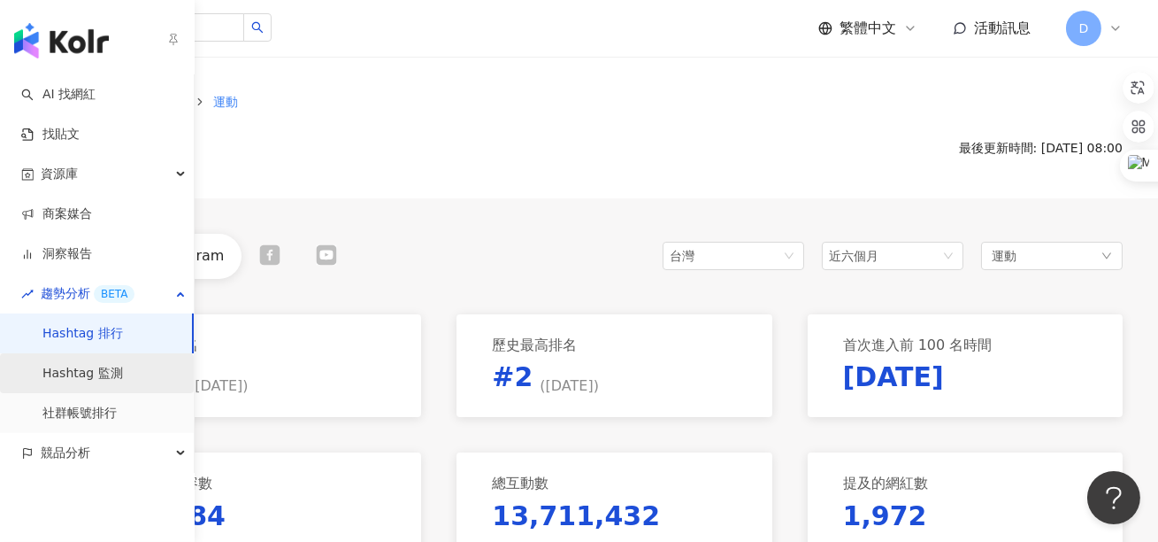
click at [115, 370] on link "Hashtag 監測" at bounding box center [82, 374] width 81 height 18
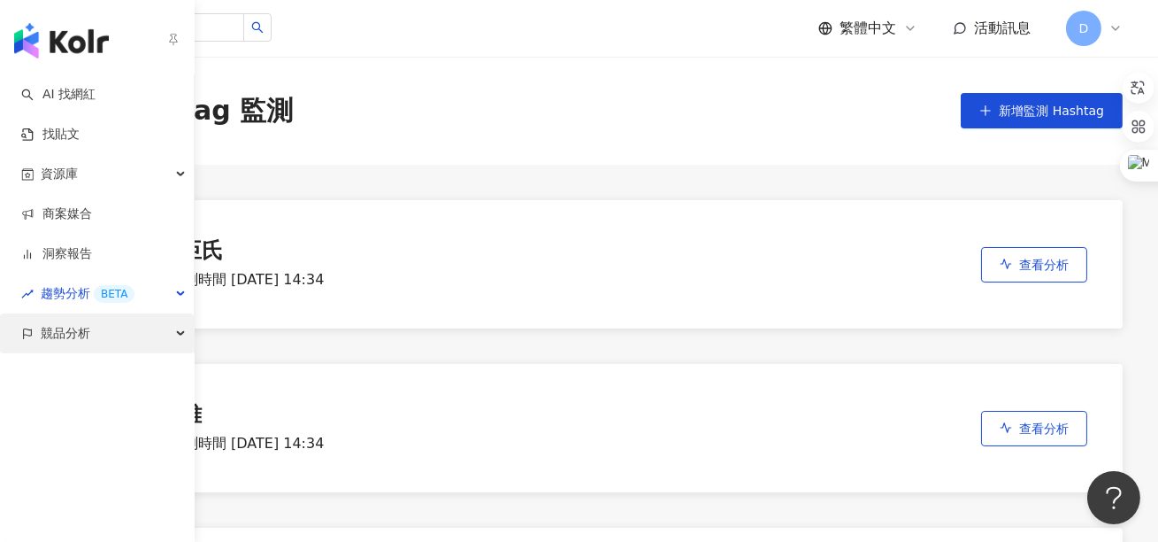
click at [38, 332] on div "競品分析" at bounding box center [97, 333] width 194 height 40
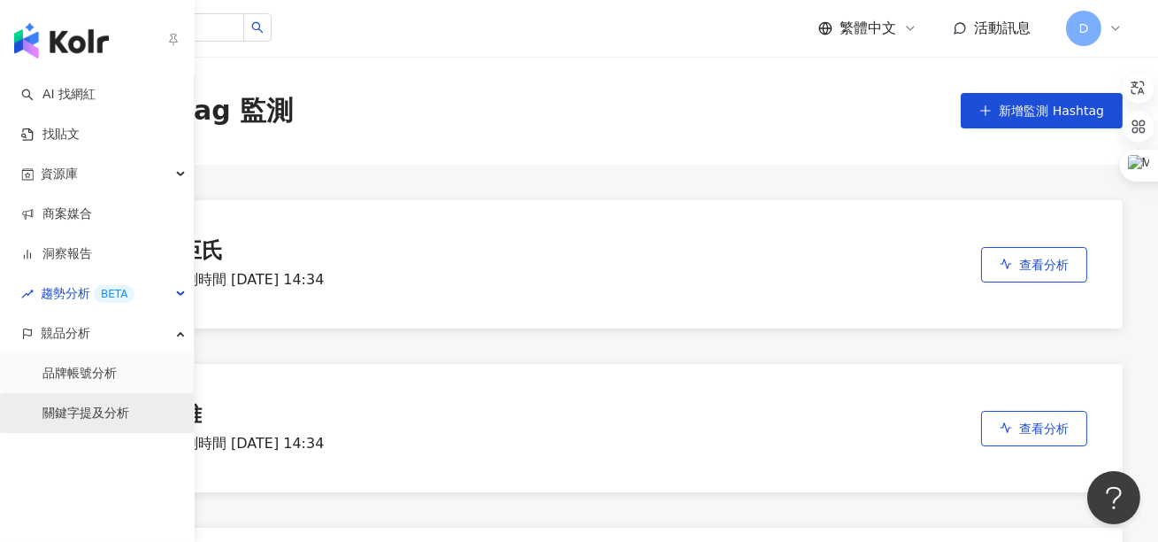
click at [111, 422] on link "關鍵字提及分析" at bounding box center [85, 413] width 87 height 18
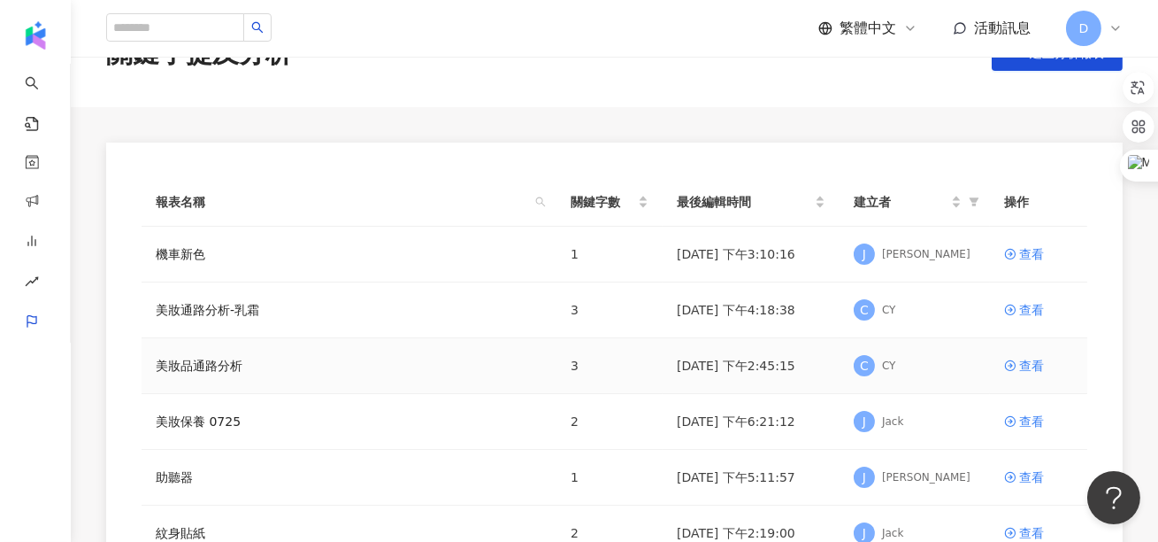
scroll to position [53, 0]
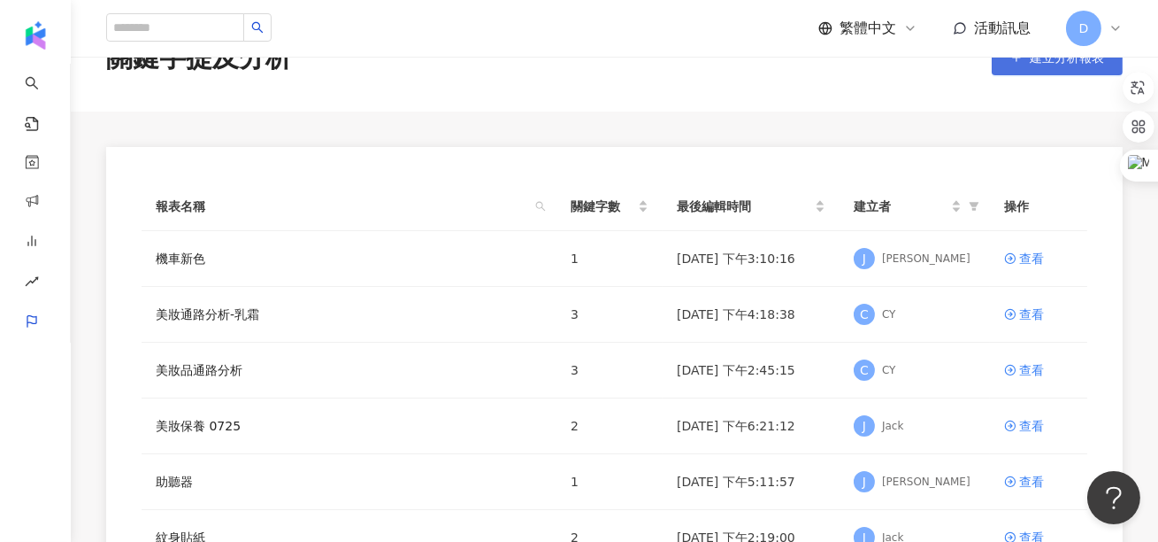
click at [1039, 66] on button "建立分析報表" at bounding box center [1057, 57] width 131 height 35
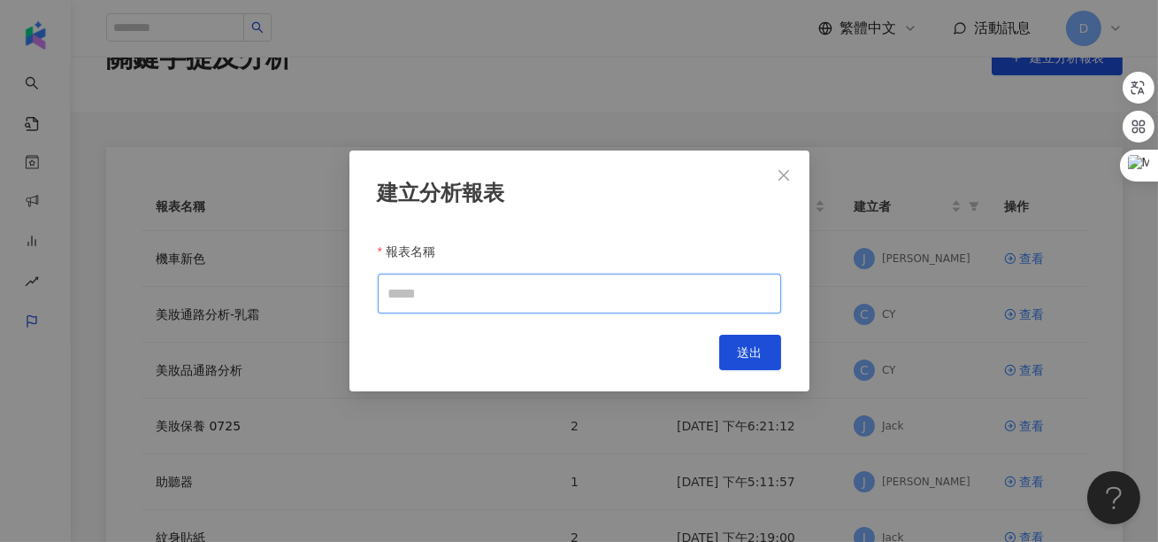
click at [528, 295] on input "報表名稱" at bounding box center [579, 293] width 403 height 40
type input "***"
click at [757, 352] on span "送出" at bounding box center [750, 352] width 25 height 14
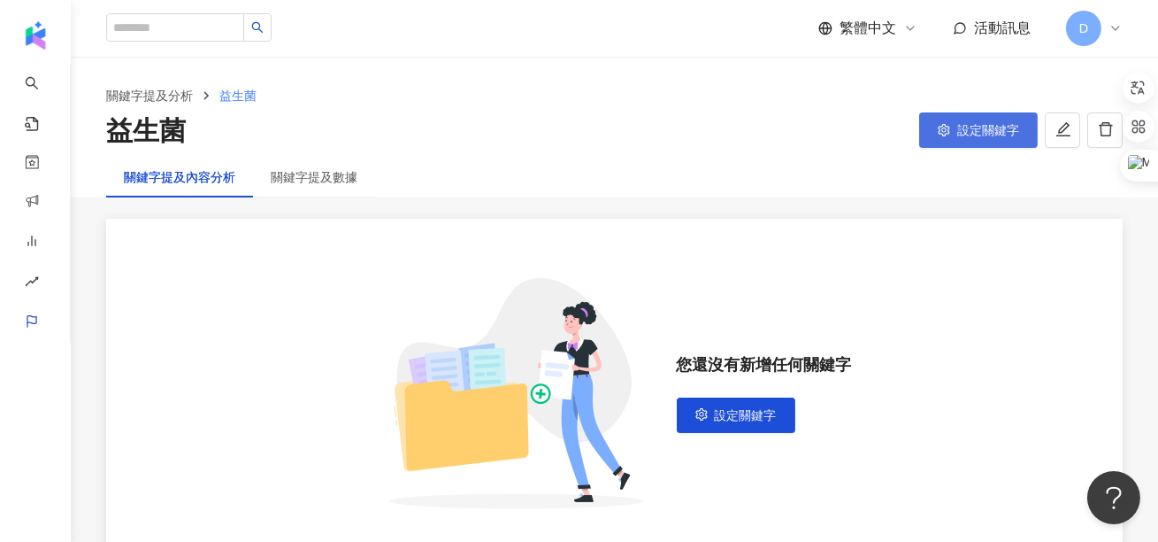
click at [964, 129] on span "設定關鍵字" at bounding box center [988, 130] width 62 height 14
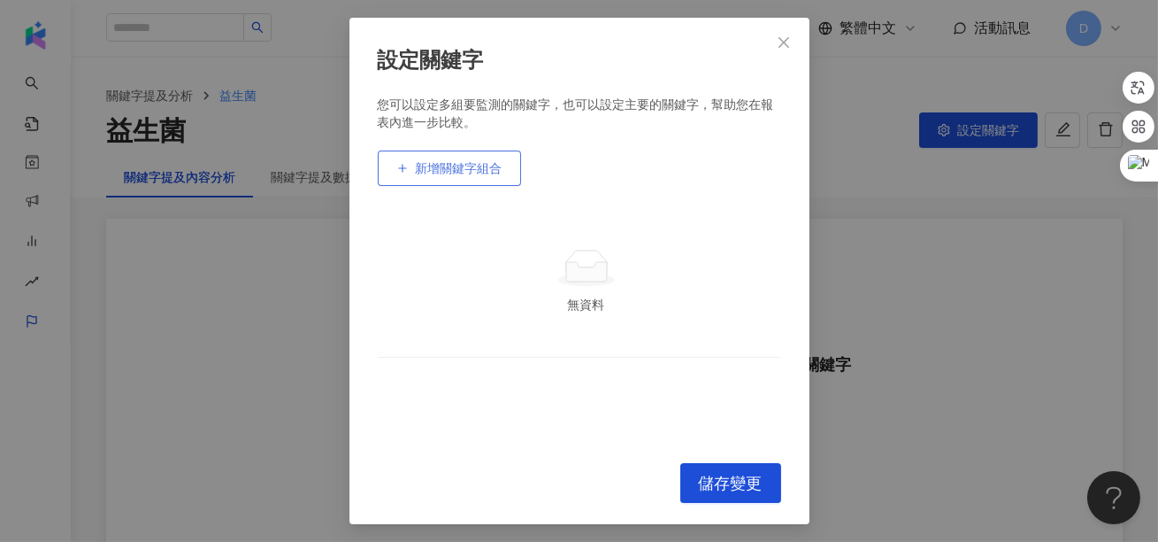
click at [483, 157] on button "新增關鍵字組合" at bounding box center [449, 167] width 143 height 35
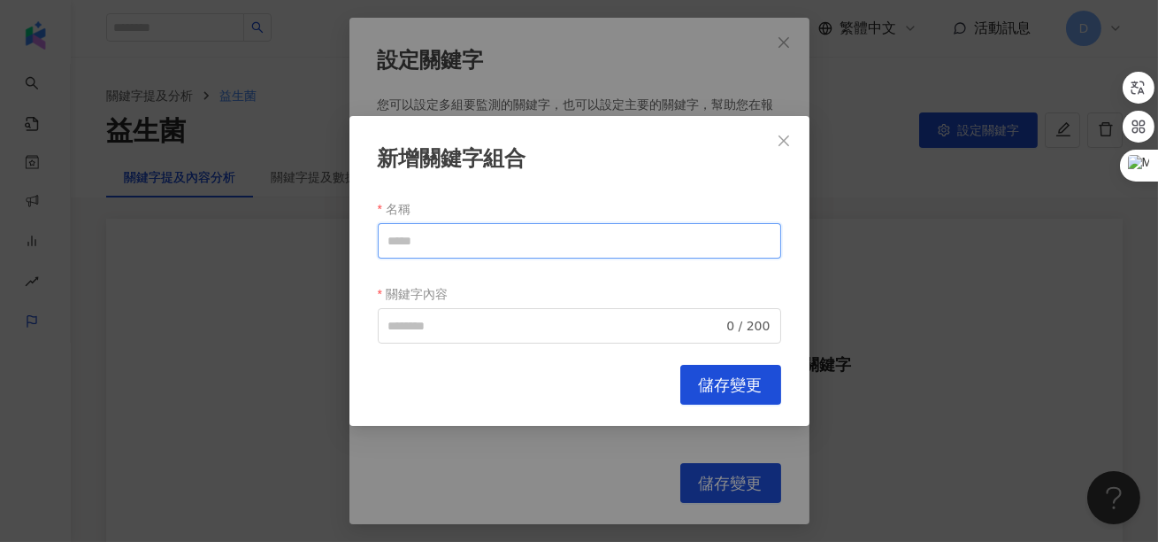
click at [465, 244] on input "名稱" at bounding box center [579, 240] width 403 height 35
drag, startPoint x: 505, startPoint y: 245, endPoint x: 379, endPoint y: 242, distance: 126.6
click at [379, 242] on input "*****" at bounding box center [579, 240] width 403 height 35
click at [422, 313] on span "0 / 200" at bounding box center [579, 325] width 403 height 35
type input "*****"
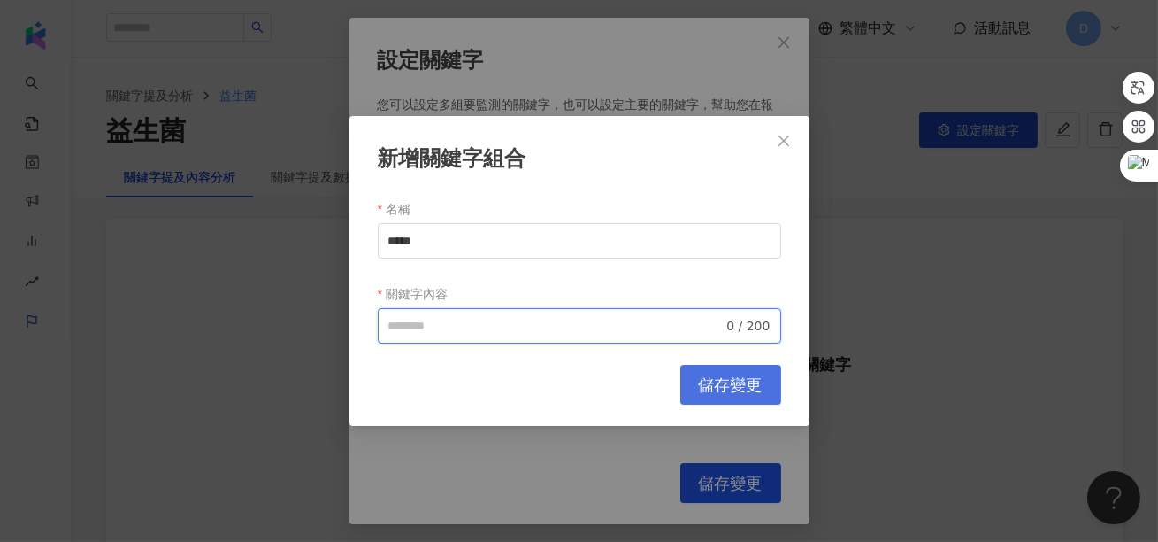
paste input "*****"
type input "*****"
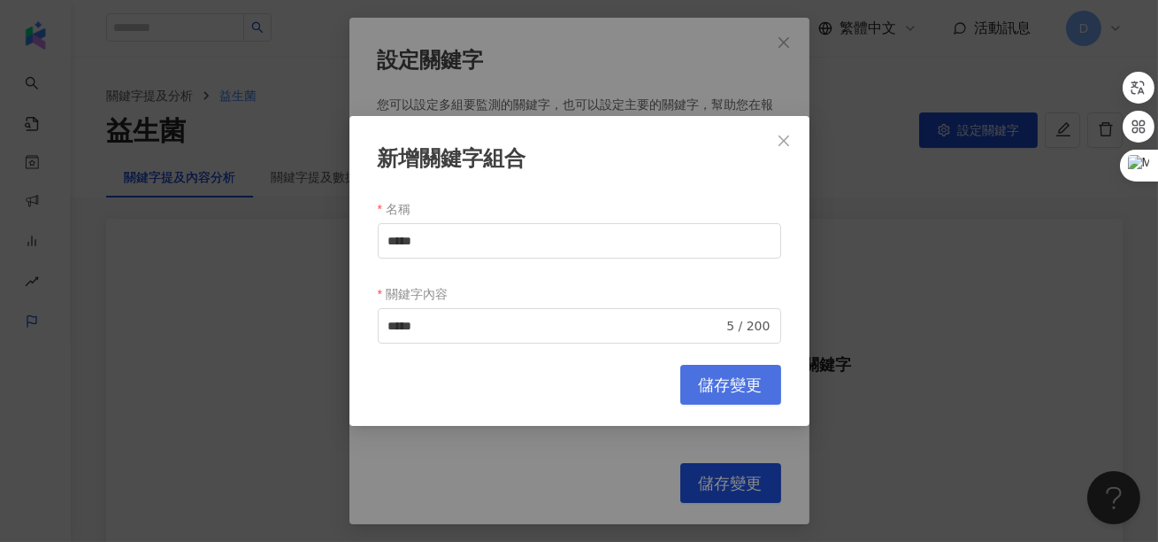
click at [758, 387] on span "儲存變更" at bounding box center [731, 384] width 64 height 19
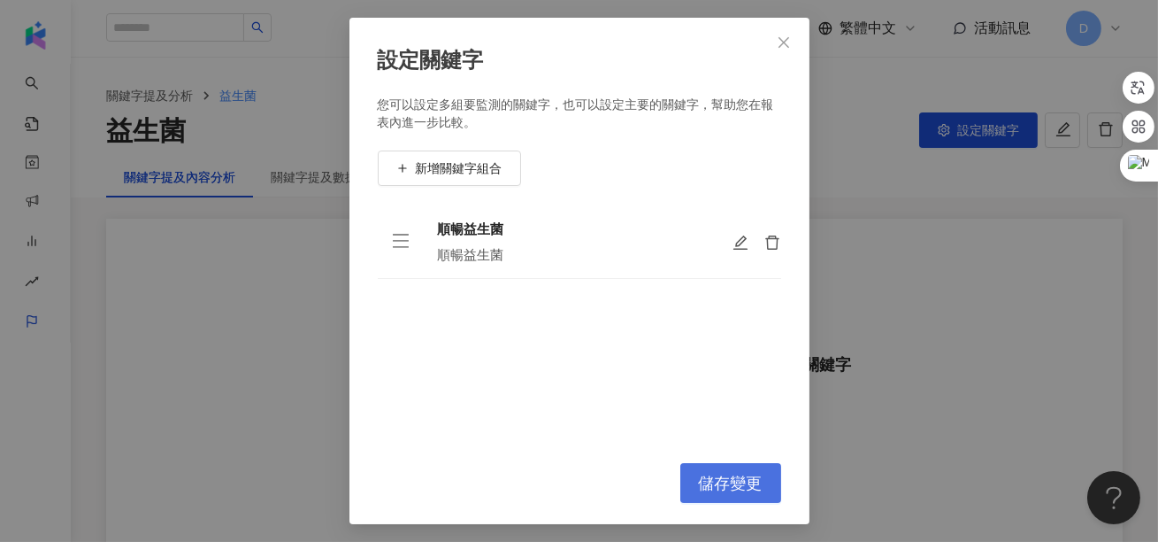
click at [753, 469] on button "儲存變更" at bounding box center [730, 483] width 101 height 40
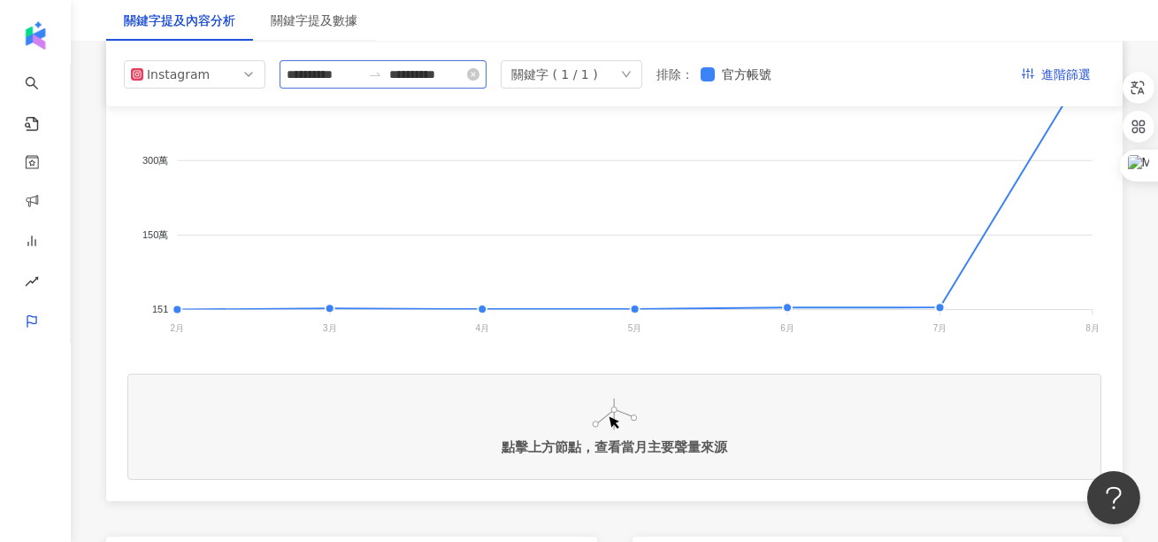
scroll to position [235, 0]
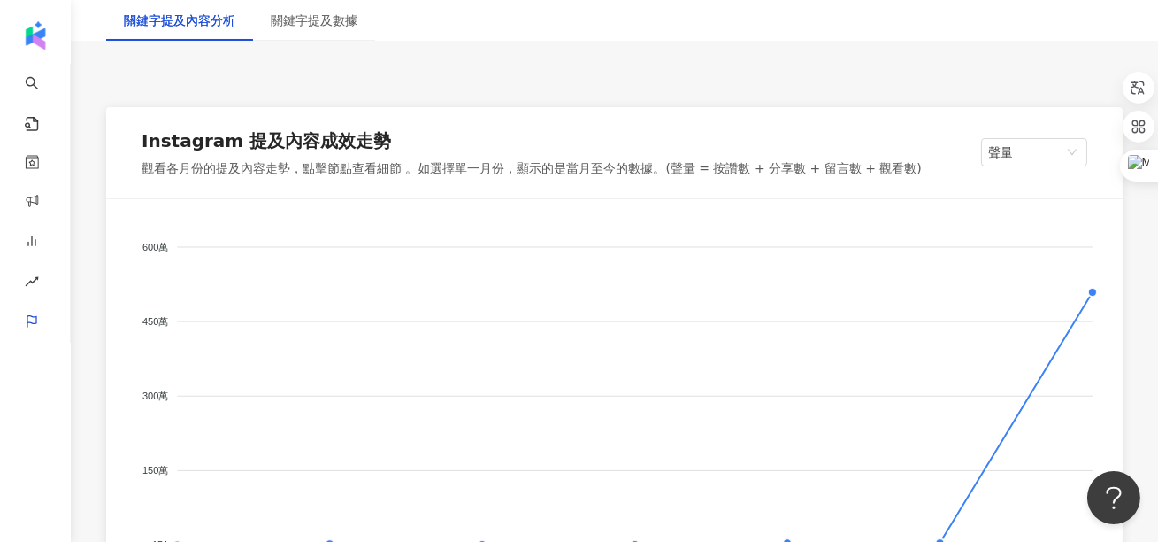
click at [1095, 285] on foreignobject at bounding box center [614, 397] width 974 height 354
click at [1094, 289] on foreignobject at bounding box center [614, 397] width 974 height 354
click at [1091, 289] on foreignobject at bounding box center [614, 397] width 974 height 354
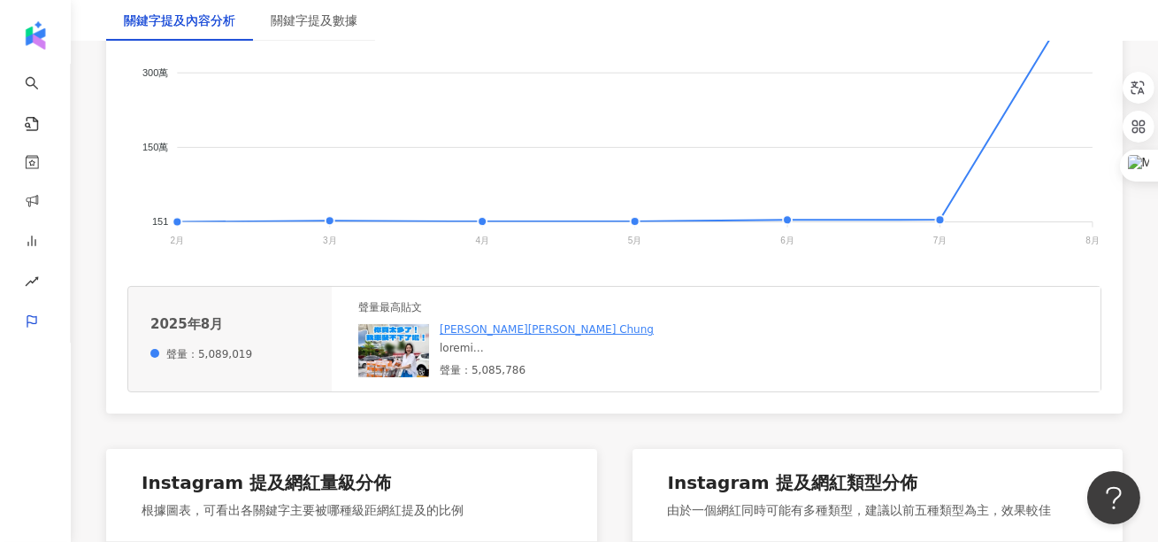
click at [503, 346] on div at bounding box center [572, 348] width 265 height 15
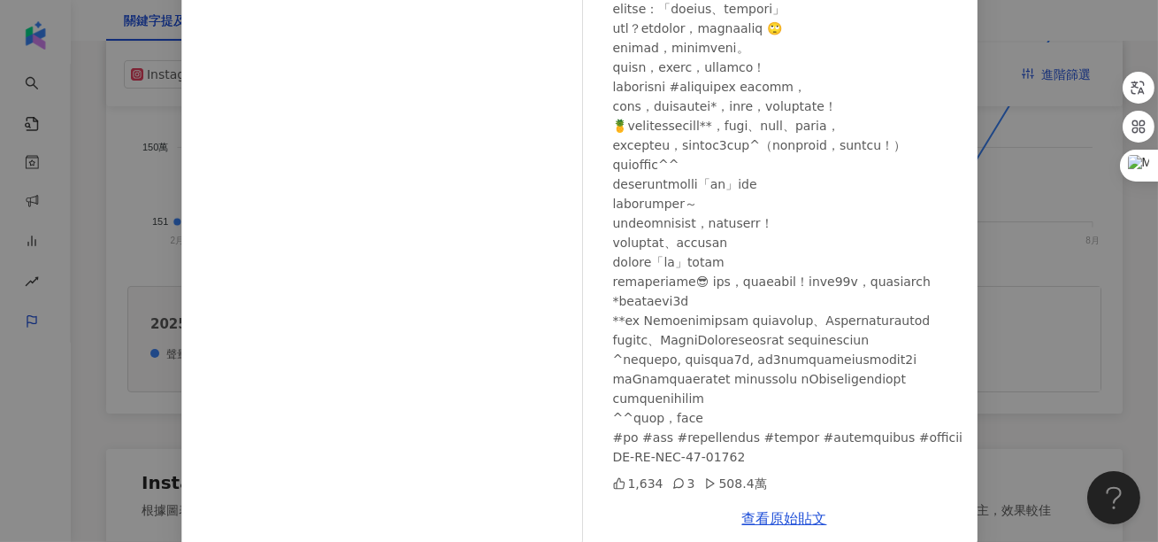
scroll to position [228, 0]
click at [1070, 279] on div "[PERSON_NAME][PERSON_NAME] Chung [DATE] 1,634 3 508.4萬 查看原始貼文" at bounding box center [579, 271] width 1158 height 542
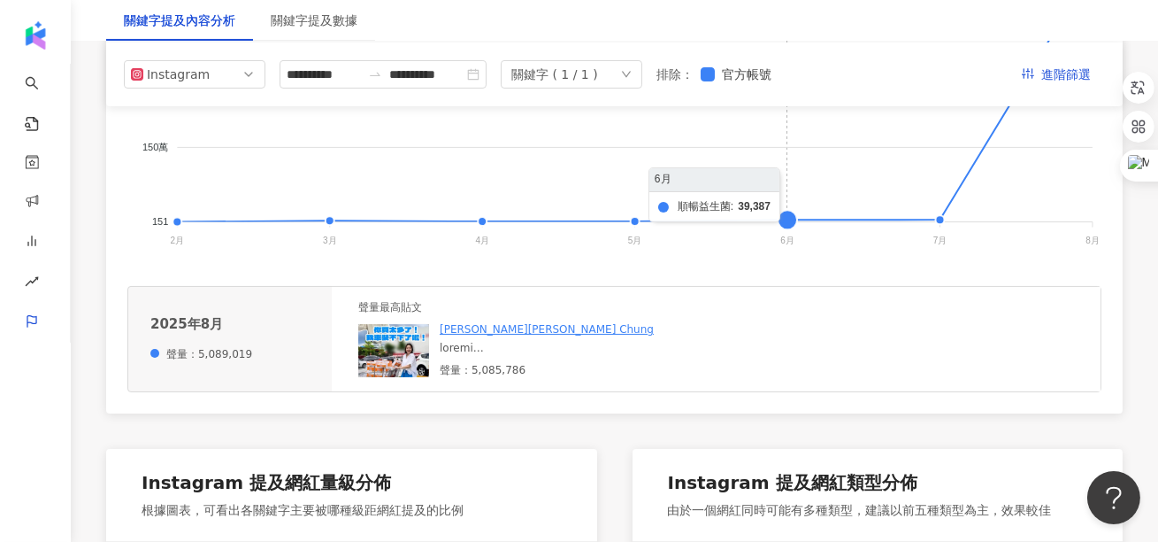
scroll to position [0, 0]
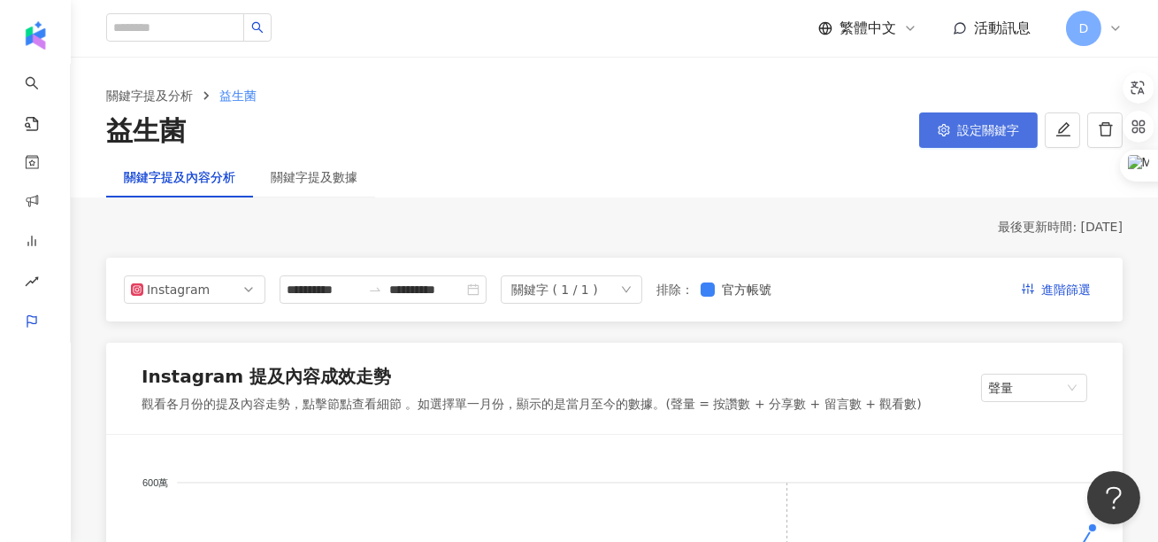
click at [1001, 133] on span "設定關鍵字" at bounding box center [988, 130] width 62 height 14
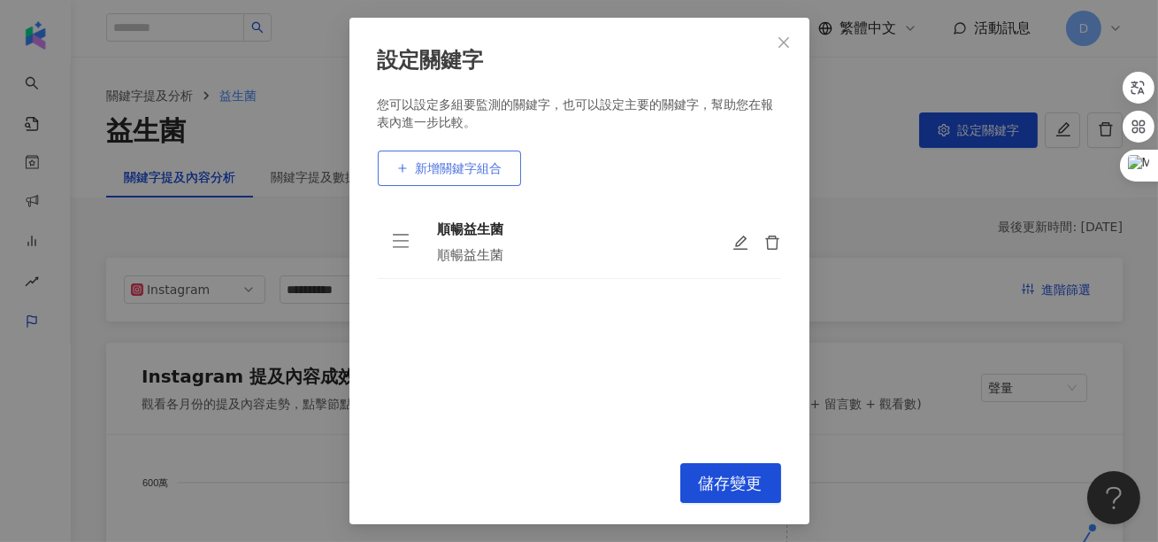
click at [507, 151] on button "新增關鍵字組合" at bounding box center [449, 167] width 143 height 35
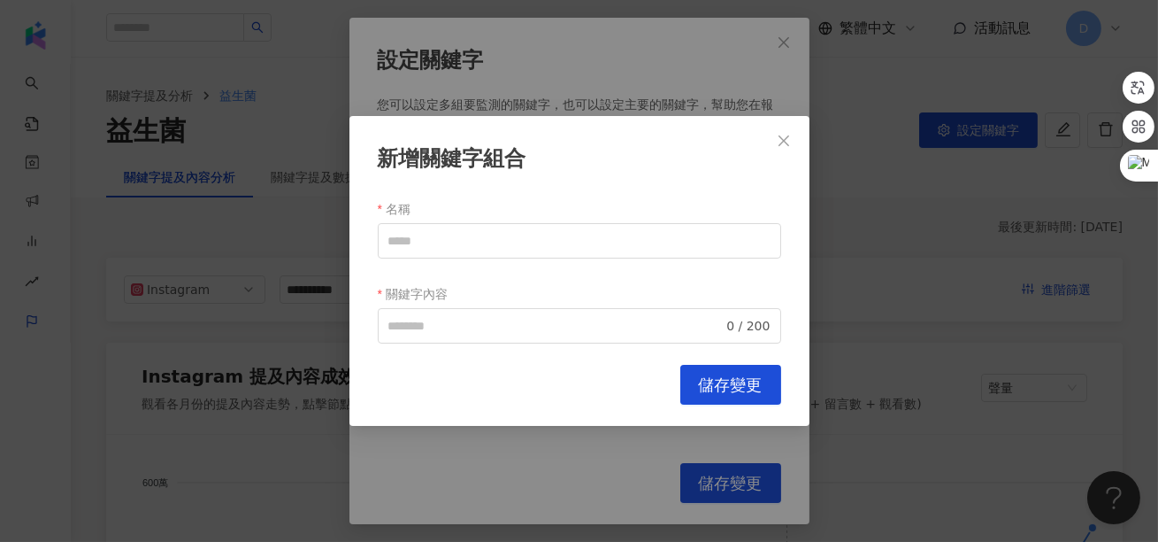
click at [543, 153] on div "新增關鍵字組合" at bounding box center [579, 159] width 403 height 30
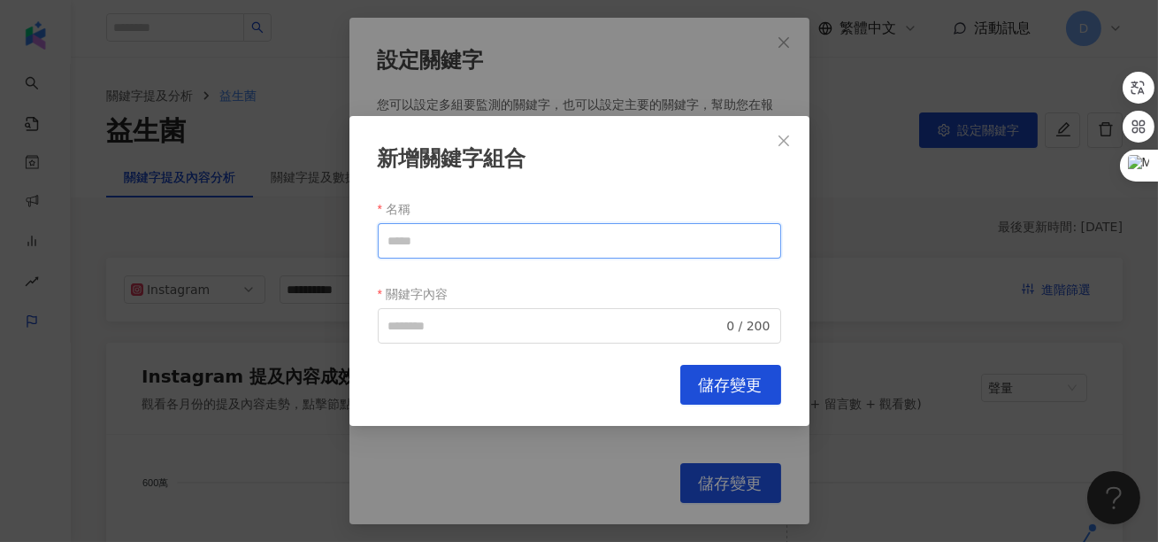
click at [422, 242] on input "名稱" at bounding box center [579, 240] width 403 height 35
drag, startPoint x: 427, startPoint y: 247, endPoint x: 388, endPoint y: 247, distance: 39.8
click at [388, 246] on input "**" at bounding box center [579, 240] width 403 height 35
click at [406, 336] on span "0 / 200" at bounding box center [579, 325] width 403 height 35
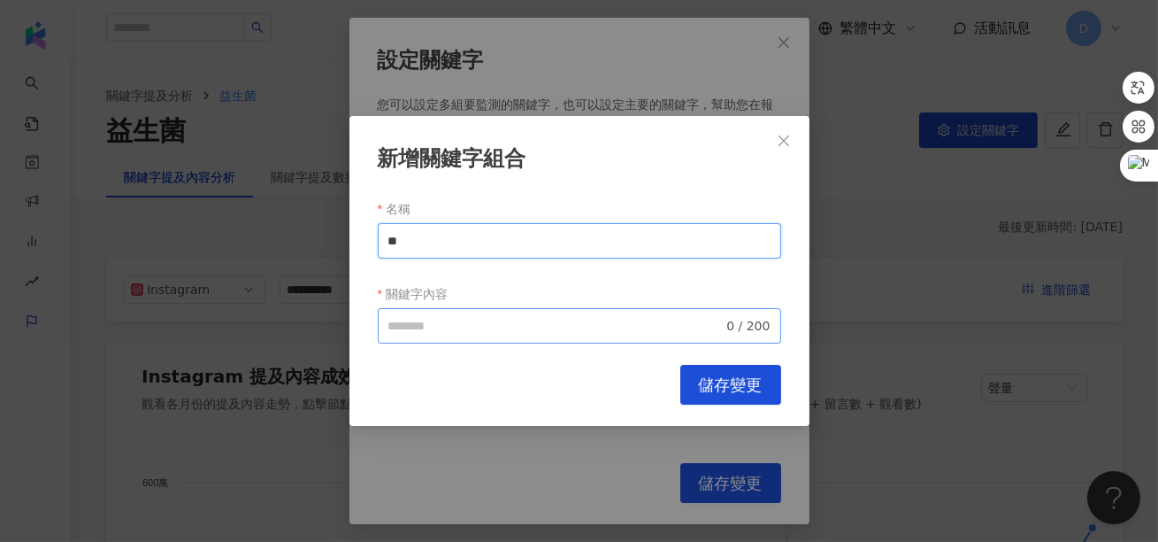
type input "**"
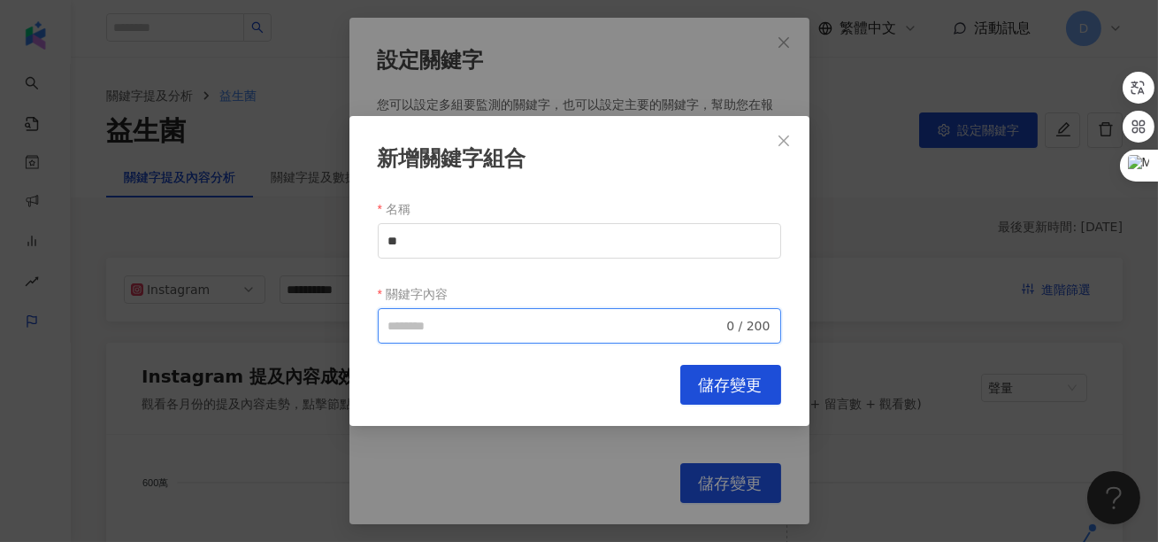
paste input "**"
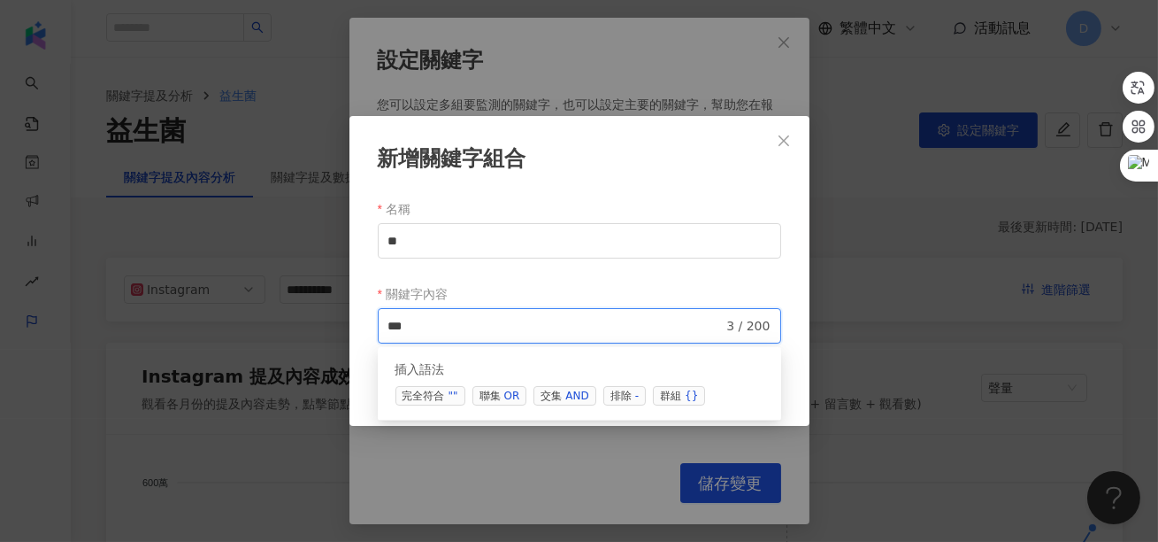
click at [561, 400] on span "交集 AND" at bounding box center [565, 395] width 62 height 19
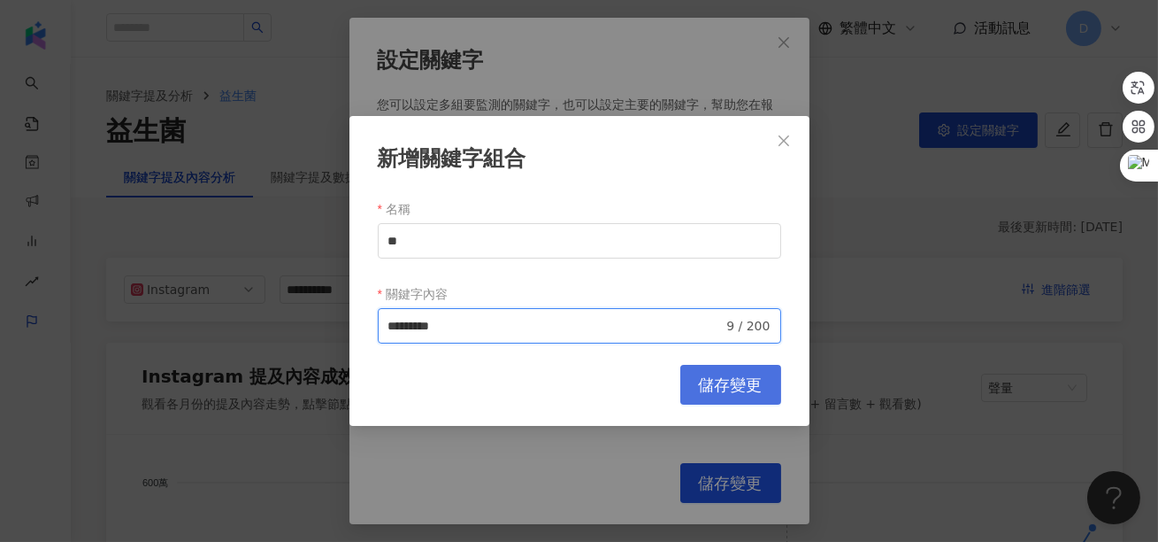
type input "*********"
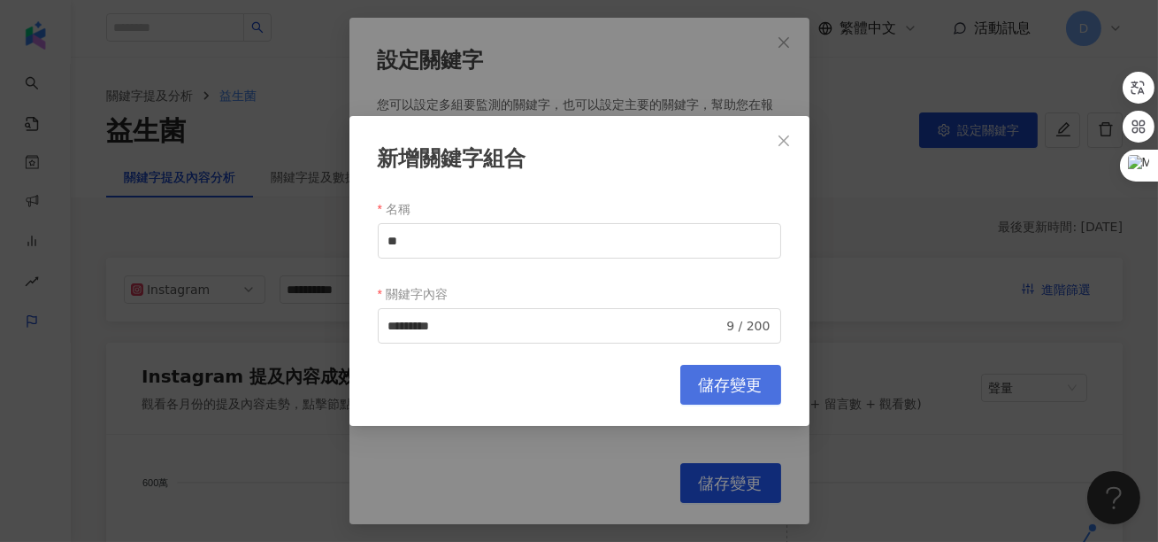
click at [767, 390] on button "儲存變更" at bounding box center [730, 385] width 101 height 40
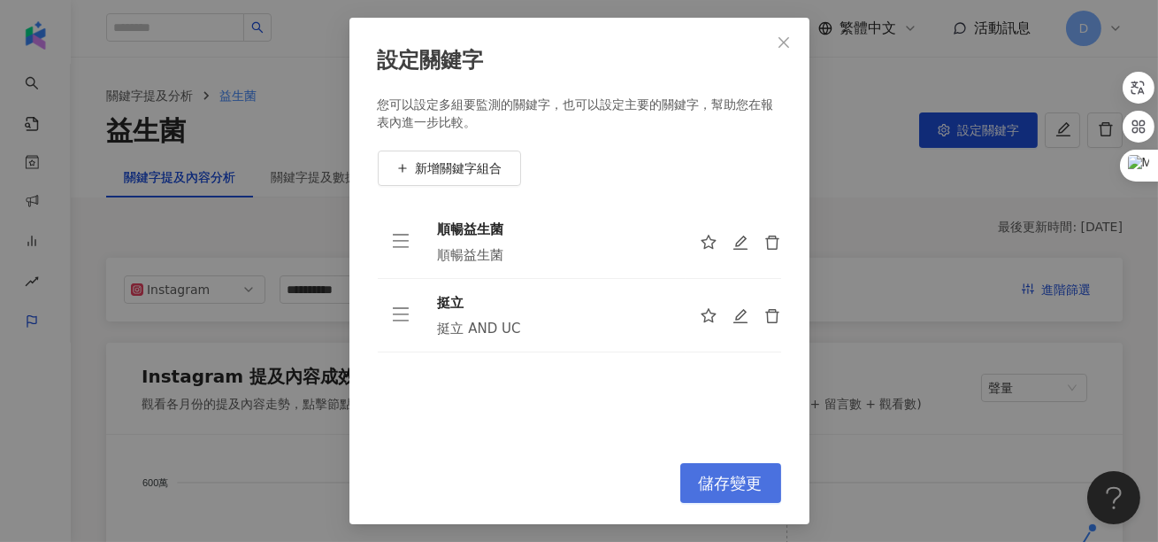
drag, startPoint x: 767, startPoint y: 390, endPoint x: 727, endPoint y: 473, distance: 92.2
click at [727, 473] on span "儲存變更" at bounding box center [731, 482] width 64 height 19
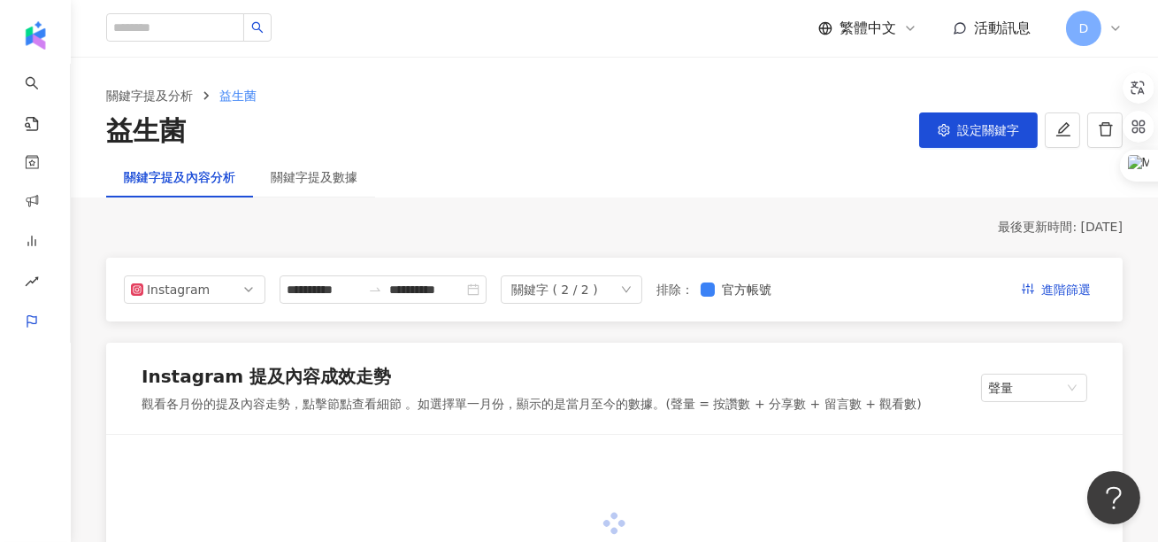
scroll to position [257, 0]
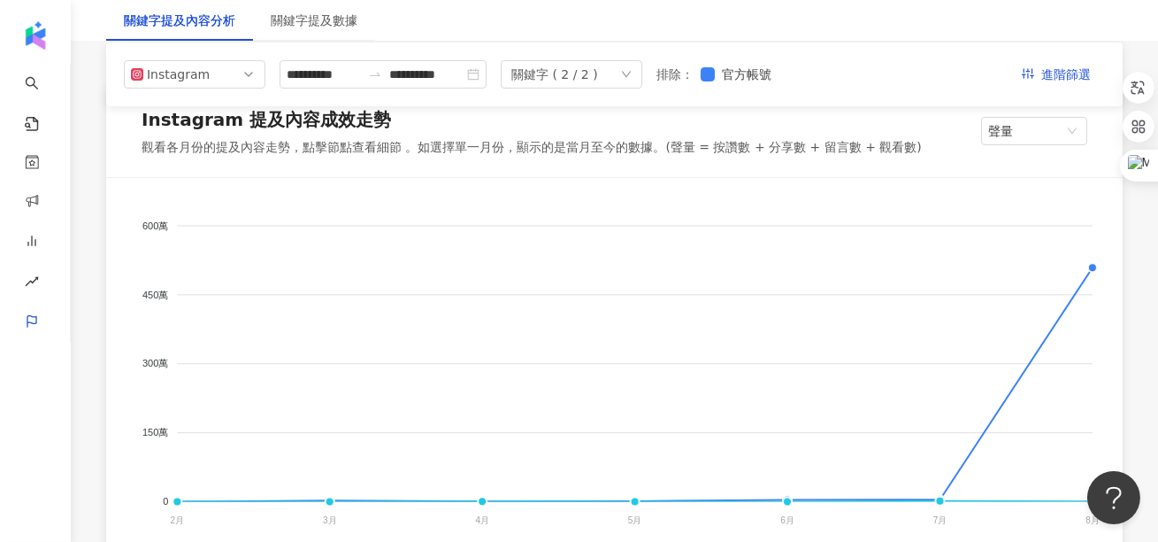
click at [0, 0] on div "設定關鍵字 您可以設定多組要監測的關鍵字，也可以設定主要的關鍵字，幫助您在報表內進一步比較。 新增關鍵字組合 順暢益生菌 順暢益生菌 挺立 挺立 AND UC…" at bounding box center [0, 0] width 0 height 0
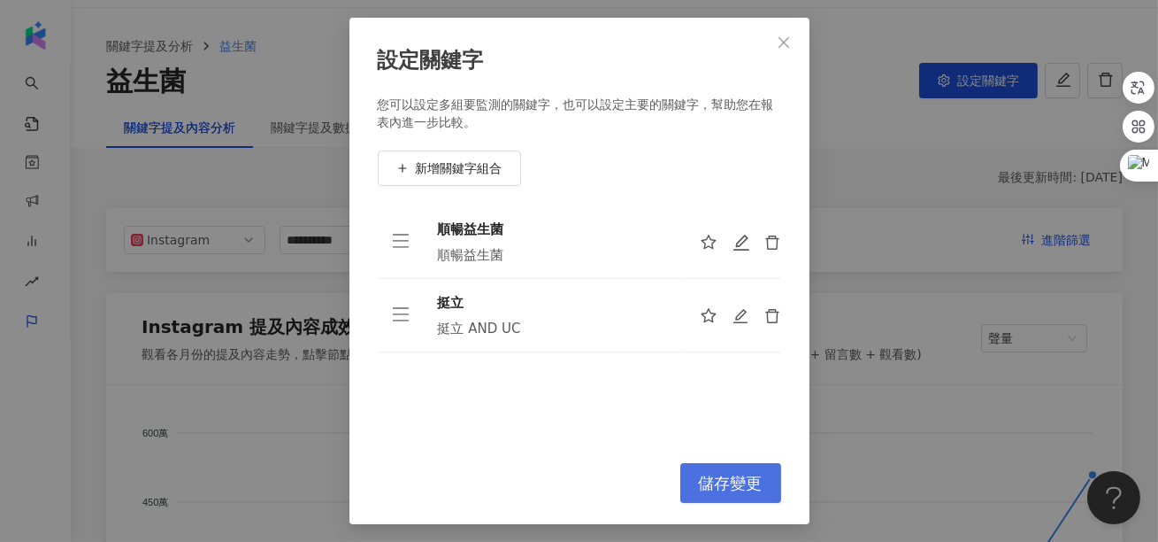
click at [736, 244] on icon "edit" at bounding box center [742, 243] width 18 height 18
click at [0, 0] on input "名稱" at bounding box center [0, 0] width 0 height 0
type input "*****"
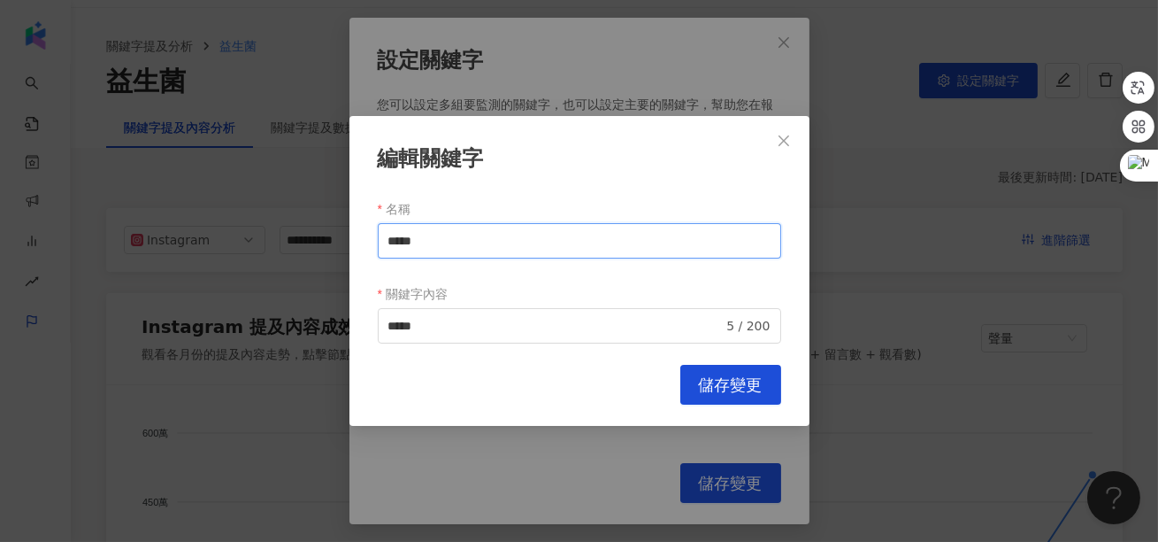
drag, startPoint x: 727, startPoint y: 473, endPoint x: 350, endPoint y: 242, distance: 442.5
click at [350, 242] on div "編輯關鍵字 名稱 ***** 關鍵字內容 ***** 5 / 200 Cancel 儲存變更" at bounding box center [580, 271] width 460 height 311
type input "*"
type input "**"
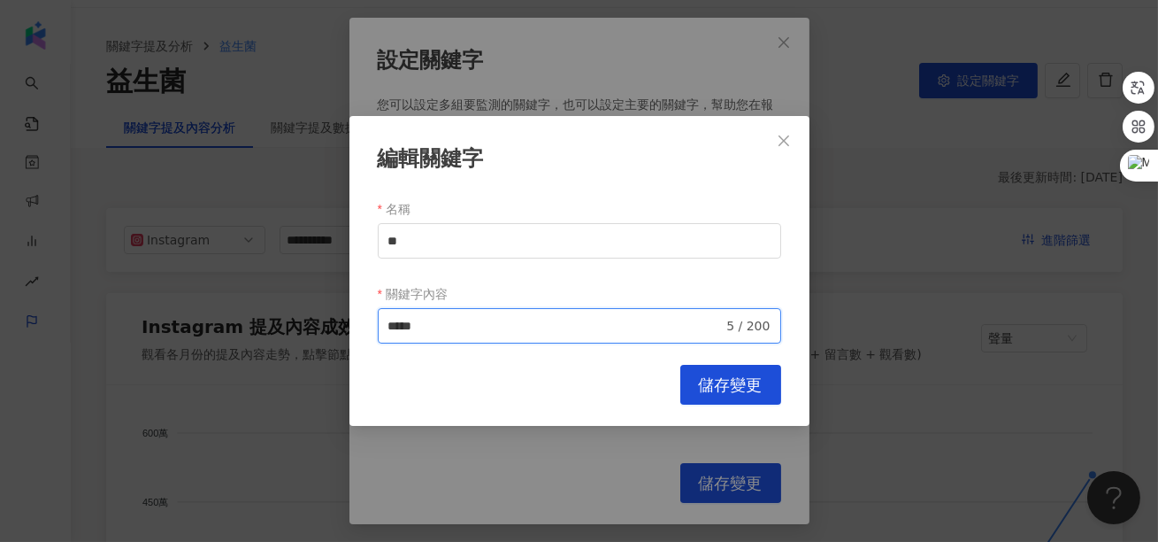
click at [511, 325] on input "*****" at bounding box center [555, 325] width 335 height 19
click at [389, 328] on input "*****" at bounding box center [555, 325] width 335 height 19
type input "*****"
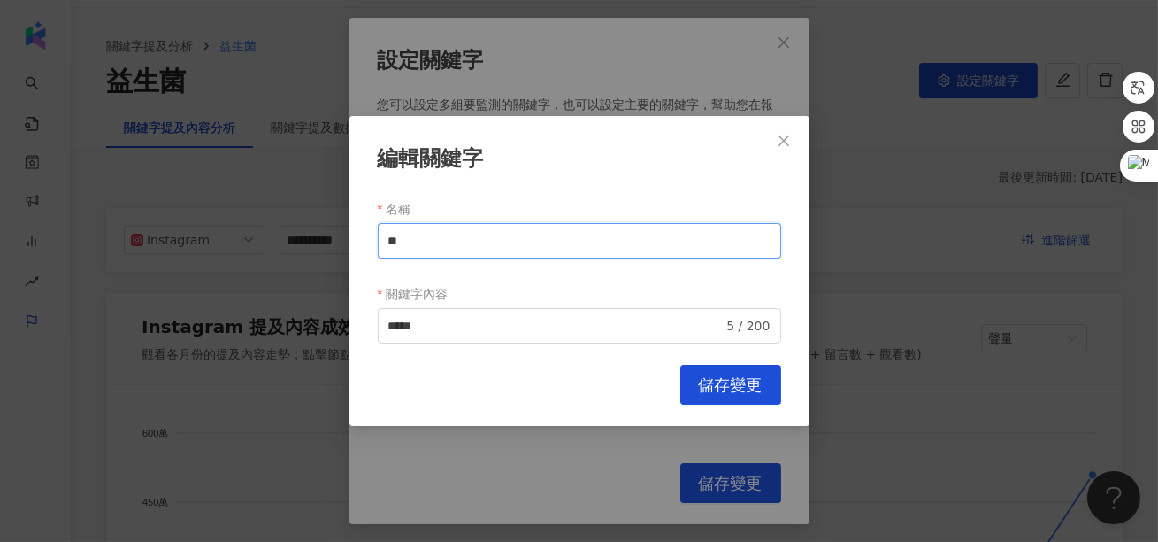
click at [423, 246] on input "**" at bounding box center [579, 240] width 403 height 35
click at [422, 246] on input "**" at bounding box center [579, 240] width 403 height 35
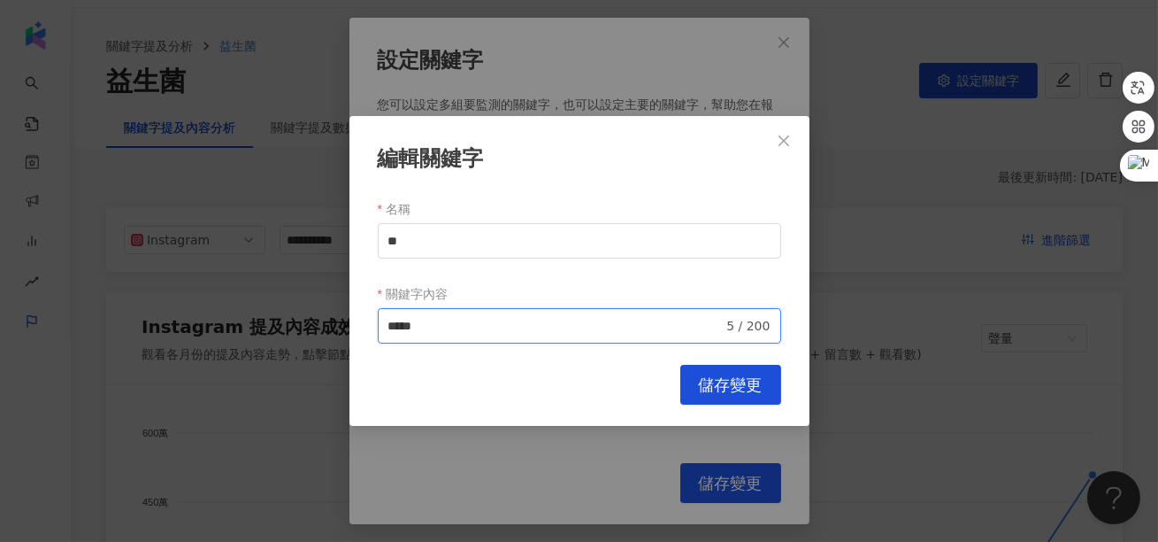
drag, startPoint x: 350, startPoint y: 242, endPoint x: 378, endPoint y: 320, distance: 83.4
click at [378, 320] on span "***** 5 / 200" at bounding box center [579, 325] width 403 height 35
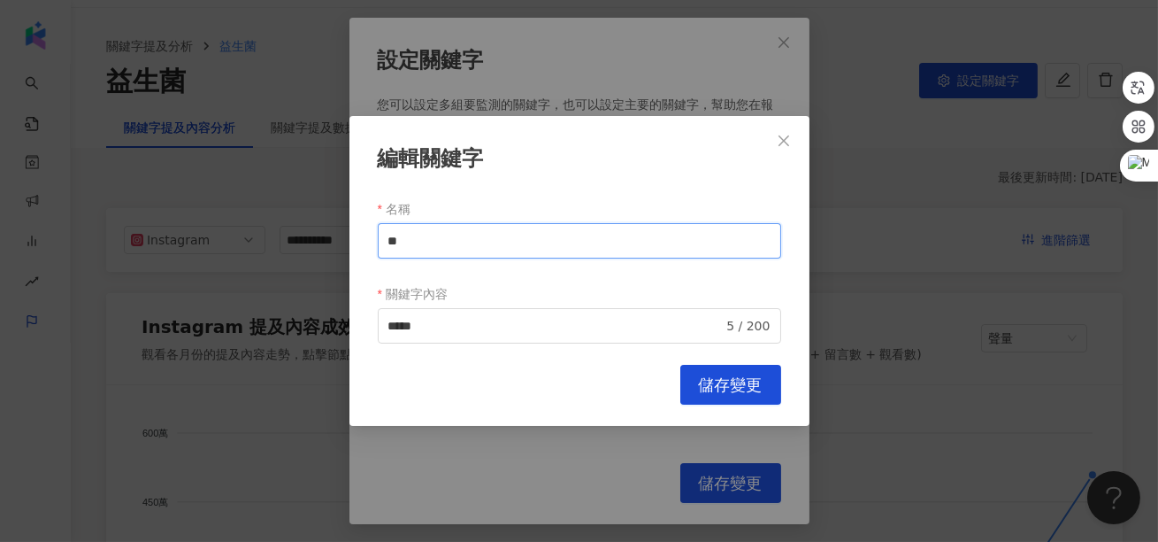
drag, startPoint x: 378, startPoint y: 320, endPoint x: 367, endPoint y: 244, distance: 76.8
click at [367, 244] on div "編輯關鍵字 名稱 ** 關鍵字內容 ***** 5 / 200 Cancel 儲存變更" at bounding box center [580, 271] width 460 height 311
paste input "***"
type input "*****"
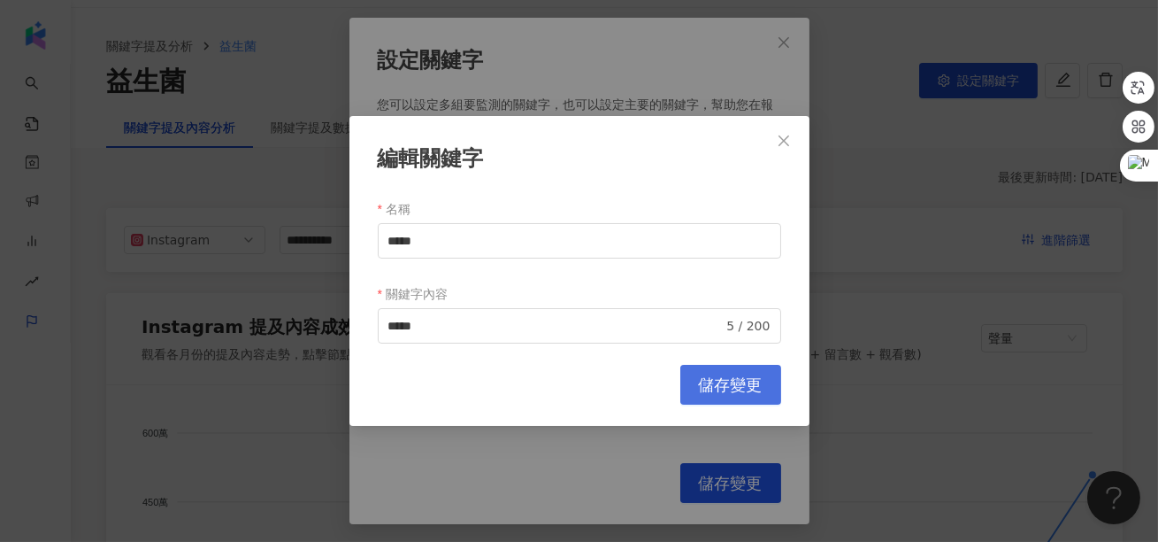
drag, startPoint x: 367, startPoint y: 244, endPoint x: 732, endPoint y: 385, distance: 390.8
click at [732, 385] on span "儲存變更" at bounding box center [731, 384] width 64 height 19
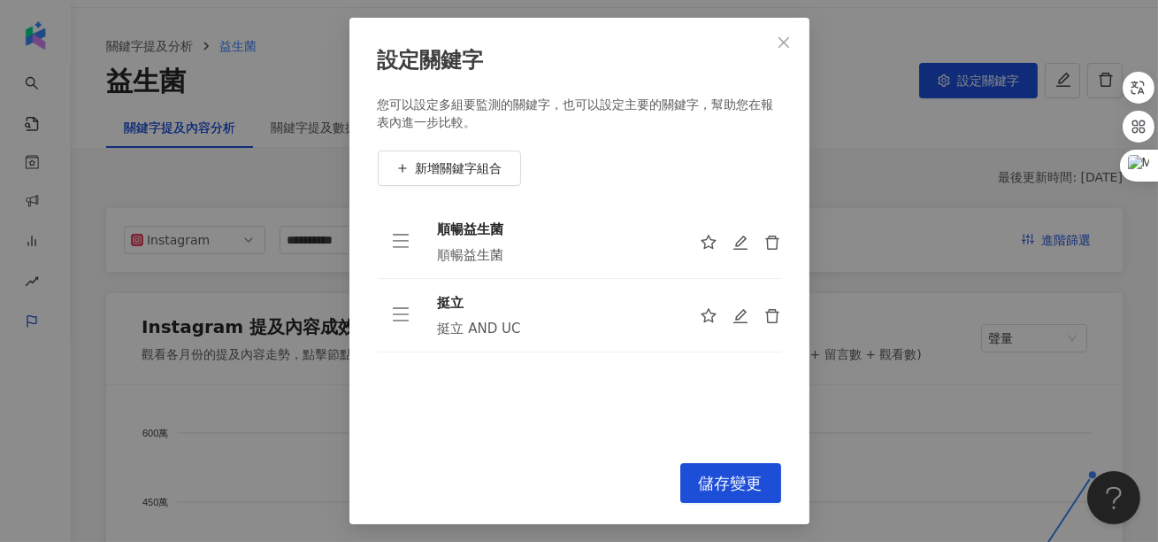
click at [717, 481] on span "儲存變更" at bounding box center [731, 482] width 64 height 19
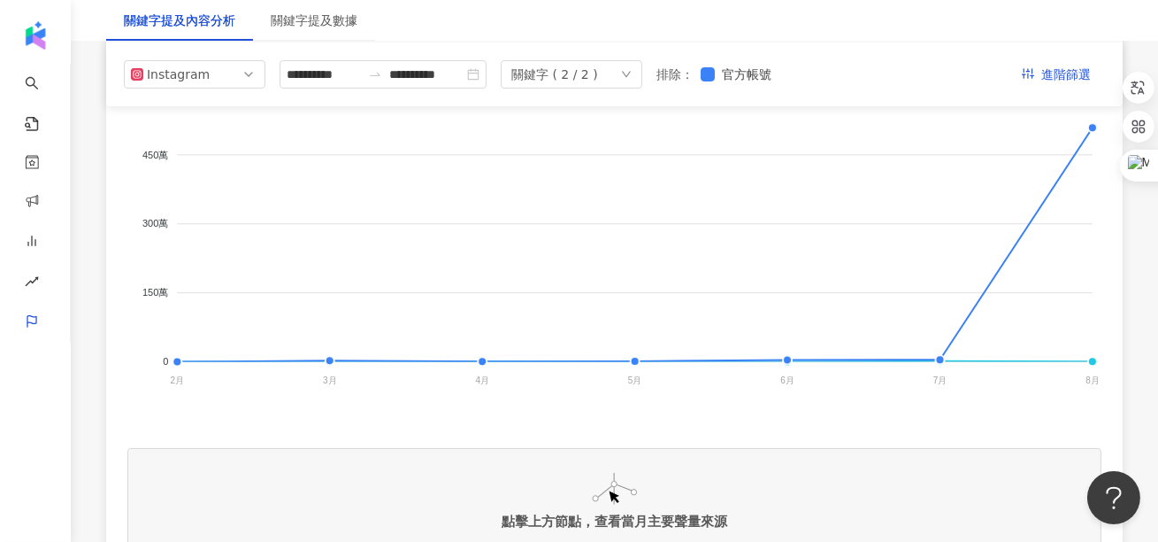
scroll to position [283, 0]
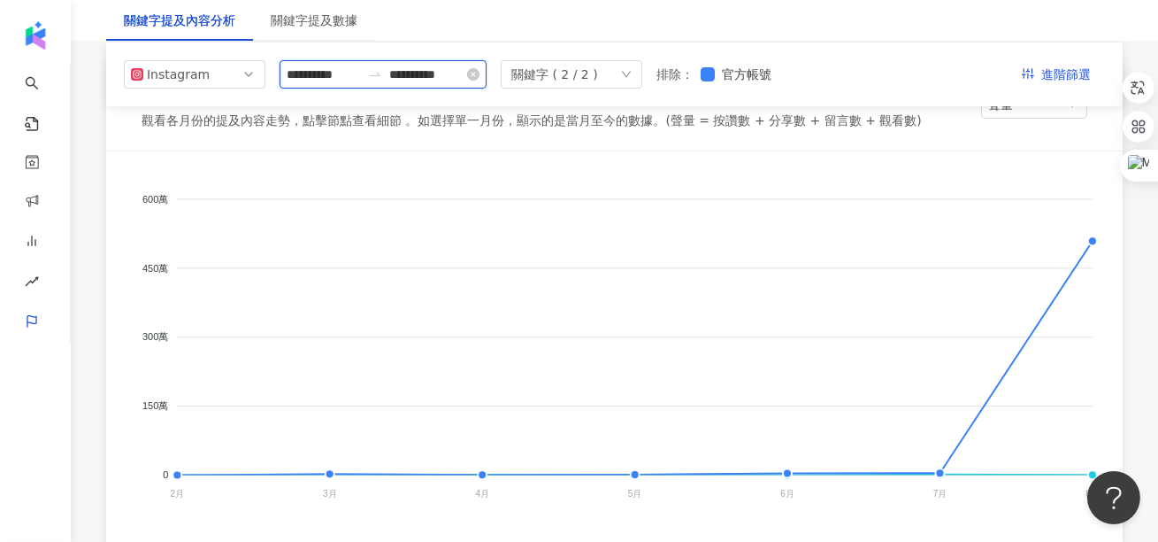
drag, startPoint x: 732, startPoint y: 385, endPoint x: 445, endPoint y: 73, distance: 423.3
click at [445, 73] on input "**********" at bounding box center [426, 74] width 74 height 19
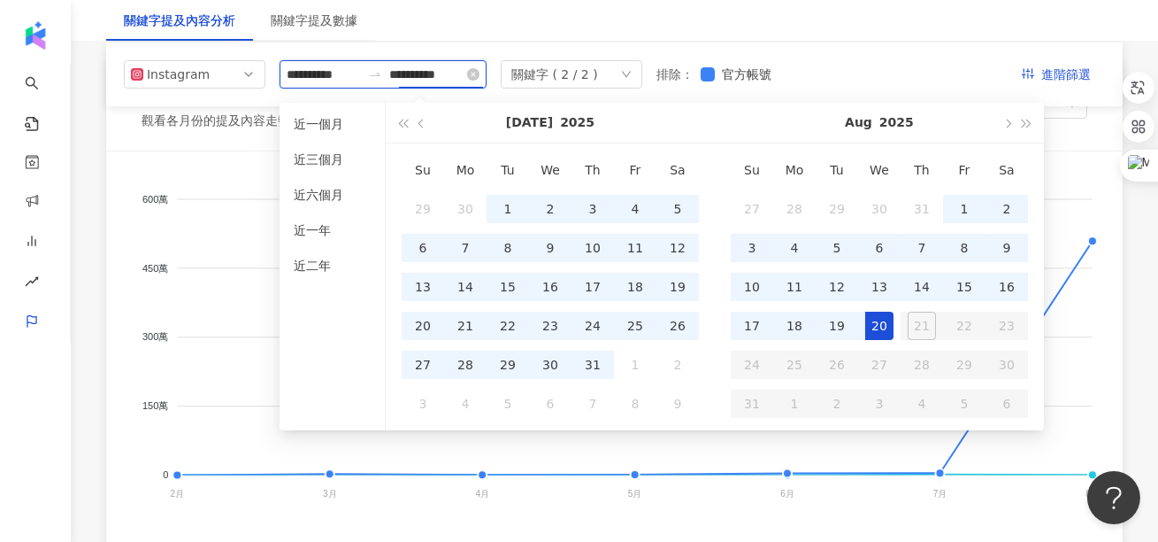
click at [445, 73] on input "**********" at bounding box center [426, 74] width 74 height 19
type input "**********"
drag, startPoint x: 445, startPoint y: 73, endPoint x: 327, endPoint y: 265, distance: 226.4
click at [327, 265] on li "近二年" at bounding box center [332, 265] width 91 height 28
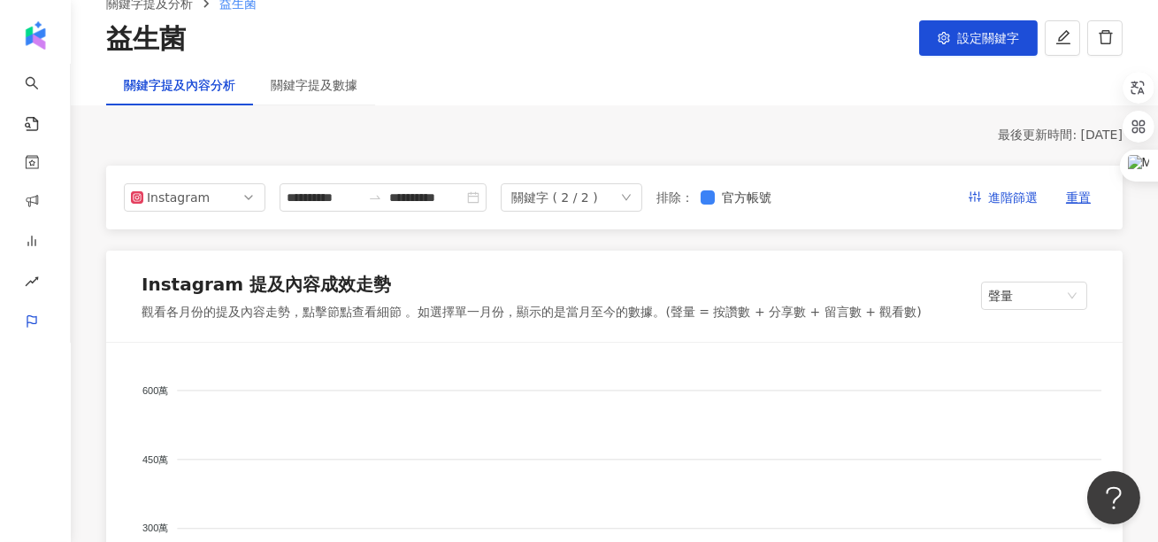
scroll to position [39, 0]
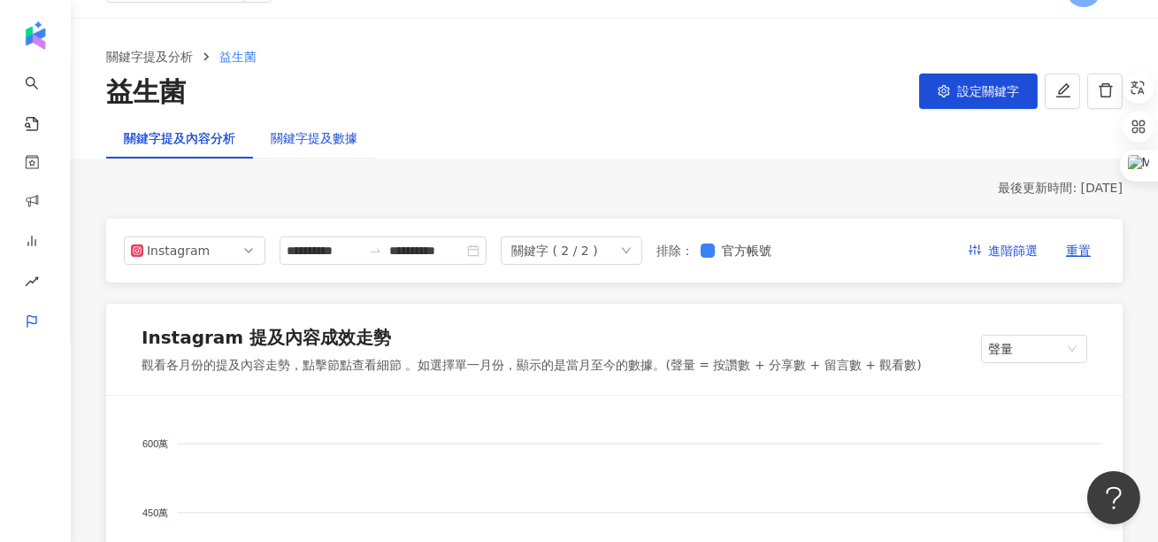
click at [317, 134] on div "關鍵字提及數據" at bounding box center [314, 137] width 87 height 19
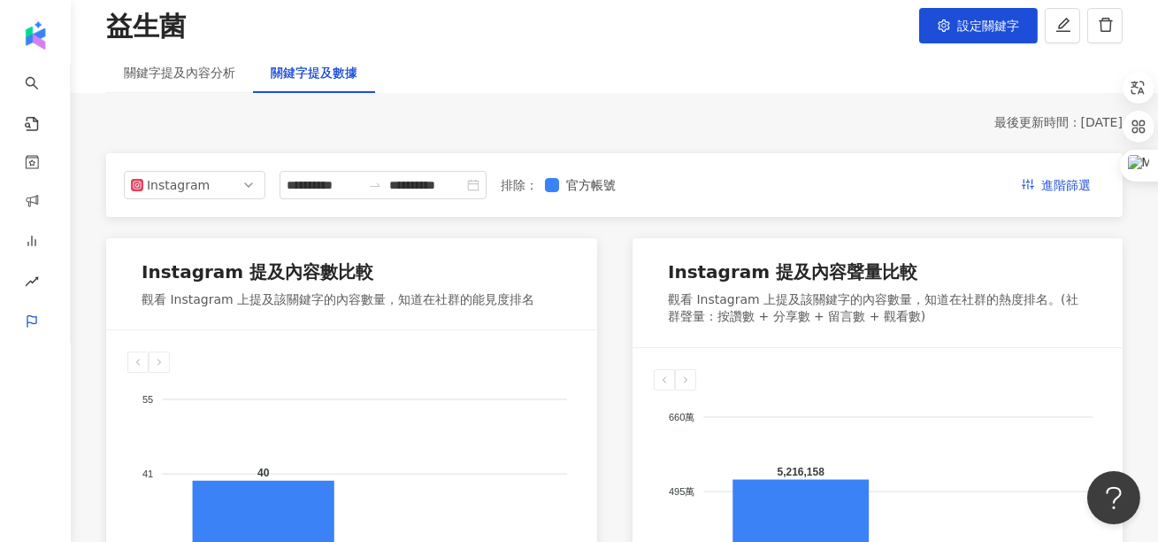
scroll to position [109, 0]
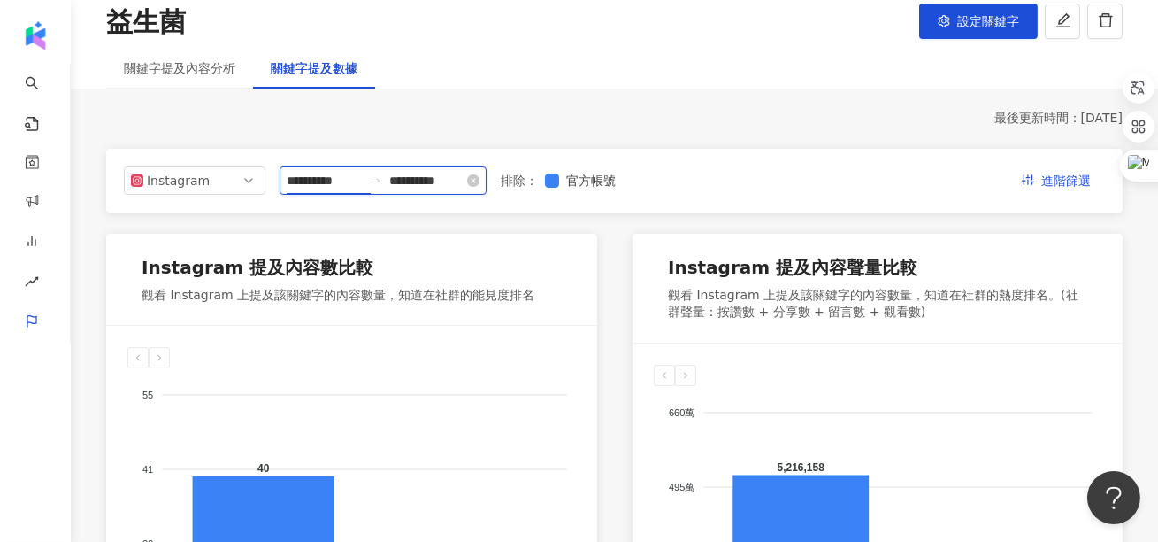
click at [342, 179] on input "**********" at bounding box center [324, 180] width 74 height 19
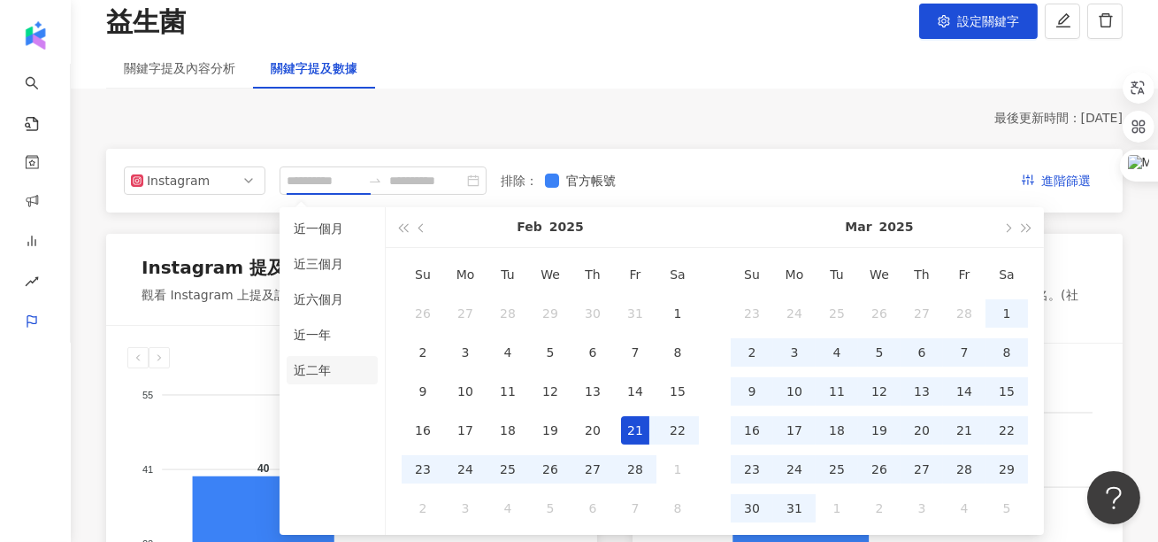
scroll to position [109, 0]
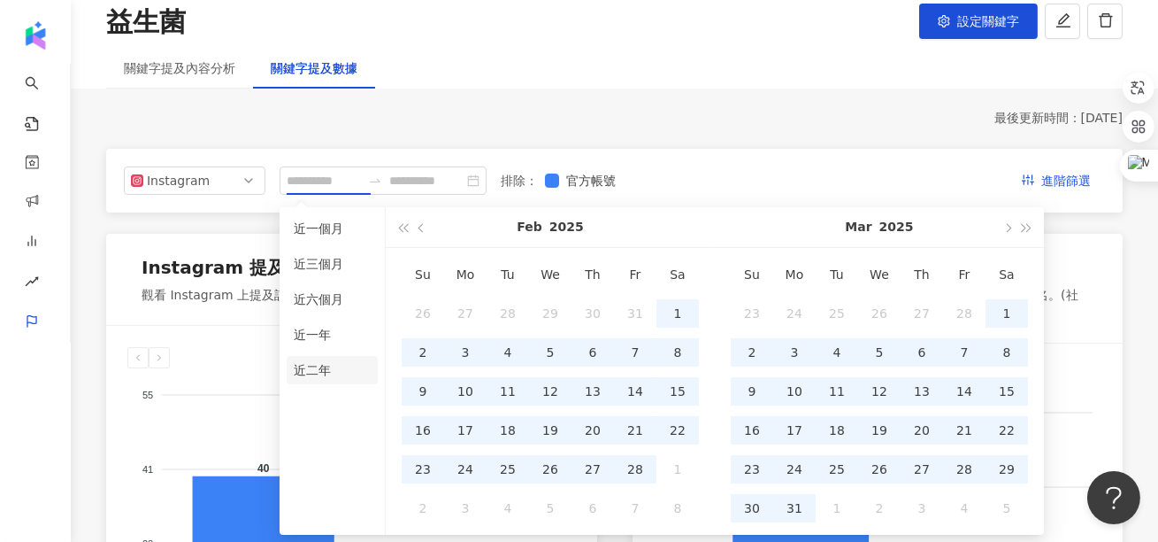
click at [344, 368] on li "近二年" at bounding box center [332, 370] width 91 height 28
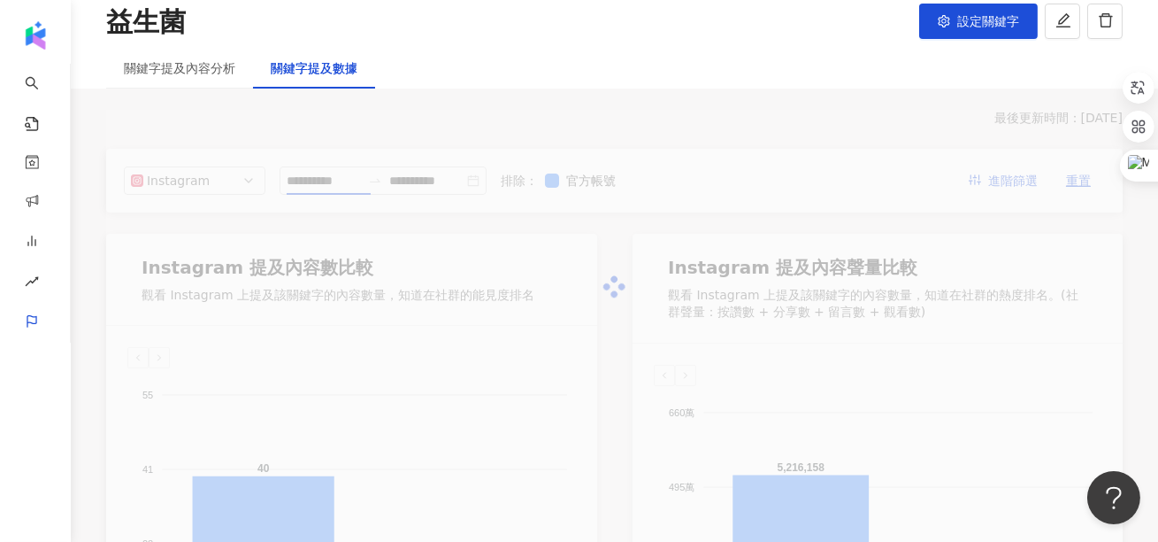
type input "**********"
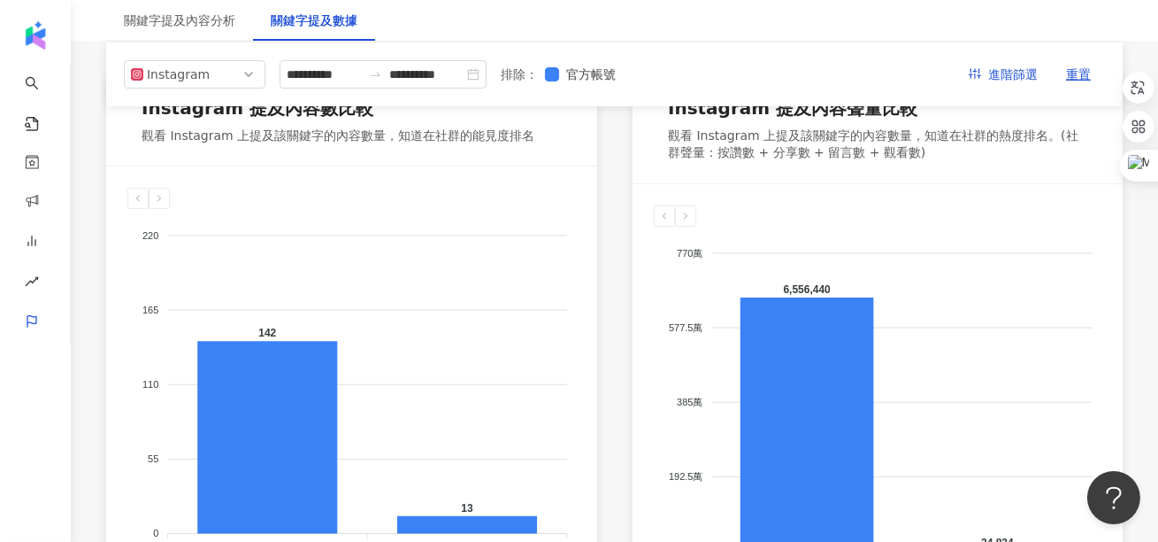
scroll to position [263, 0]
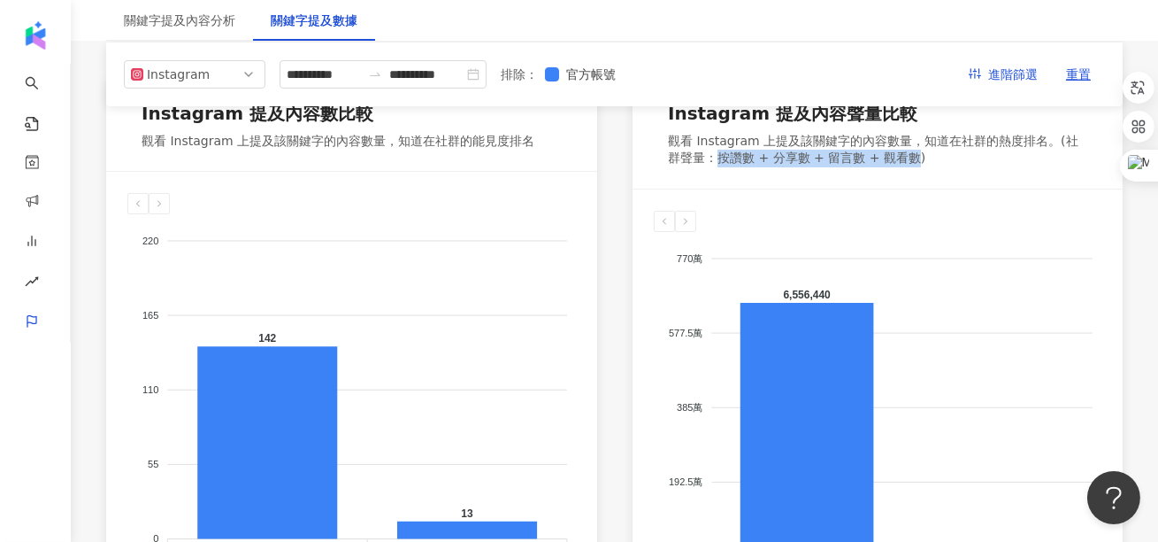
drag, startPoint x: 708, startPoint y: 160, endPoint x: 891, endPoint y: 160, distance: 183.2
click at [891, 160] on div "觀看 Instagram 上提及該關鍵字的內容數量，知道在社群的熱度排名。(社群聲量：按讚數 + 分享數 + 留言數 + 觀看數)" at bounding box center [877, 150] width 419 height 35
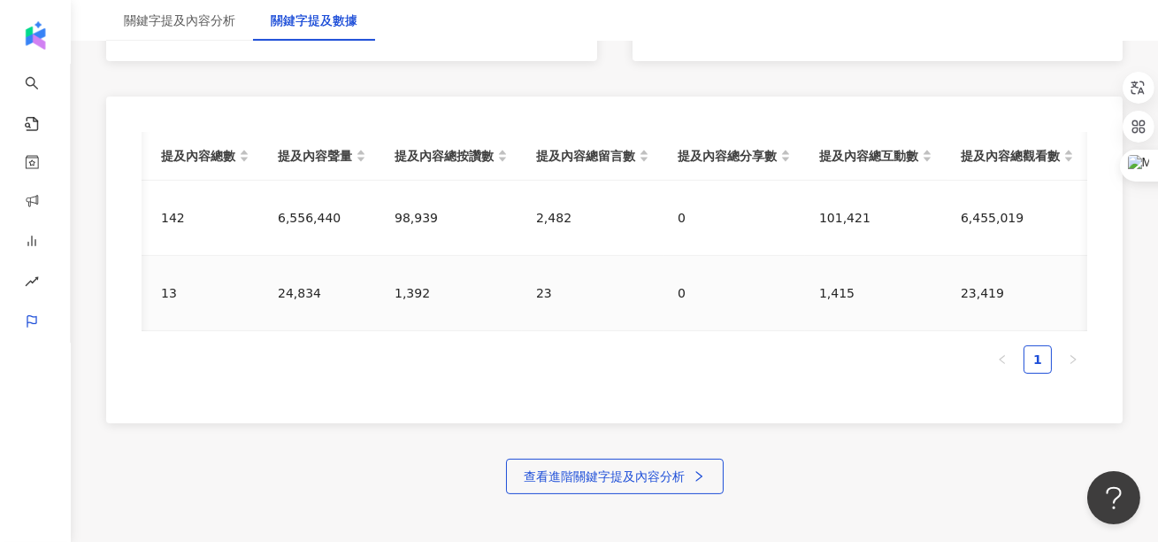
scroll to position [826, 0]
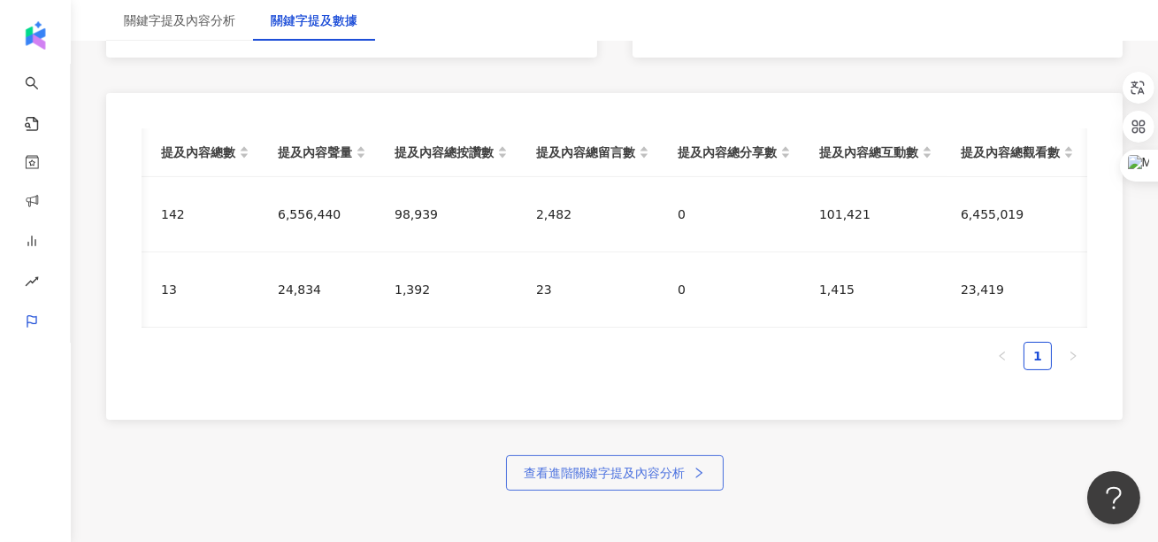
click at [582, 478] on button "查看進階關鍵字提及內容分析" at bounding box center [615, 472] width 218 height 35
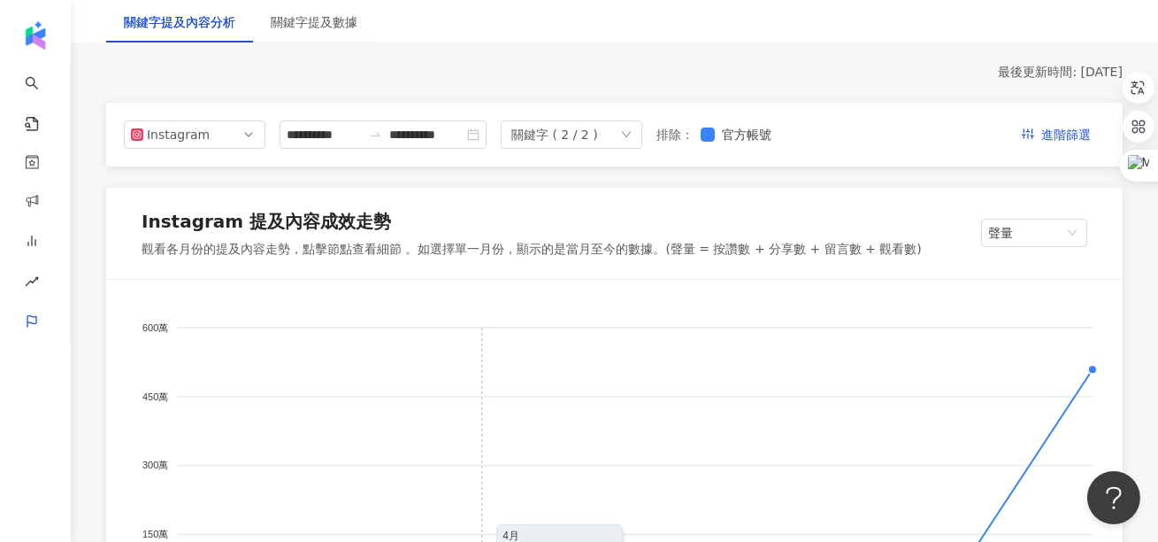
scroll to position [141, 0]
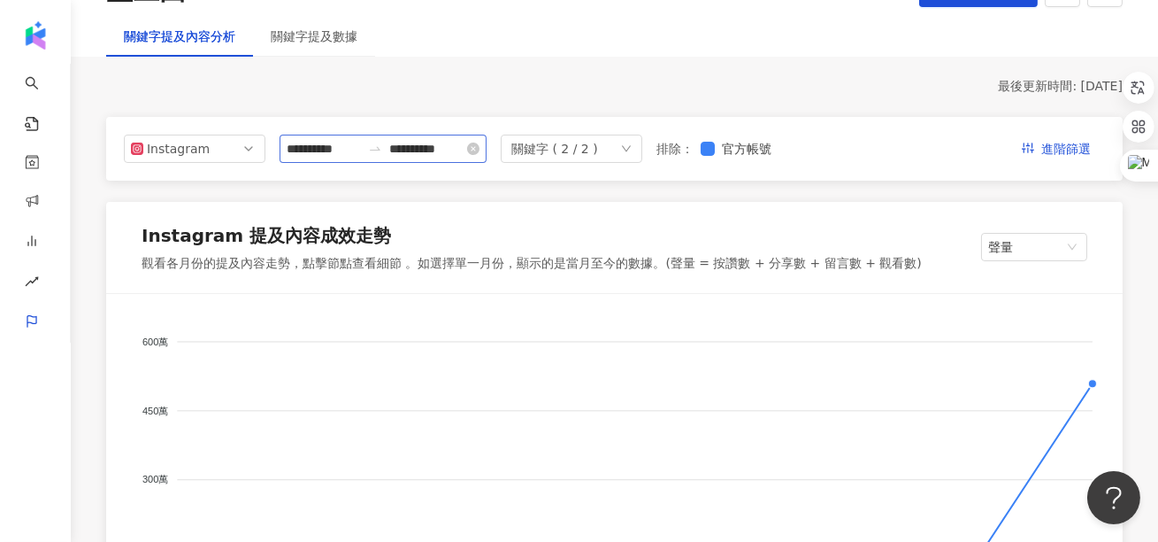
click at [382, 147] on icon "swap-right" at bounding box center [375, 149] width 14 height 14
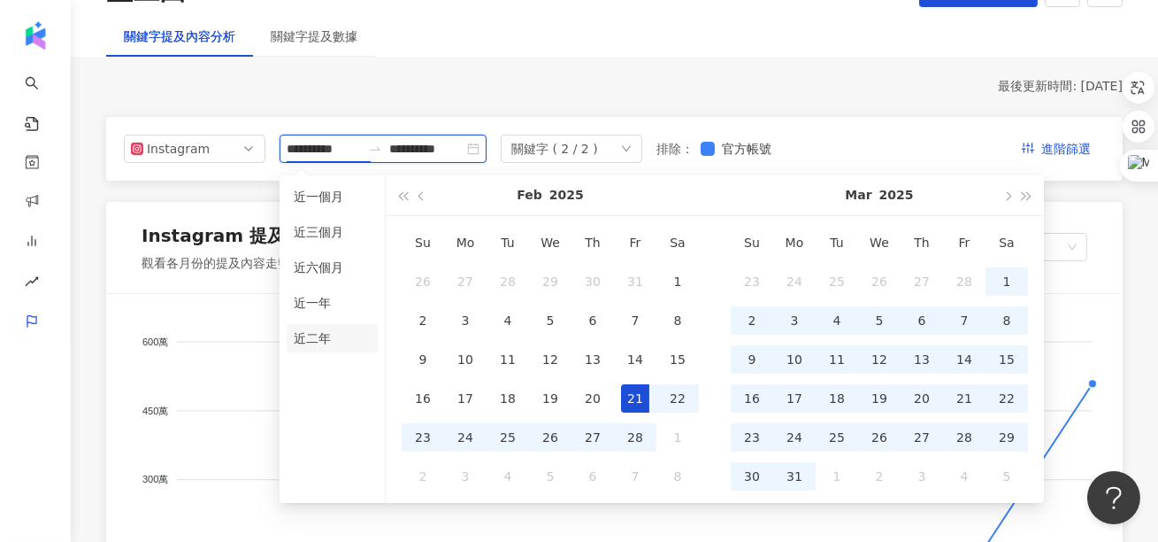
type input "**********"
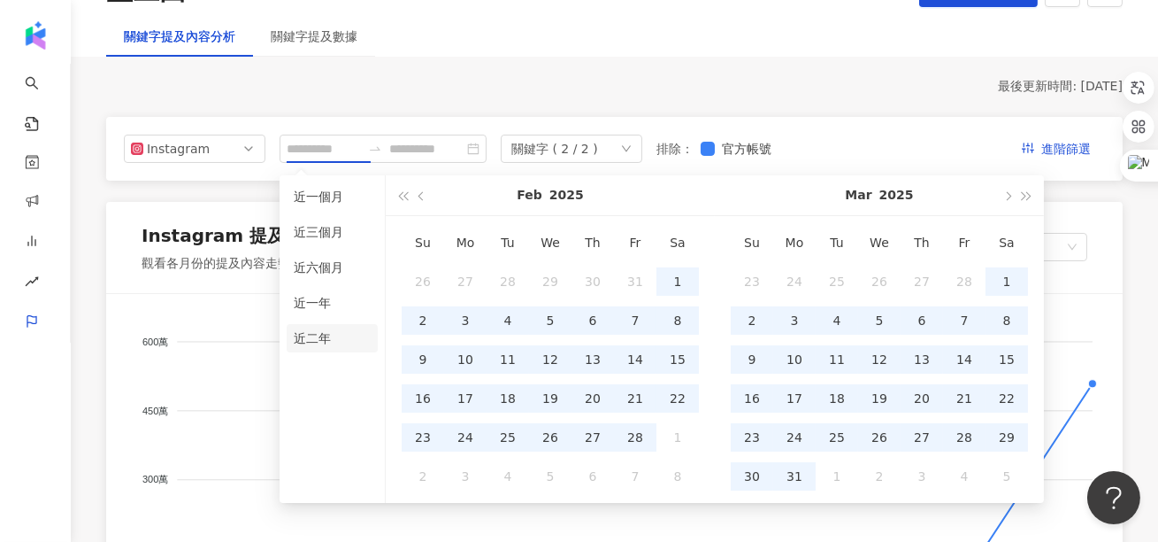
click at [332, 328] on li "近二年" at bounding box center [332, 338] width 91 height 28
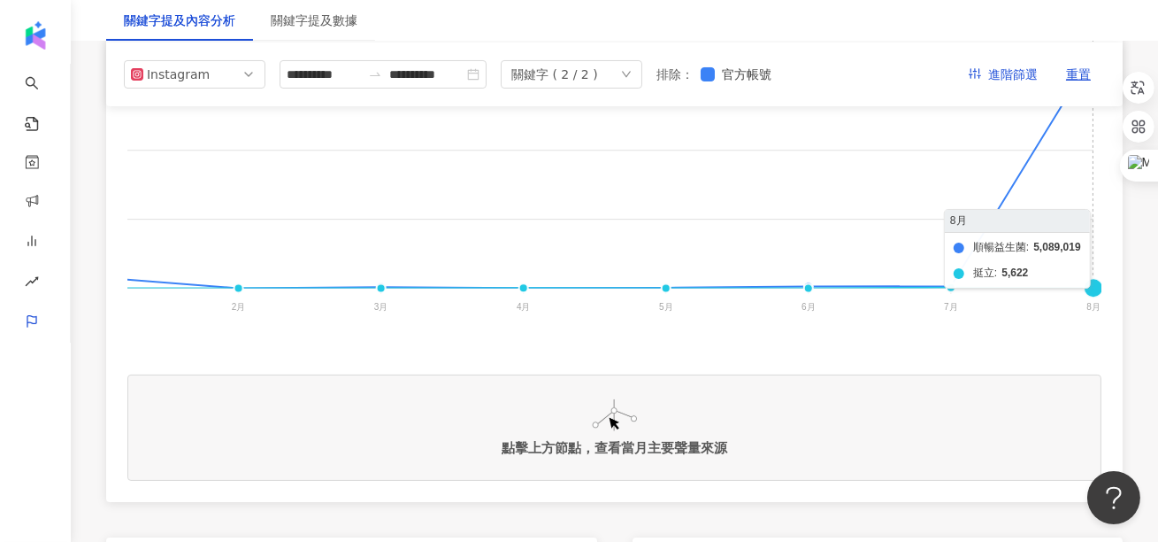
scroll to position [338, 0]
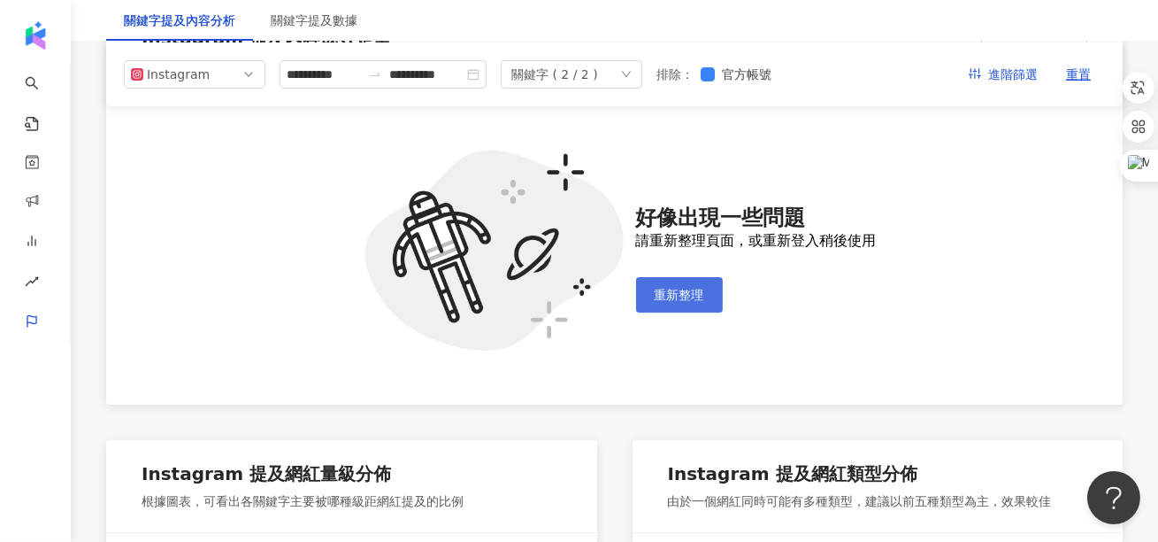
click at [673, 293] on span "重新整理" at bounding box center [680, 295] width 50 height 14
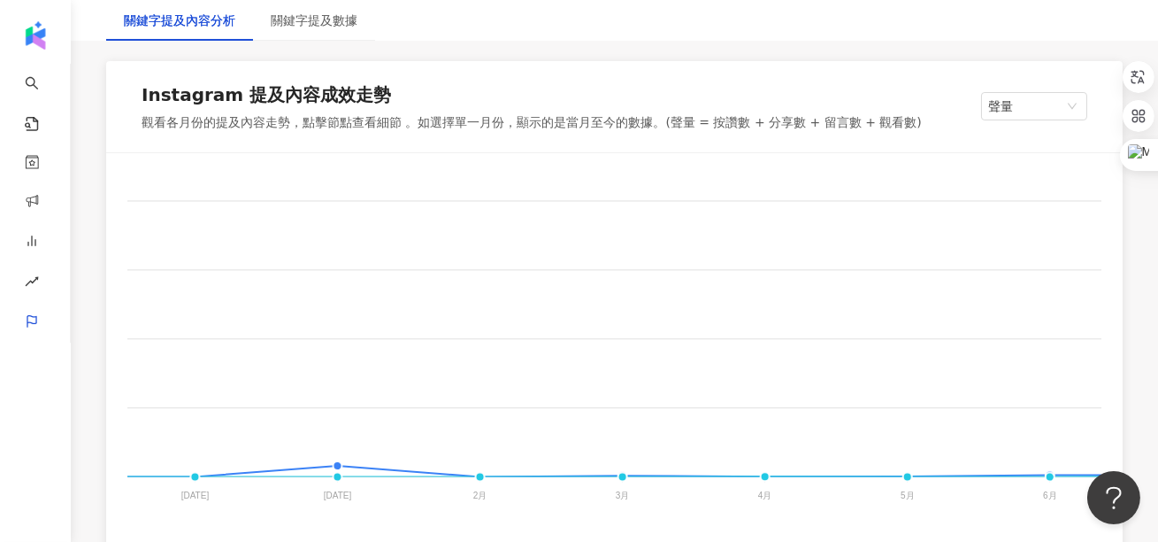
scroll to position [0, 2504]
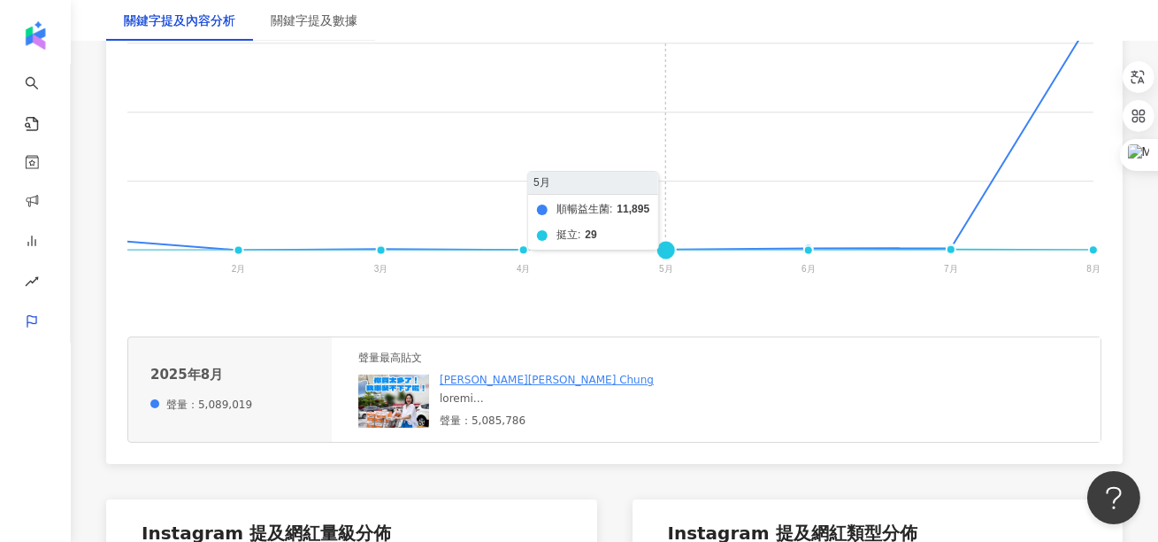
scroll to position [539, 0]
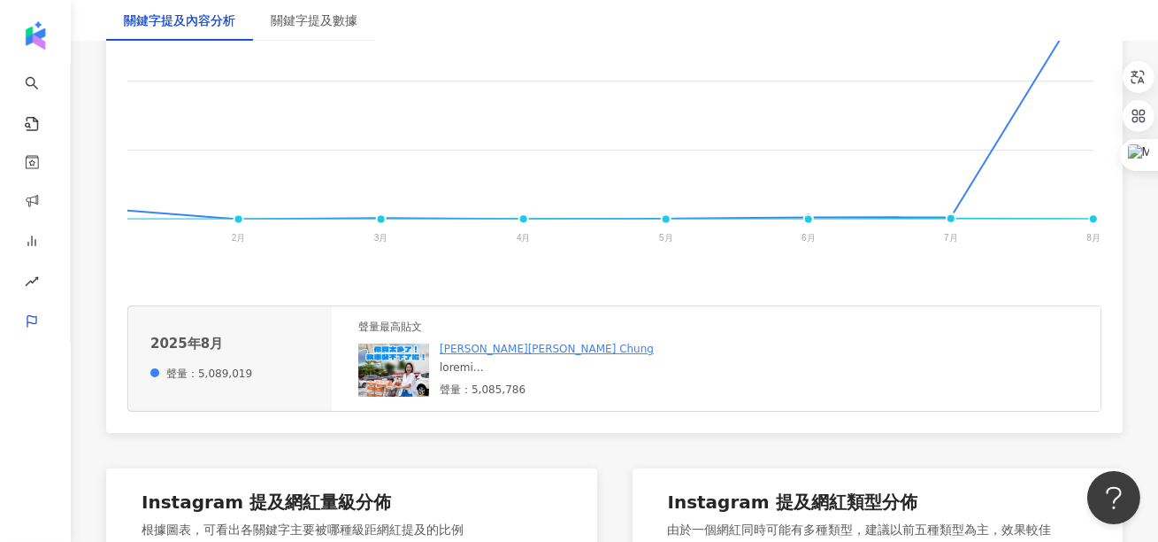
click at [476, 367] on div at bounding box center [572, 367] width 265 height 15
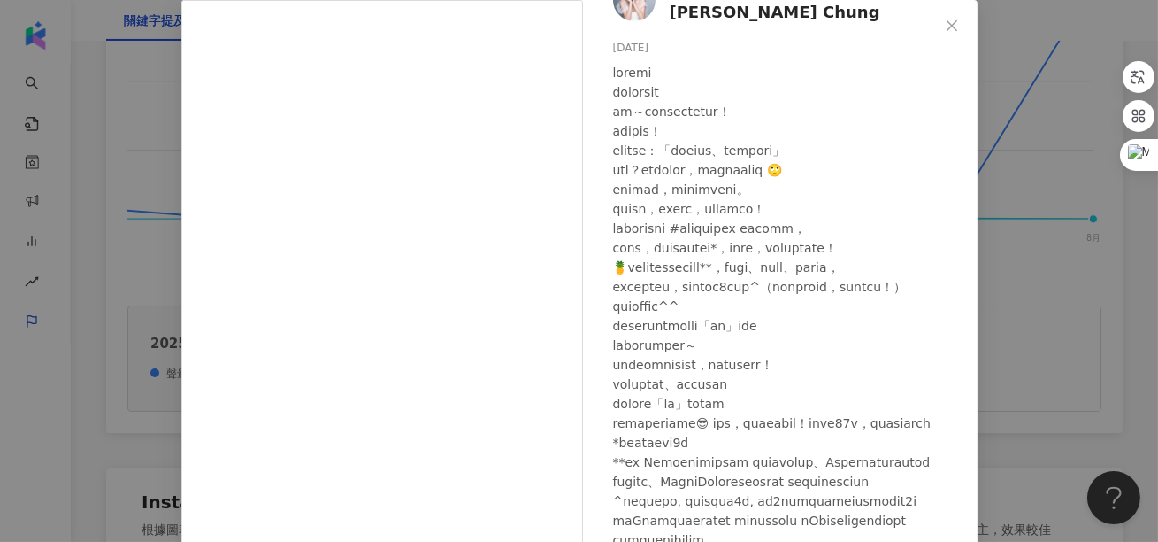
scroll to position [253, 0]
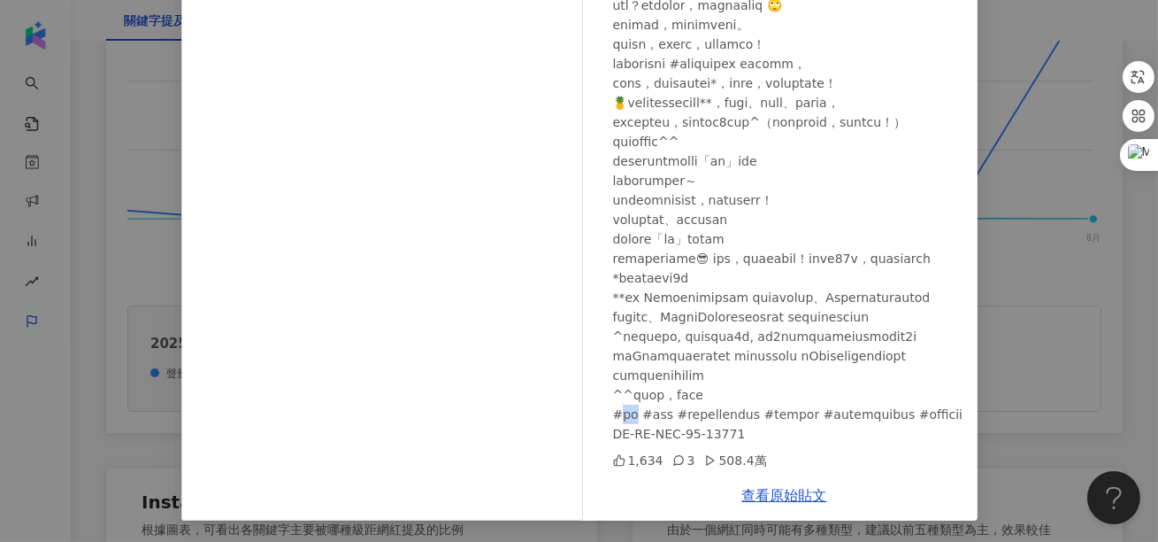
drag, startPoint x: 642, startPoint y: 395, endPoint x: 624, endPoint y: 395, distance: 17.7
click at [624, 395] on div at bounding box center [788, 170] width 350 height 545
click at [1014, 379] on div "[PERSON_NAME][PERSON_NAME] Chung [DATE] 1,634 3 508.4萬 查看原始貼文" at bounding box center [579, 271] width 1158 height 542
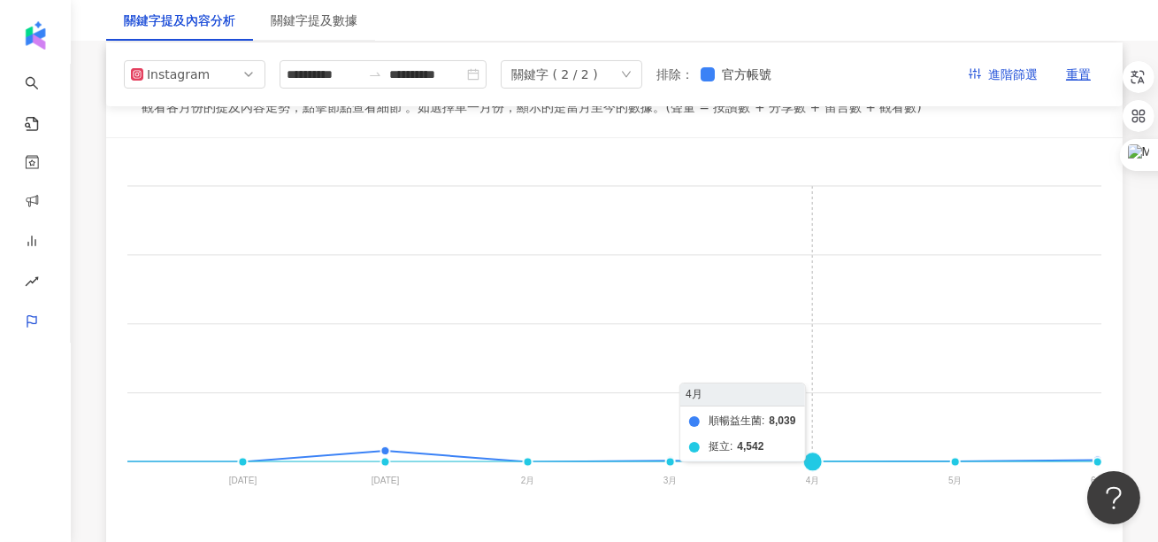
scroll to position [0, 2073]
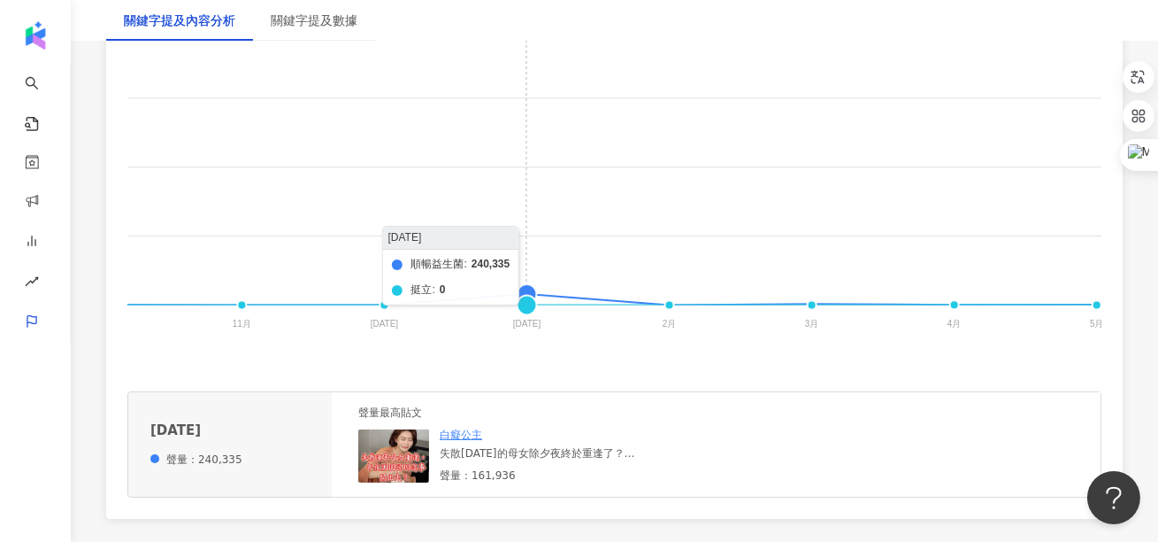
scroll to position [503, 0]
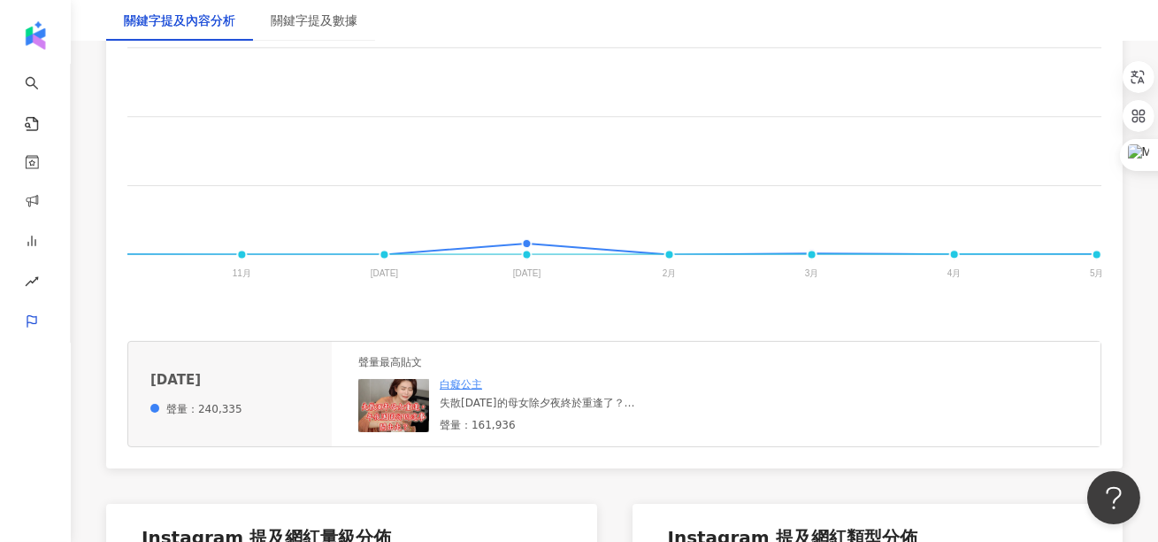
click at [482, 409] on div "失散[DATE]的母女除夕夜終於重逢了？ 熱播八點檔《甜家好女兒》迎來續集！ 還沒看第一集的先去看！ 啟明拿出孝敬阿母的法寶 善存3效順暢益生菌粉末顆粒！ 提…" at bounding box center [572, 403] width 265 height 15
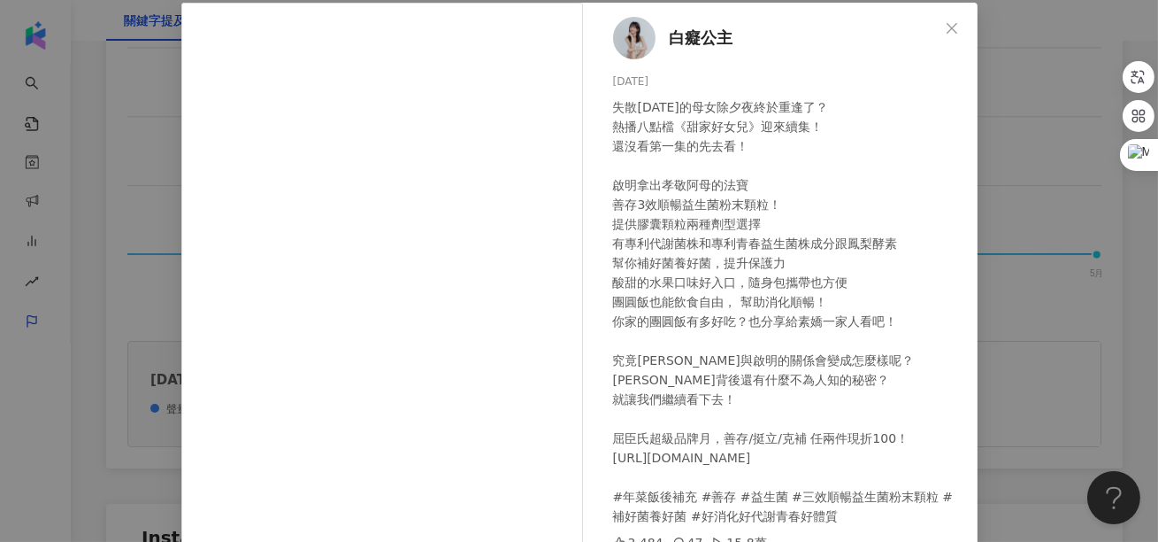
scroll to position [81, 0]
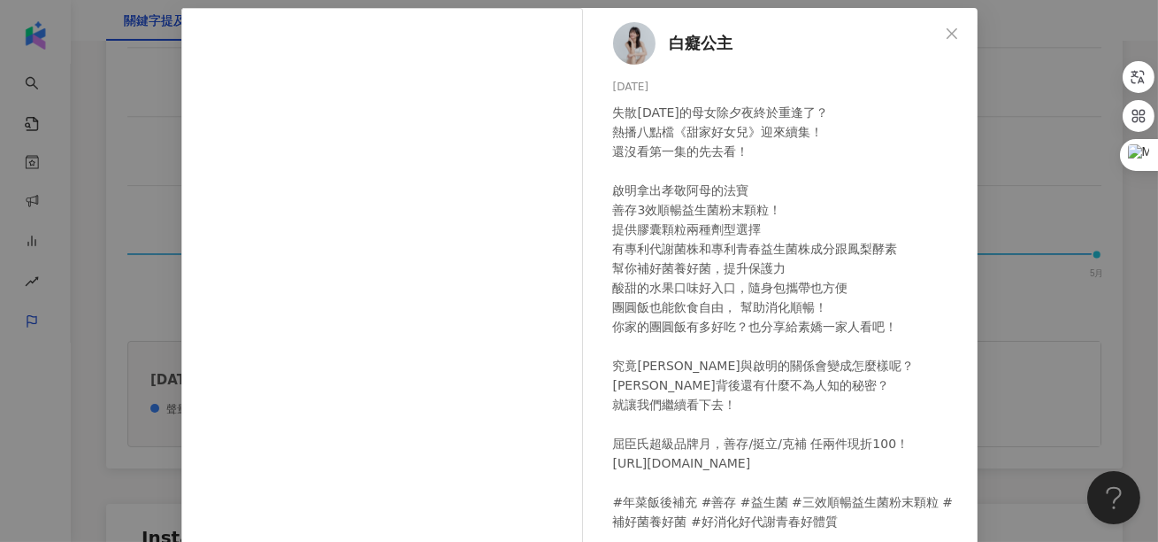
click at [1010, 235] on div "白癡公主 [DATE] 失散[DATE]的母女除夕夜終於重逢了？ 熱播八點檔《甜家好女兒》迎來續集！ 還沒看第一集的先去看！ 啟明拿出孝敬阿母的法寶 善存3效…" at bounding box center [579, 271] width 1158 height 542
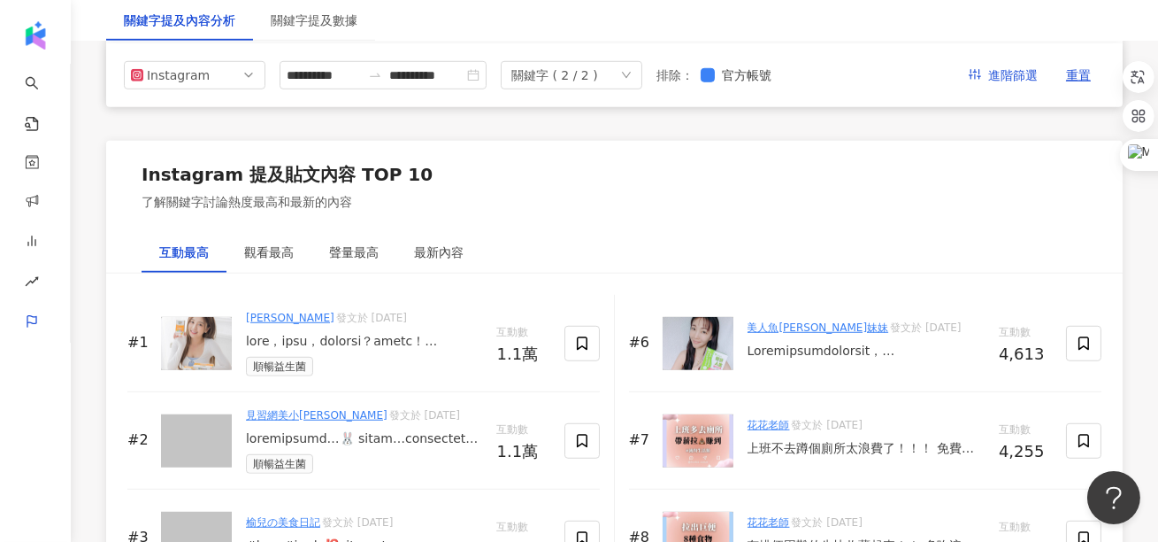
scroll to position [2540, 0]
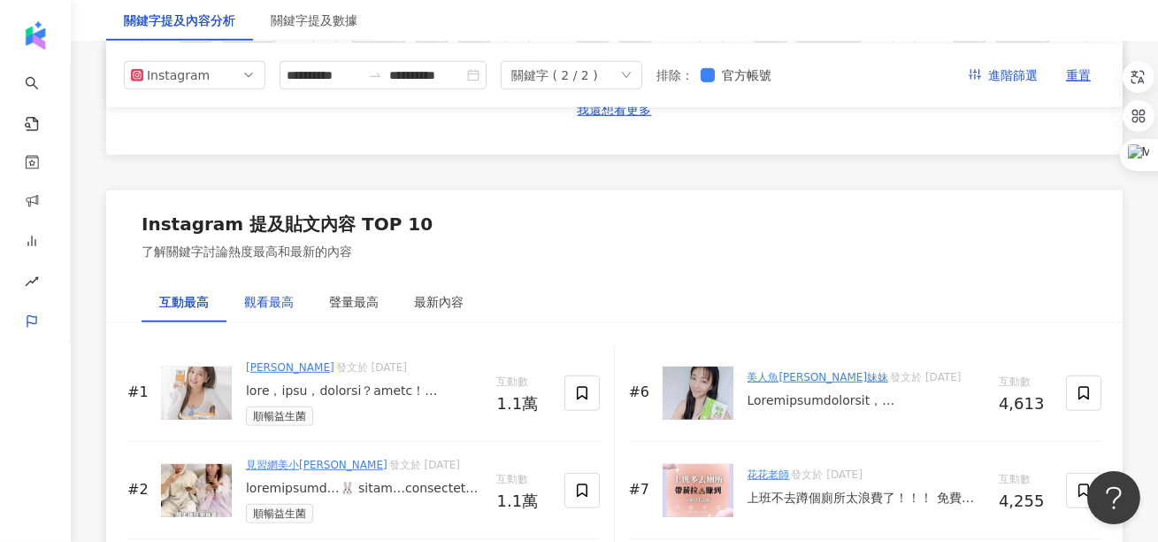
click at [246, 292] on div "觀看最高" at bounding box center [269, 301] width 50 height 19
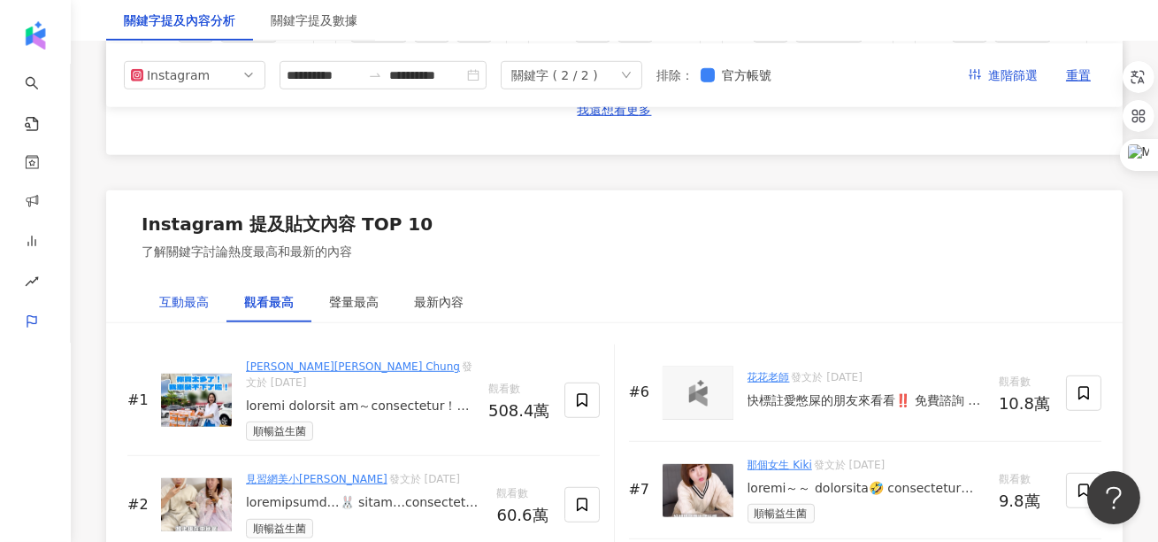
click at [195, 302] on div "互動最高" at bounding box center [184, 301] width 50 height 19
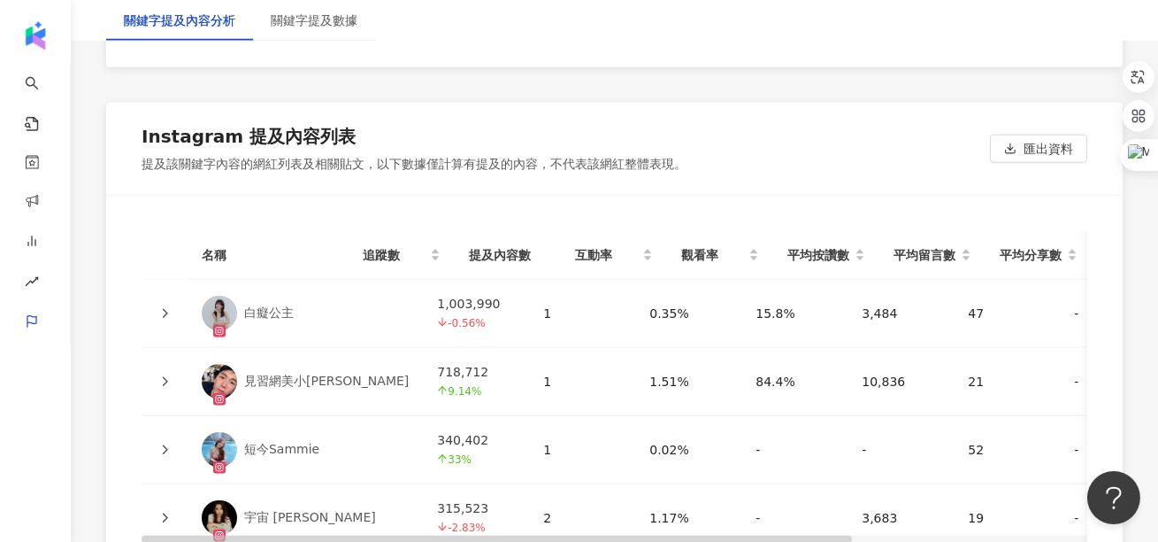
scroll to position [3890, 0]
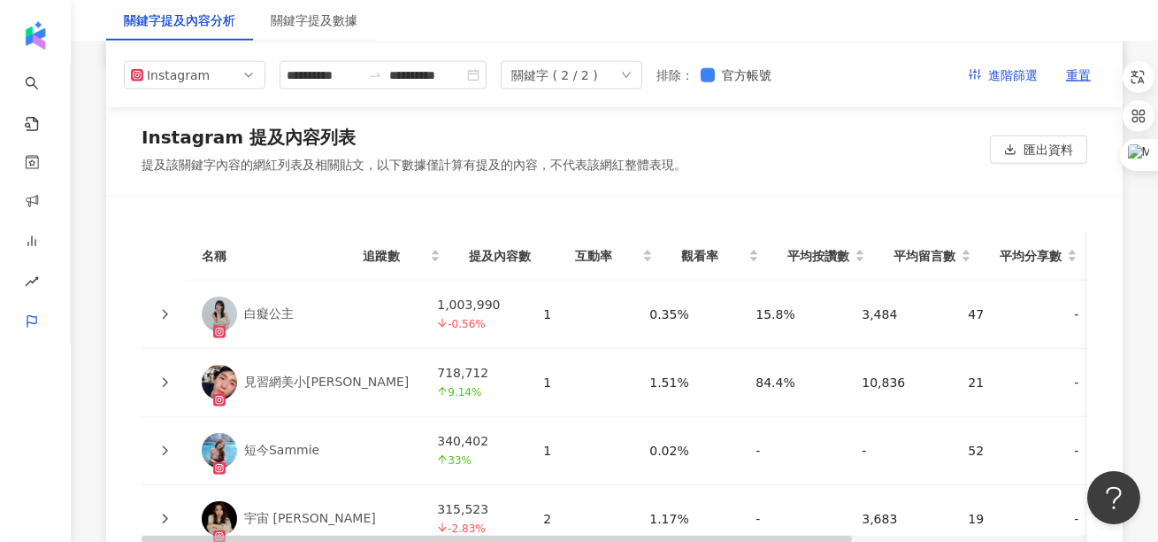
click at [164, 322] on td at bounding box center [165, 314] width 46 height 68
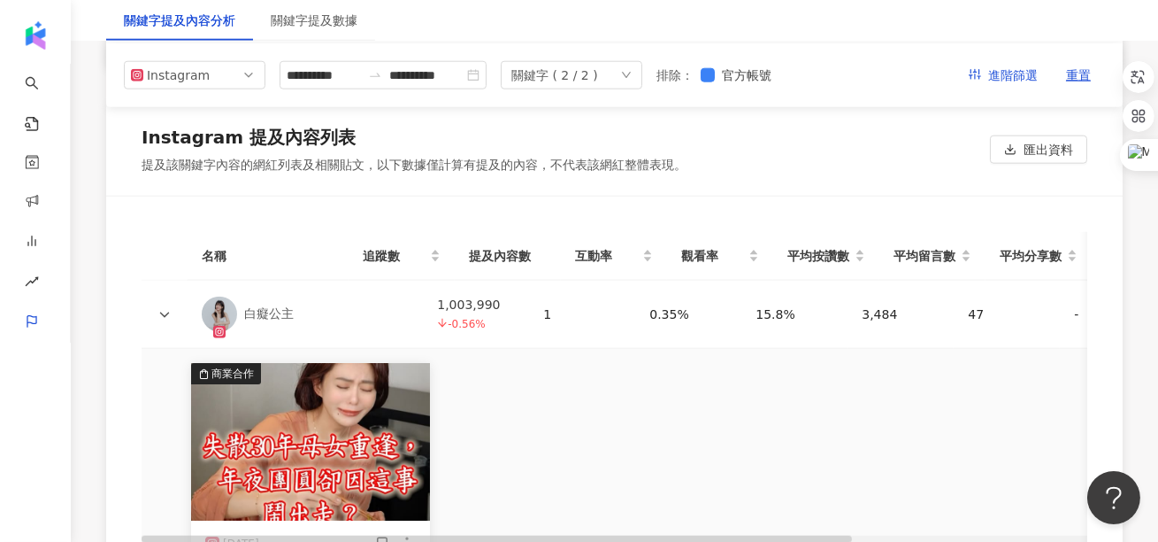
click at [163, 311] on icon at bounding box center [164, 314] width 11 height 11
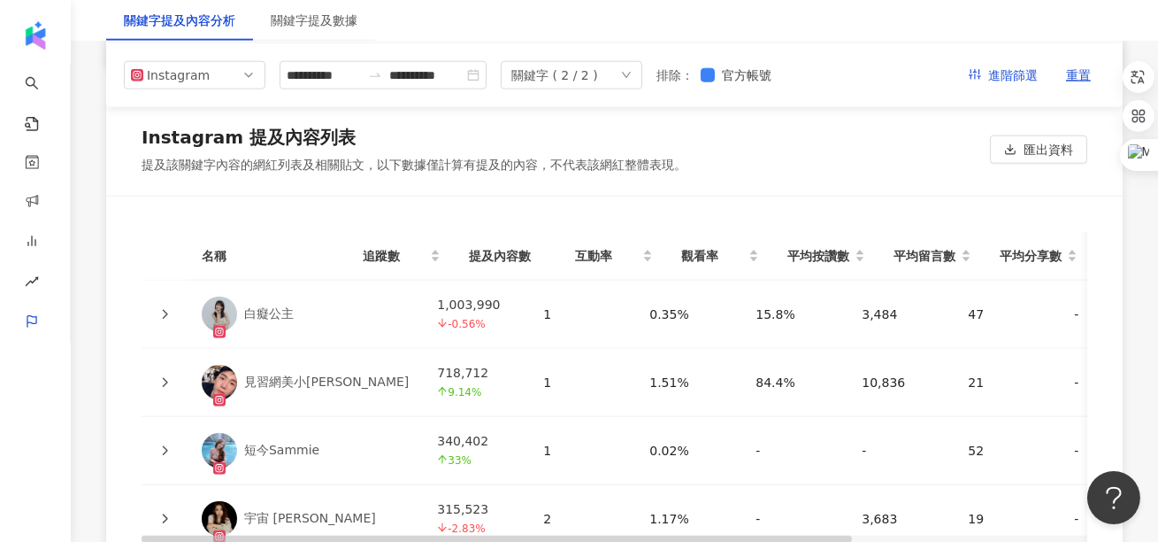
click at [162, 381] on icon at bounding box center [164, 382] width 11 height 11
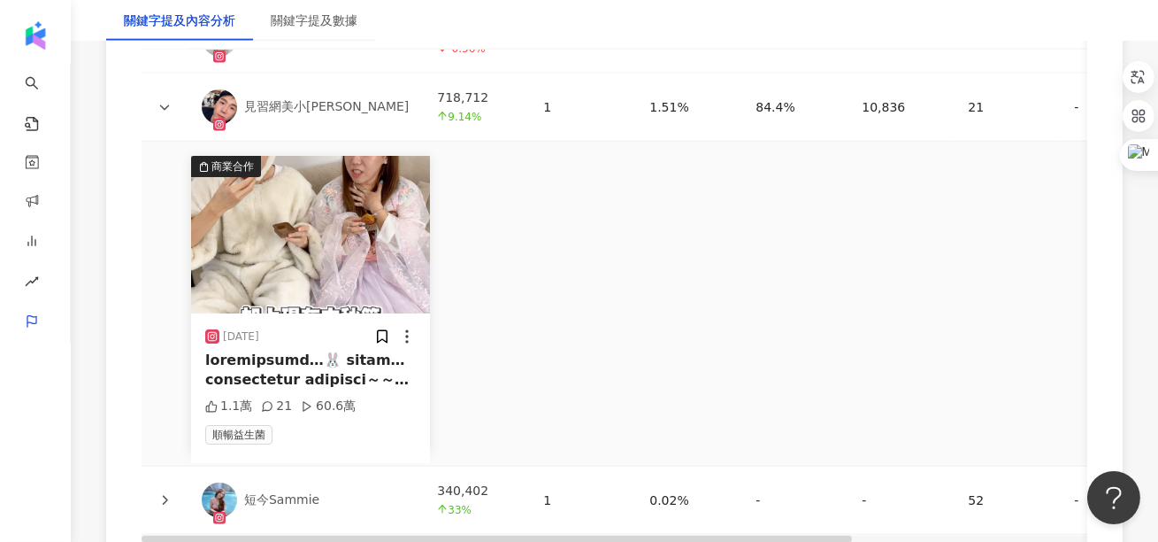
scroll to position [4185, 0]
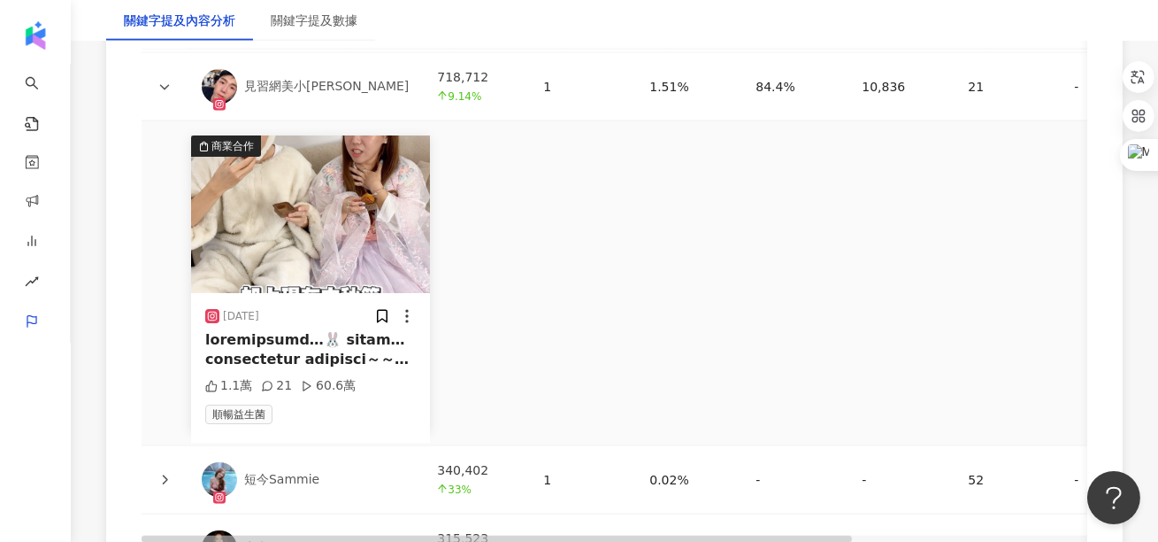
click at [168, 476] on icon at bounding box center [164, 479] width 11 height 11
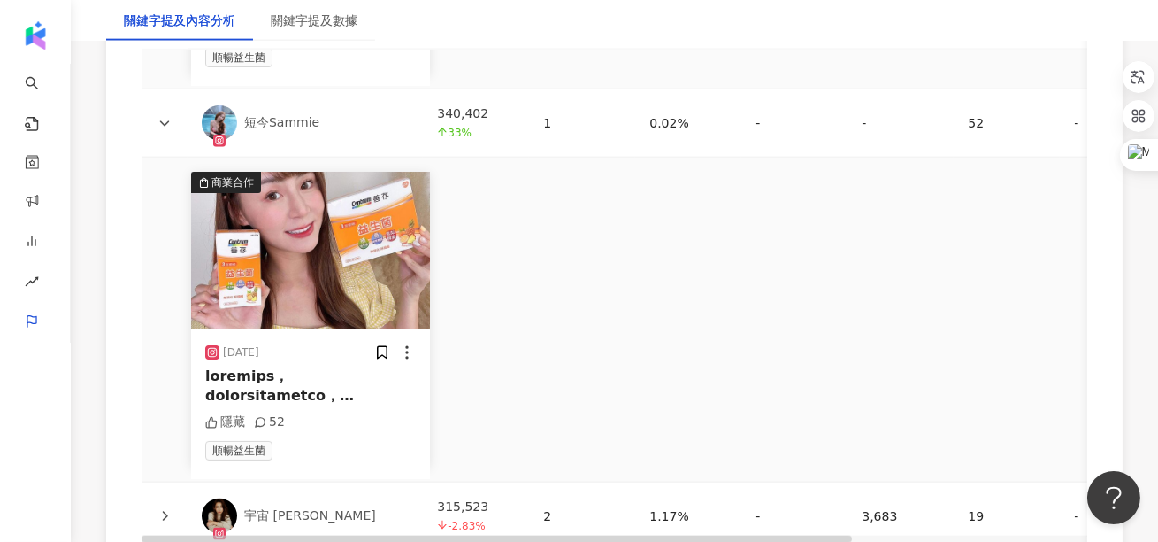
scroll to position [4567, 0]
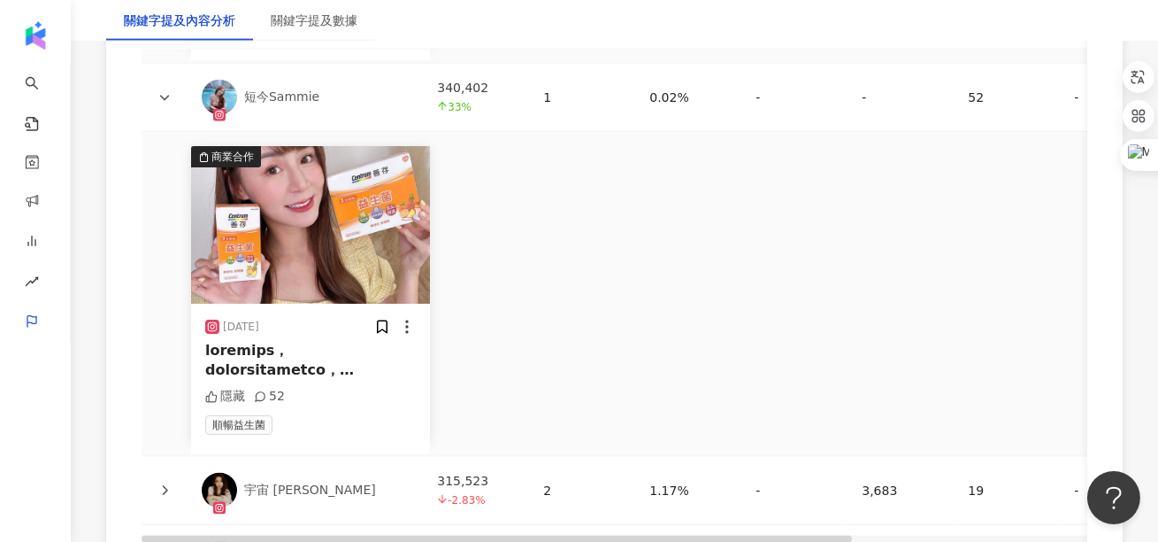
click at [159, 485] on icon at bounding box center [164, 490] width 11 height 11
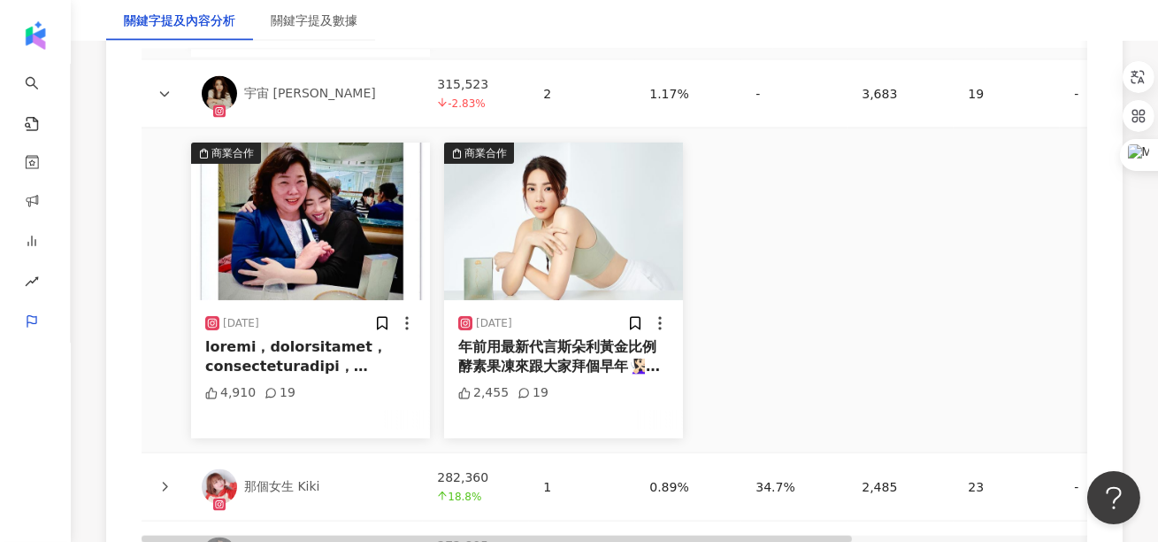
scroll to position [5208, 0]
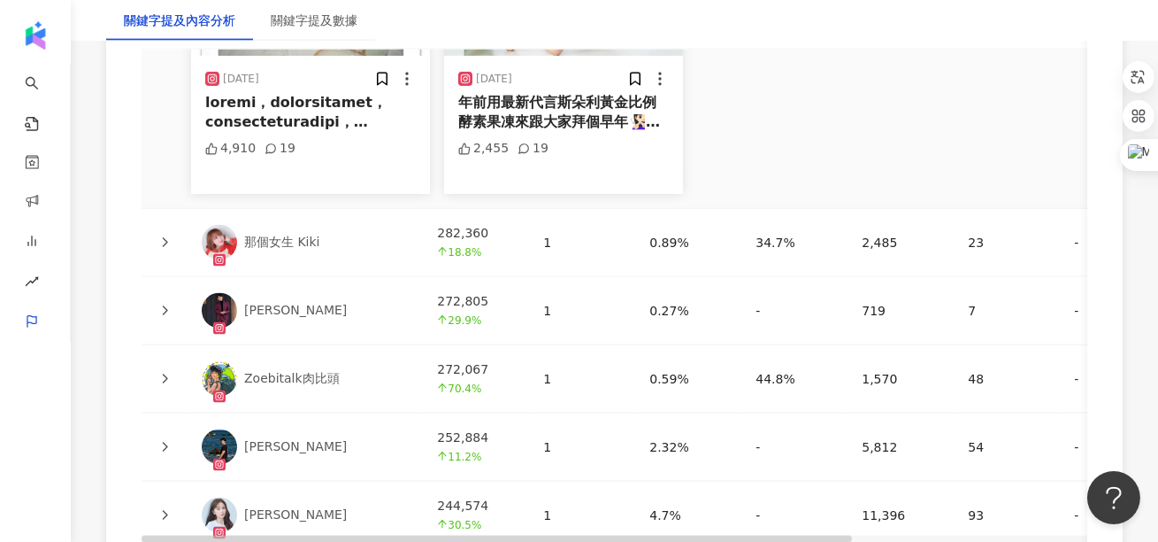
click at [164, 302] on div at bounding box center [165, 310] width 18 height 19
click at [162, 313] on icon at bounding box center [164, 310] width 11 height 11
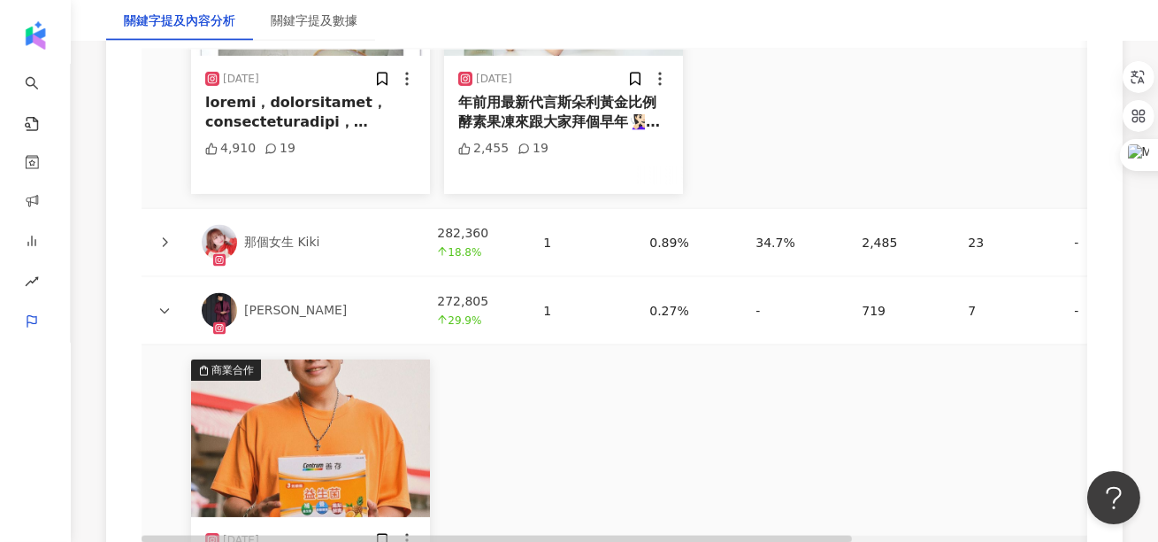
scroll to position [5127, 0]
